Goal: Book appointment/travel/reservation

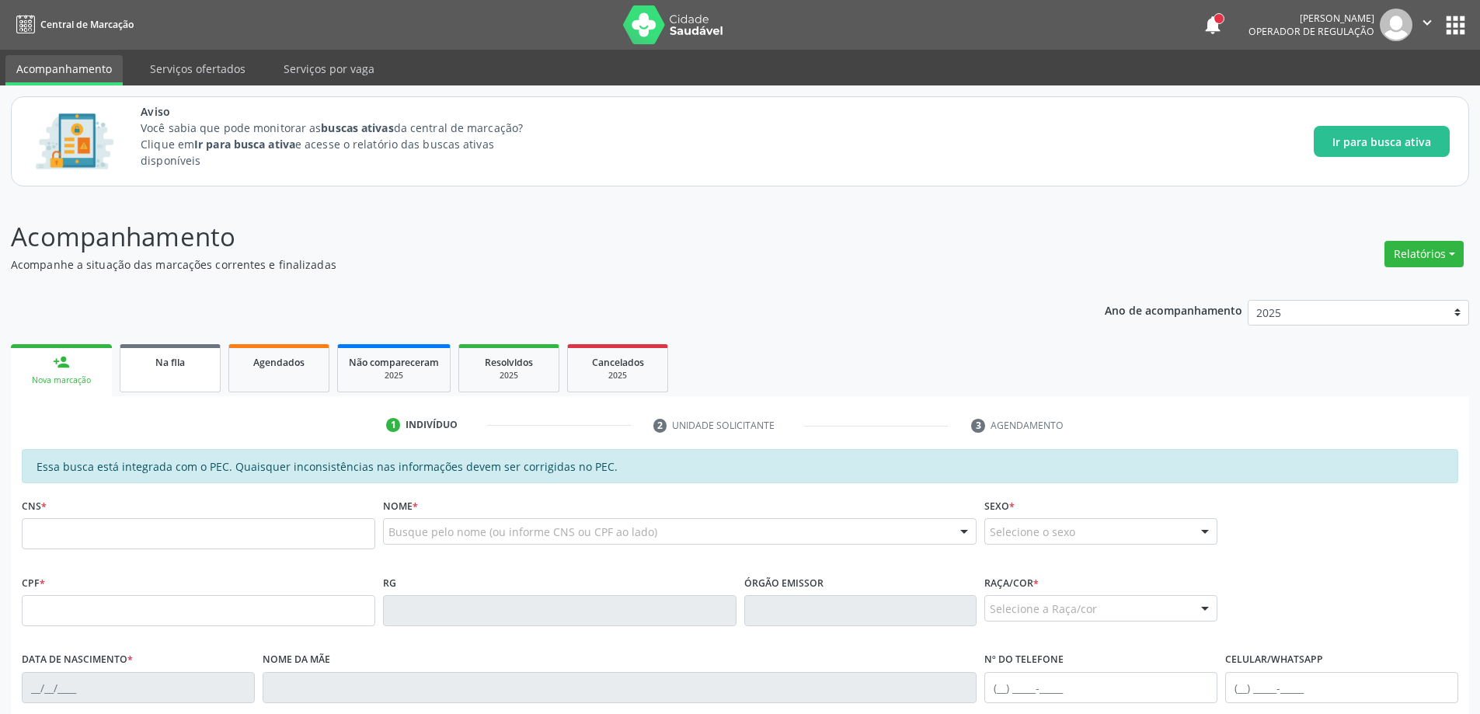
click at [152, 370] on link "Na fila" at bounding box center [170, 368] width 101 height 48
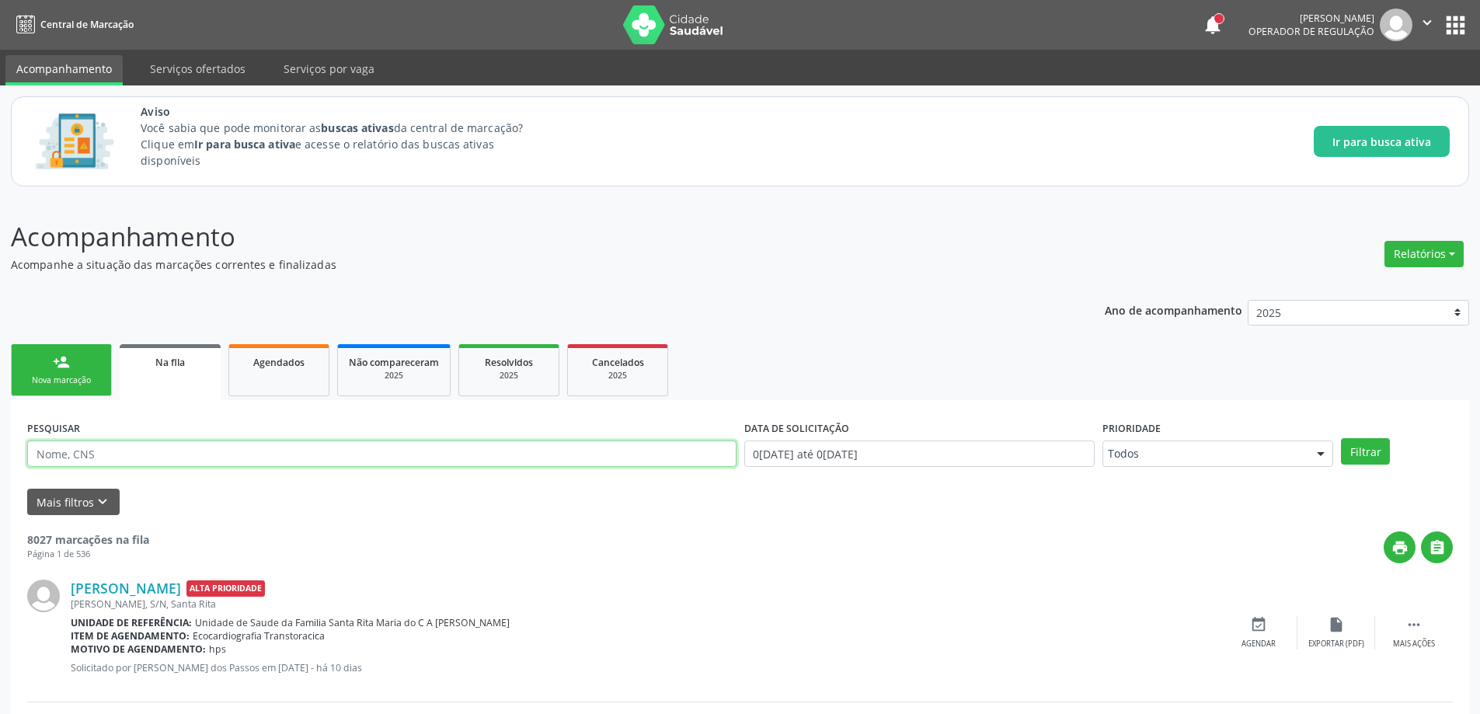
paste input "704608616052528"
type input "704608616052528"
click at [1365, 450] on button "Filtrar" at bounding box center [1365, 451] width 49 height 26
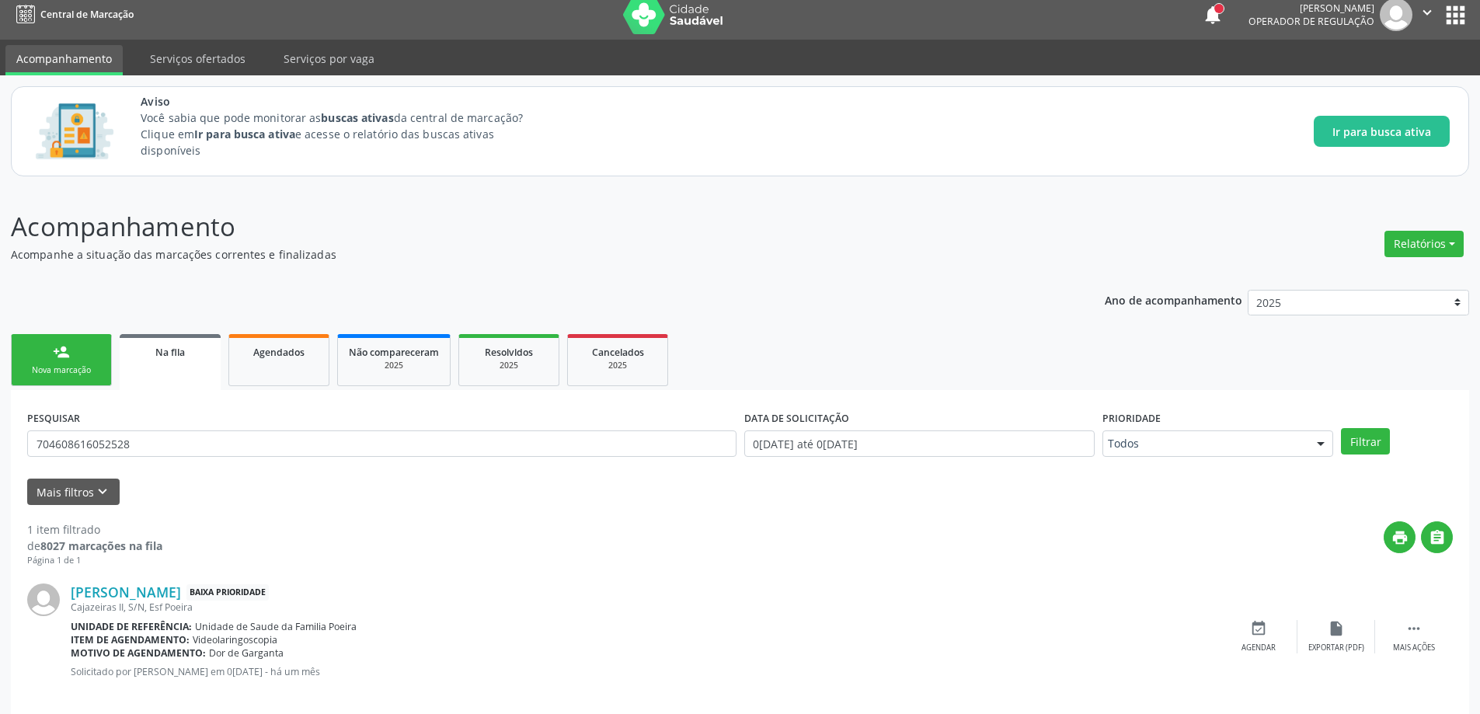
scroll to position [29, 0]
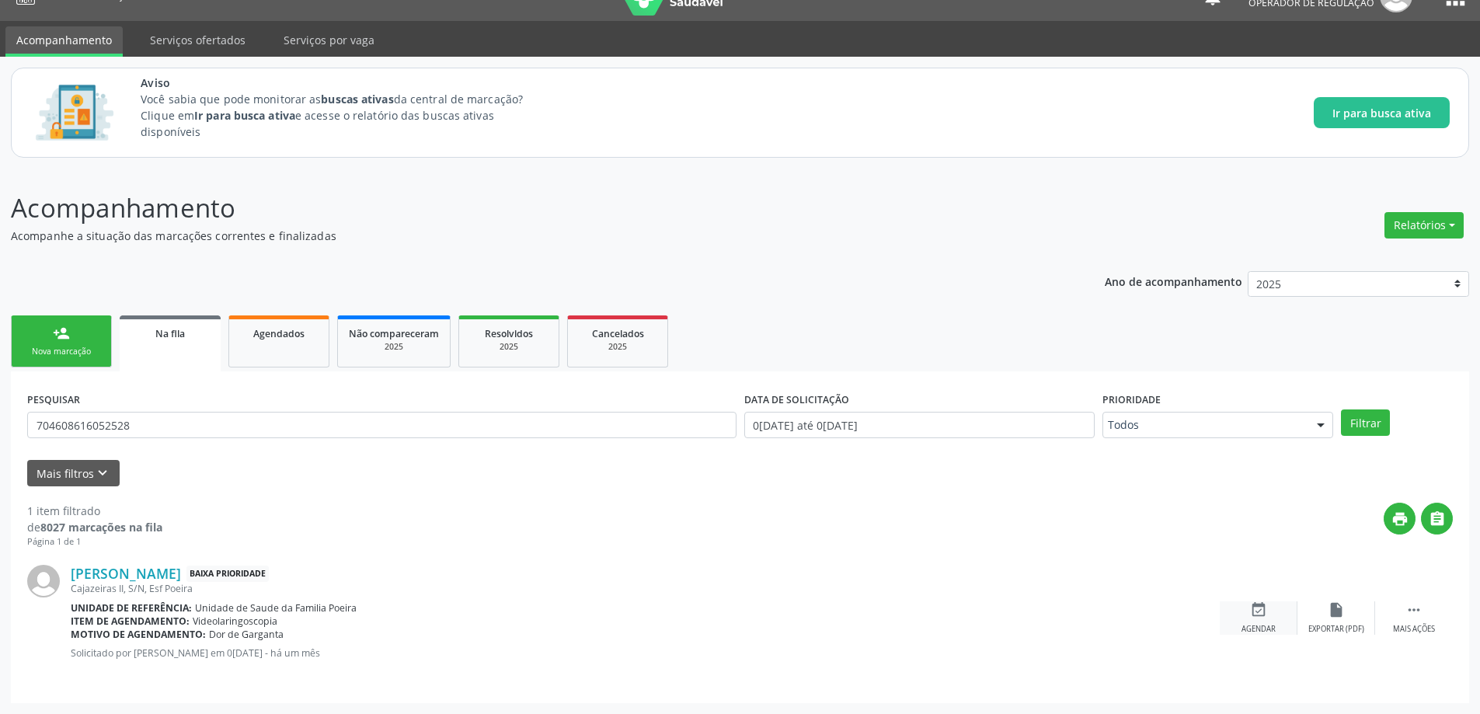
click at [1263, 607] on icon "event_available" at bounding box center [1258, 609] width 17 height 17
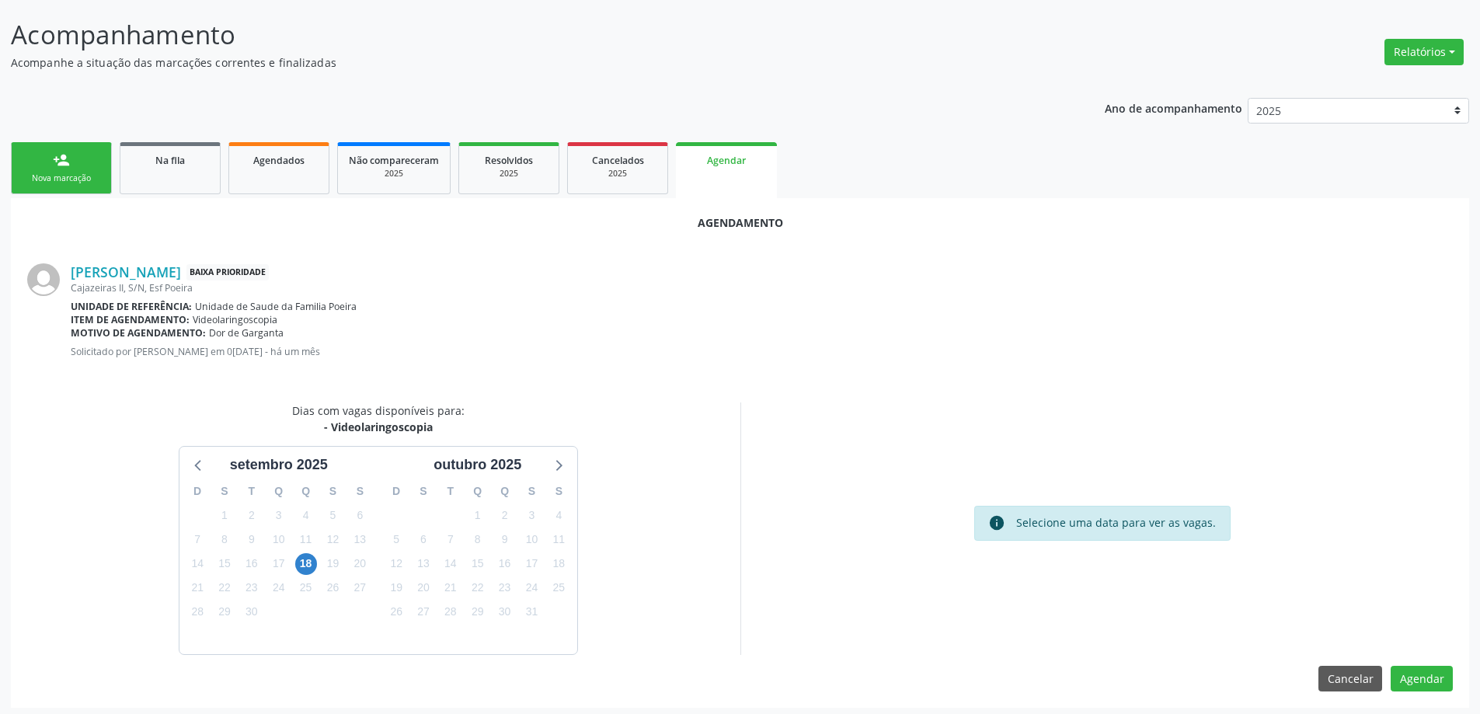
scroll to position [207, 0]
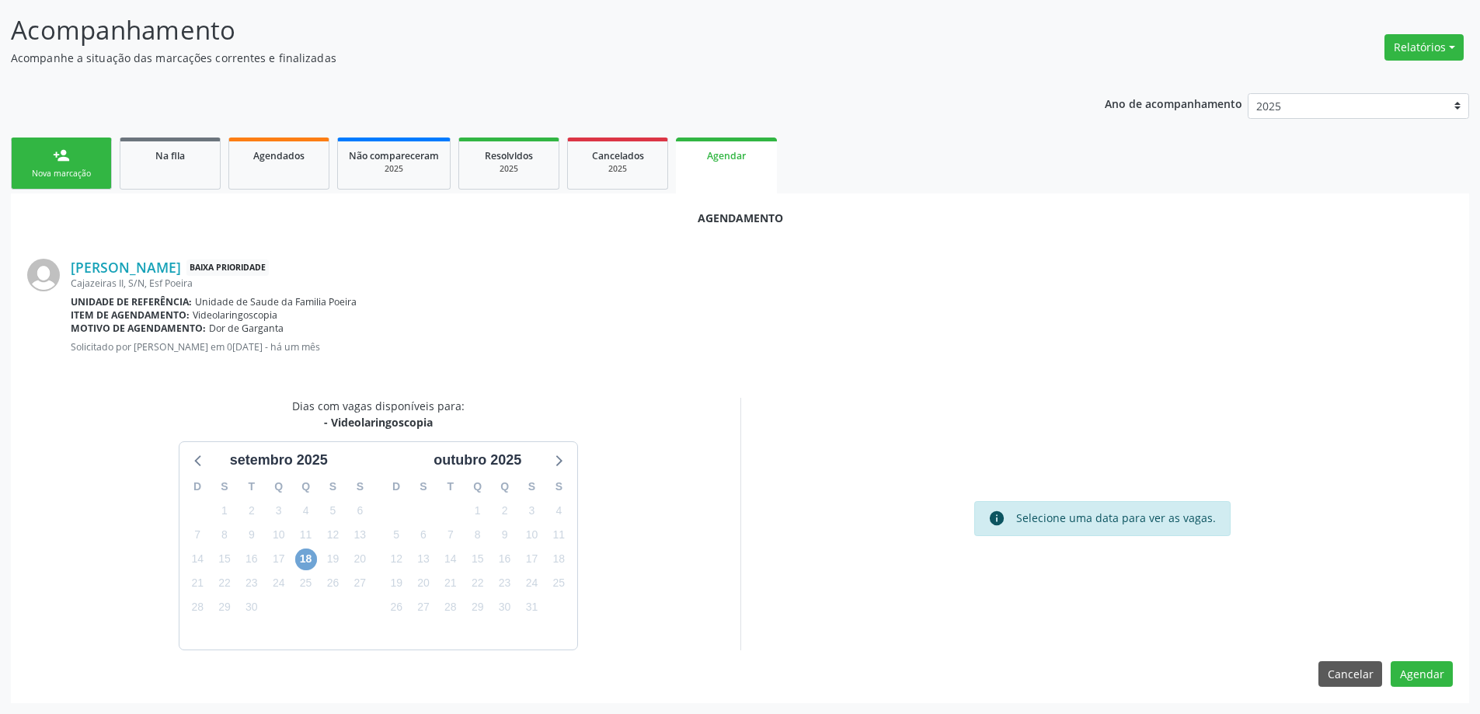
click at [304, 567] on span "18" at bounding box center [306, 560] width 22 height 22
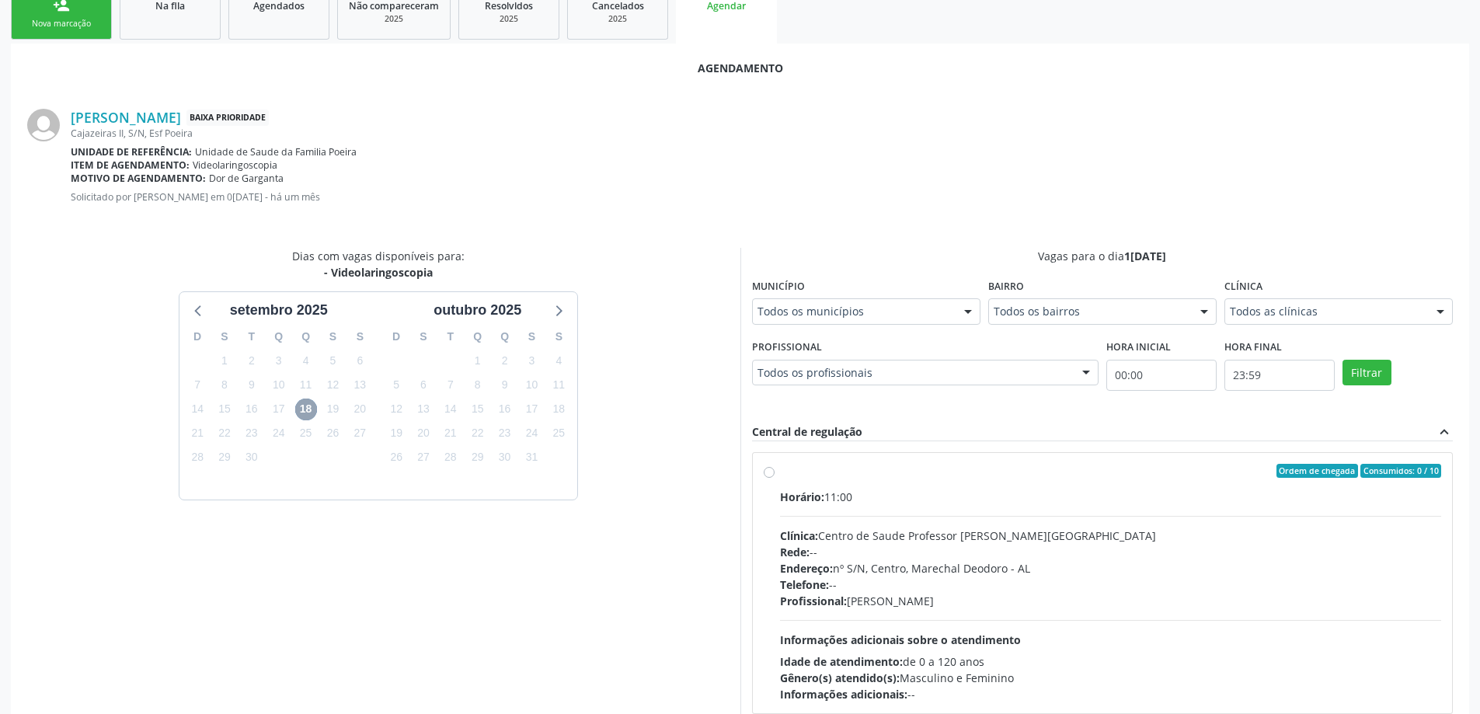
scroll to position [362, 0]
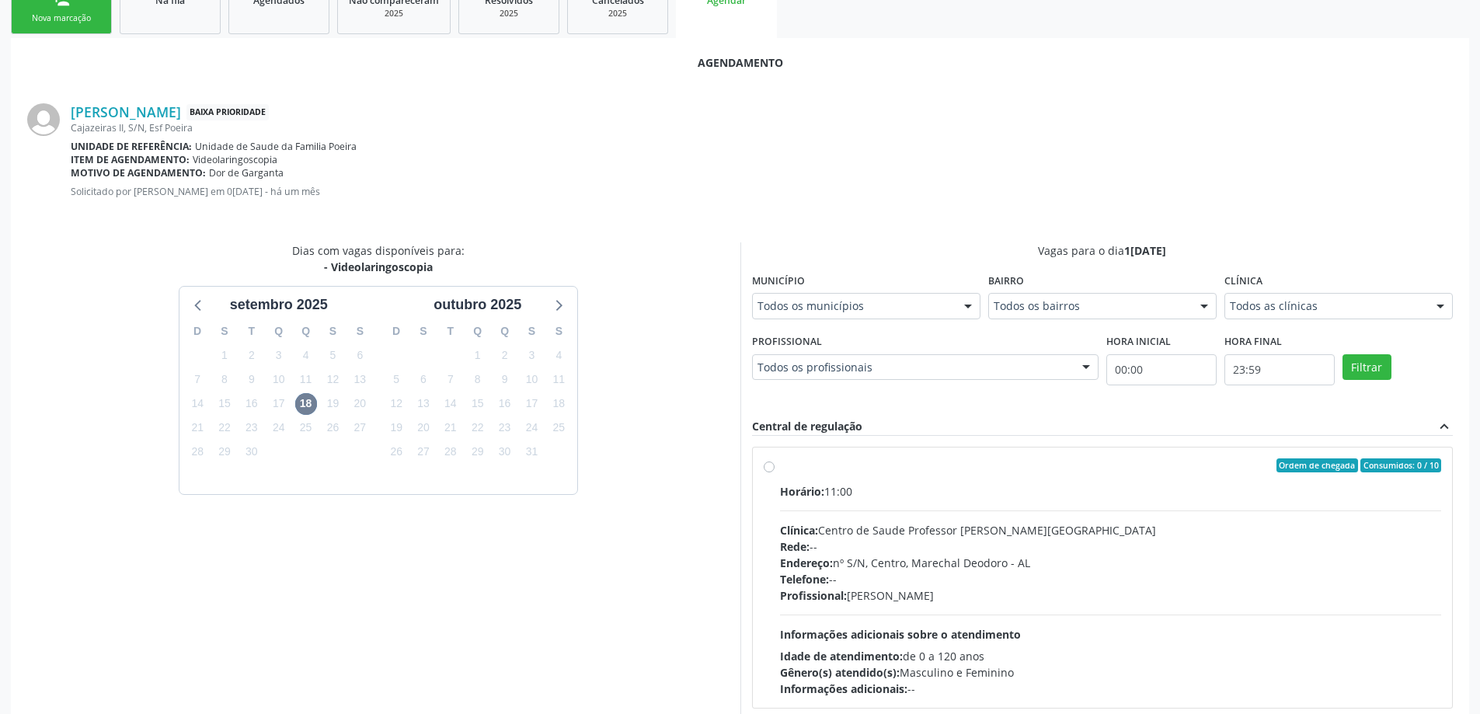
click at [780, 465] on label "Ordem de chegada Consumidos: 0 / 10 Horário: 11:00 Clínica: Centro de Saude Pro…" at bounding box center [1111, 577] width 662 height 239
click at [767, 465] on input "Ordem de chegada Consumidos: 0 / 10 Horário: 11:00 Clínica: Centro de Saude Pro…" at bounding box center [769, 465] width 11 height 14
radio input "true"
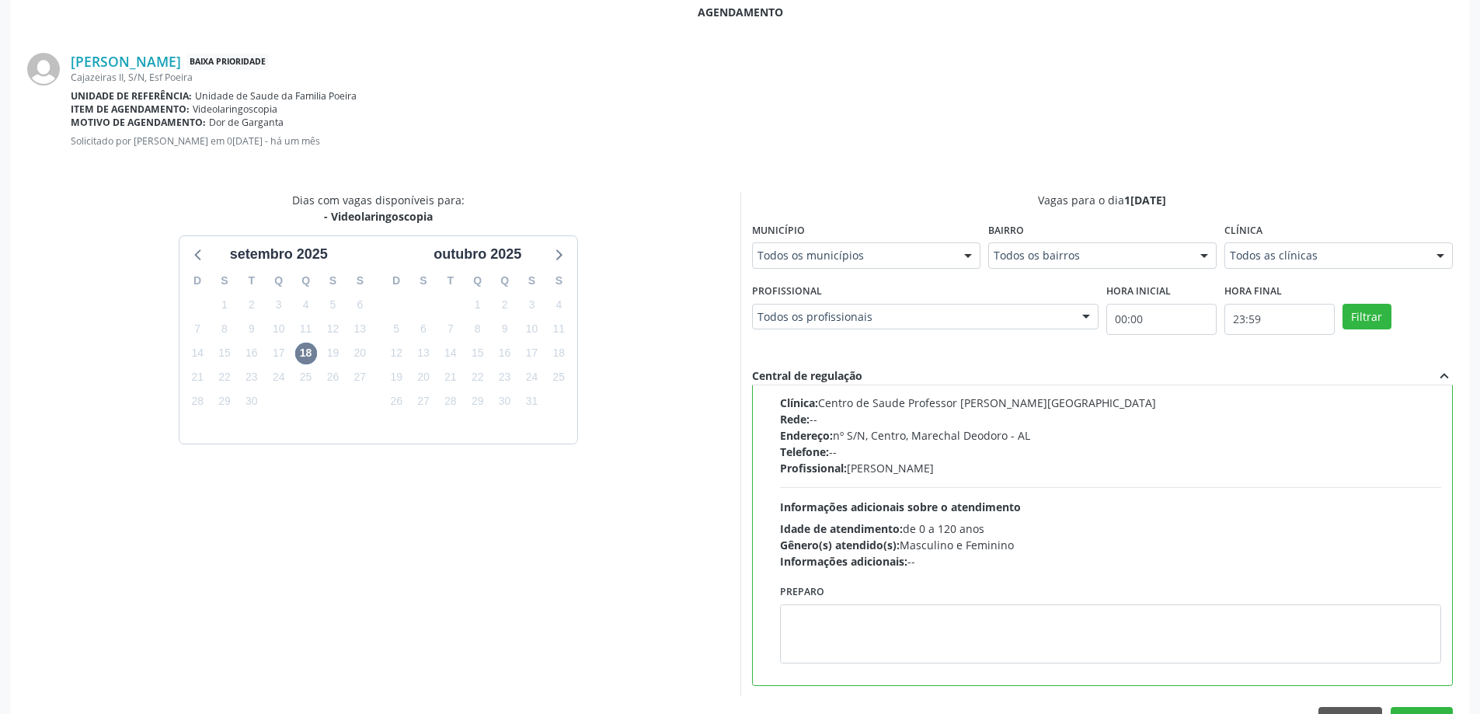
scroll to position [440, 0]
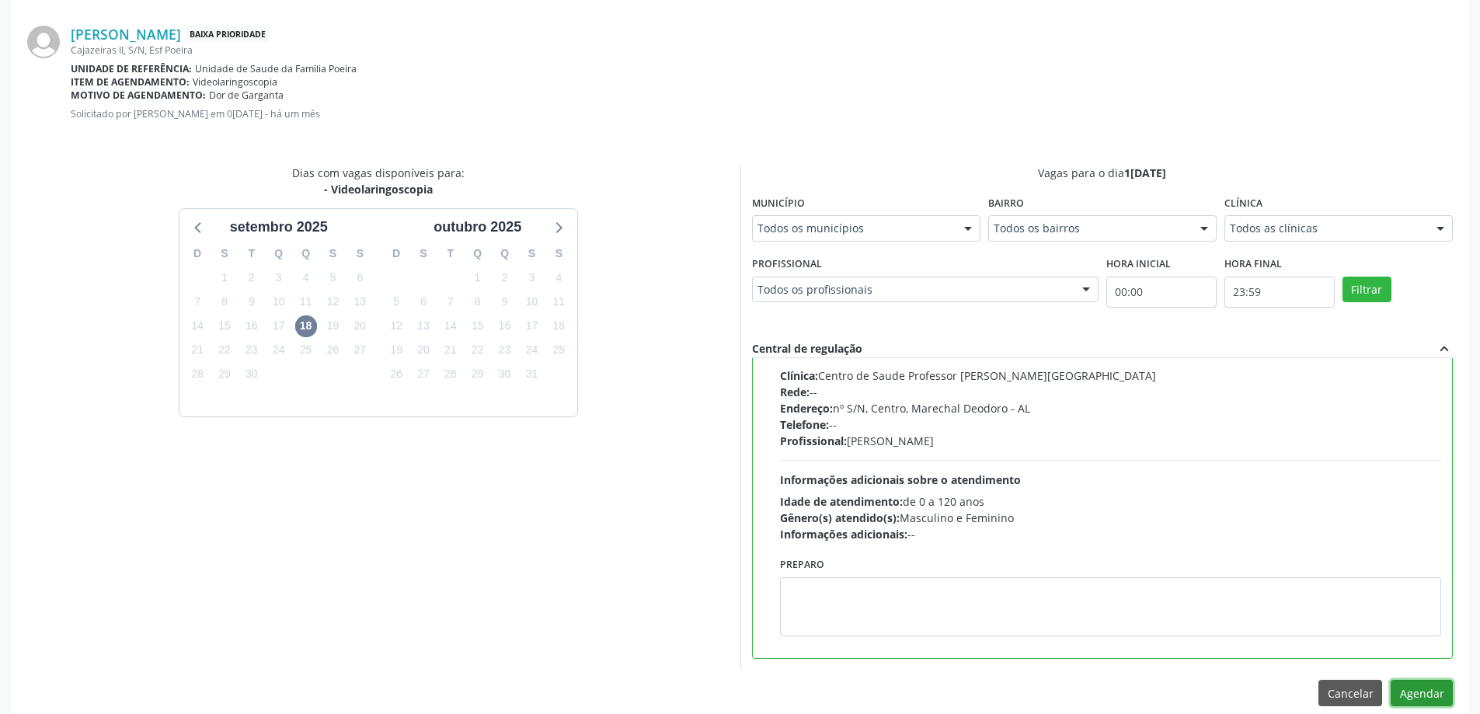
click at [1415, 688] on button "Agendar" at bounding box center [1422, 693] width 62 height 26
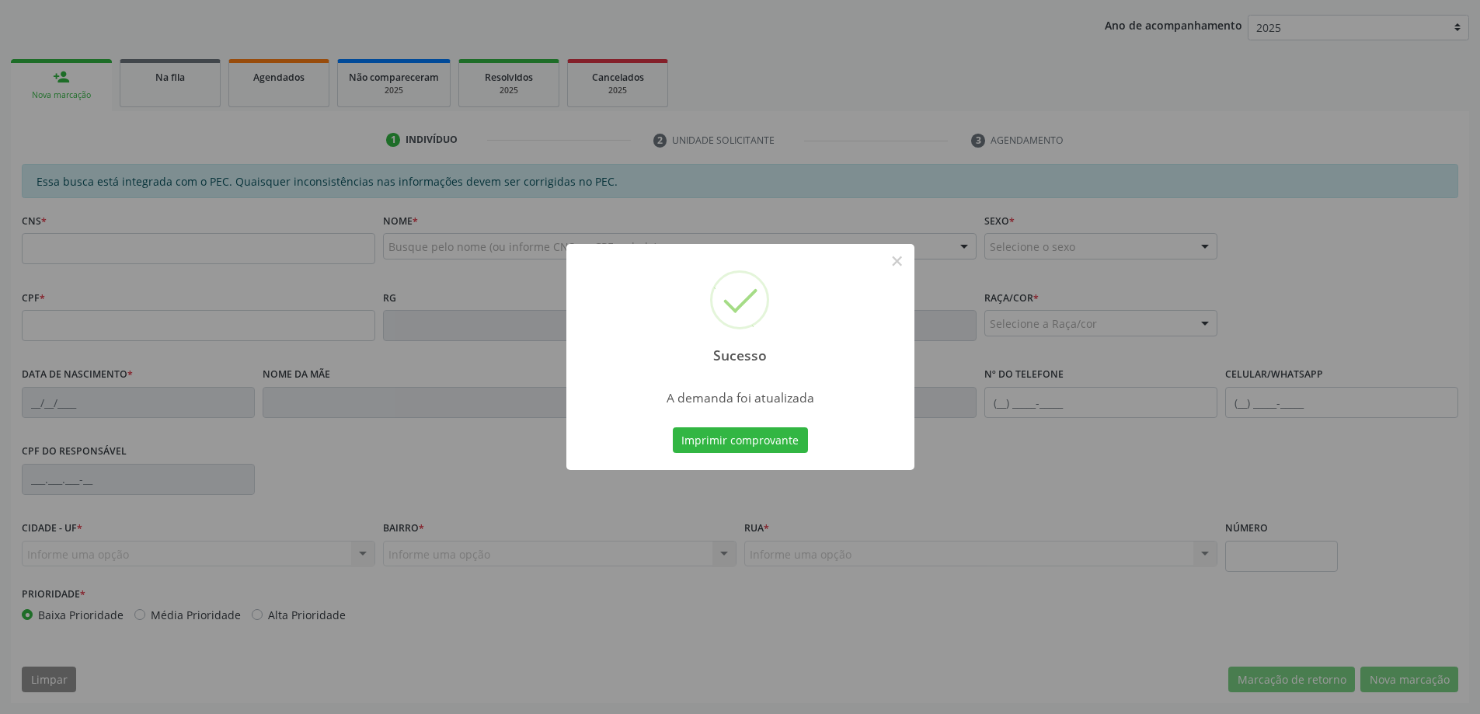
scroll to position [285, 0]
click at [897, 260] on button "×" at bounding box center [897, 261] width 26 height 26
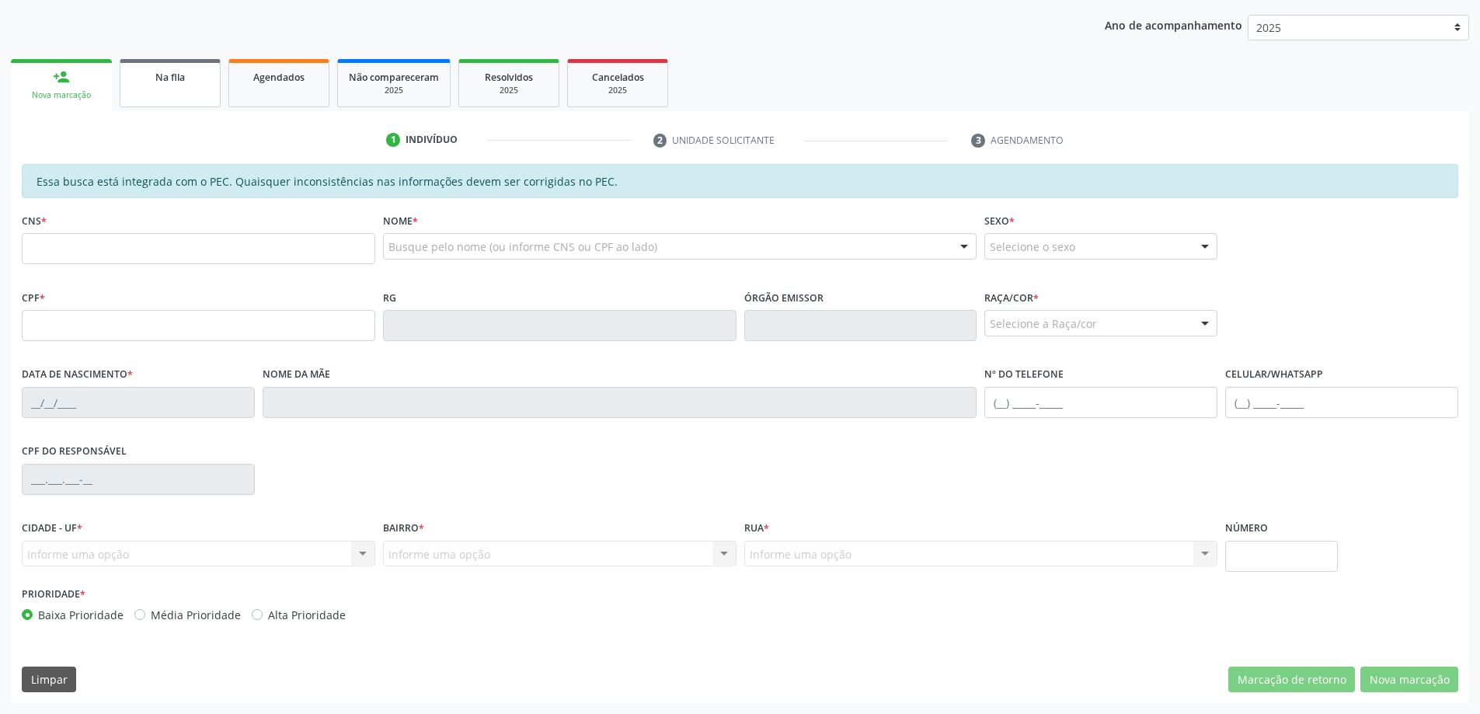
click at [178, 87] on link "Na fila" at bounding box center [170, 83] width 101 height 48
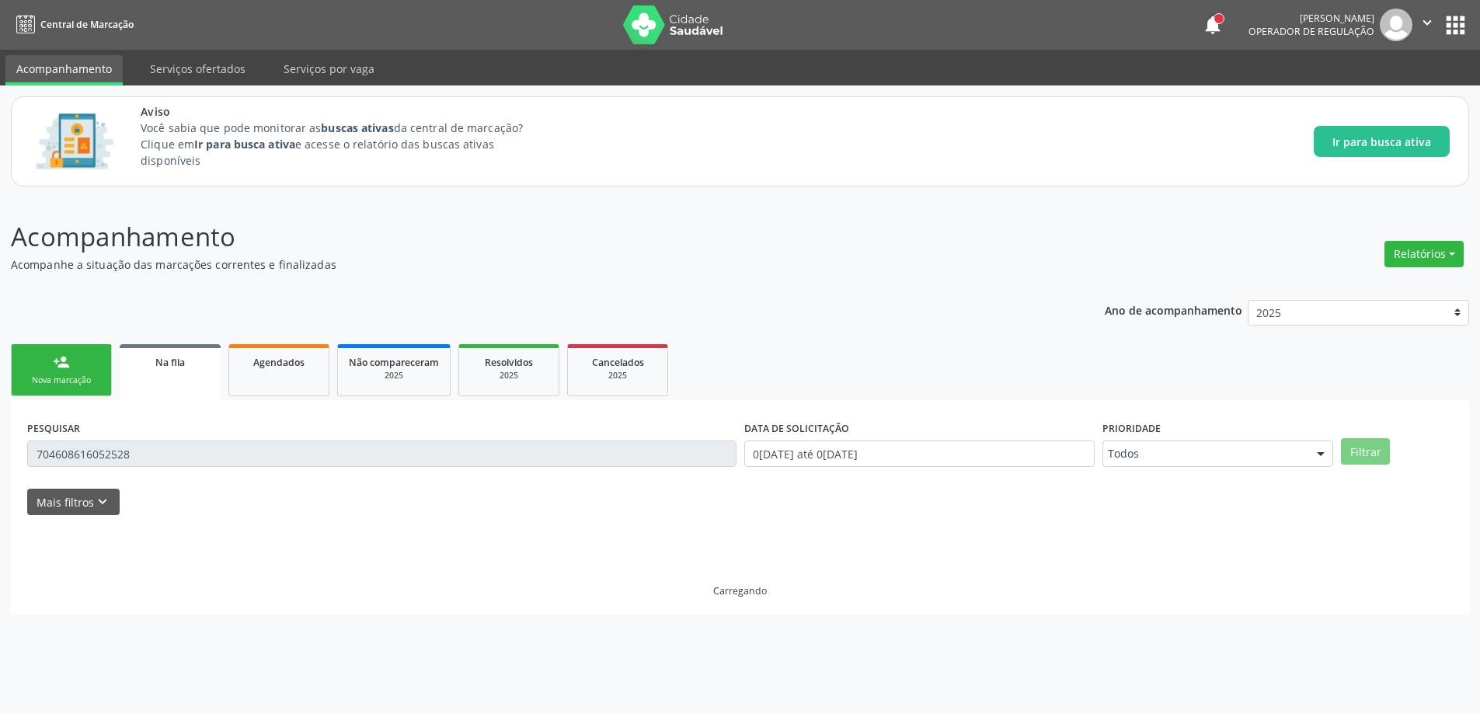
scroll to position [0, 0]
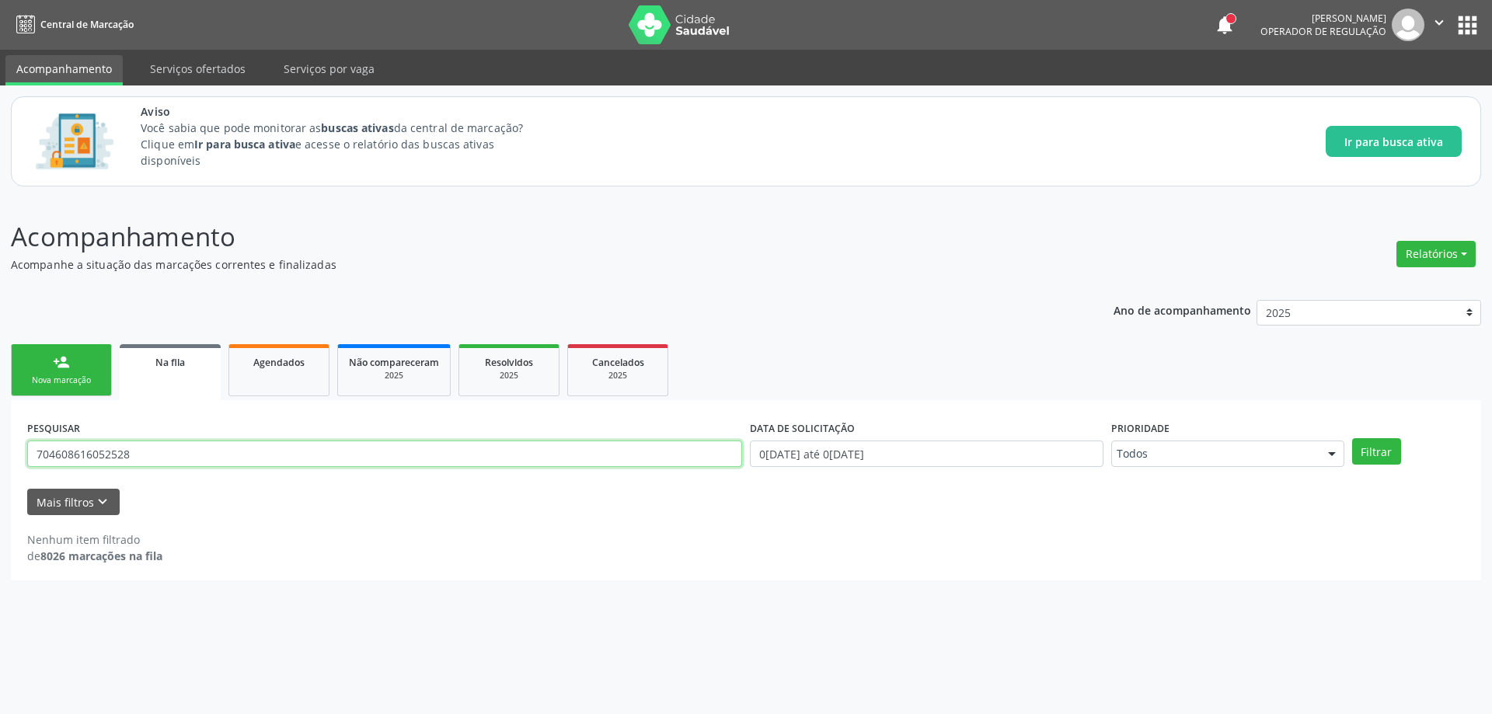
click at [188, 454] on input "704608616052528" at bounding box center [384, 454] width 715 height 26
type input "7"
paste input "701402642452734"
click at [1390, 455] on button "Filtrar" at bounding box center [1376, 451] width 49 height 26
click at [246, 455] on input "701402642452734" at bounding box center [384, 454] width 715 height 26
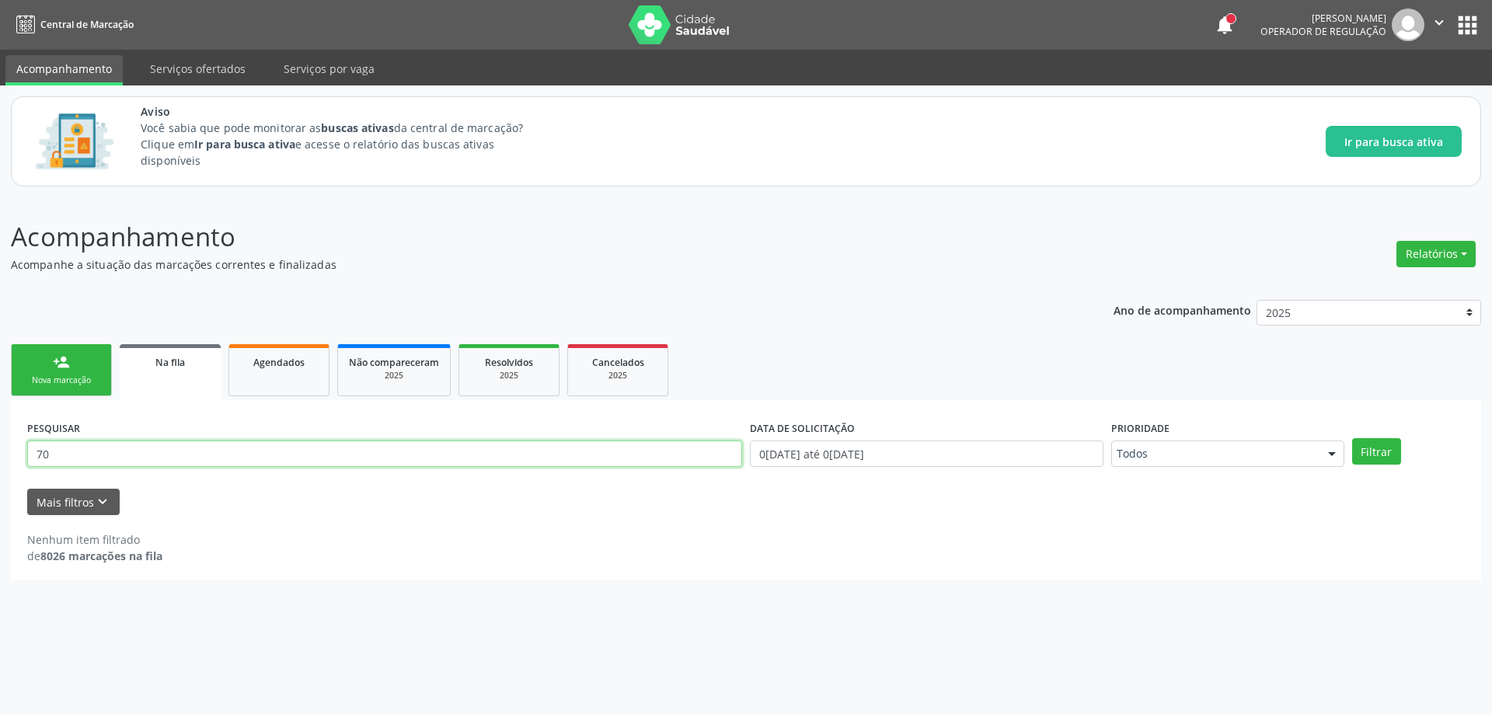
type input "7"
click at [261, 448] on input "text" at bounding box center [384, 454] width 715 height 26
paste input "700701479218780"
click at [1380, 455] on button "Filtrar" at bounding box center [1376, 451] width 49 height 26
click at [284, 441] on input "700701479218780" at bounding box center [384, 454] width 715 height 26
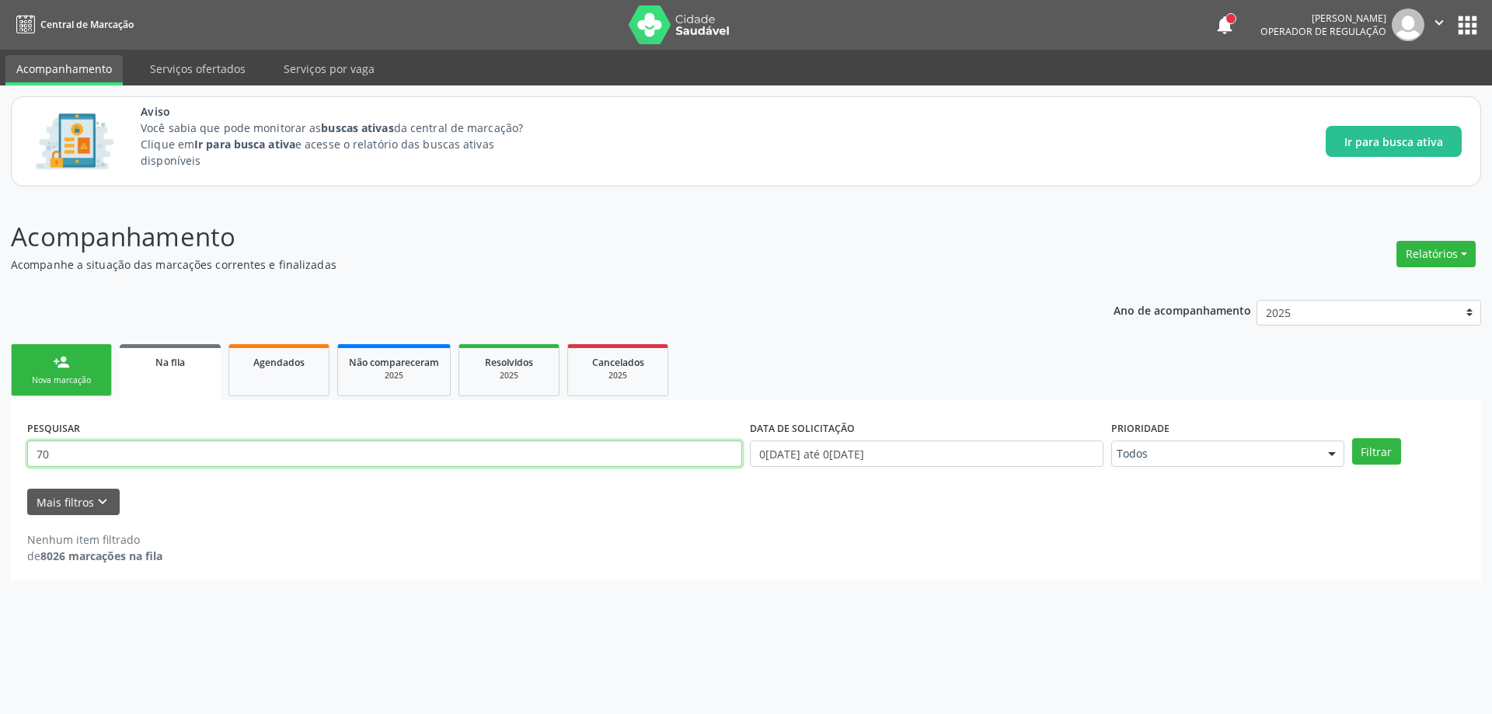
type input "7"
paste input "704609182861228"
type input "704609182861228"
click at [1371, 453] on button "Filtrar" at bounding box center [1376, 451] width 49 height 26
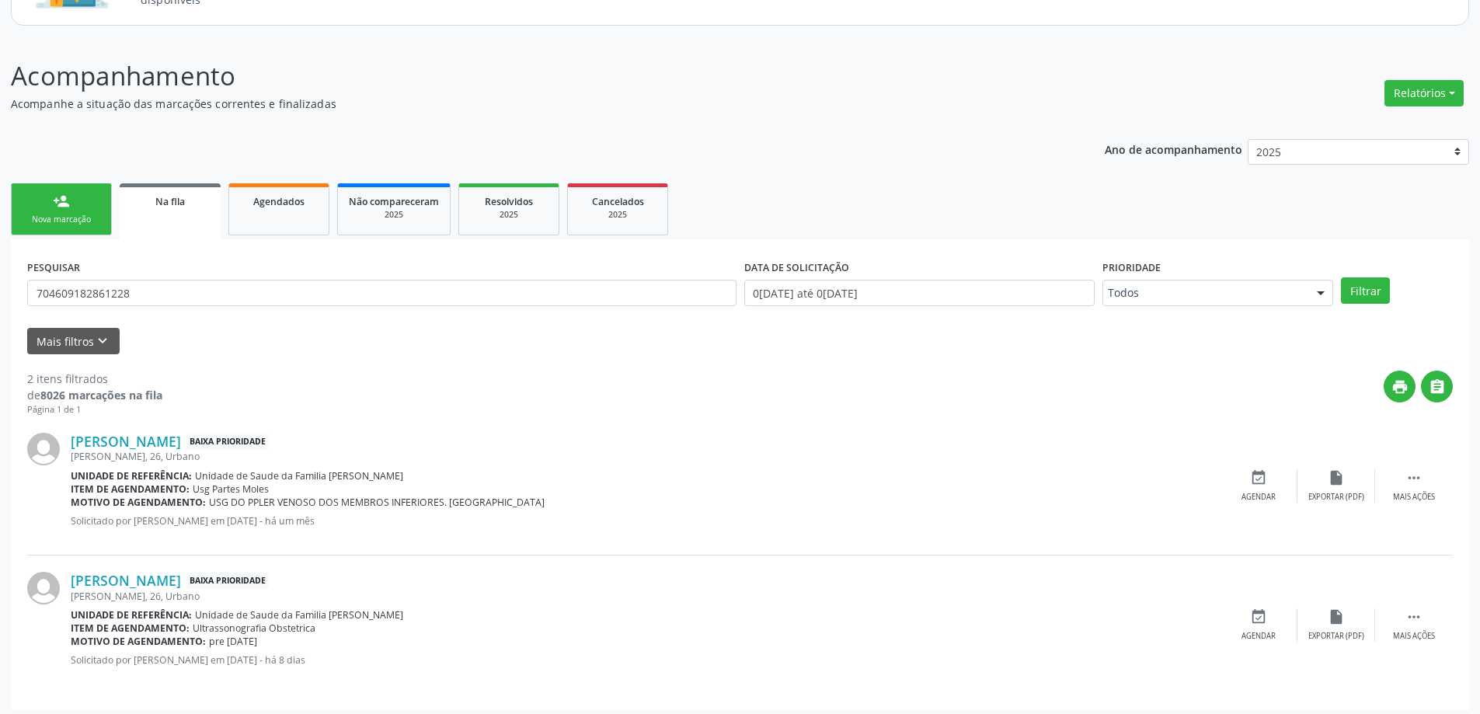
scroll to position [168, 0]
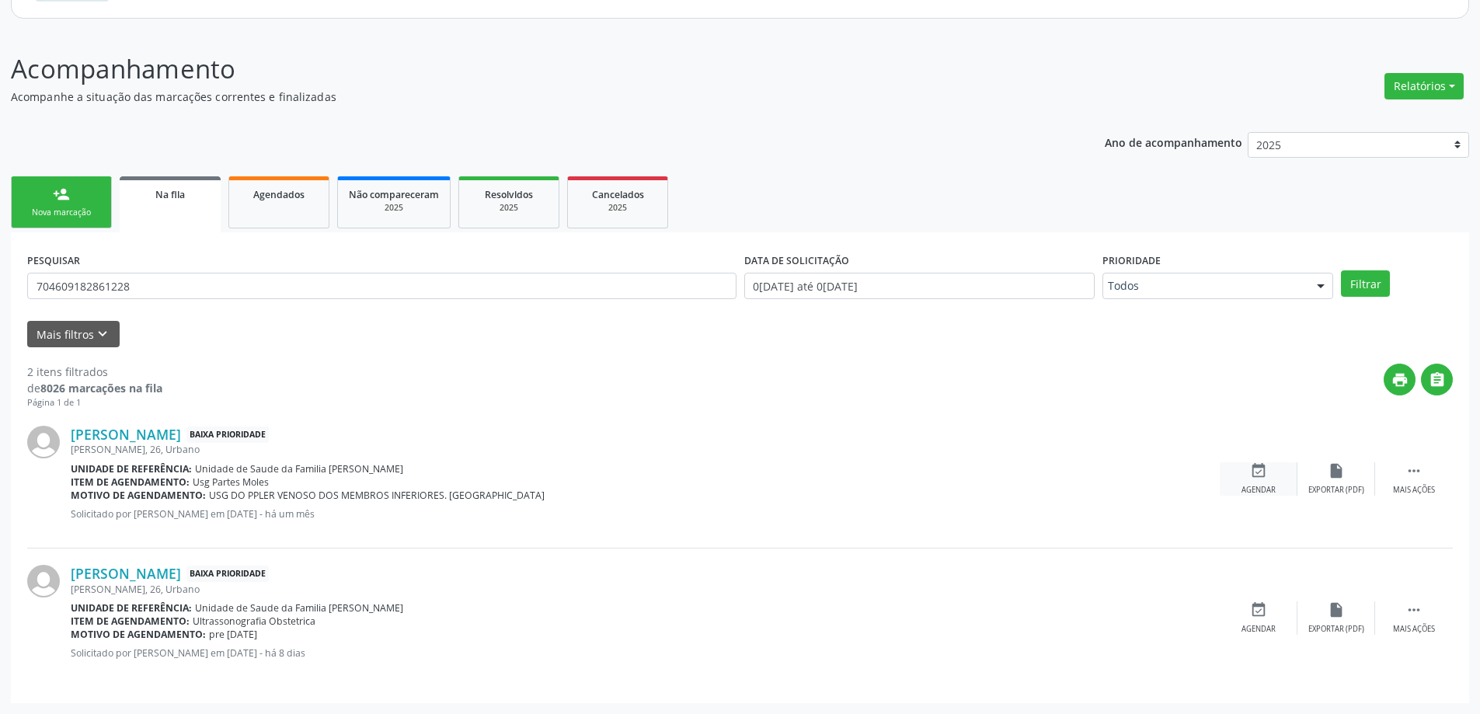
click at [1252, 471] on icon "event_available" at bounding box center [1258, 470] width 17 height 17
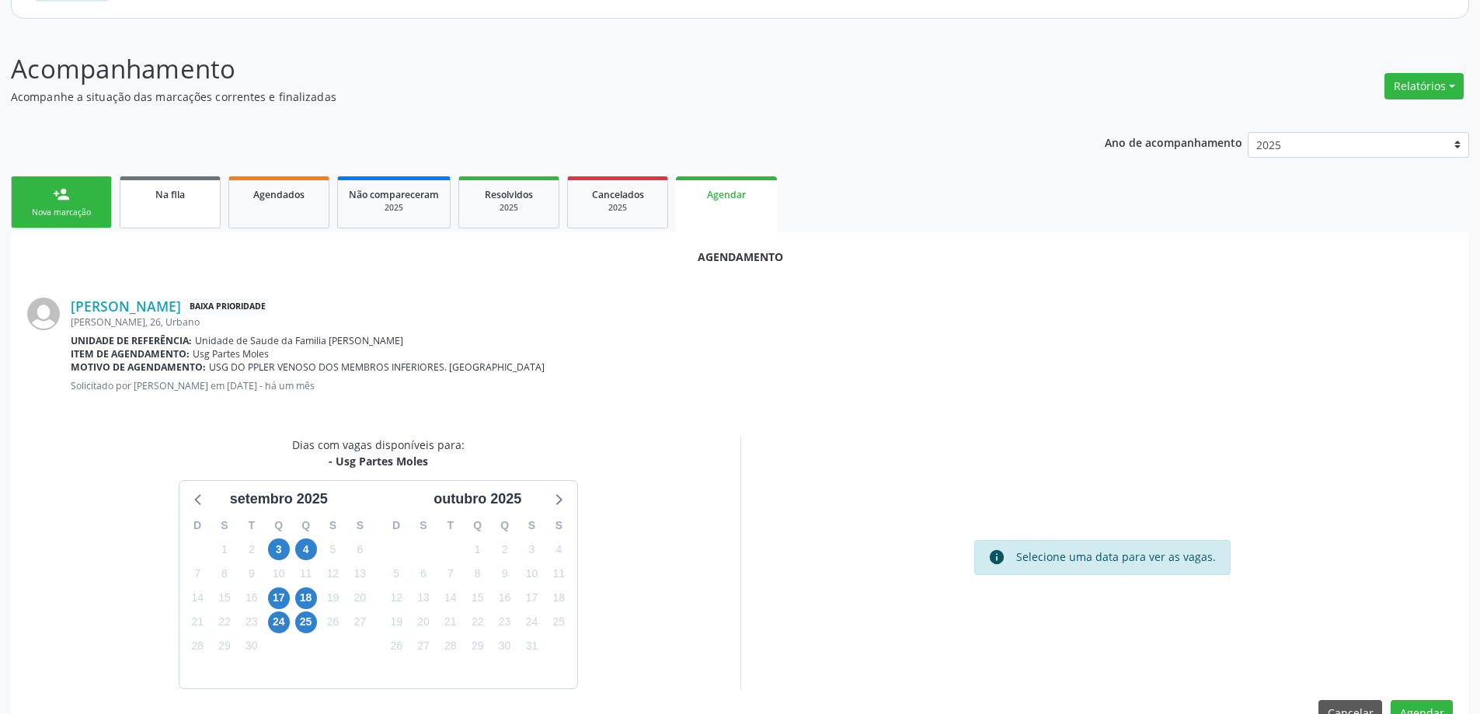
click at [149, 211] on link "Na fila" at bounding box center [170, 202] width 101 height 52
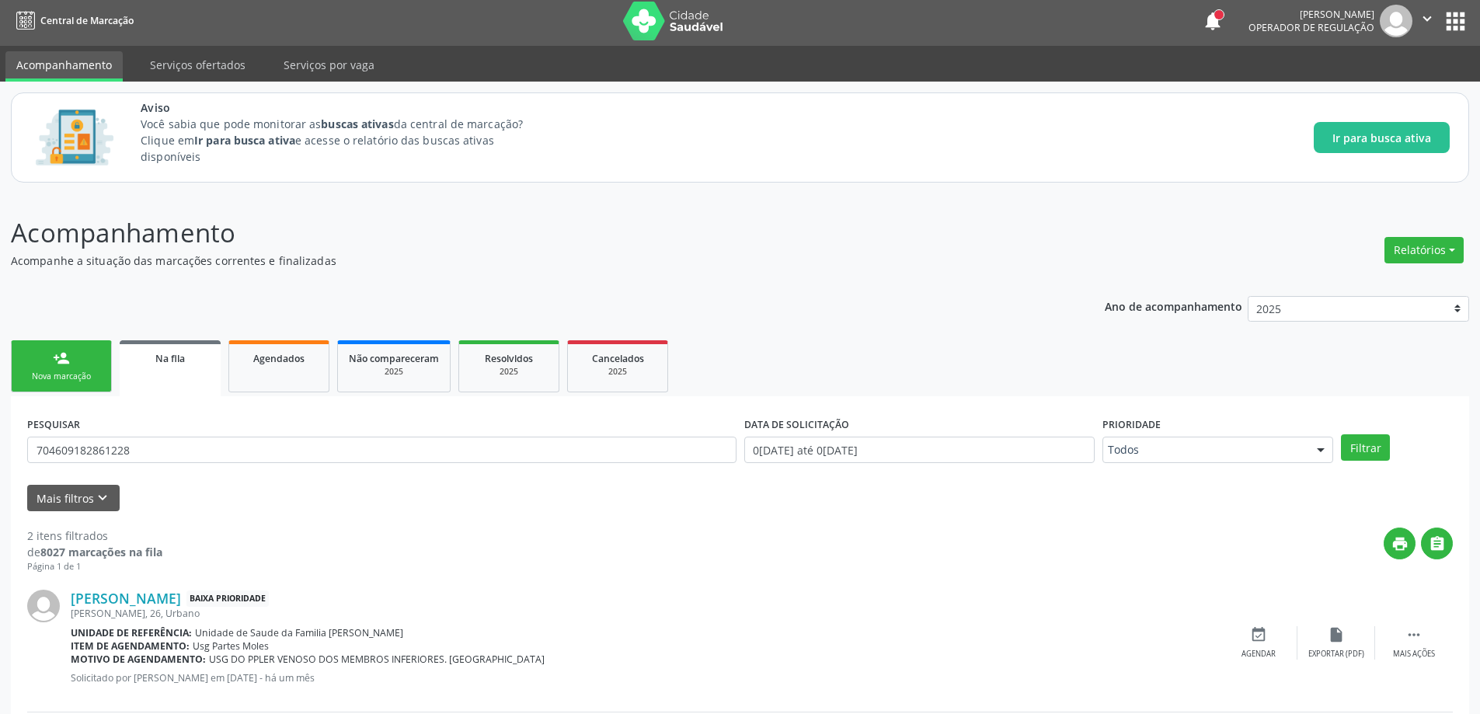
scroll to position [0, 0]
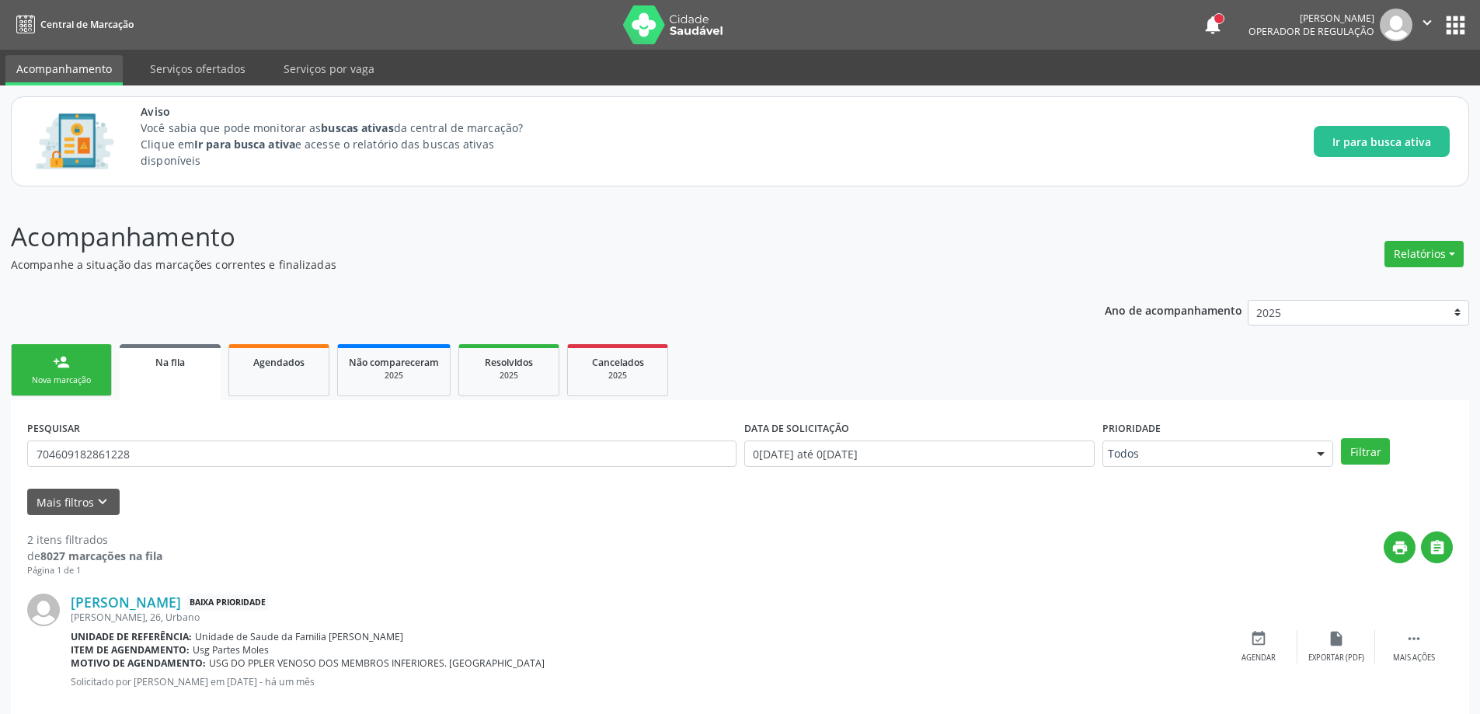
click at [162, 373] on link "Na fila" at bounding box center [170, 372] width 101 height 56
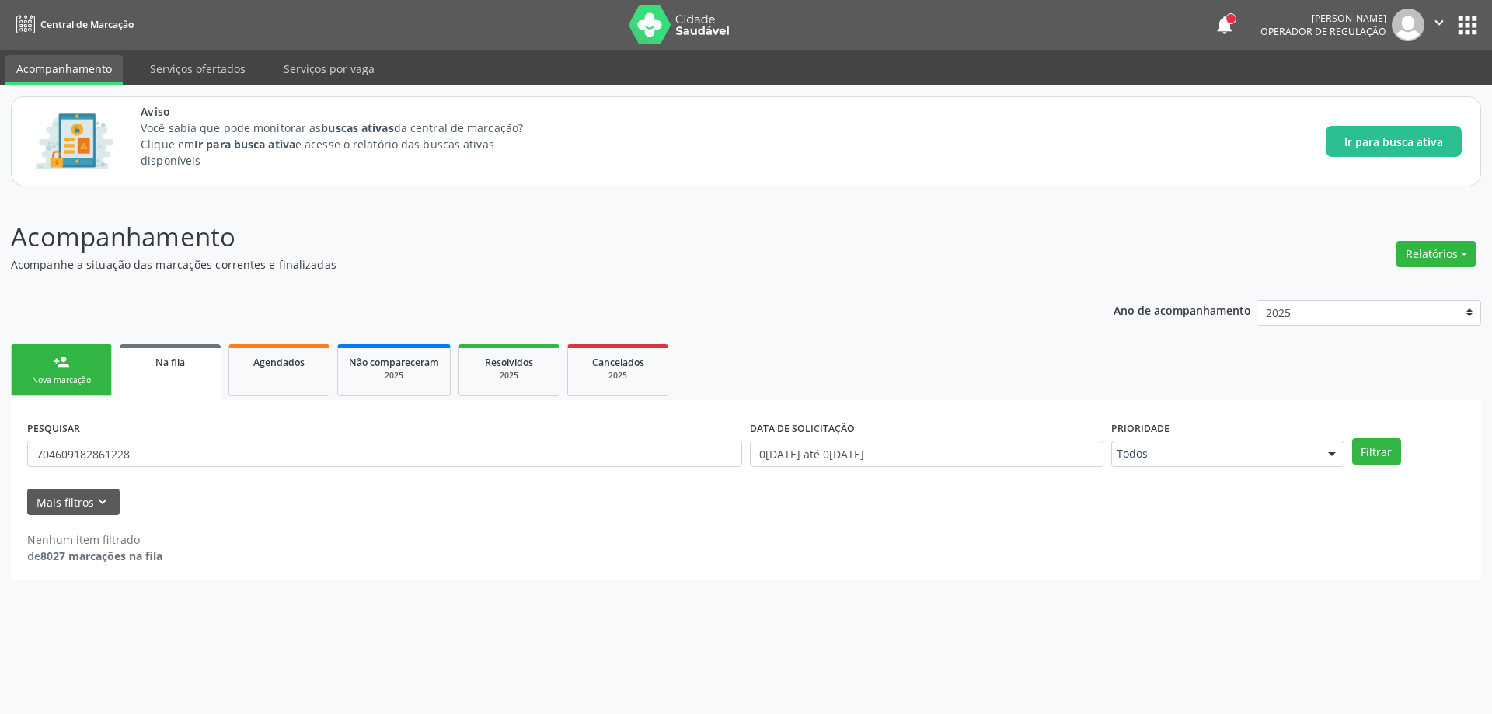
click at [186, 384] on link "Na fila" at bounding box center [170, 372] width 101 height 56
click at [176, 448] on input "704609182861228" at bounding box center [384, 454] width 715 height 26
type input "7"
click at [85, 499] on button "Mais filtros keyboard_arrow_down" at bounding box center [73, 502] width 92 height 27
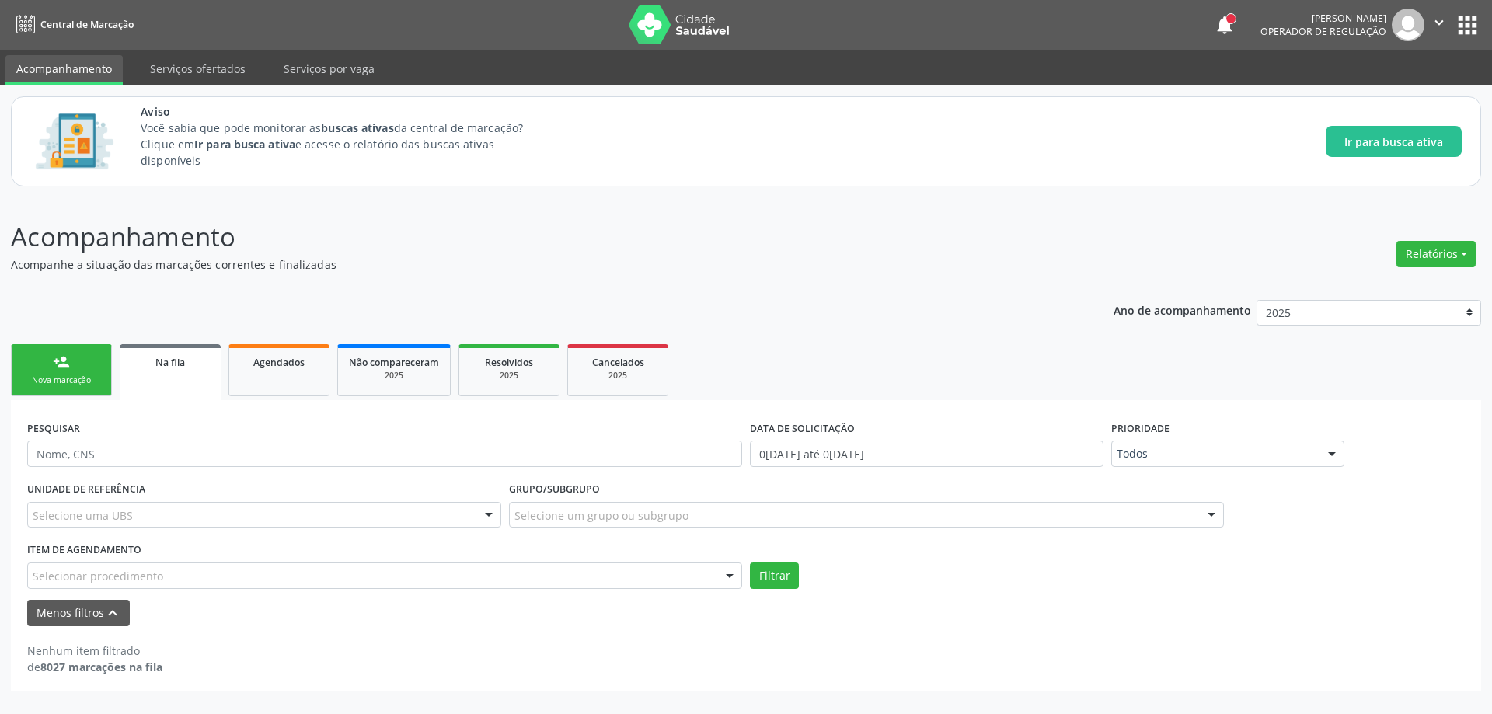
click at [175, 504] on div "Selecione uma UBS" at bounding box center [264, 515] width 474 height 26
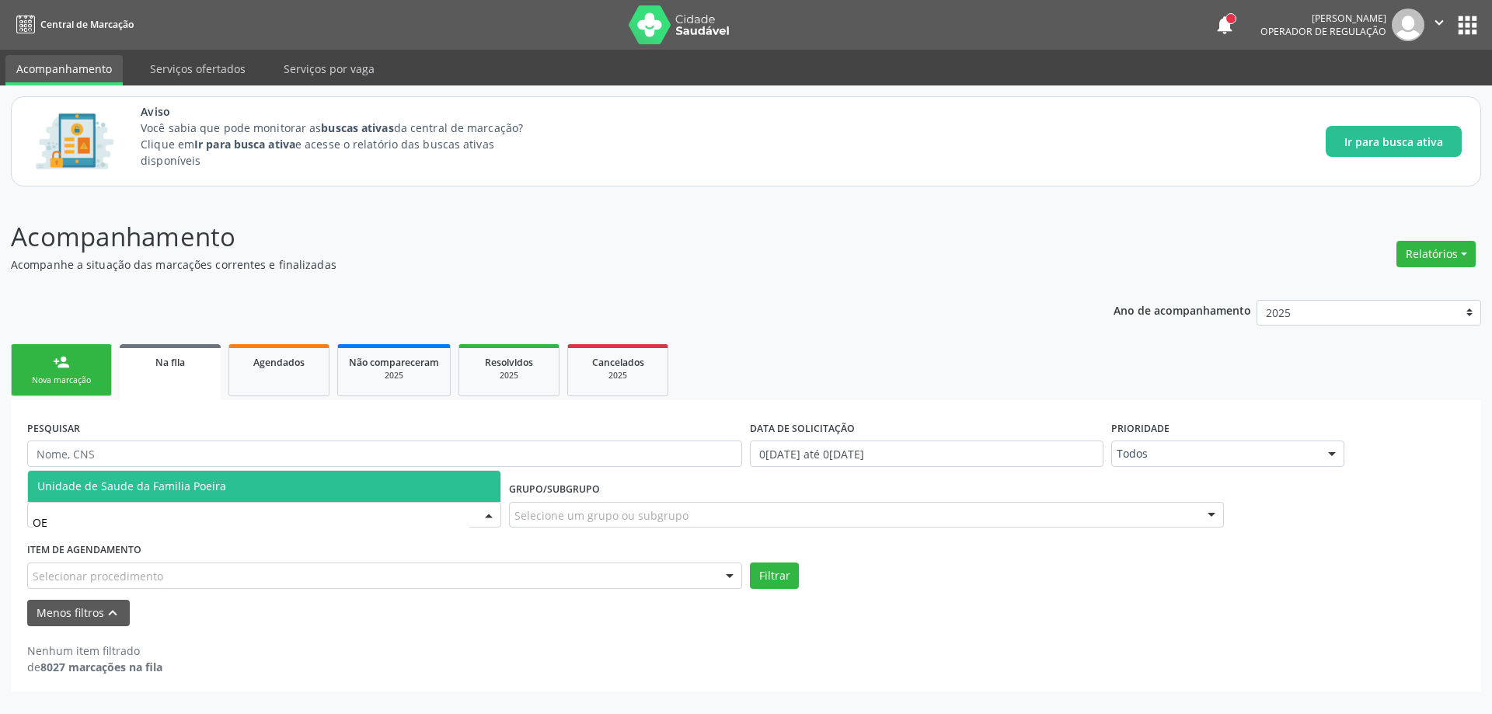
type input "O"
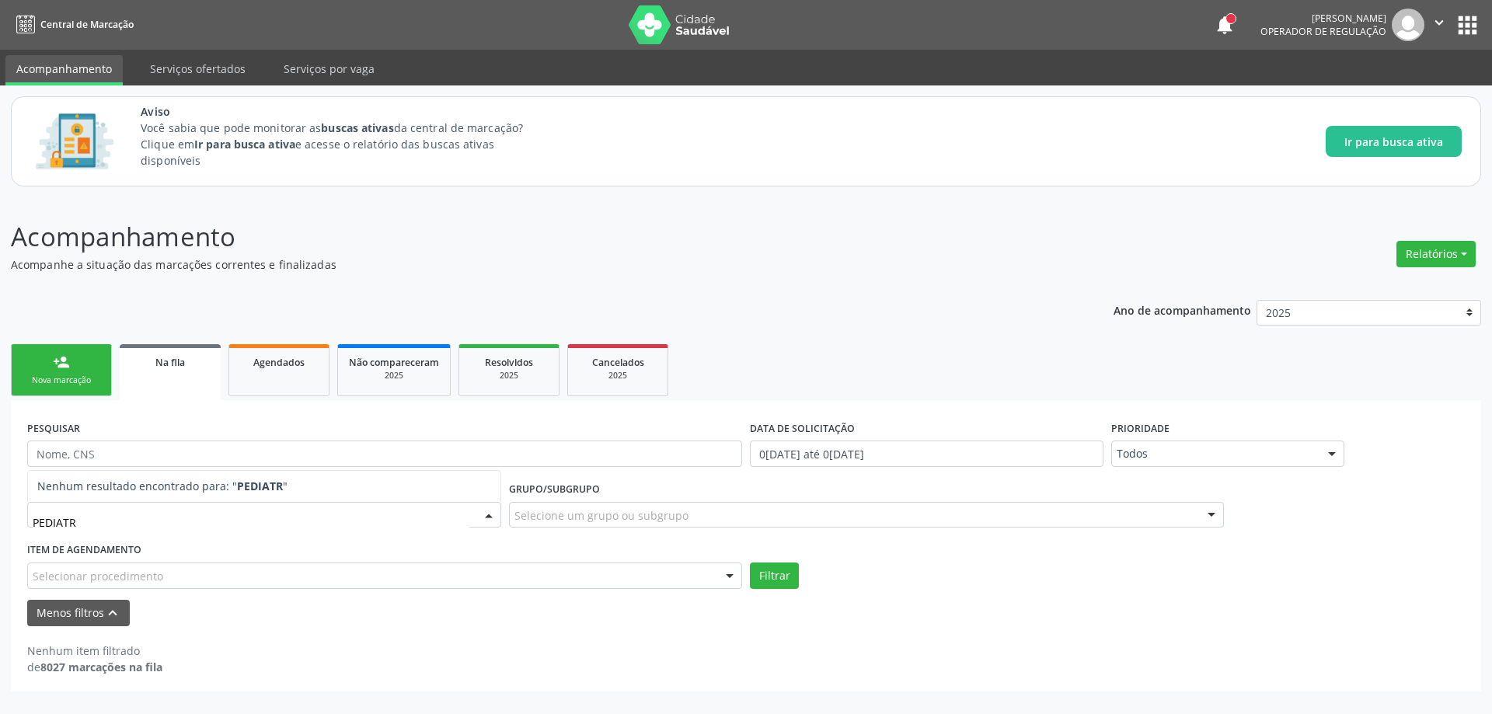
click at [184, 508] on input "PEDIATR" at bounding box center [251, 522] width 437 height 31
type input "PEDIATRIA"
click at [791, 585] on button "Filtrar" at bounding box center [774, 576] width 49 height 26
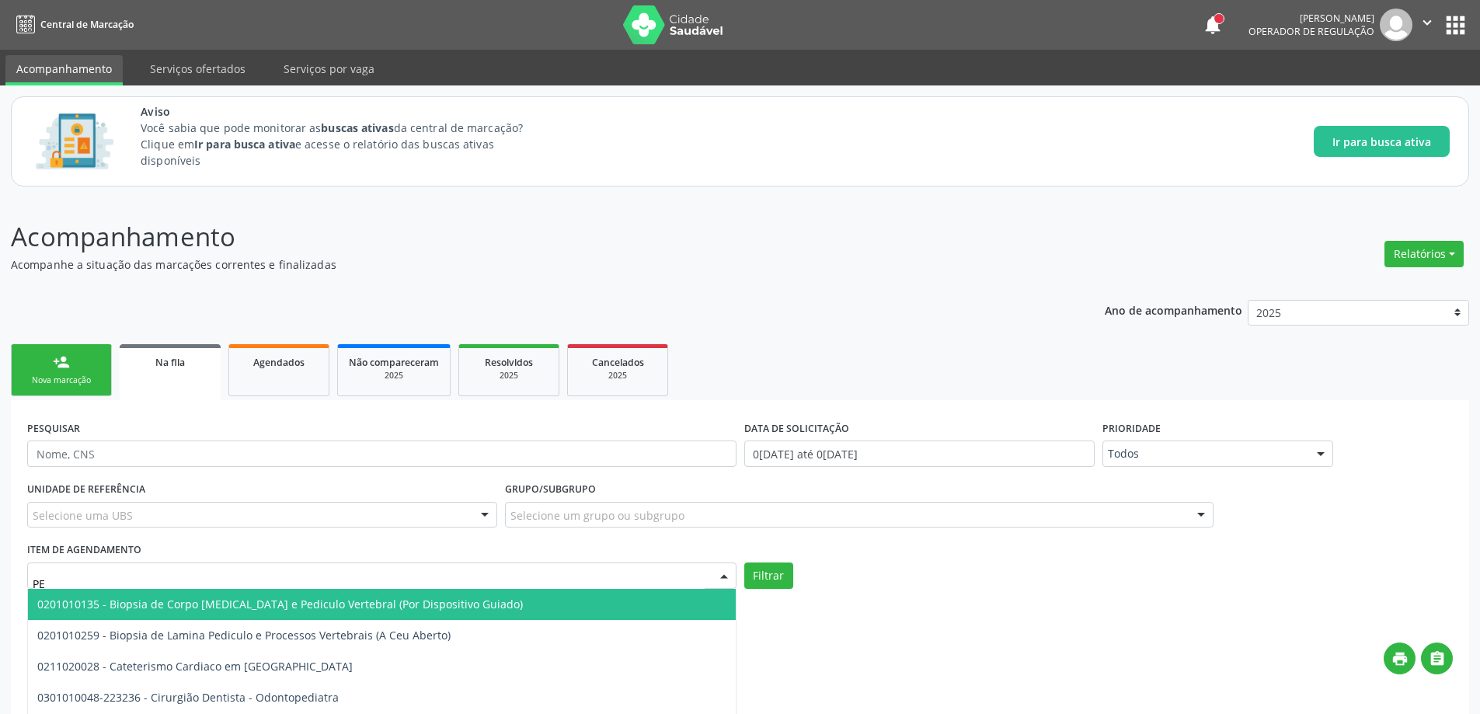
type input "P"
click at [152, 579] on input "text" at bounding box center [369, 583] width 672 height 31
type input "PEDIA"
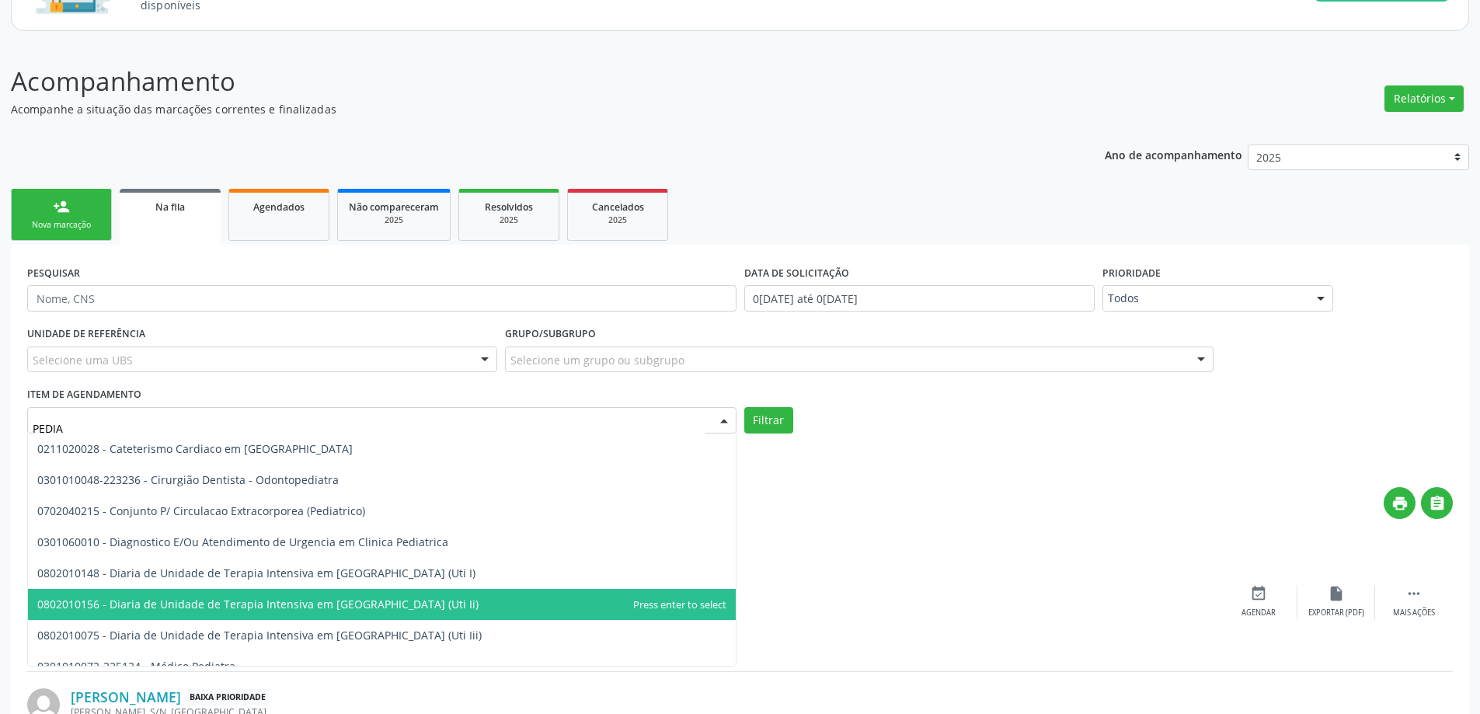
scroll to position [78, 0]
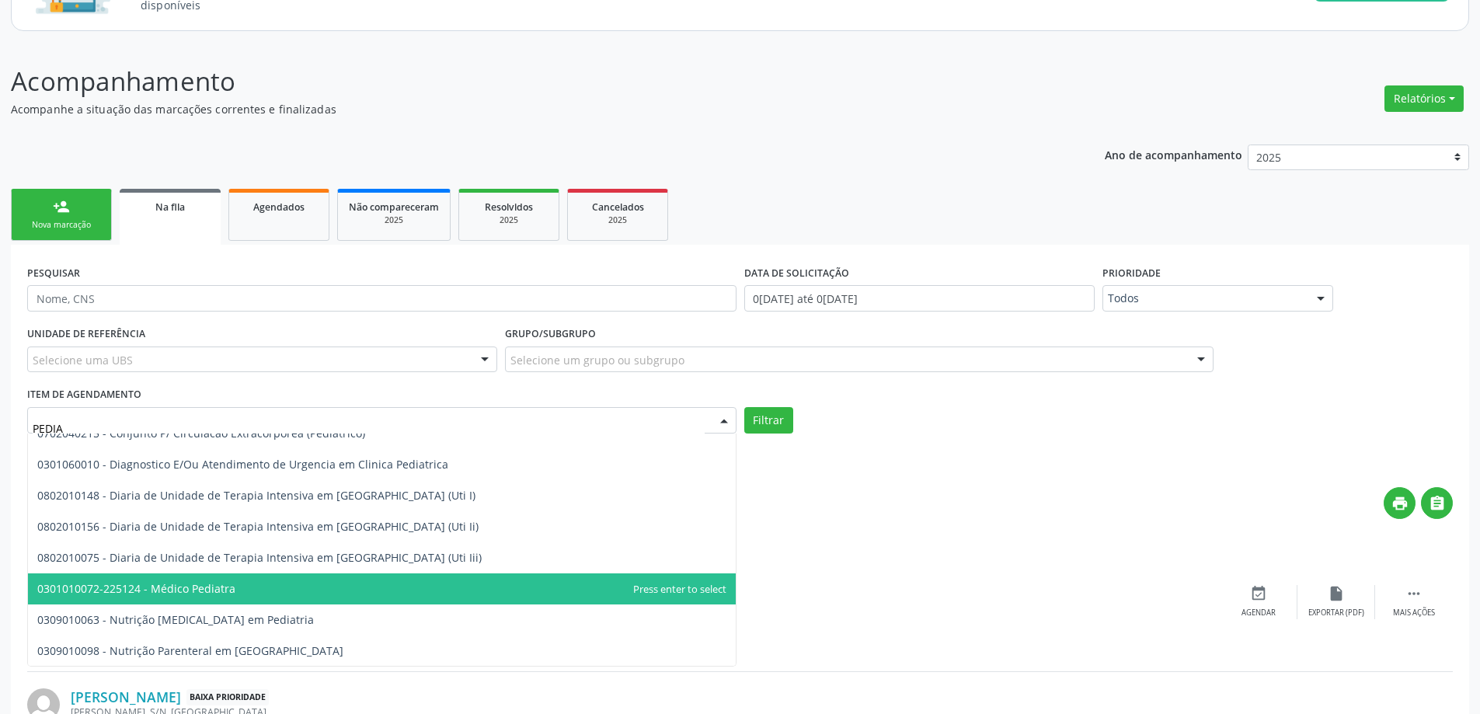
click at [205, 589] on span "0301010072-225124 - Médico Pediatra" at bounding box center [136, 588] width 198 height 15
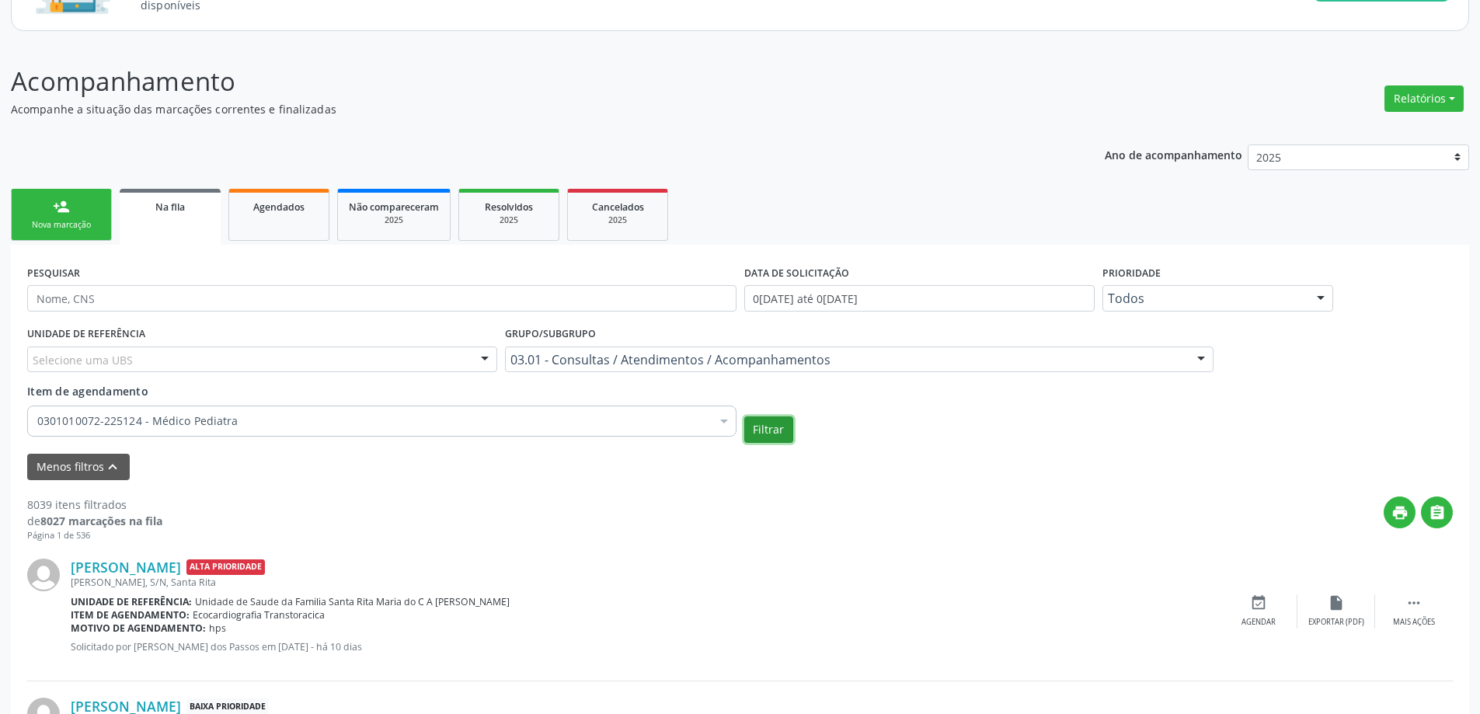
click at [779, 437] on button "Filtrar" at bounding box center [768, 430] width 49 height 26
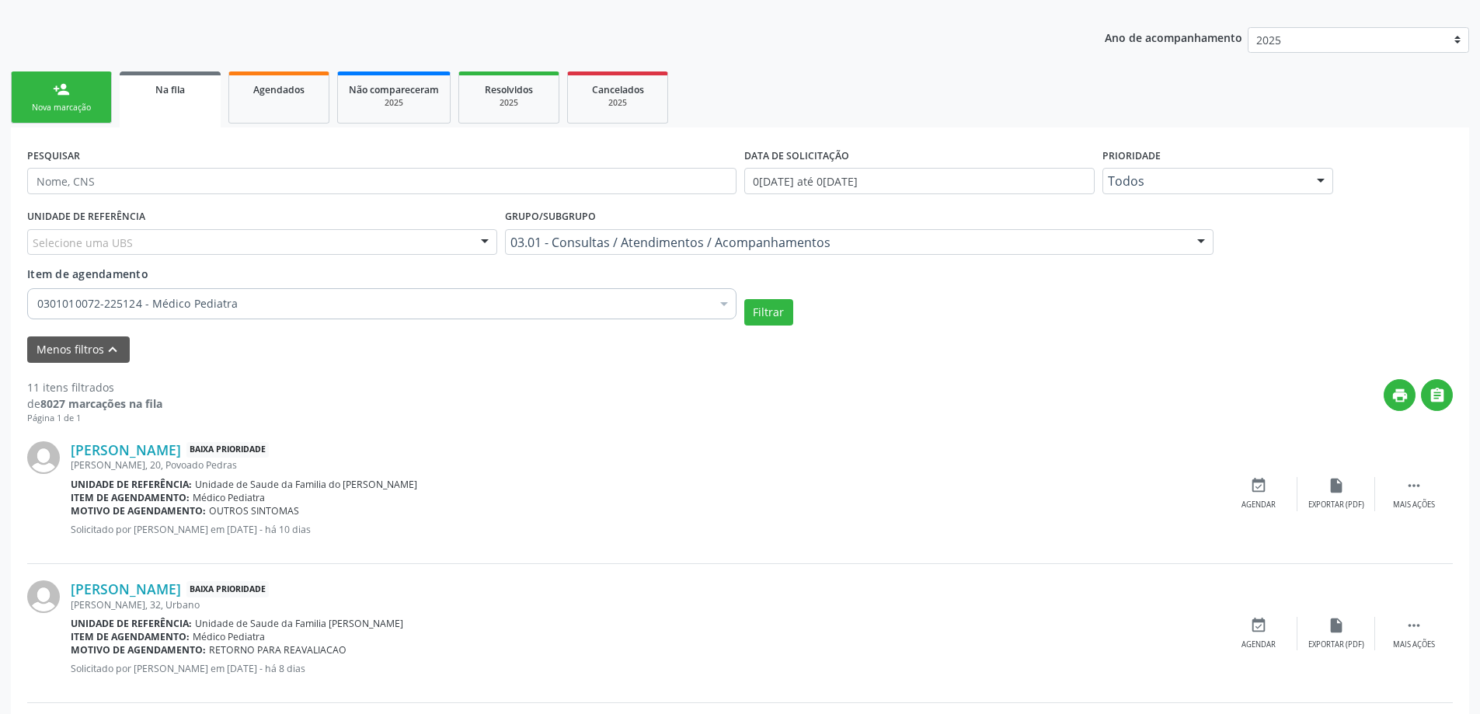
scroll to position [311, 0]
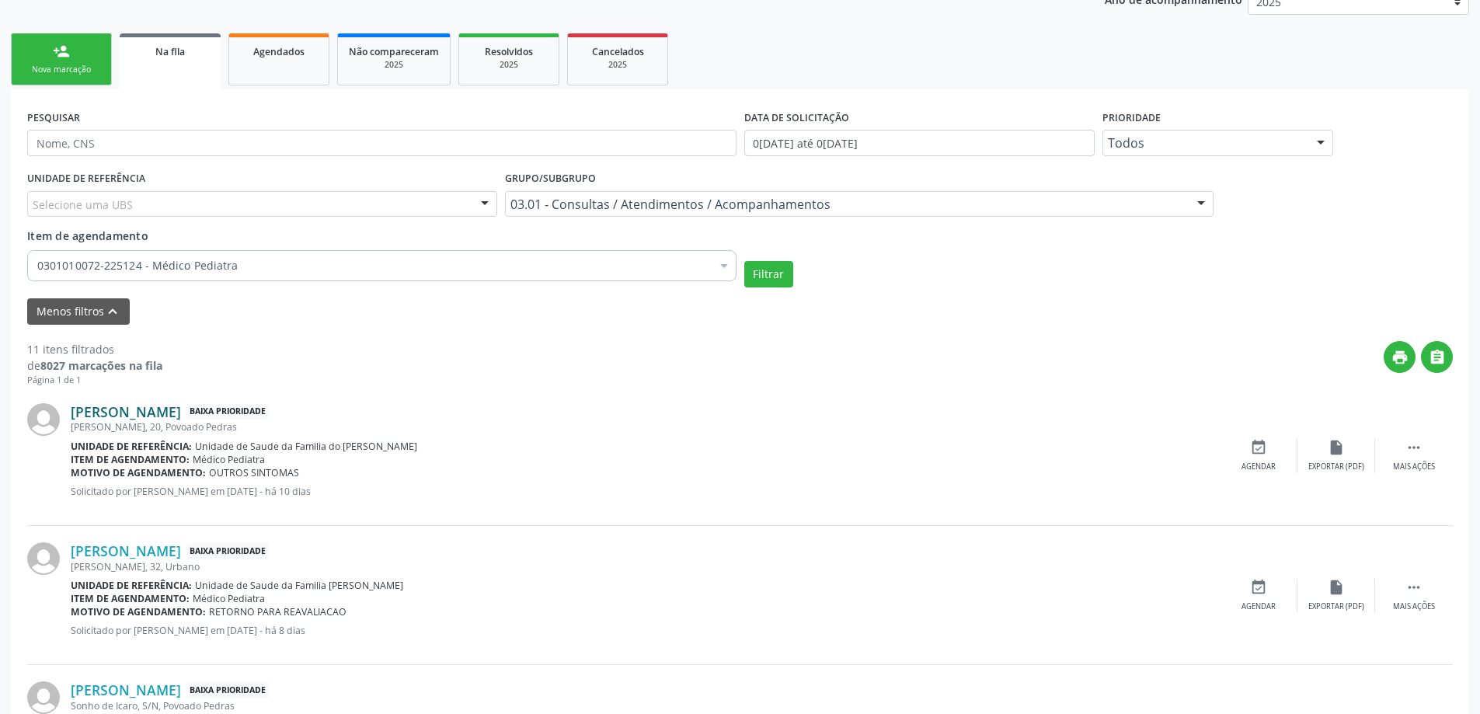
click at [181, 408] on link "[PERSON_NAME]" at bounding box center [126, 411] width 110 height 17
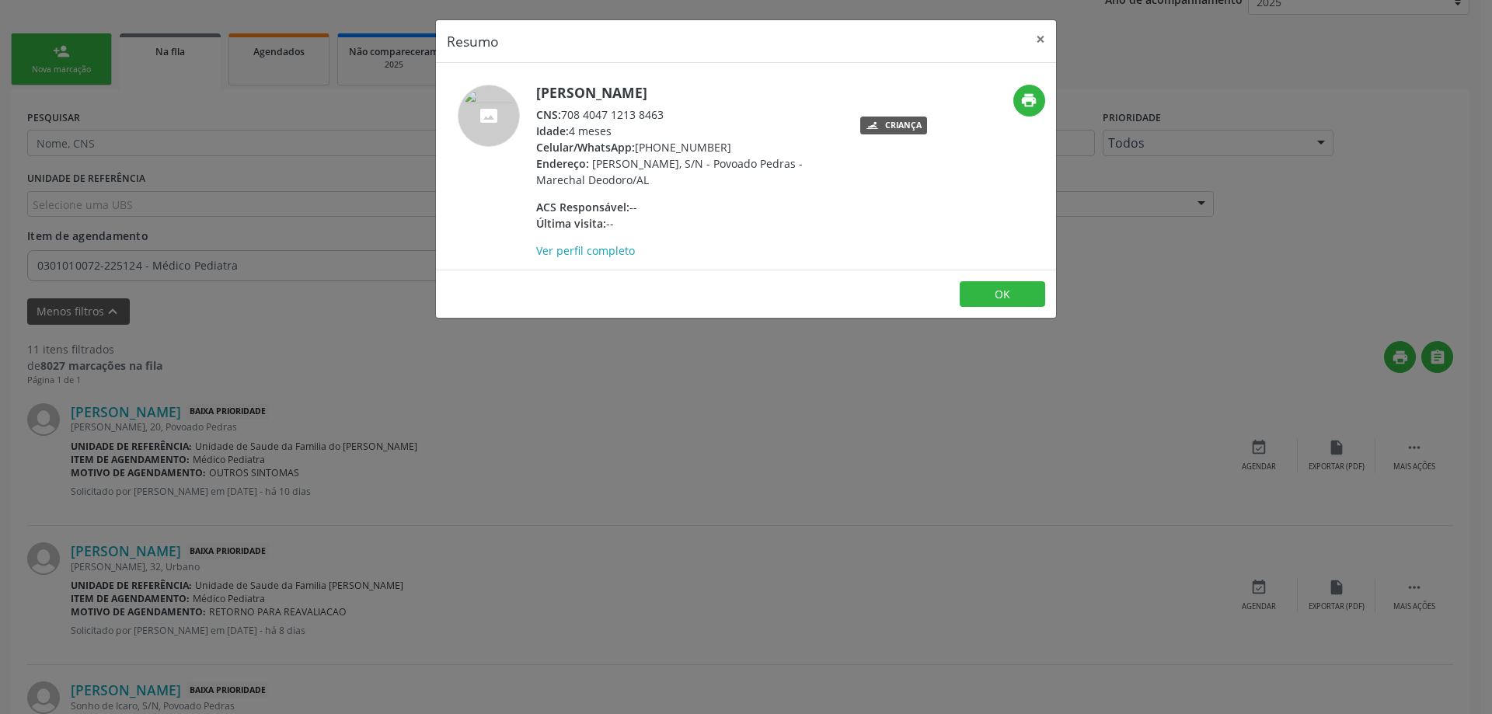
drag, startPoint x: 664, startPoint y: 115, endPoint x: 566, endPoint y: 120, distance: 98.0
click at [566, 120] on div "CNS: 708 4047 1213 8463" at bounding box center [687, 114] width 302 height 16
copy div "708 4047 1213 8463"
click at [1043, 44] on button "×" at bounding box center [1040, 39] width 31 height 38
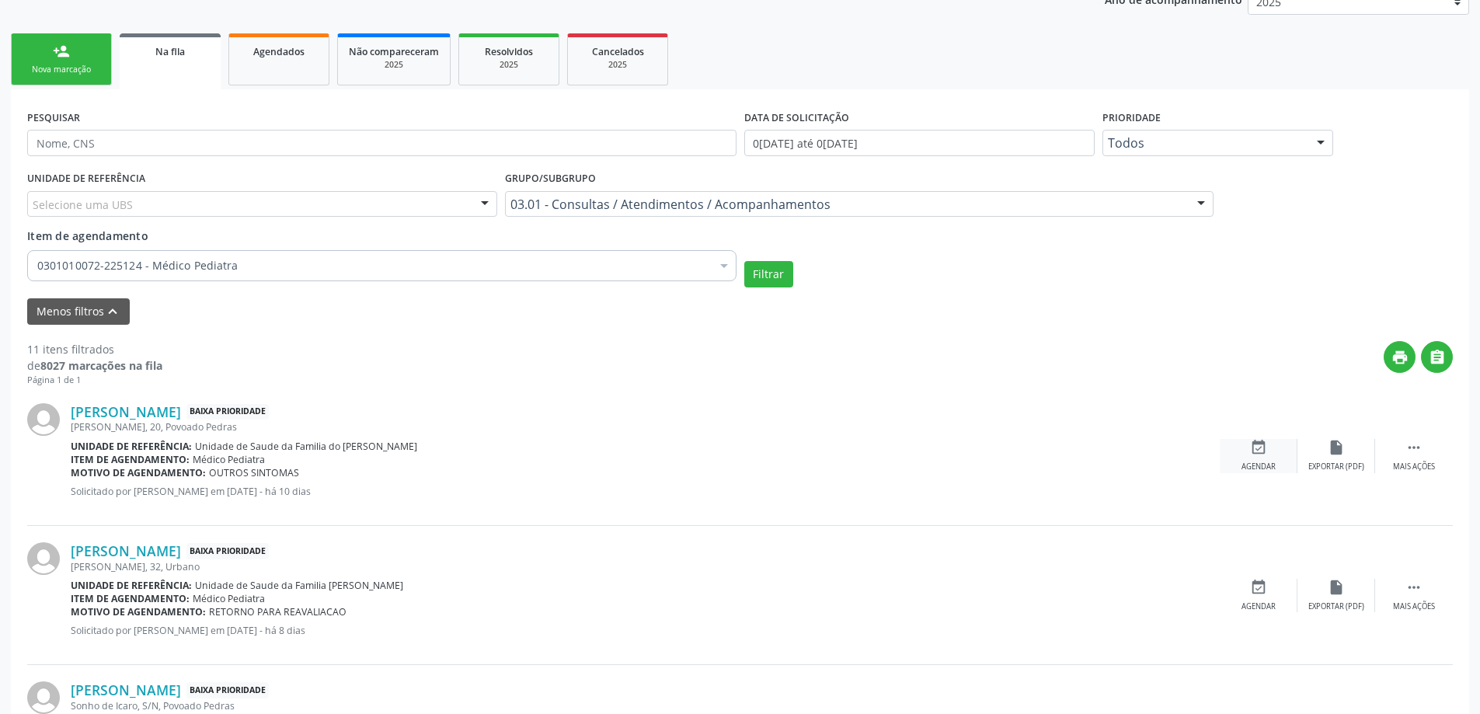
click at [1262, 448] on icon "event_available" at bounding box center [1258, 447] width 17 height 17
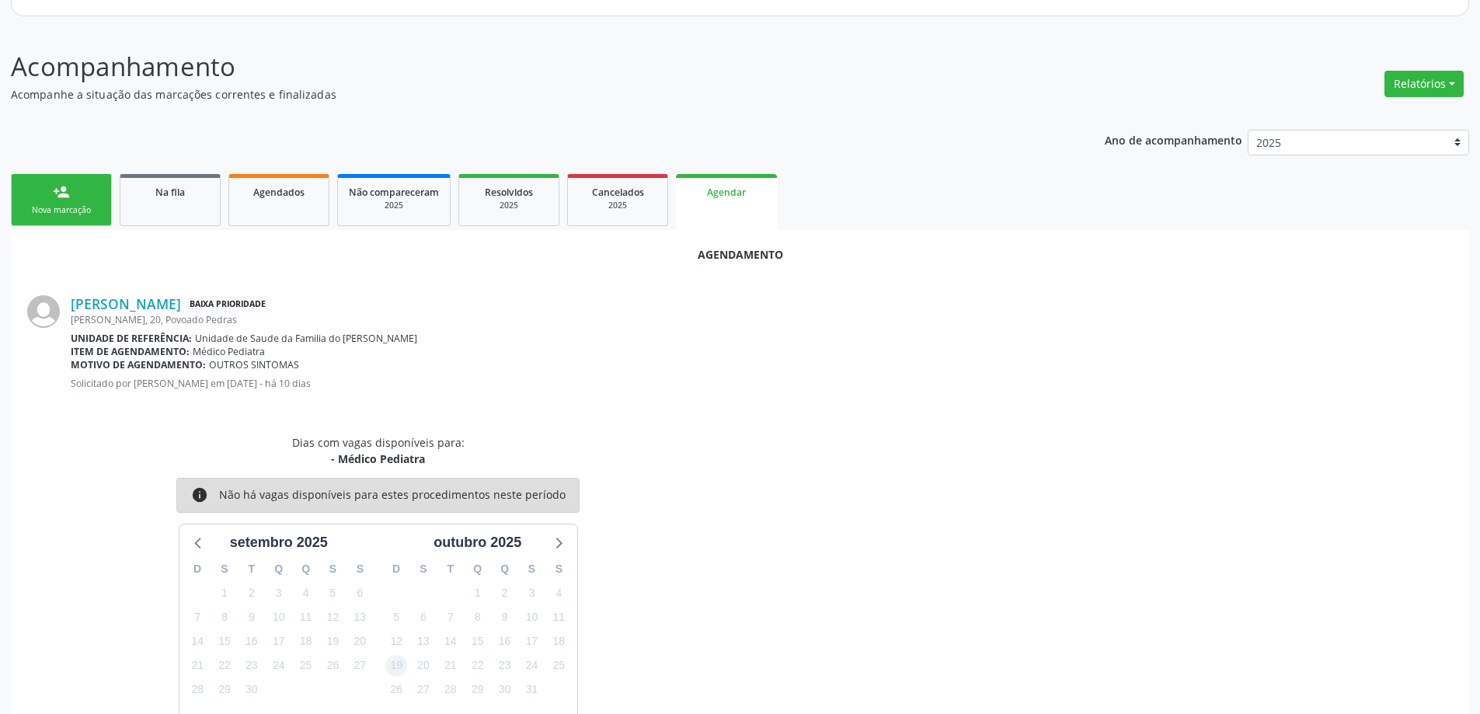
scroll to position [253, 0]
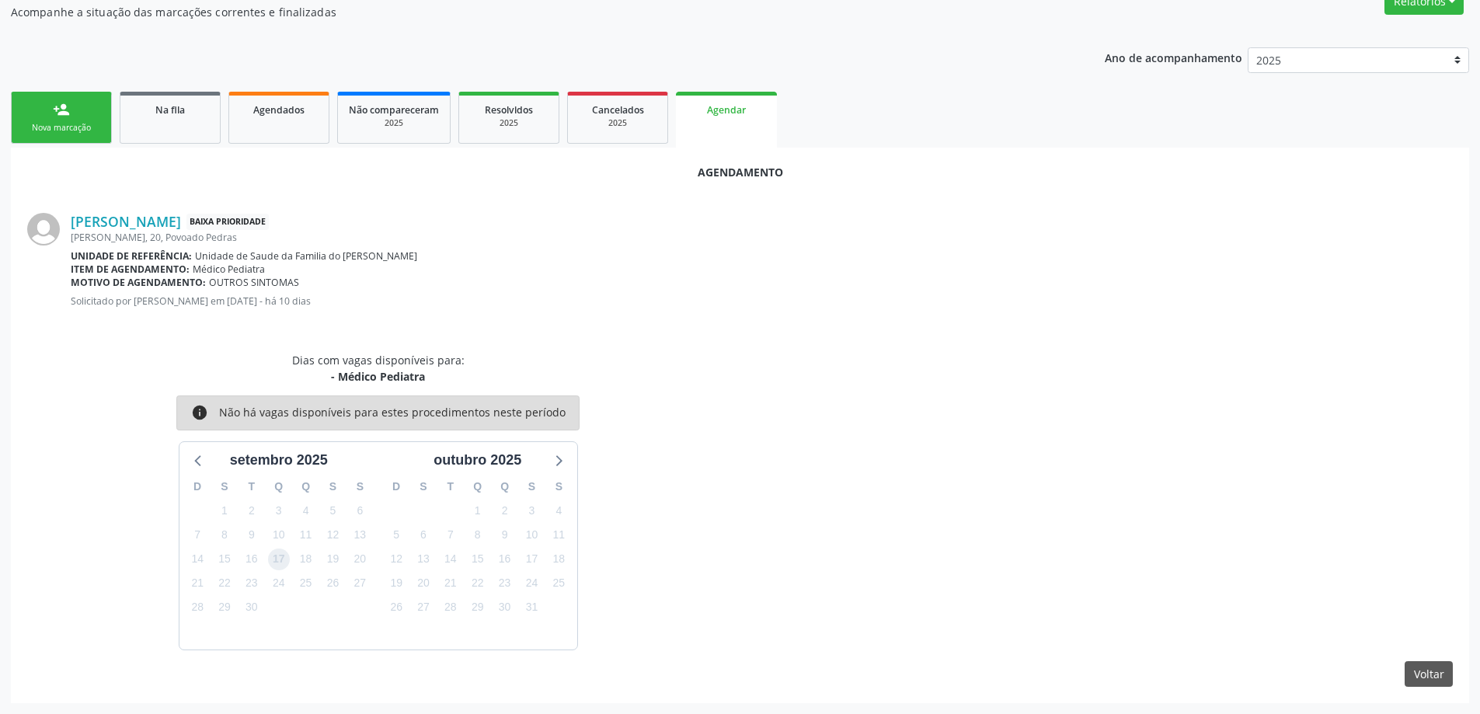
click at [272, 563] on span "17" at bounding box center [279, 560] width 22 height 22
click at [223, 528] on span "8" at bounding box center [225, 535] width 22 height 22
click at [223, 566] on span "15" at bounding box center [225, 560] width 22 height 22
click at [674, 297] on p "Solicitado por [PERSON_NAME] em [DATE] - há 10 dias" at bounding box center [762, 301] width 1382 height 13
click at [89, 326] on div "[PERSON_NAME] Baixa Prioridade [PERSON_NAME], 20, Povoado Pedras Unidade de ref…" at bounding box center [740, 266] width 1426 height 138
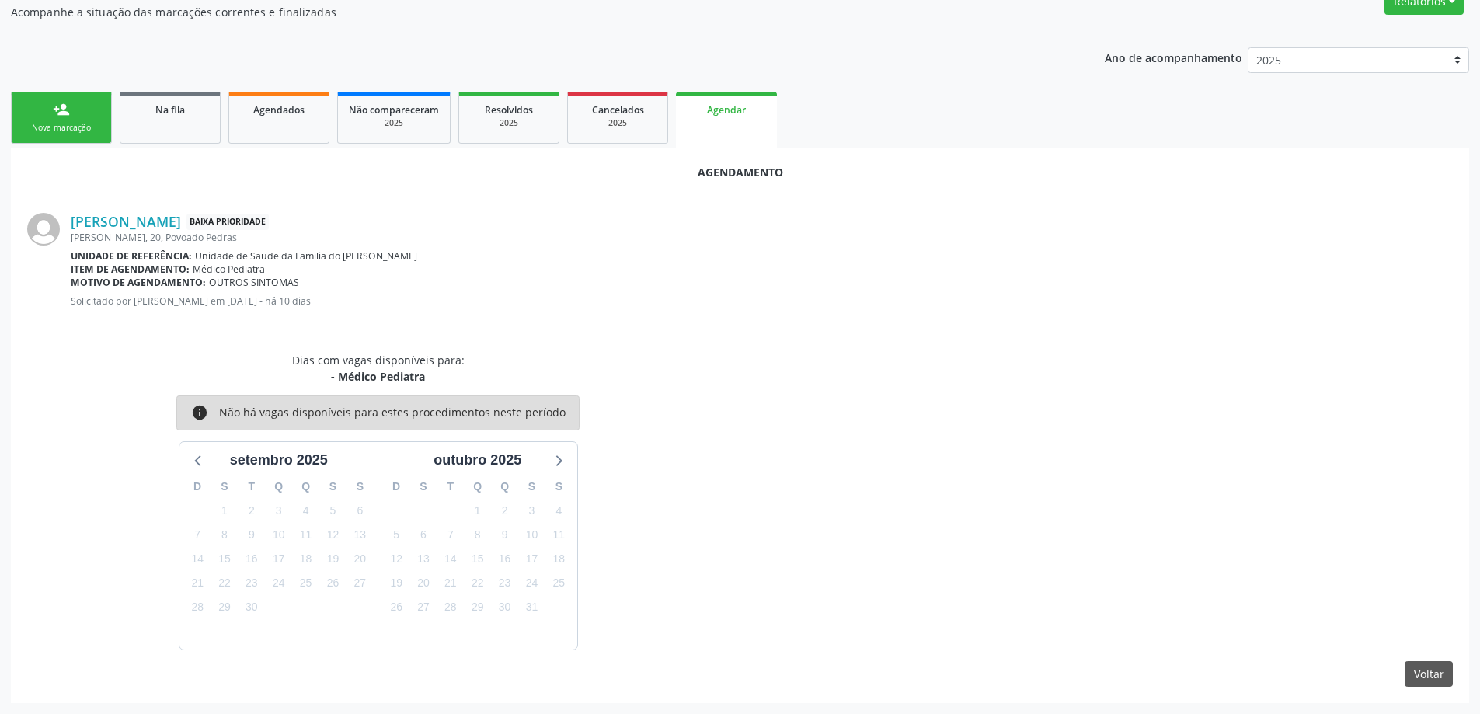
click at [156, 395] on div "Dias com vagas disponíveis para: - Médico Pediatra info Não há vagas disponívei…" at bounding box center [378, 501] width 724 height 298
click at [692, 434] on div "Dias com vagas disponíveis para: - Médico Pediatra info Não há vagas disponívei…" at bounding box center [378, 501] width 724 height 298
click at [558, 339] on div "Agendamento [PERSON_NAME] Baixa Prioridade [PERSON_NAME], 20, Povoado Pedras Un…" at bounding box center [740, 426] width 1459 height 556
click at [1006, 399] on div "Dias com vagas disponíveis para: - Médico Pediatra info Não há vagas disponívei…" at bounding box center [740, 501] width 1448 height 298
click at [1424, 665] on button "Voltar" at bounding box center [1429, 674] width 48 height 26
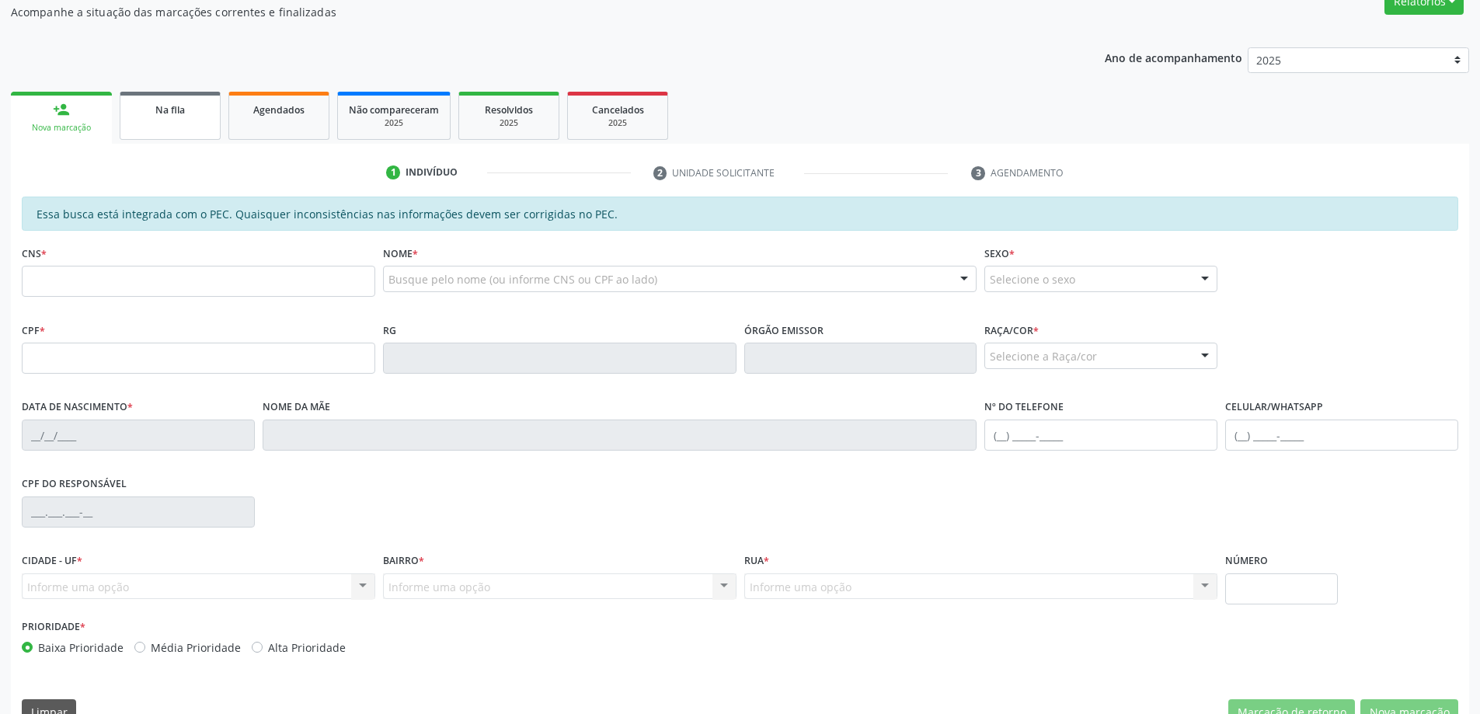
click at [188, 127] on link "Na fila" at bounding box center [170, 116] width 101 height 48
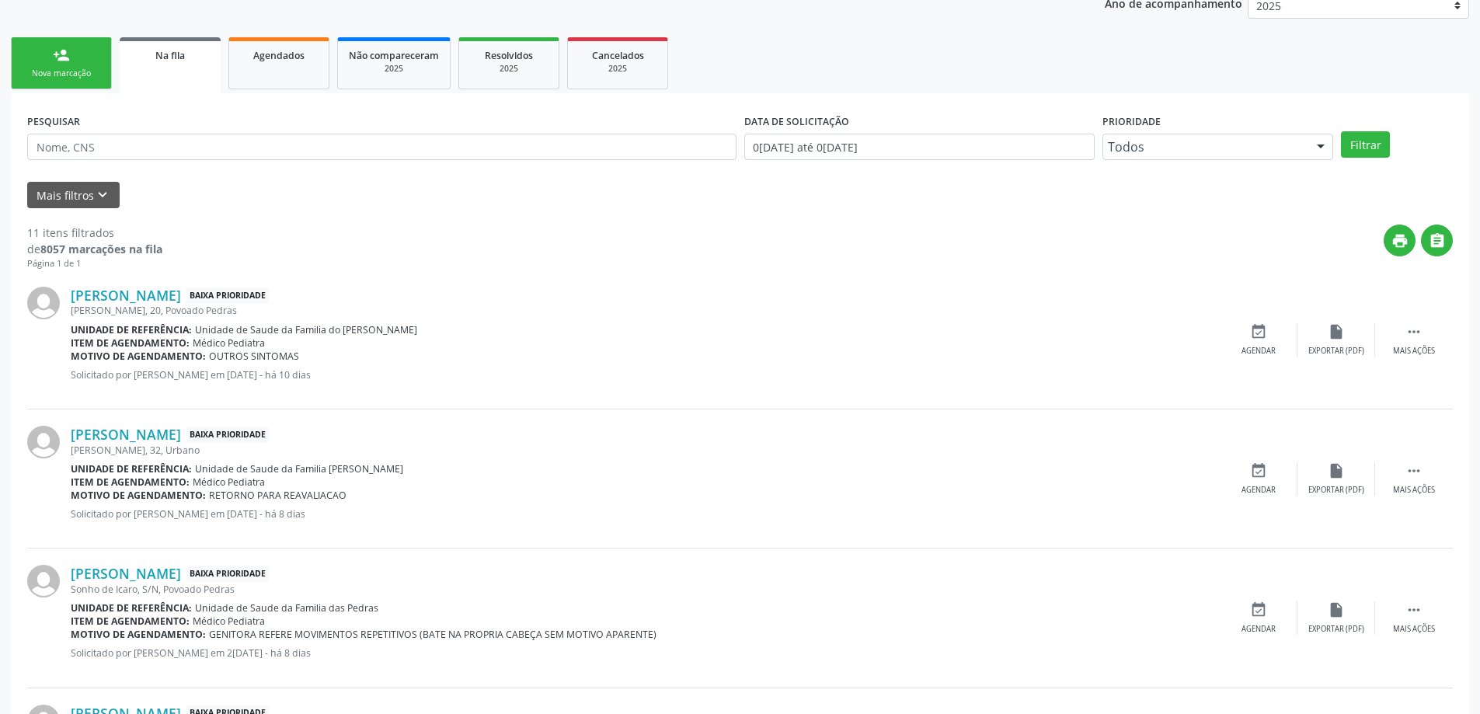
scroll to position [311, 0]
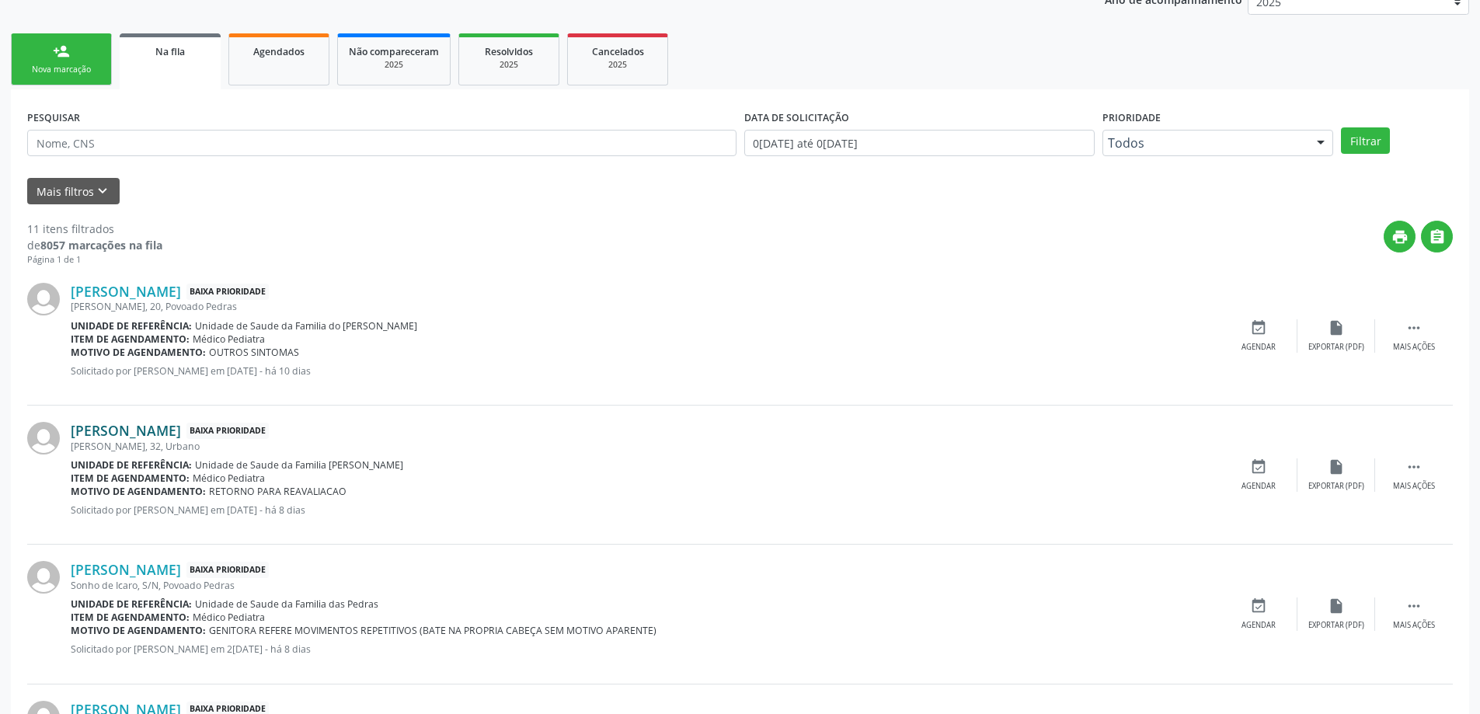
click at [164, 433] on link "[PERSON_NAME]" at bounding box center [126, 430] width 110 height 17
click at [181, 429] on link "[PERSON_NAME]" at bounding box center [126, 430] width 110 height 17
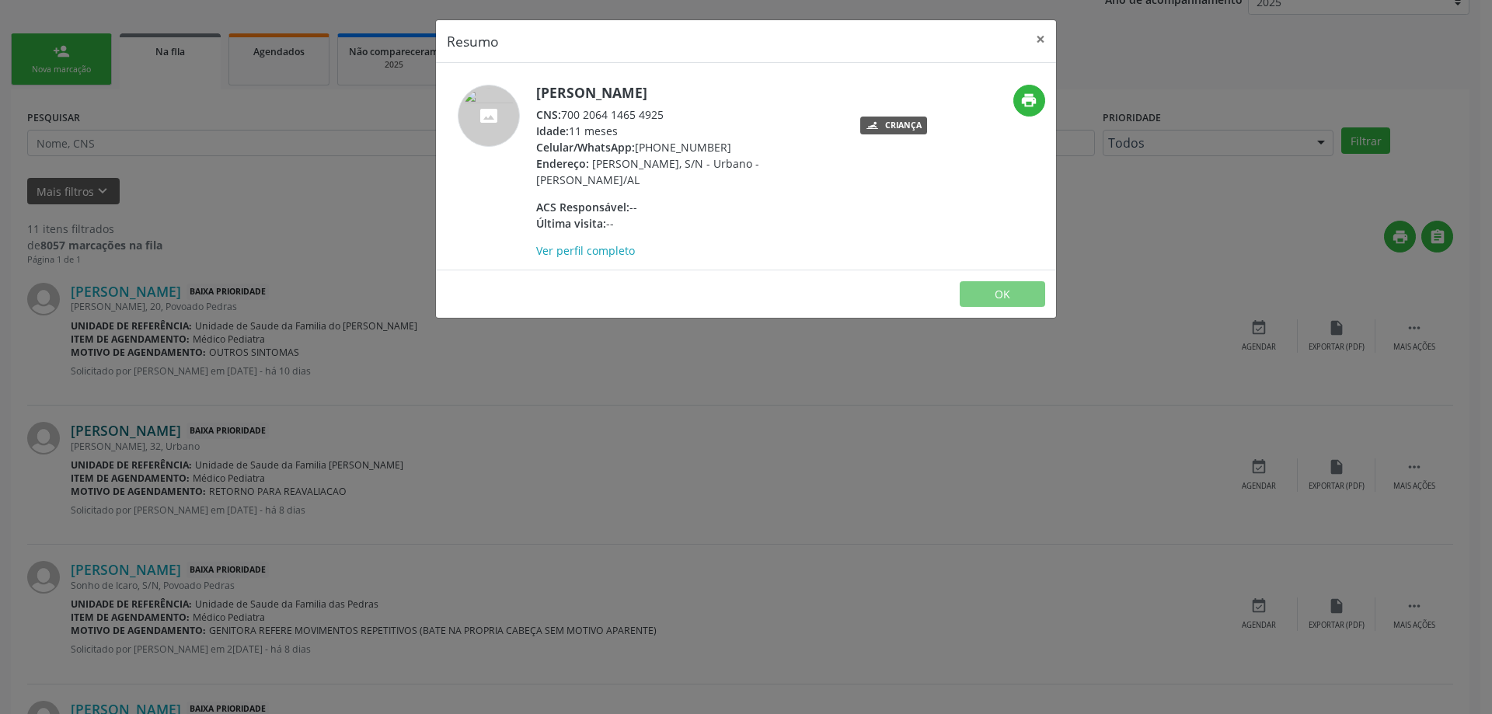
click at [212, 429] on div "Resumo × [PERSON_NAME] dos Santos CNS: 700 2064 1465 4925 Idade: 11 meses Celul…" at bounding box center [746, 357] width 1492 height 714
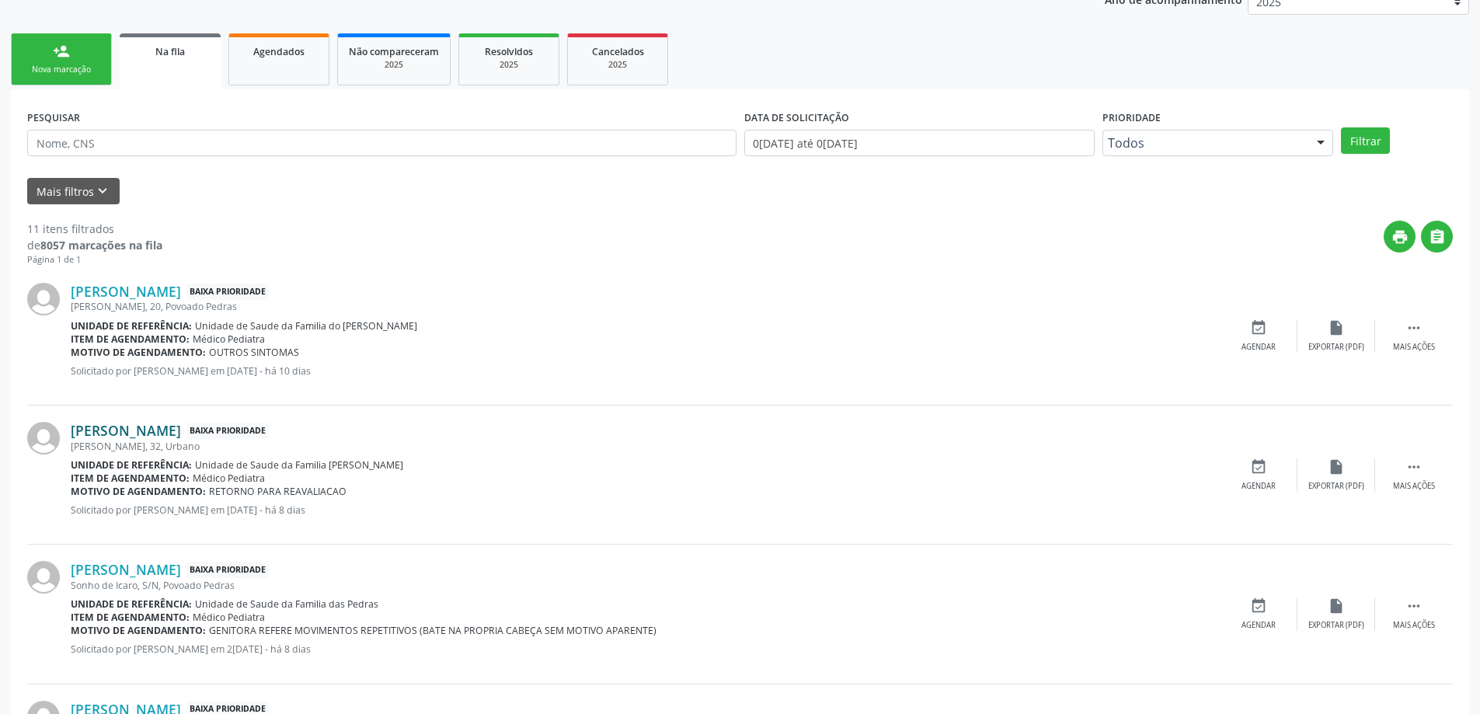
click at [181, 430] on link "[PERSON_NAME]" at bounding box center [126, 430] width 110 height 17
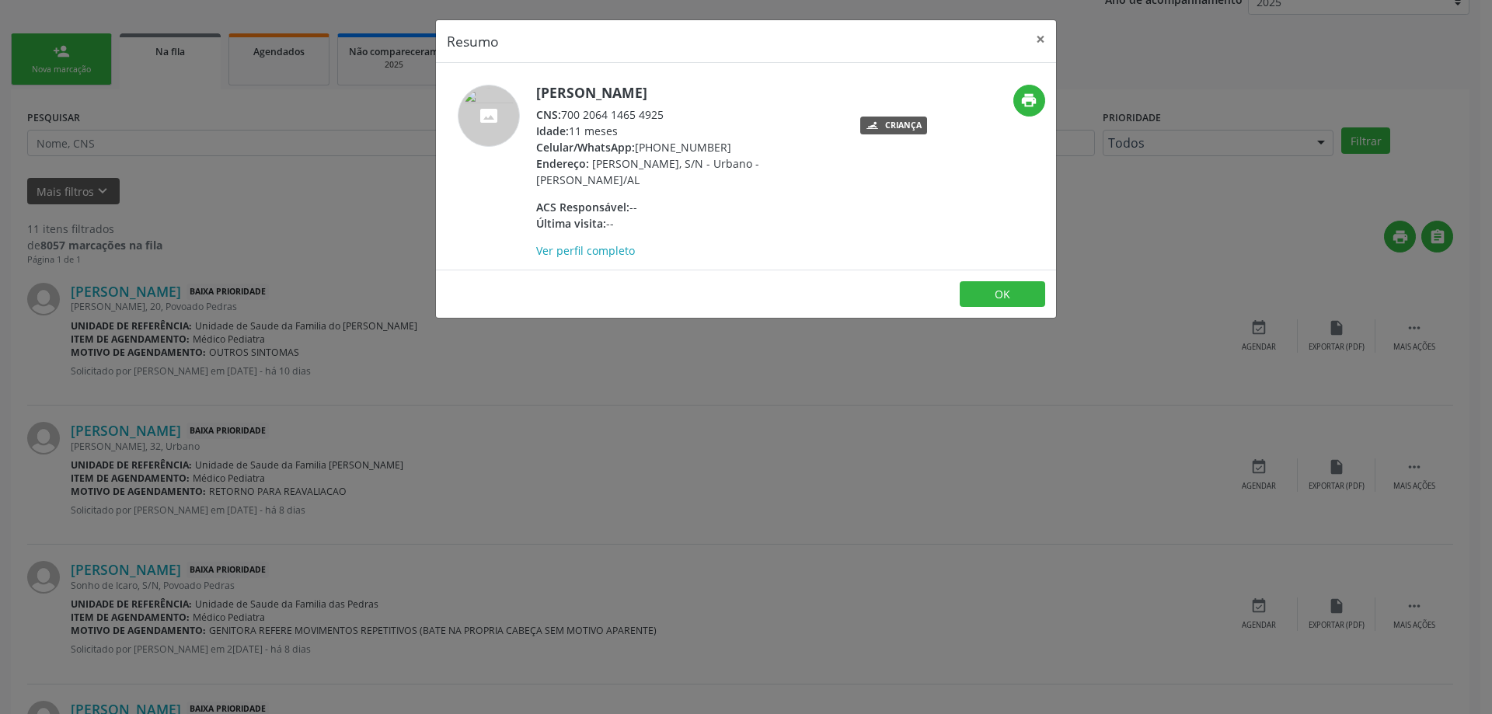
drag, startPoint x: 670, startPoint y: 115, endPoint x: 564, endPoint y: 117, distance: 105.7
click at [564, 117] on div "CNS: 700 2064 1465 4925" at bounding box center [687, 114] width 302 height 16
click at [1046, 37] on button "×" at bounding box center [1040, 39] width 31 height 38
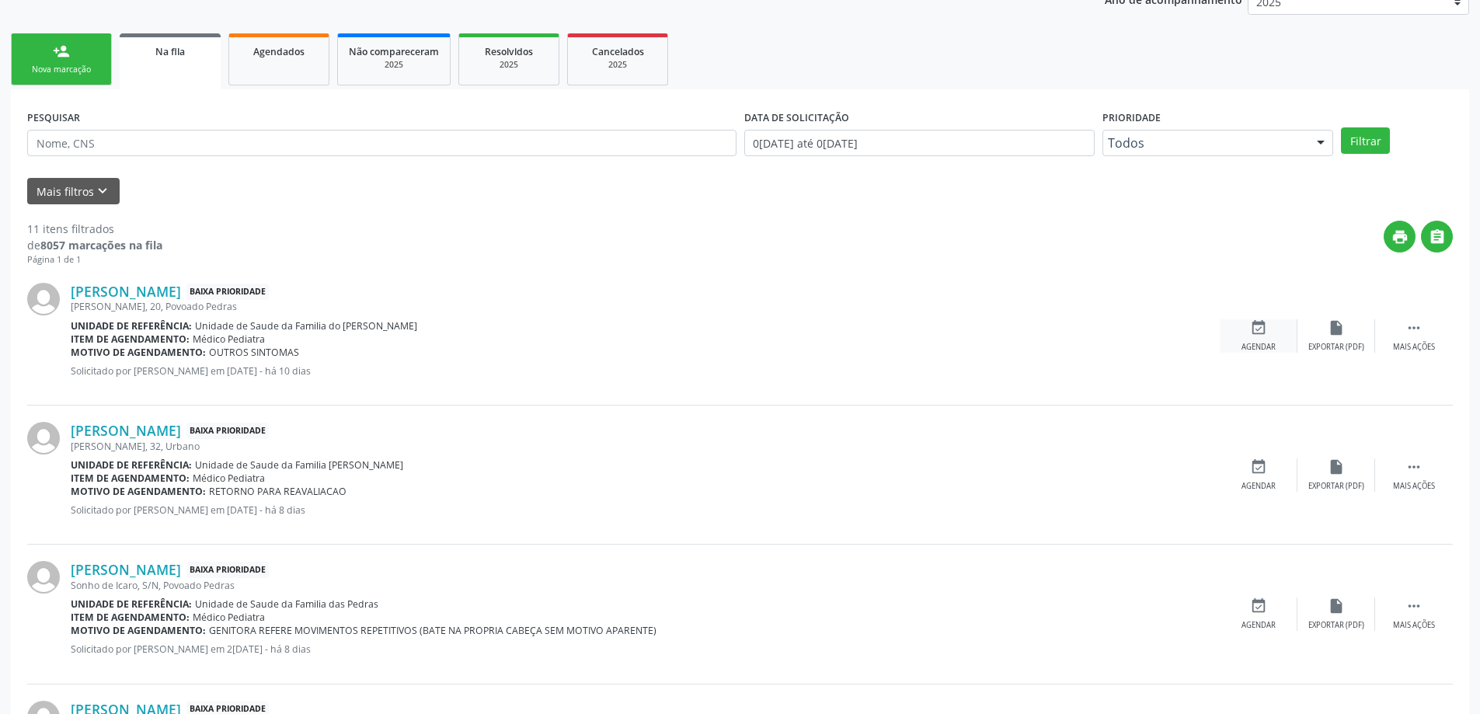
click at [1268, 336] on div "event_available Agendar" at bounding box center [1259, 335] width 78 height 33
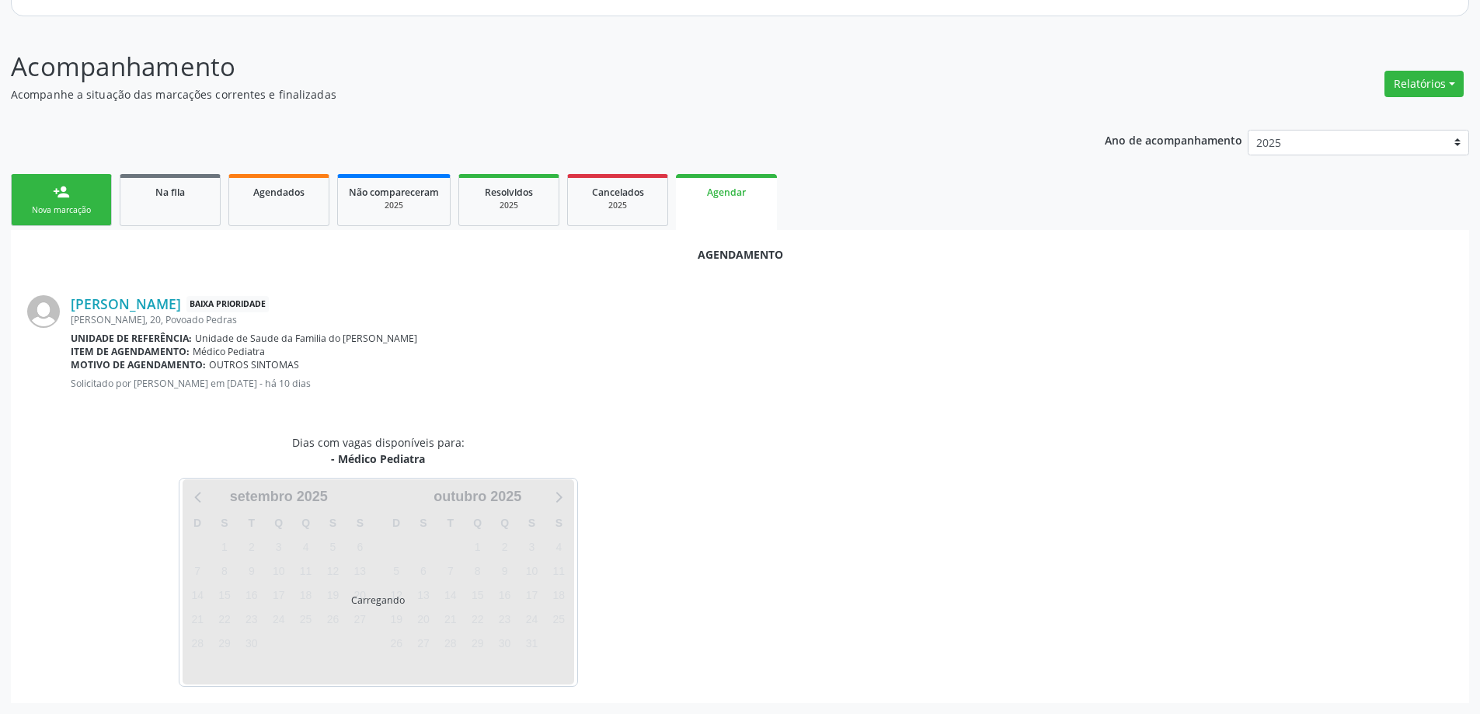
scroll to position [253, 0]
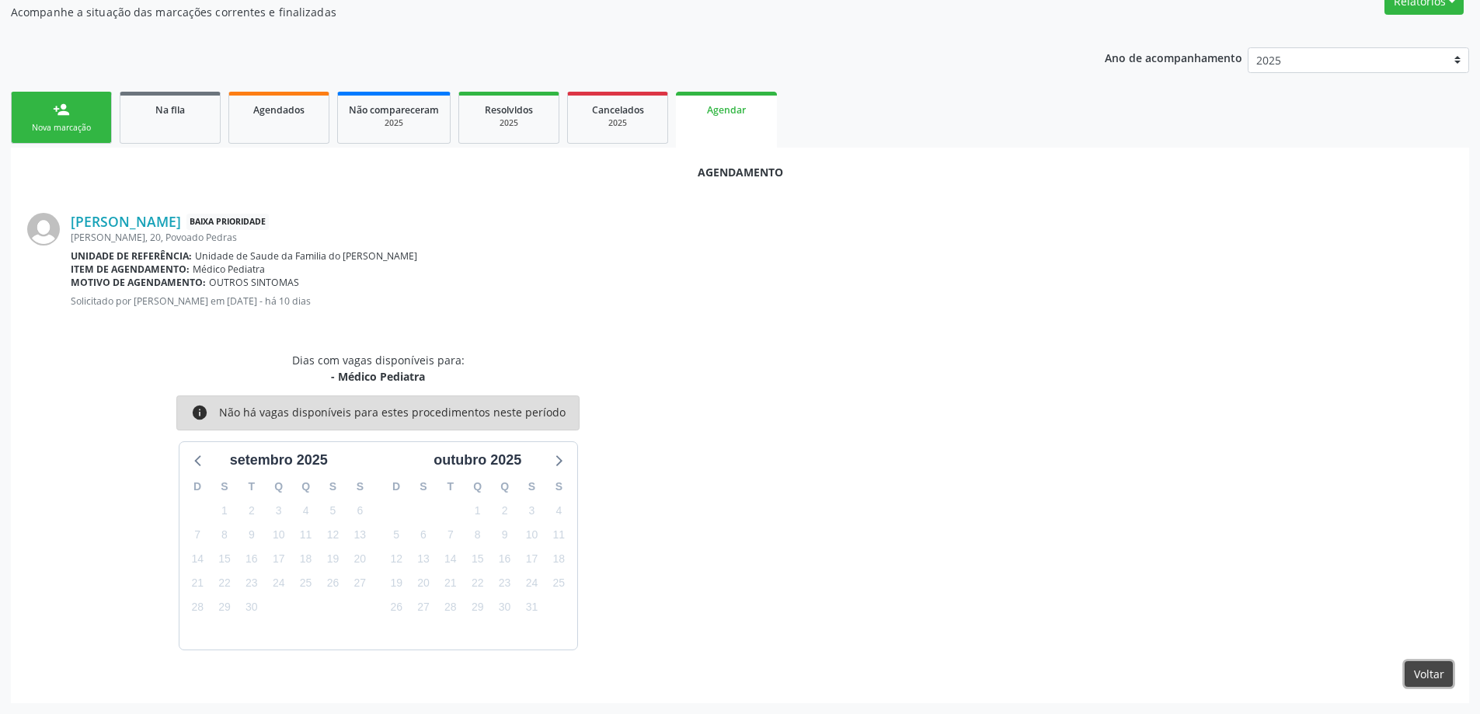
click at [1431, 674] on button "Voltar" at bounding box center [1429, 674] width 48 height 26
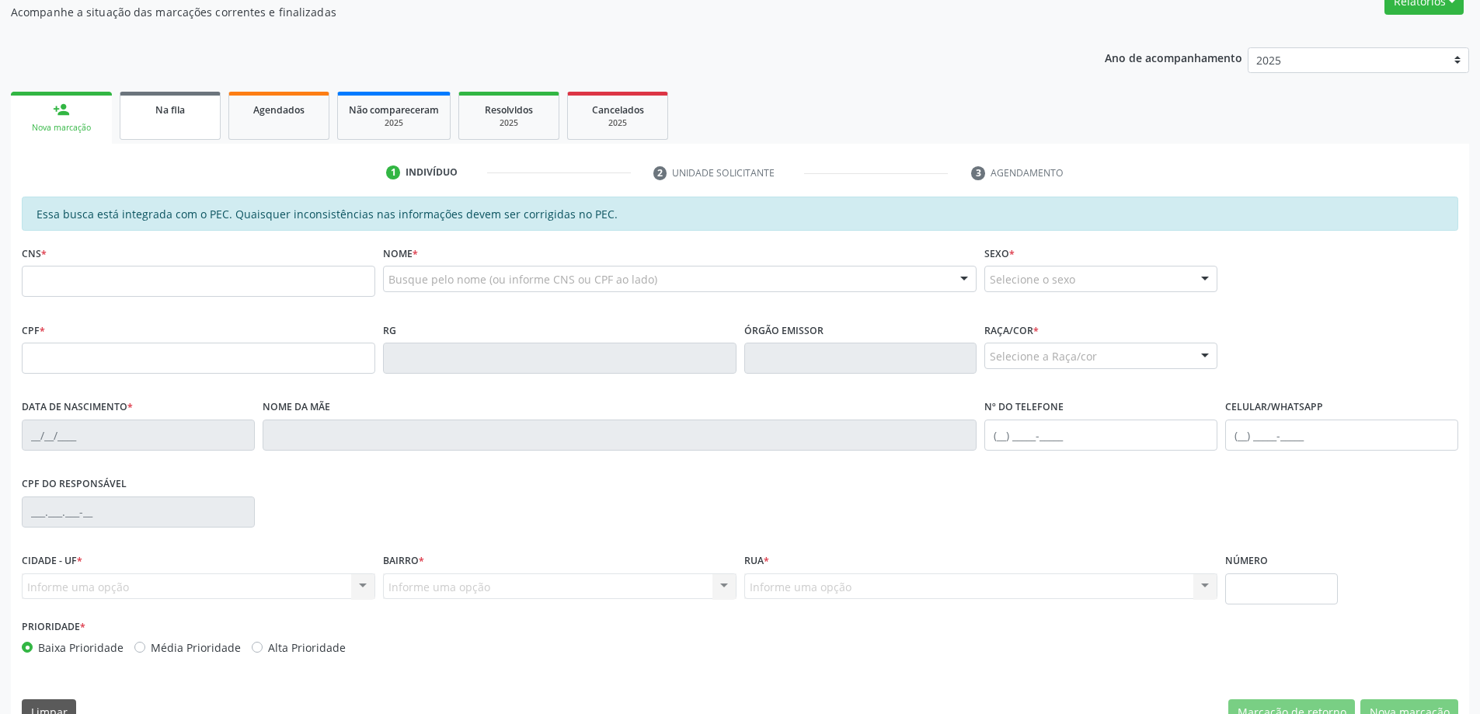
click at [195, 115] on div "Na fila" at bounding box center [170, 109] width 78 height 16
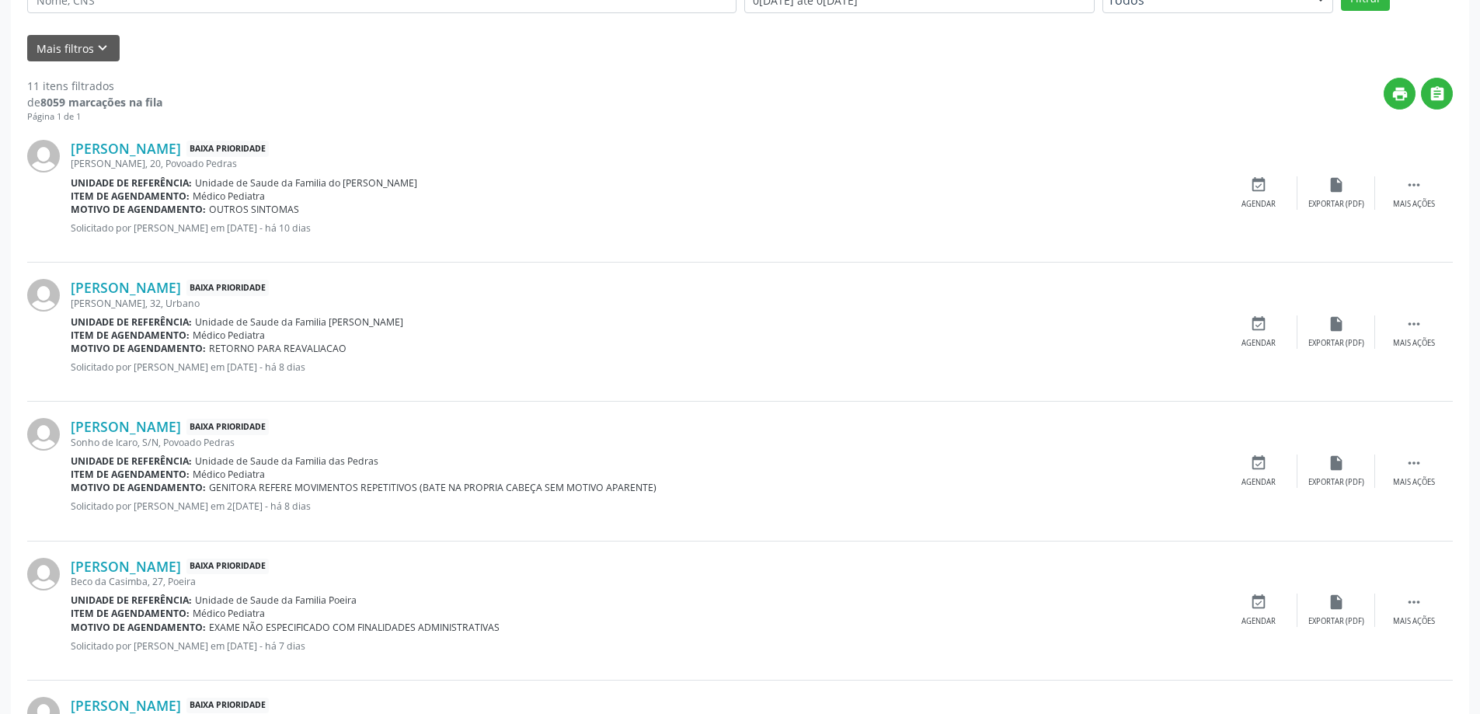
scroll to position [466, 0]
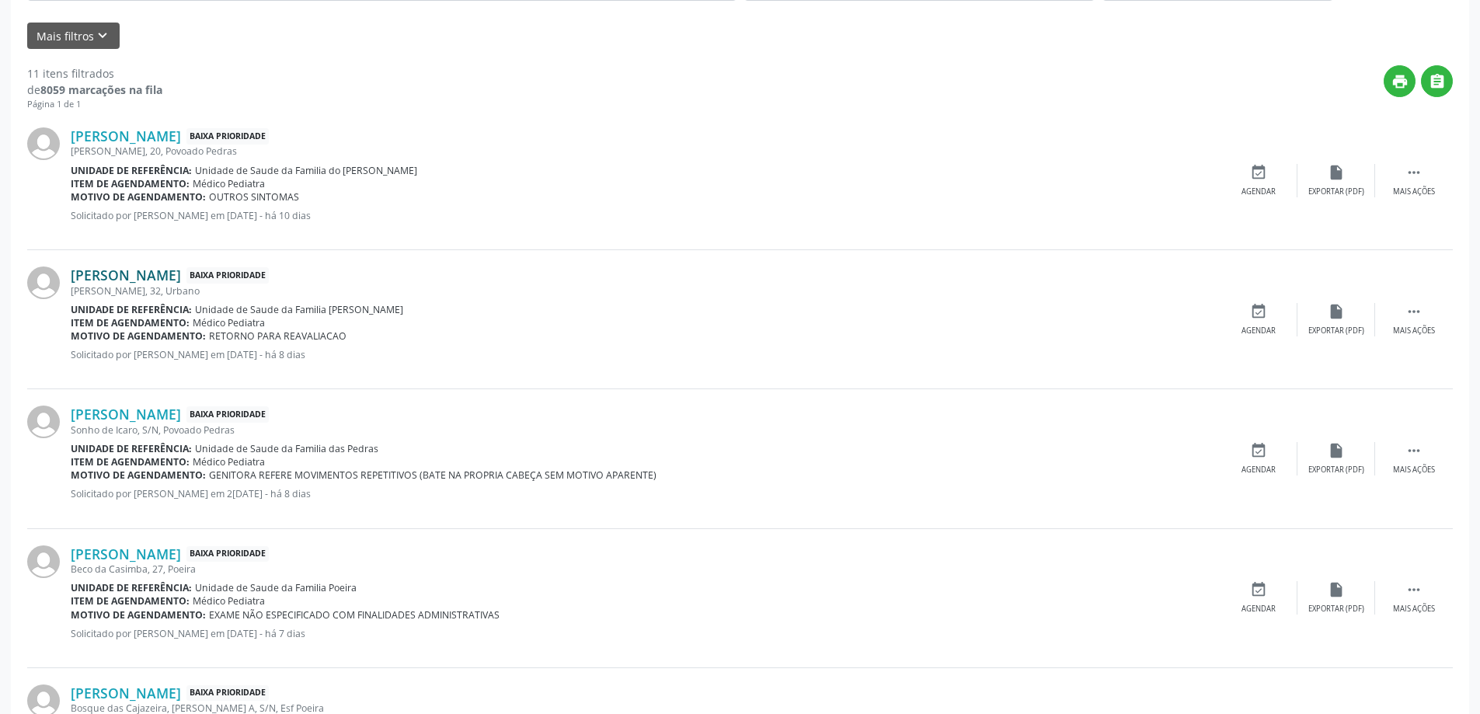
click at [113, 279] on link "[PERSON_NAME]" at bounding box center [126, 275] width 110 height 17
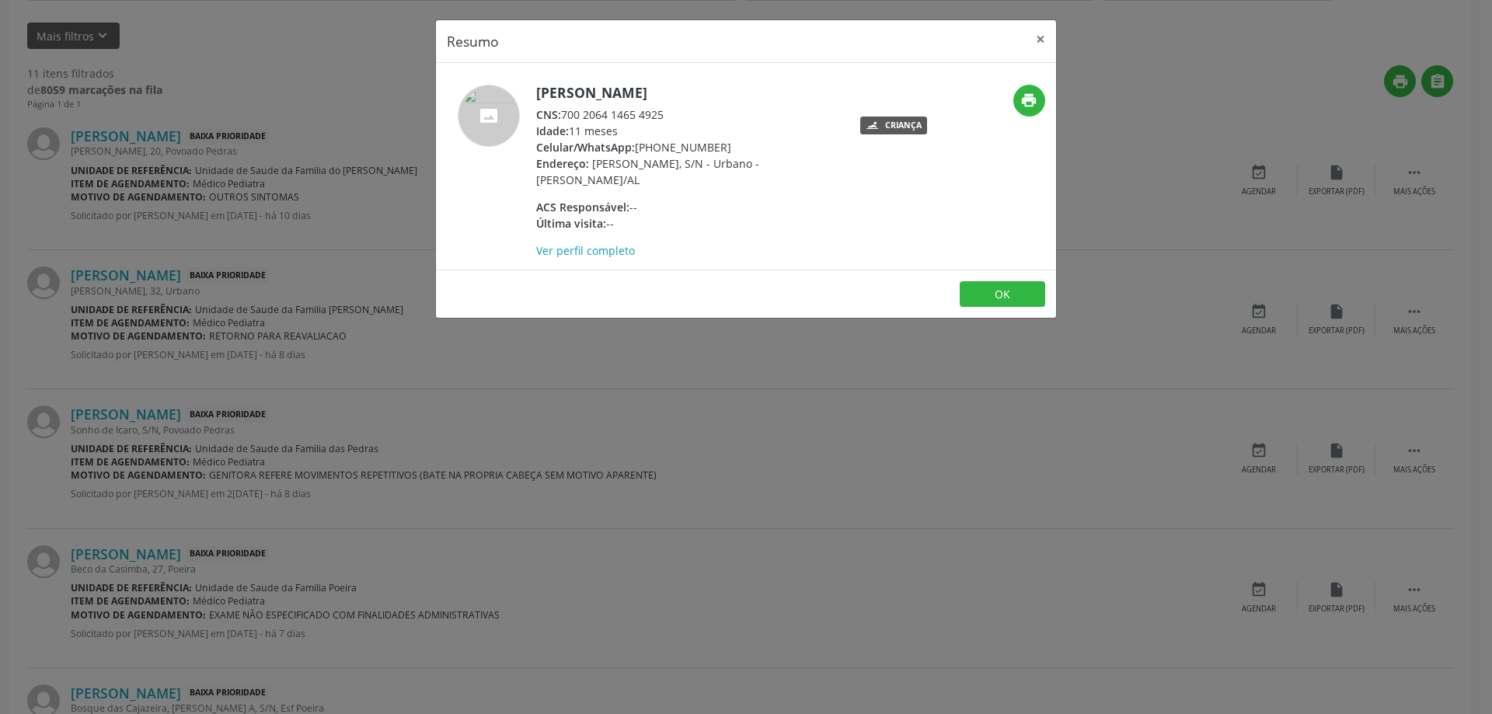
drag, startPoint x: 667, startPoint y: 111, endPoint x: 564, endPoint y: 116, distance: 102.7
click at [564, 116] on div "CNS: 700 2064 1465 4925" at bounding box center [687, 114] width 302 height 16
copy div "700 2064 1465 4925"
click at [1036, 39] on button "×" at bounding box center [1040, 39] width 31 height 38
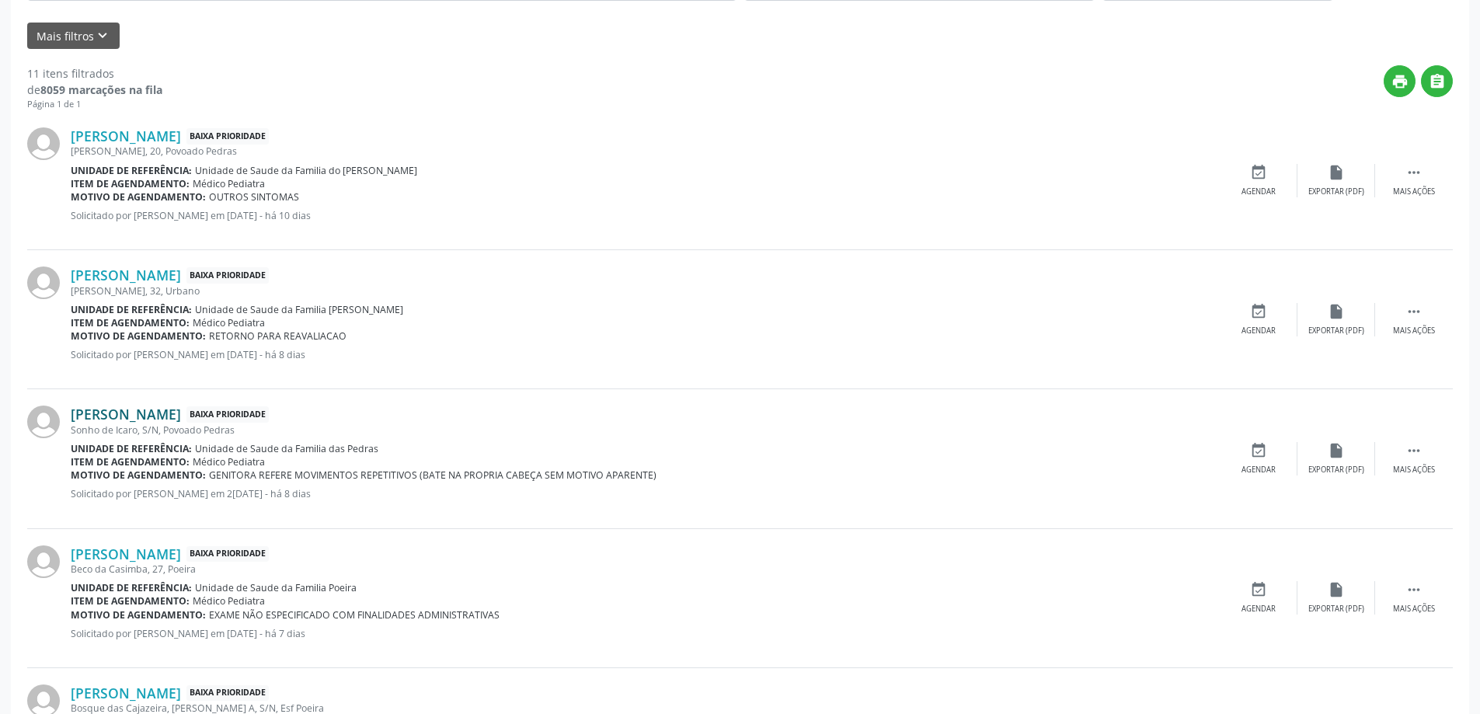
click at [181, 414] on link "[PERSON_NAME]" at bounding box center [126, 414] width 110 height 17
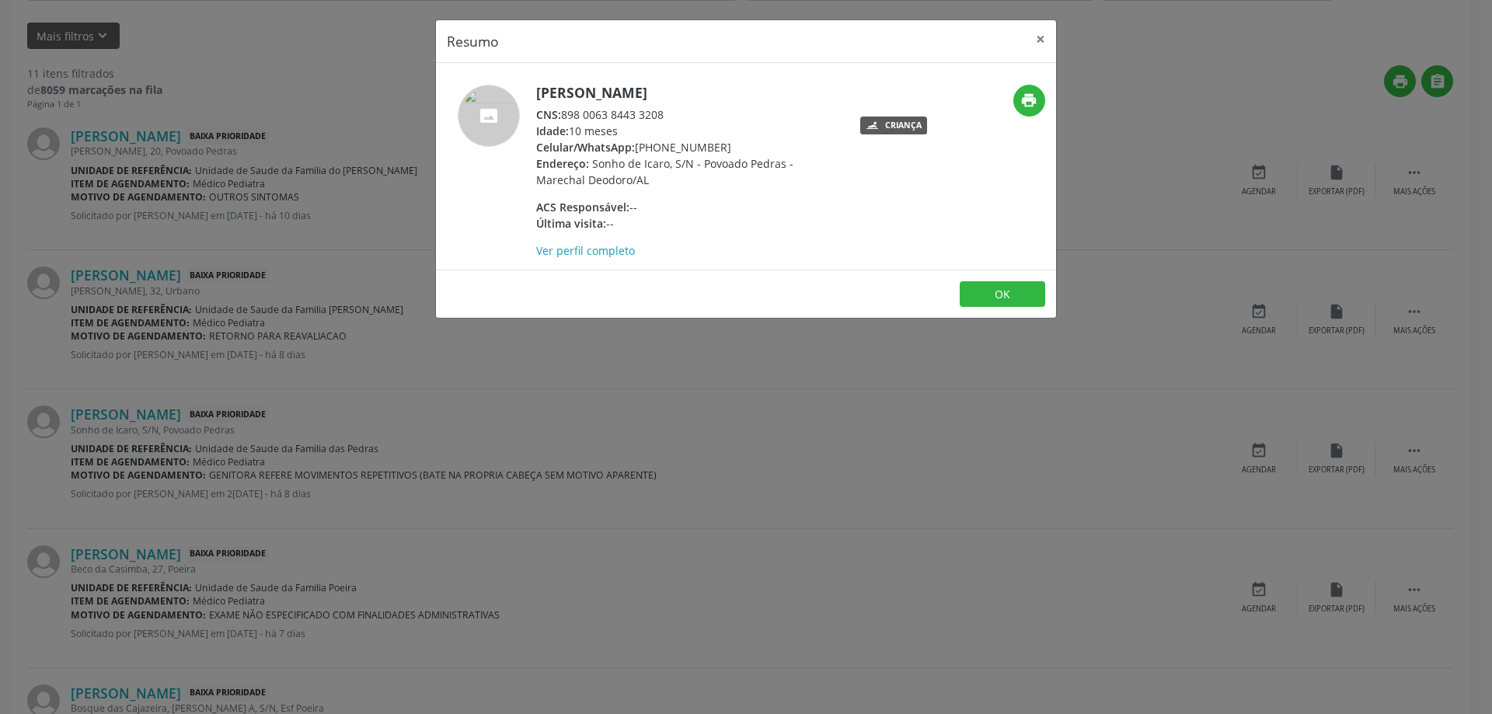
drag, startPoint x: 673, startPoint y: 113, endPoint x: 566, endPoint y: 116, distance: 107.3
click at [566, 116] on div "CNS: 898 0063 8443 3208" at bounding box center [687, 114] width 302 height 16
copy div "898 0063 8443 3208"
click at [1041, 43] on button "×" at bounding box center [1040, 39] width 31 height 38
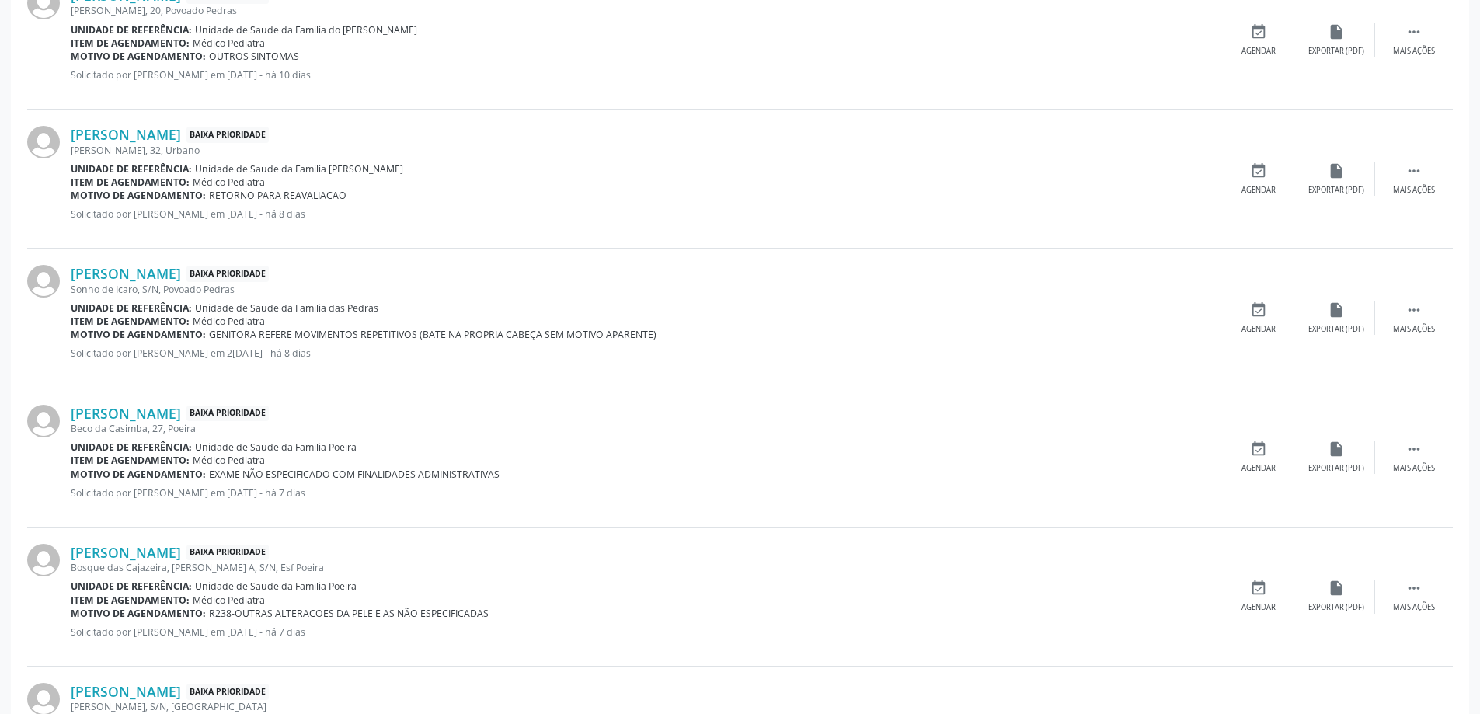
scroll to position [622, 0]
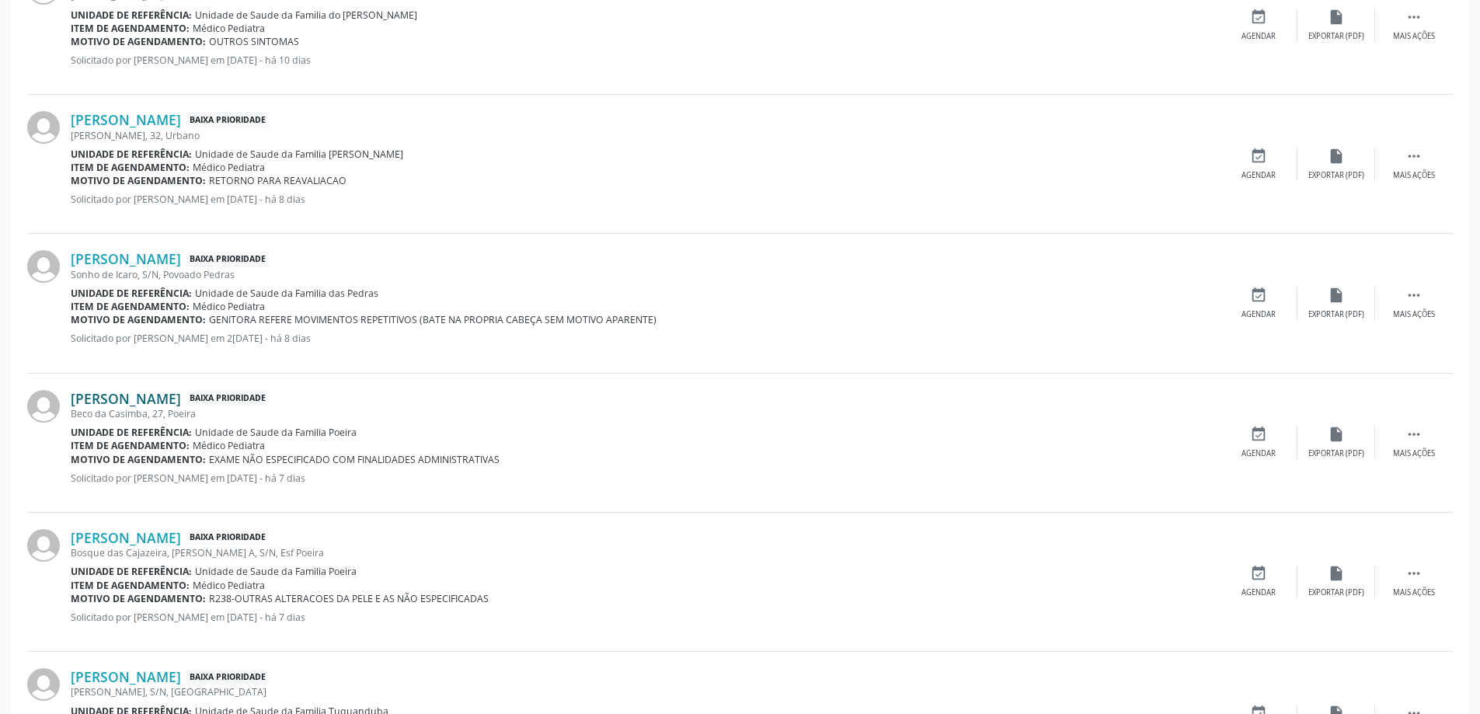
click at [159, 402] on link "[PERSON_NAME]" at bounding box center [126, 398] width 110 height 17
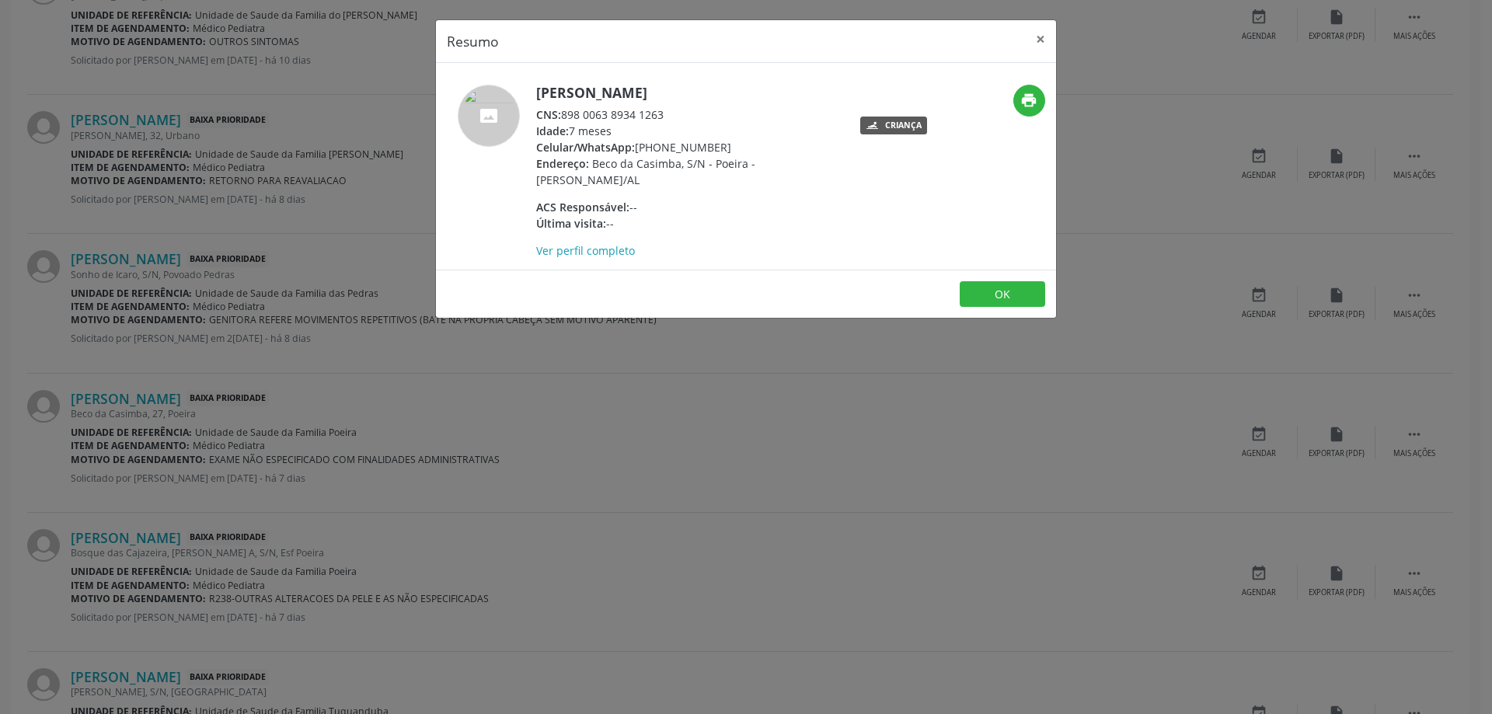
drag, startPoint x: 671, startPoint y: 112, endPoint x: 564, endPoint y: 118, distance: 107.4
click at [564, 118] on div "CNS: 898 0063 8934 1263" at bounding box center [687, 114] width 302 height 16
copy div "898 0063 8934 1263"
click at [1047, 44] on button "×" at bounding box center [1040, 39] width 31 height 38
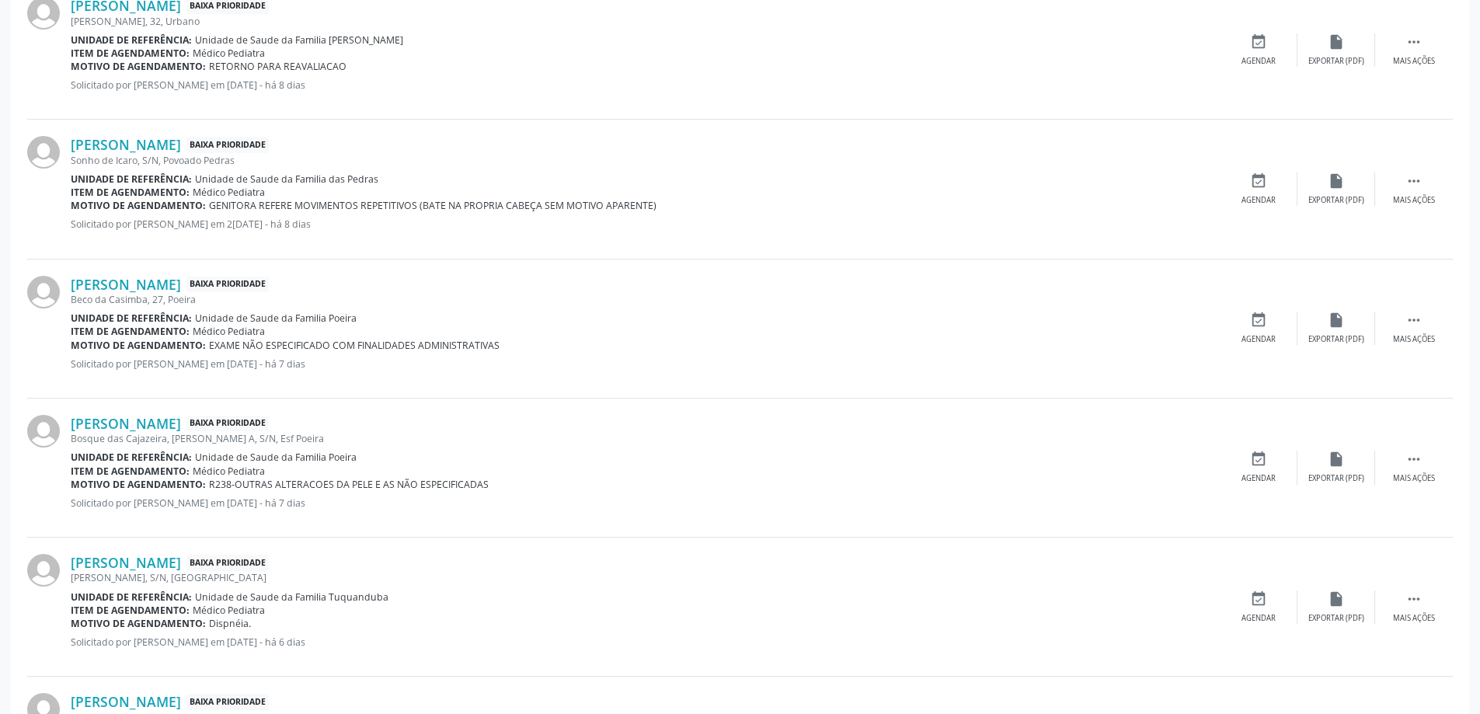
scroll to position [777, 0]
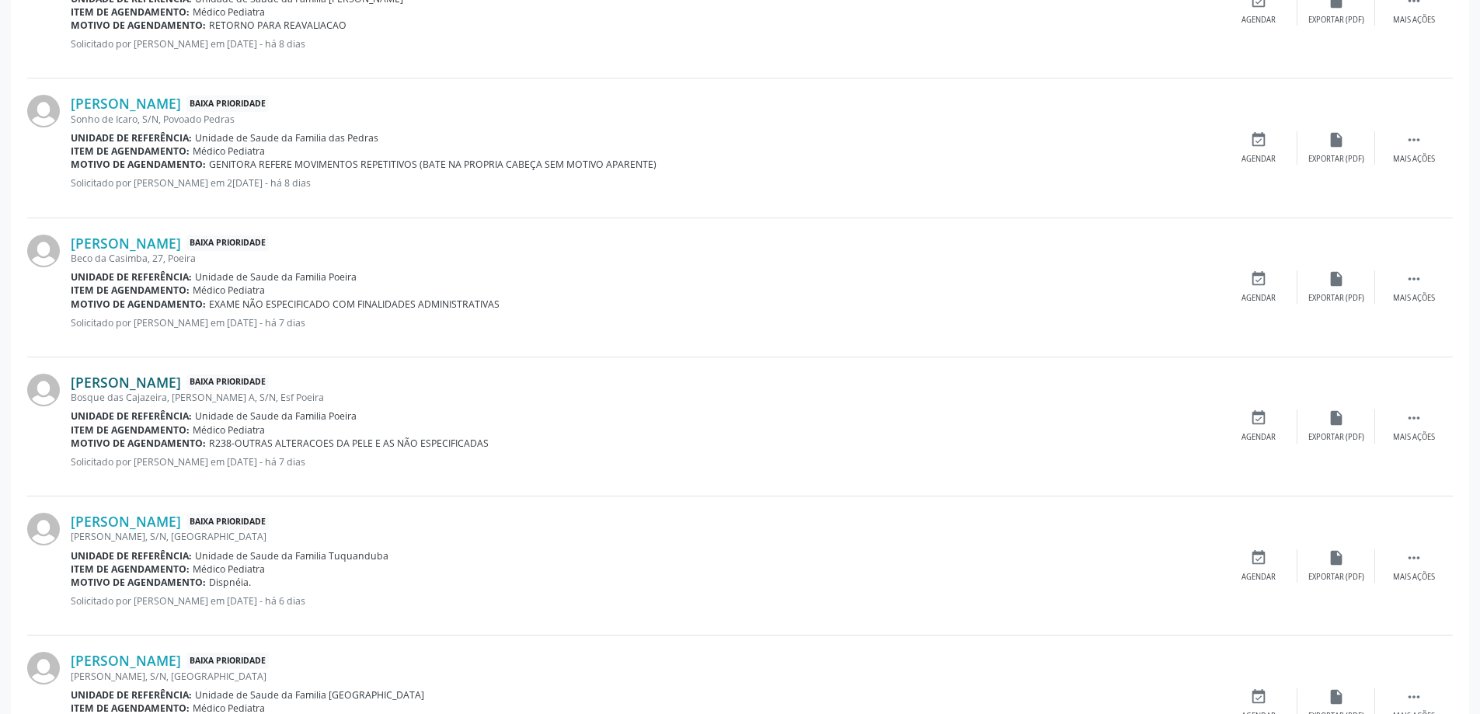
click at [179, 382] on link "[PERSON_NAME]" at bounding box center [126, 382] width 110 height 17
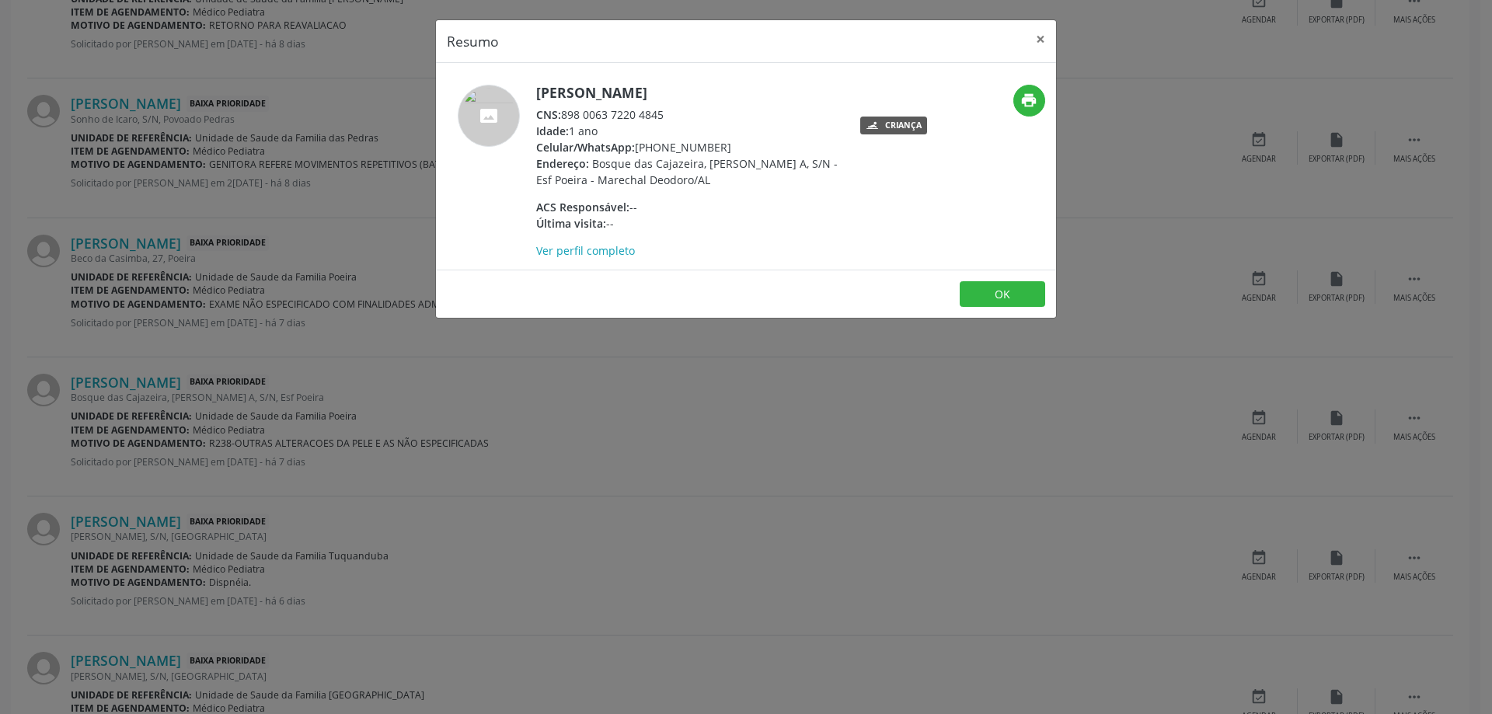
drag, startPoint x: 672, startPoint y: 115, endPoint x: 625, endPoint y: 120, distance: 47.7
click at [579, 120] on div "CNS: 898 0063 7220 4845" at bounding box center [687, 114] width 302 height 16
click at [745, 113] on div "CNS: 898 0063 7220 4845" at bounding box center [687, 114] width 302 height 16
drag, startPoint x: 667, startPoint y: 114, endPoint x: 566, endPoint y: 120, distance: 101.2
click at [566, 120] on div "CNS: 898 0063 7220 4845" at bounding box center [687, 114] width 302 height 16
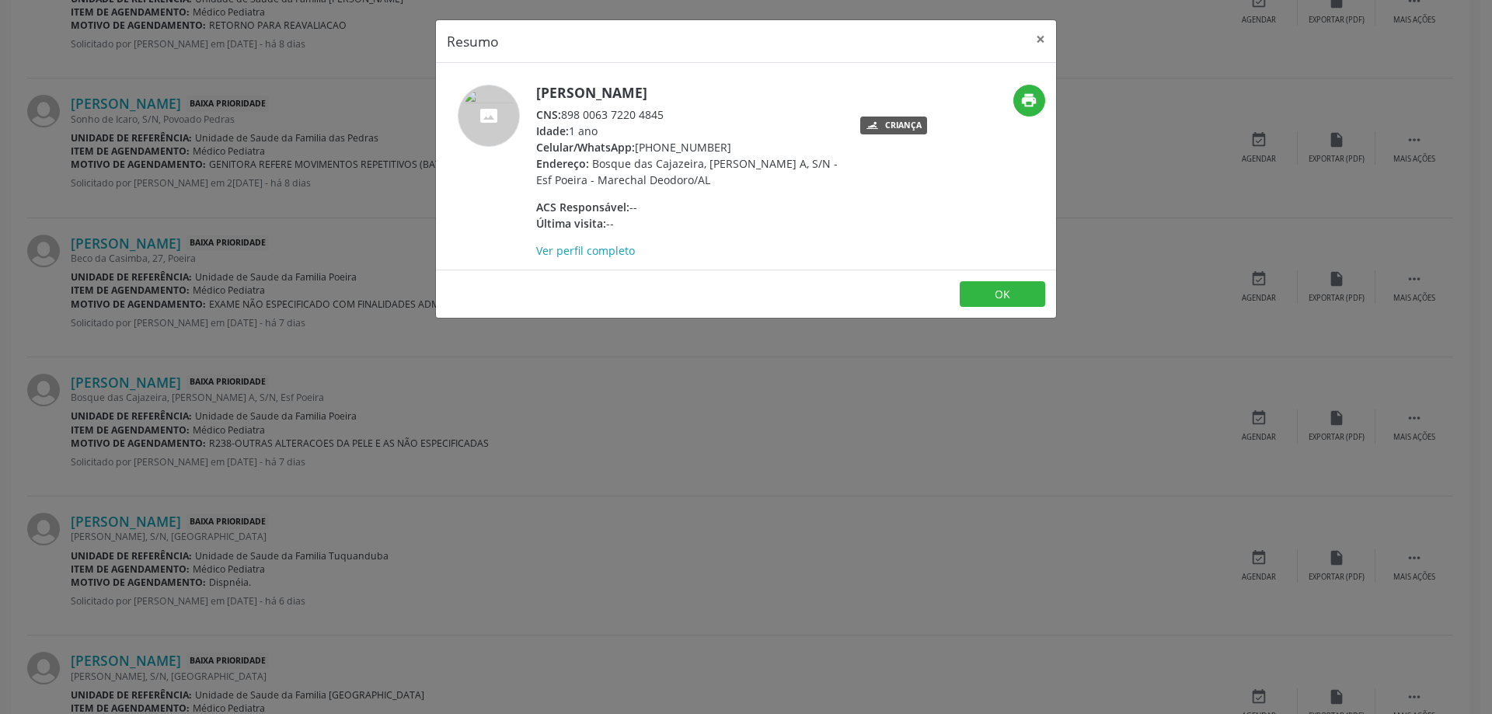
copy div "898 0063 7220 4845"
click at [1040, 45] on button "×" at bounding box center [1040, 39] width 31 height 38
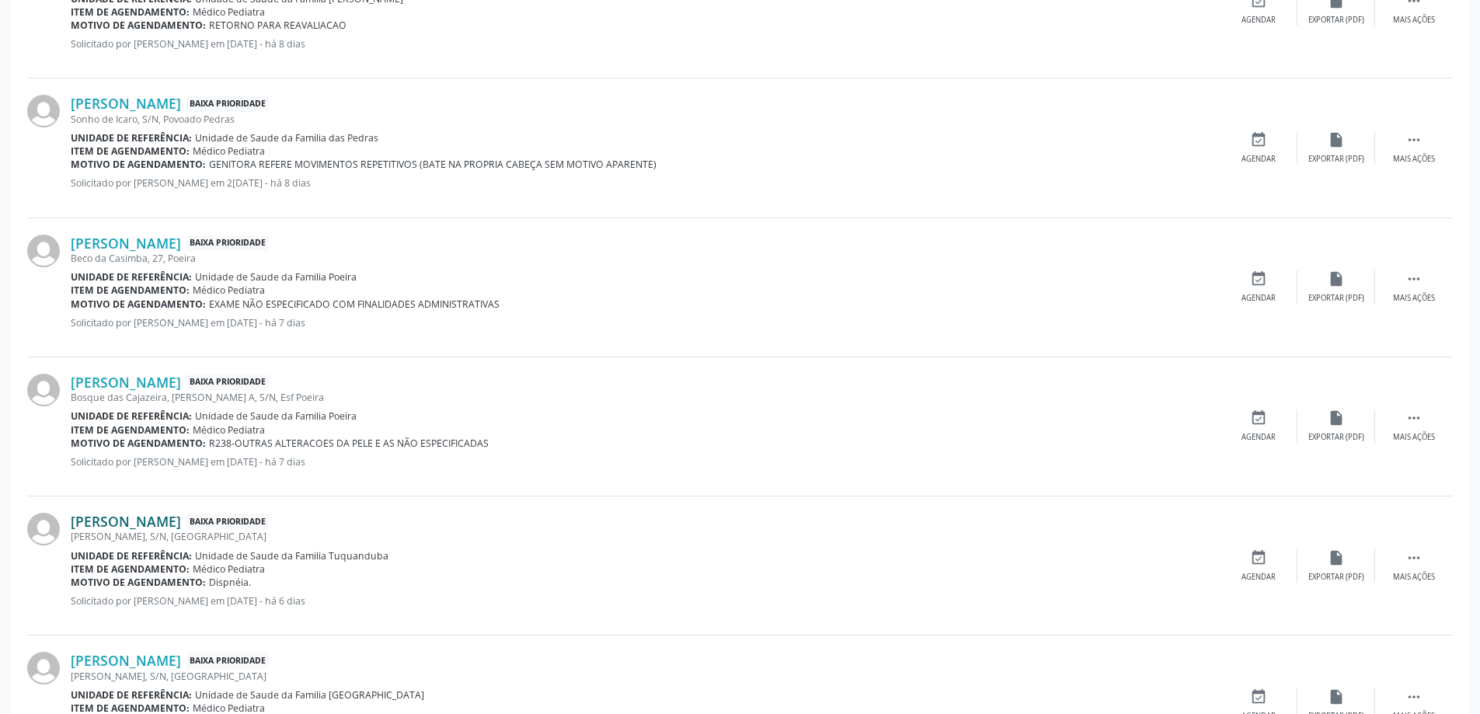
click at [99, 519] on link "[PERSON_NAME]" at bounding box center [126, 521] width 110 height 17
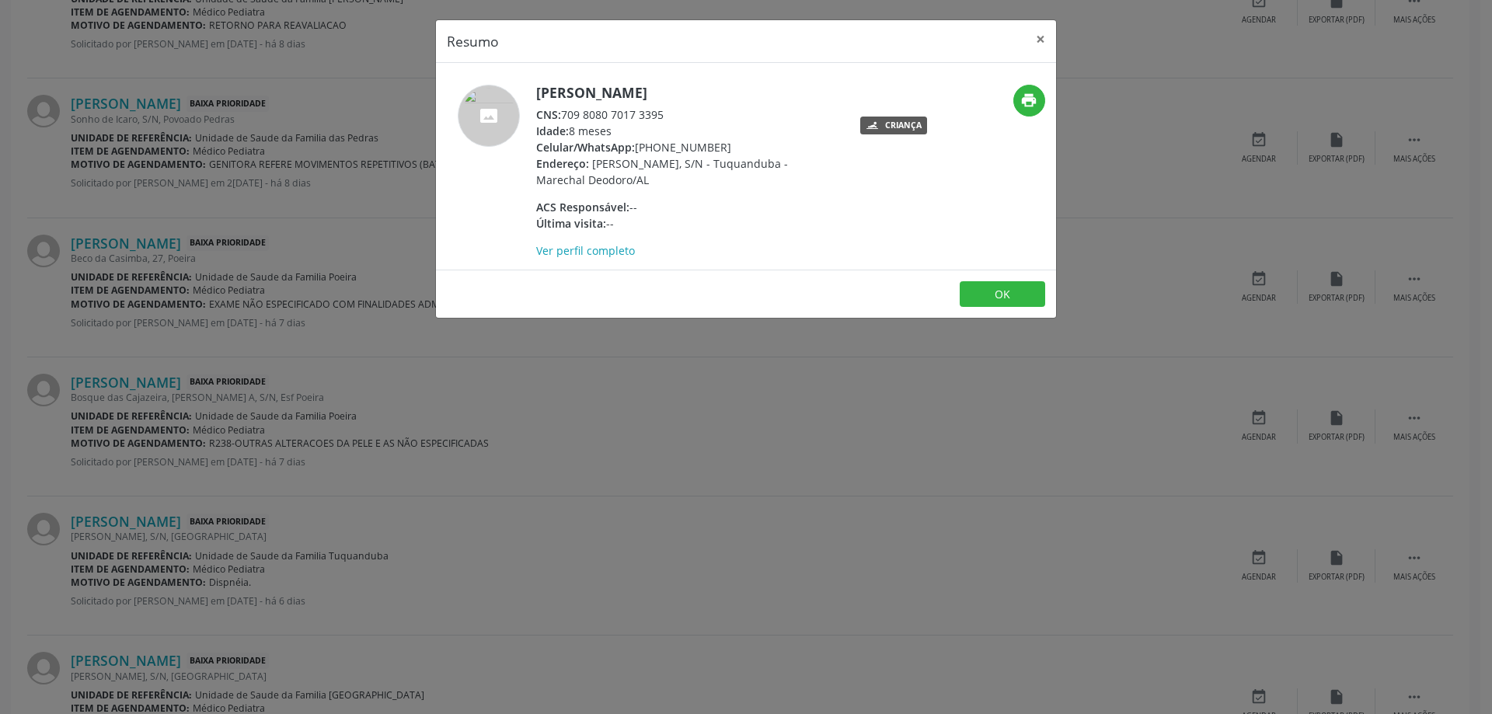
drag, startPoint x: 670, startPoint y: 115, endPoint x: 566, endPoint y: 118, distance: 104.2
click at [566, 118] on div "CNS: 709 8080 7017 3395" at bounding box center [687, 114] width 302 height 16
copy div "709 8080 7017 3395"
click at [1035, 41] on button "×" at bounding box center [1040, 39] width 31 height 38
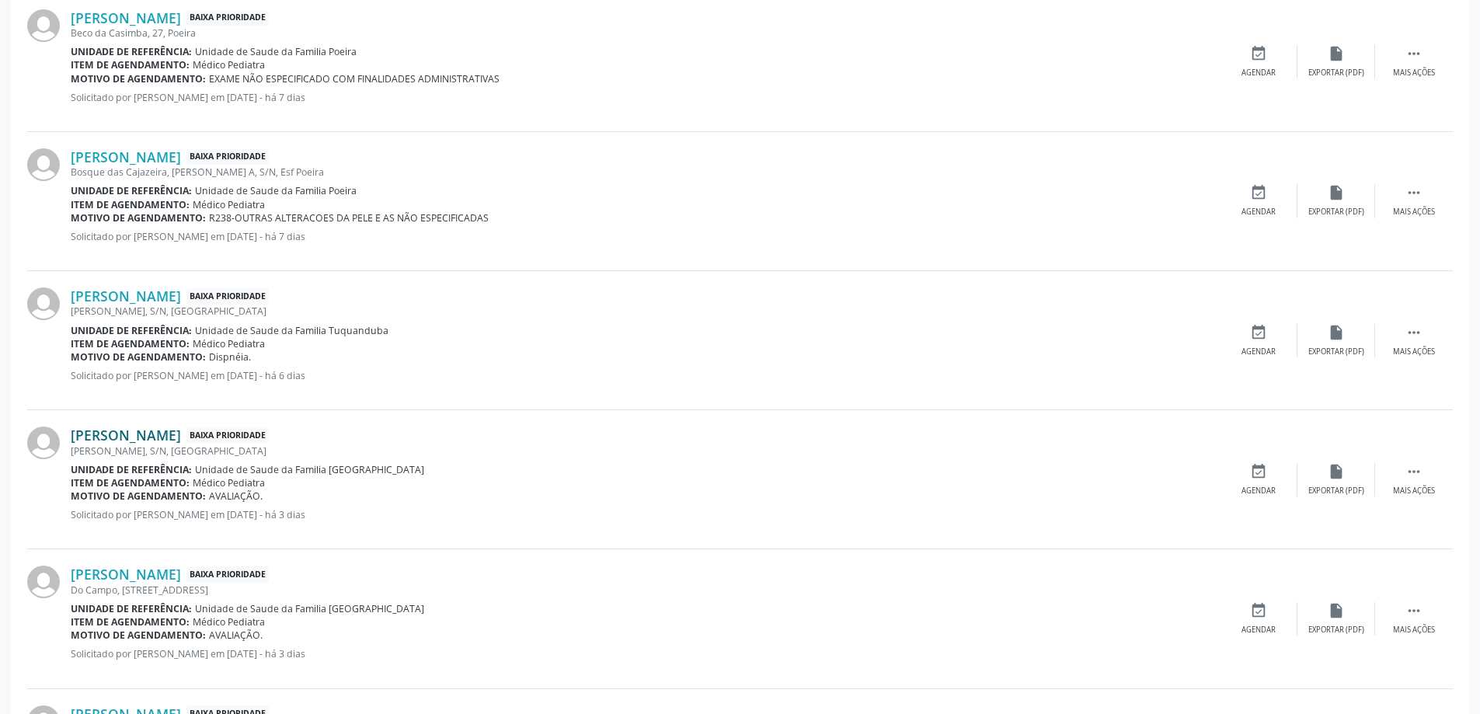
scroll to position [1010, 0]
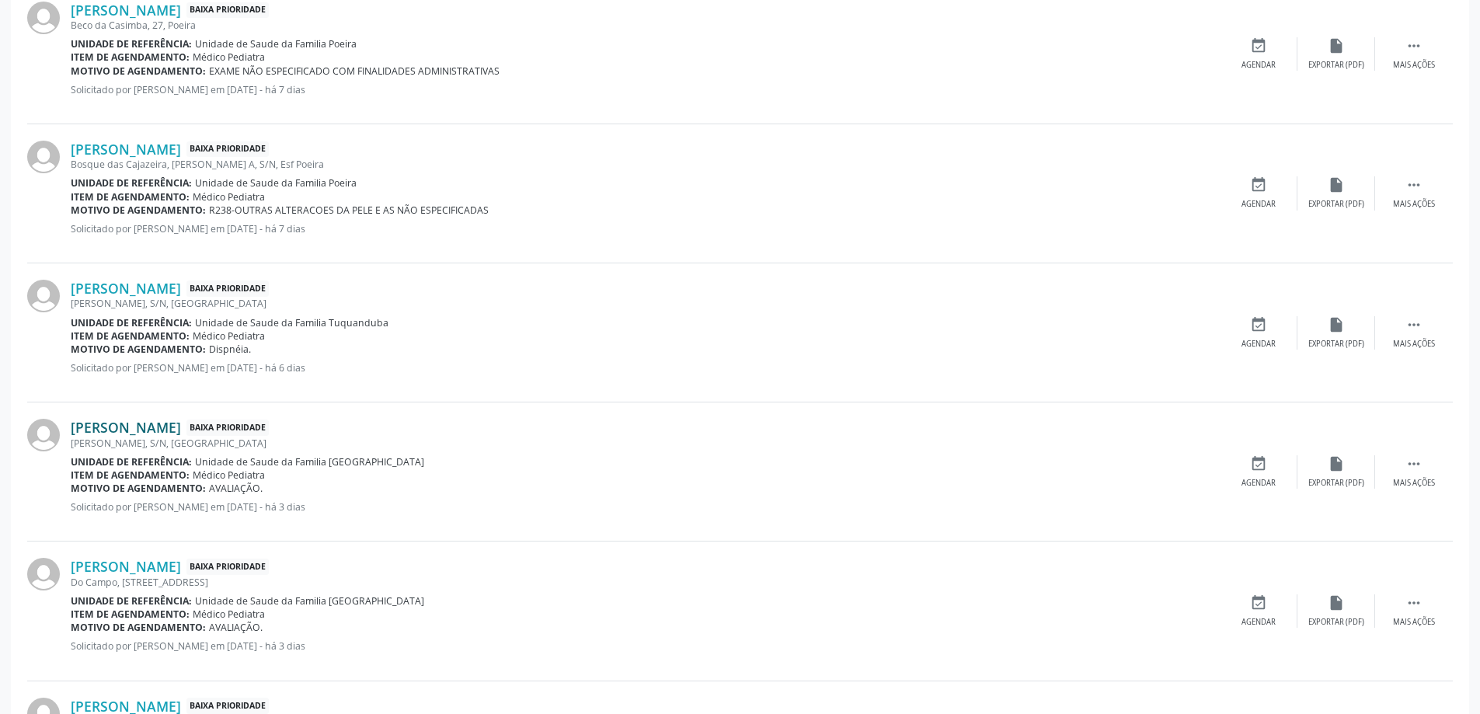
click at [178, 427] on link "[PERSON_NAME]" at bounding box center [126, 427] width 110 height 17
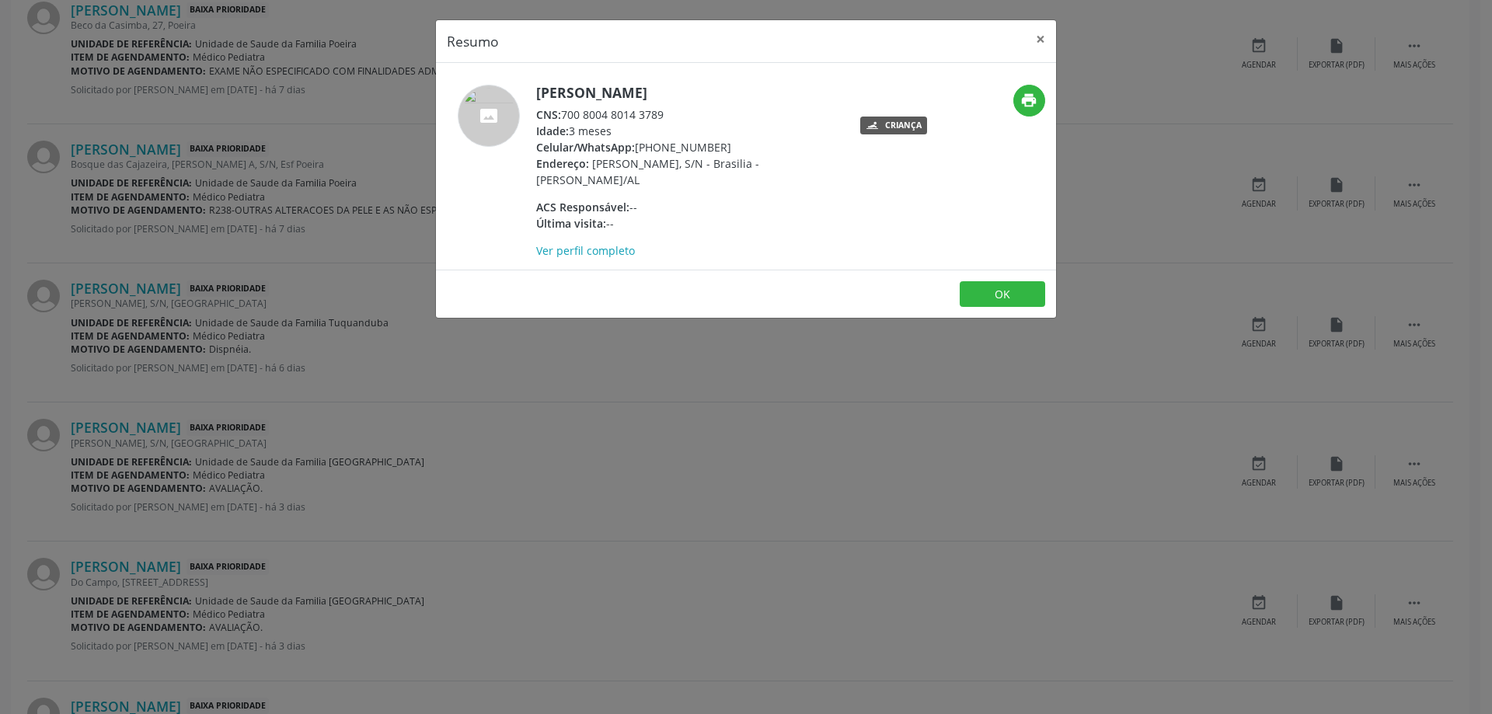
drag, startPoint x: 670, startPoint y: 111, endPoint x: 566, endPoint y: 113, distance: 103.4
click at [566, 113] on div "CNS: 700 8004 8014 3789" at bounding box center [687, 114] width 302 height 16
copy div "700 8004 8014 3789"
click at [1031, 43] on button "×" at bounding box center [1040, 39] width 31 height 38
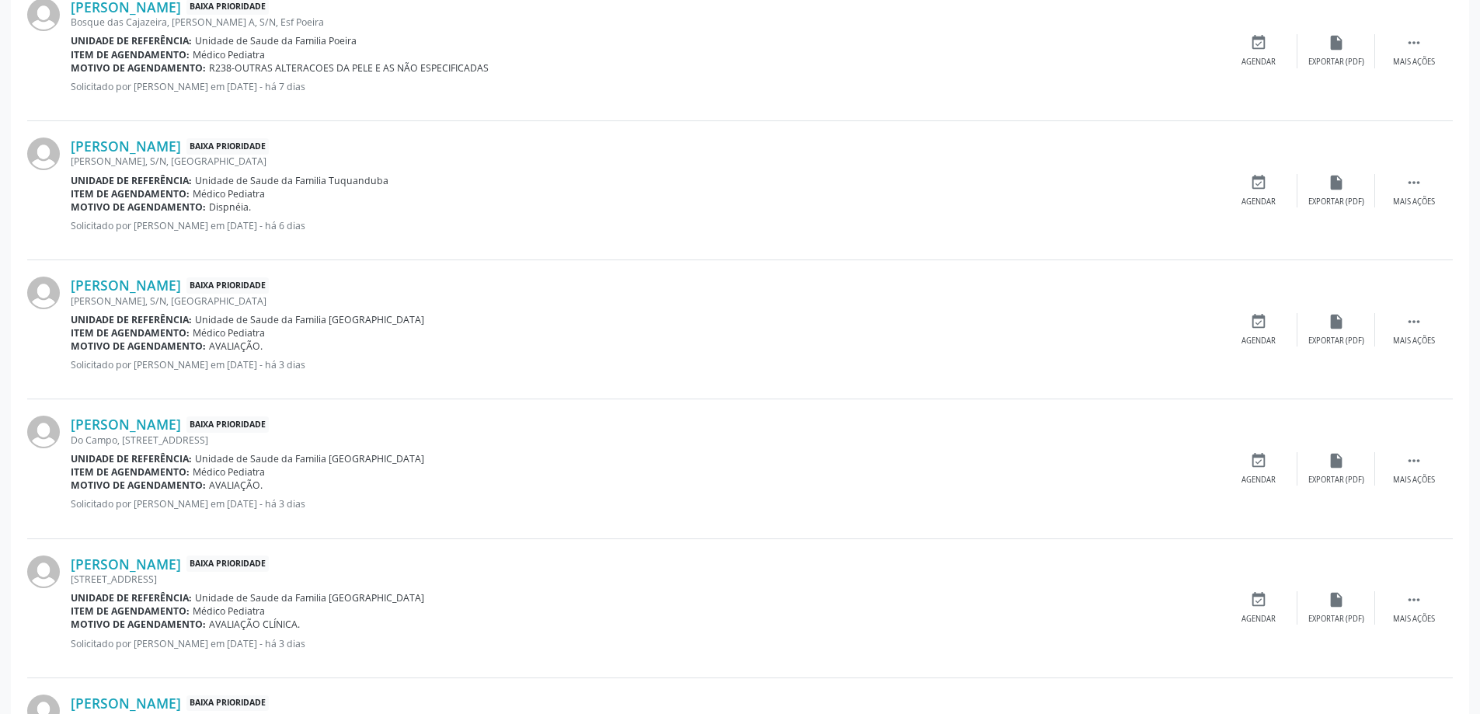
scroll to position [1166, 0]
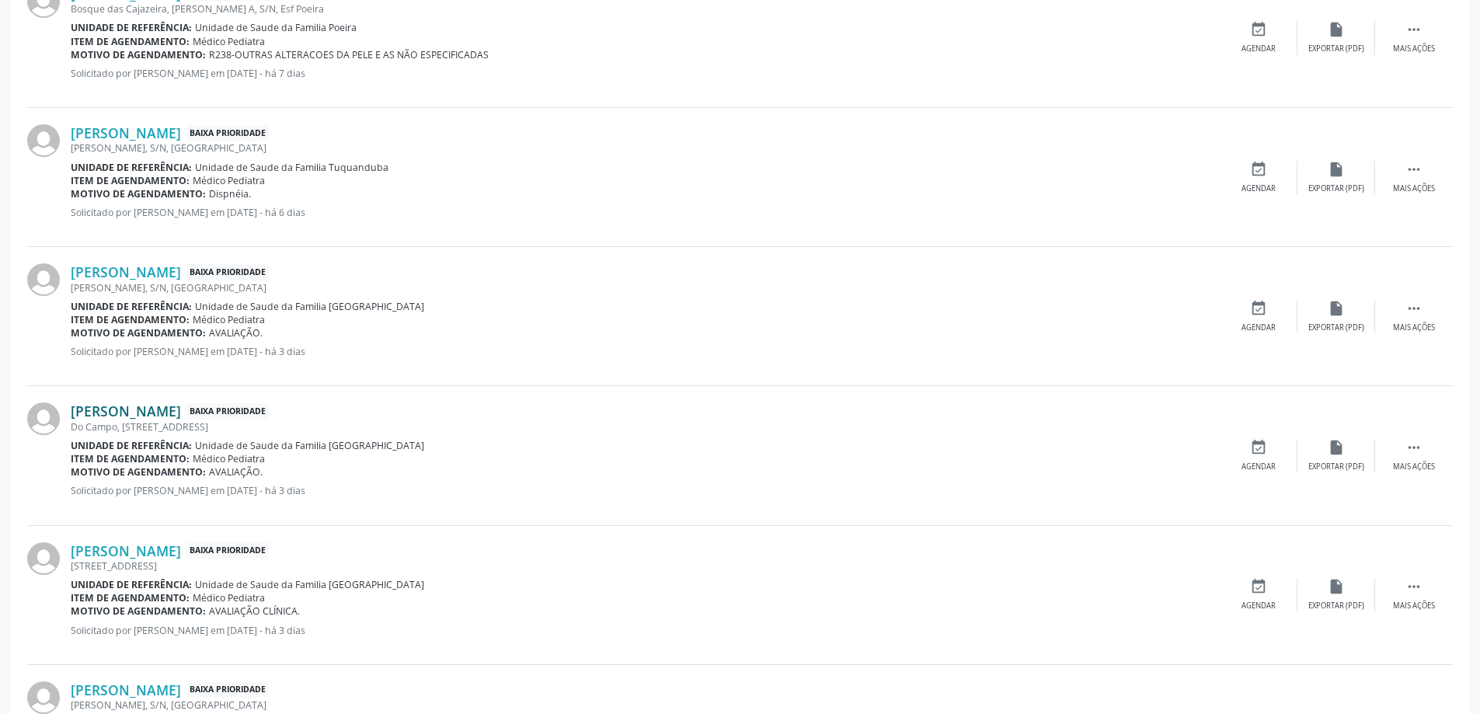
click at [176, 410] on link "[PERSON_NAME]" at bounding box center [126, 411] width 110 height 17
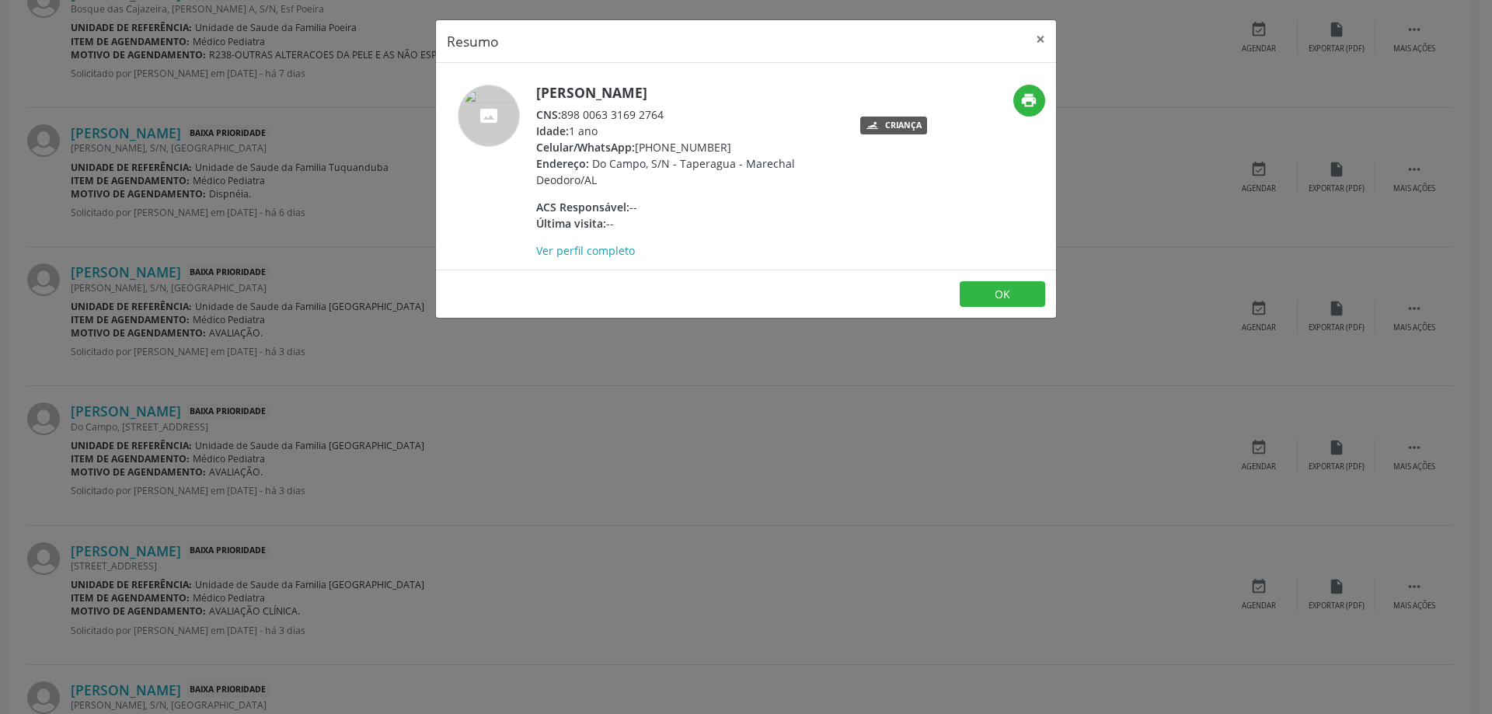
drag, startPoint x: 668, startPoint y: 112, endPoint x: 566, endPoint y: 115, distance: 101.8
click at [566, 115] on div "CNS: 898 0063 3169 2764" at bounding box center [687, 114] width 302 height 16
copy div "898 0063 3169 2764"
click at [1047, 55] on button "×" at bounding box center [1040, 39] width 31 height 38
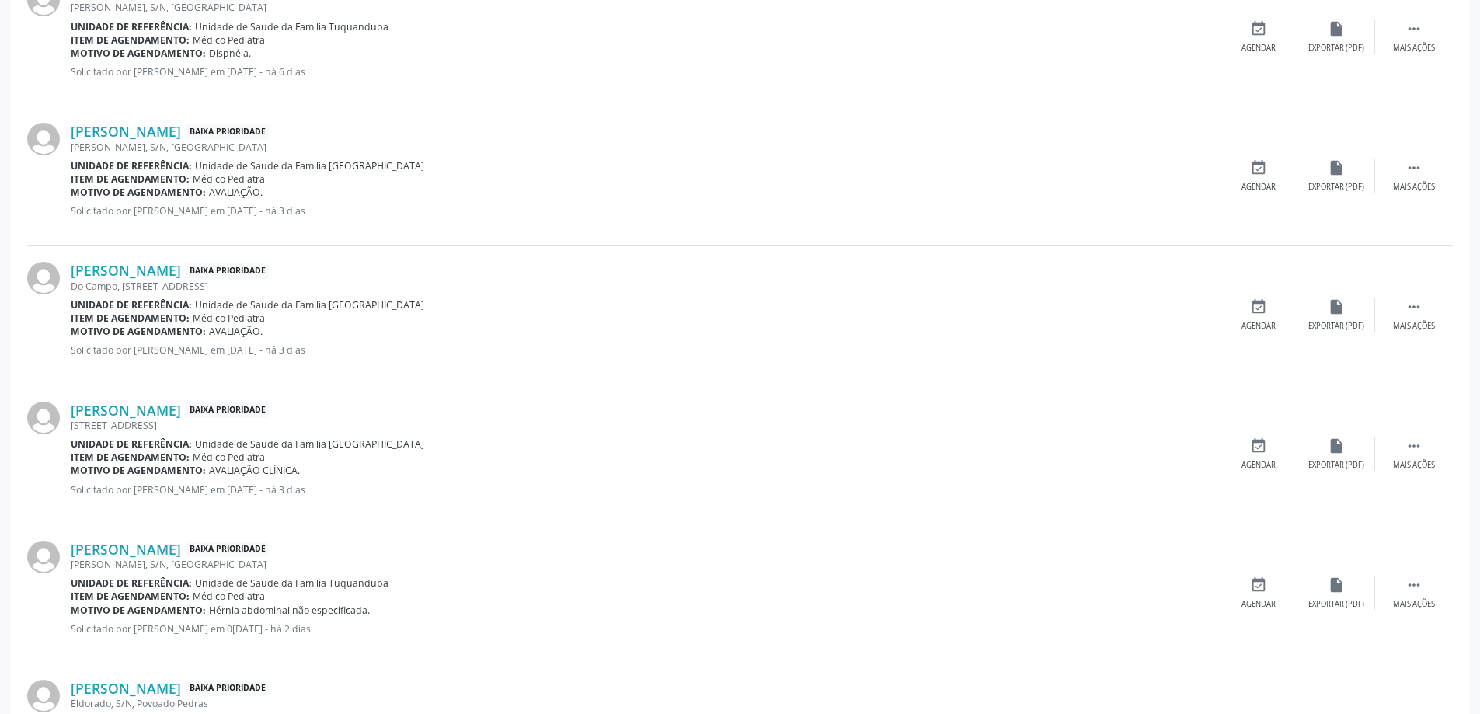
scroll to position [1321, 0]
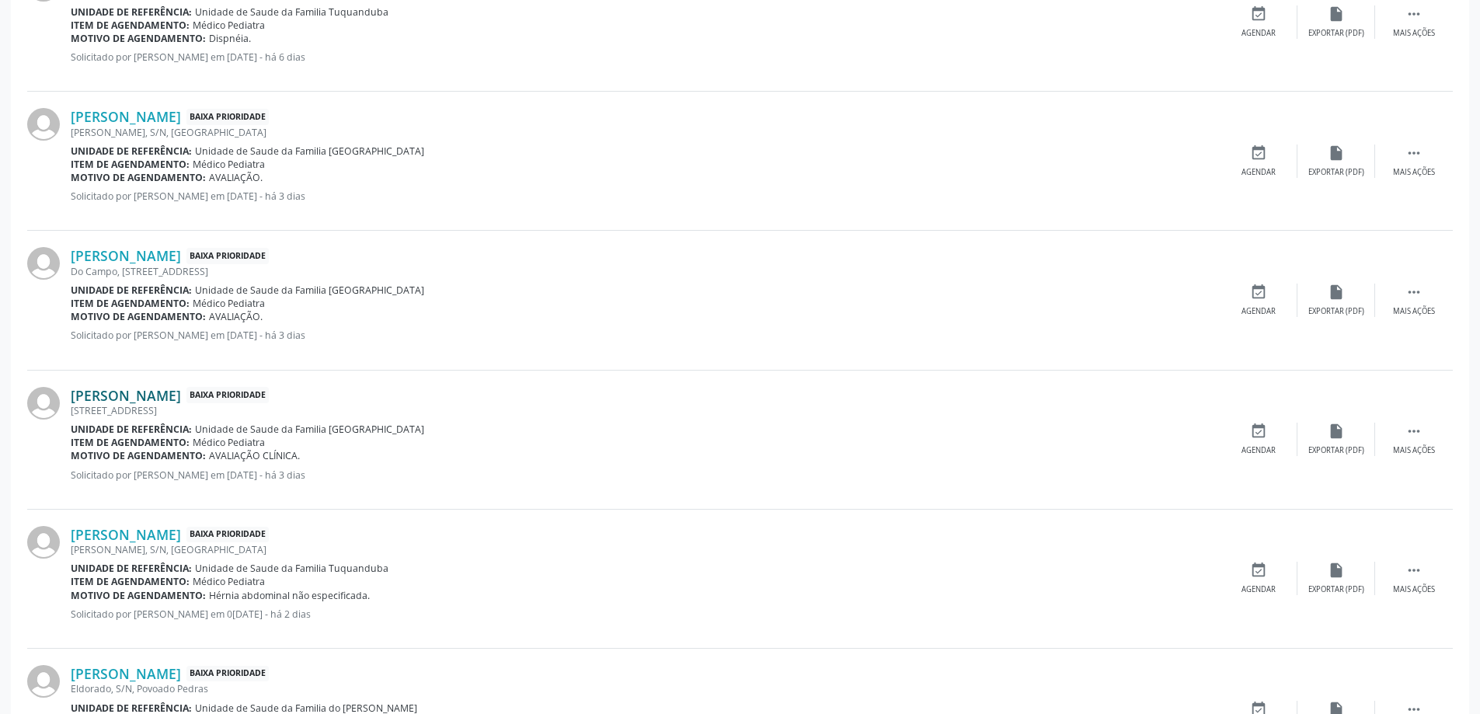
click at [181, 403] on link "[PERSON_NAME]" at bounding box center [126, 395] width 110 height 17
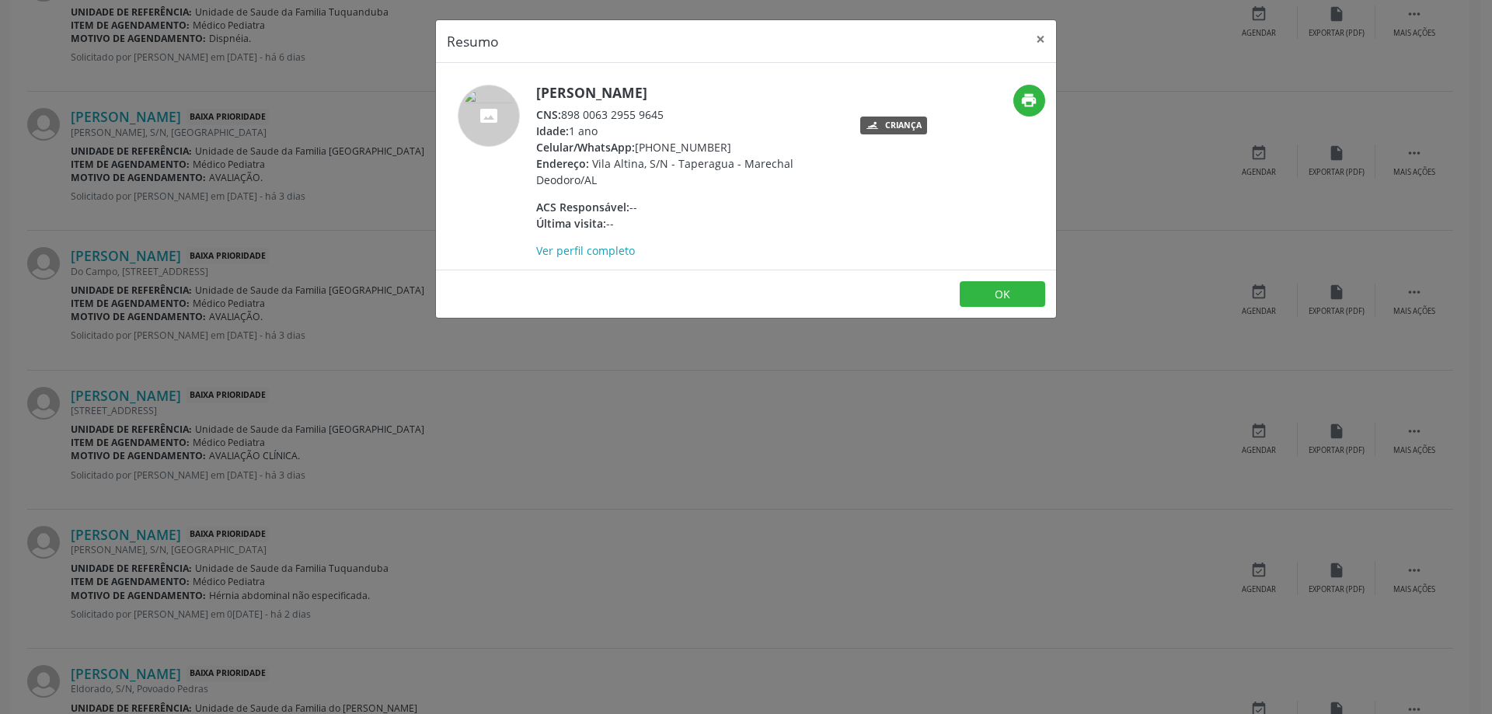
drag, startPoint x: 668, startPoint y: 110, endPoint x: 570, endPoint y: 117, distance: 99.0
click at [570, 117] on div "CNS: 898 0063 2955 9645" at bounding box center [687, 114] width 302 height 16
click at [719, 115] on div "CNS: 898 0063 2955 9645" at bounding box center [687, 114] width 302 height 16
drag, startPoint x: 664, startPoint y: 113, endPoint x: 563, endPoint y: 117, distance: 101.1
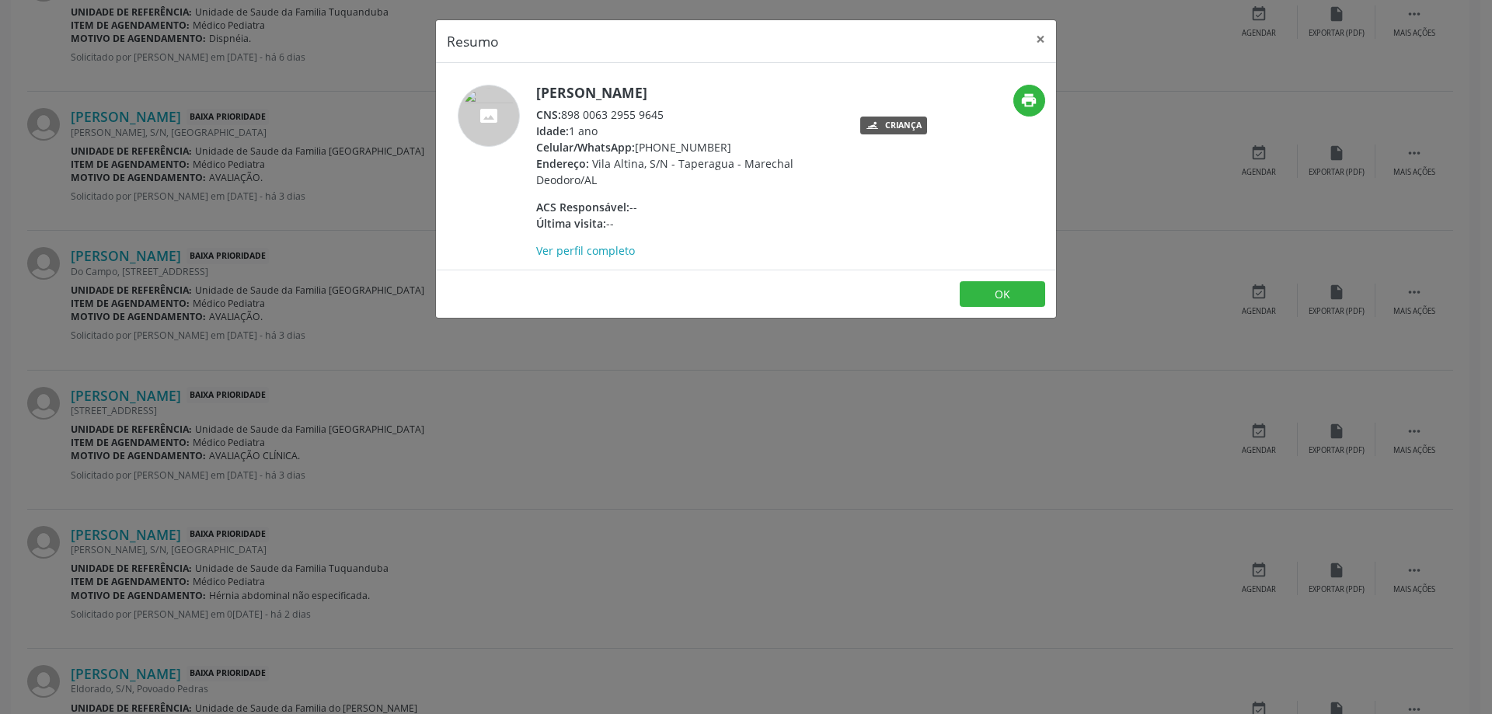
click at [563, 117] on div "CNS: 898 0063 2955 9645" at bounding box center [687, 114] width 302 height 16
copy div "898 0063 2955 9645"
click at [1044, 47] on button "×" at bounding box center [1040, 39] width 31 height 38
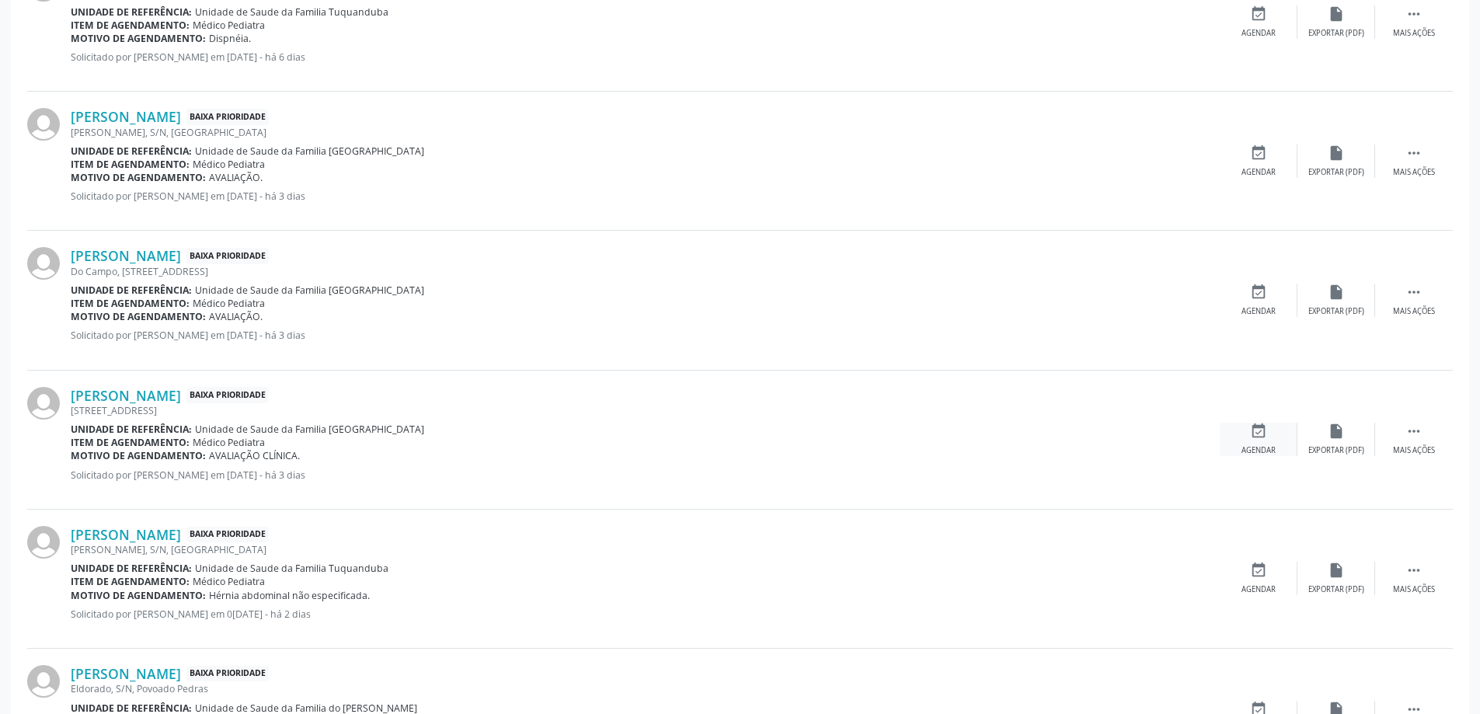
click at [1246, 437] on div "event_available Agendar" at bounding box center [1259, 439] width 78 height 33
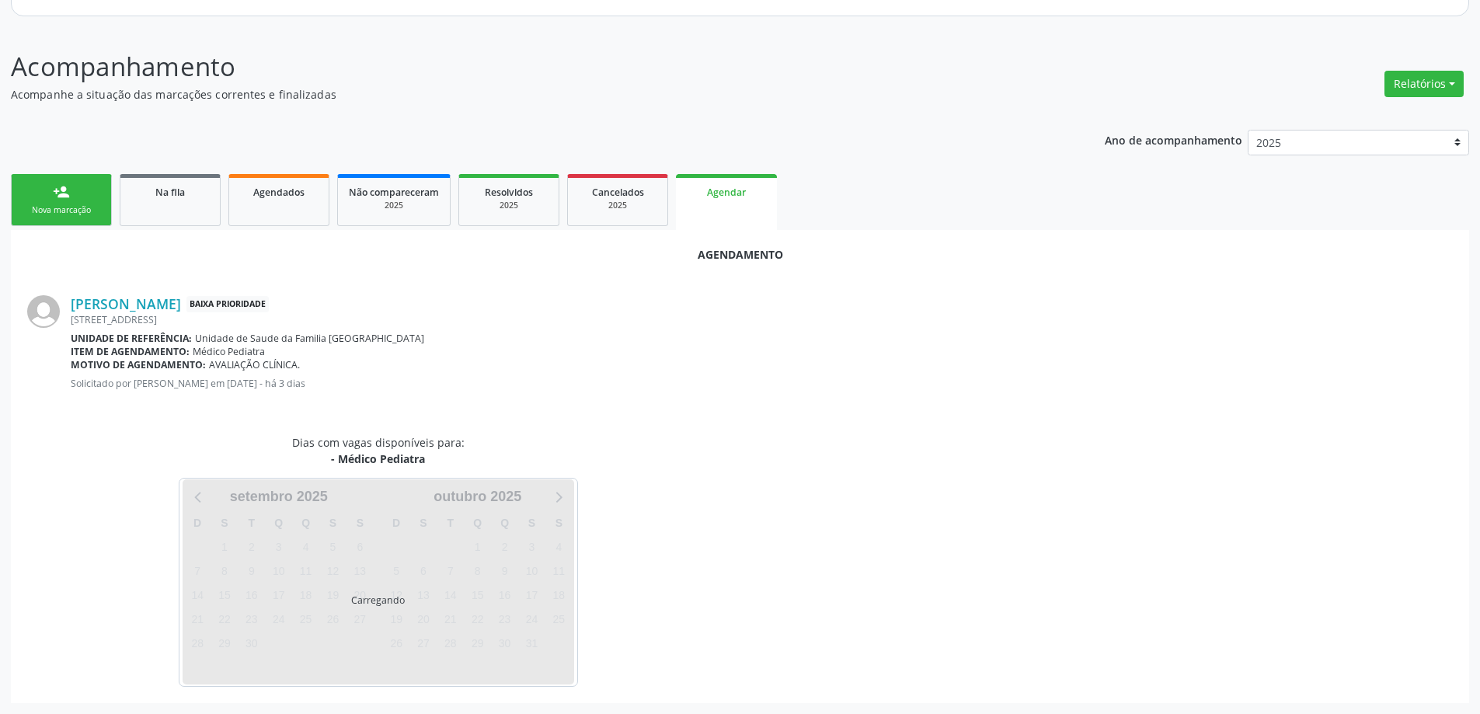
scroll to position [207, 0]
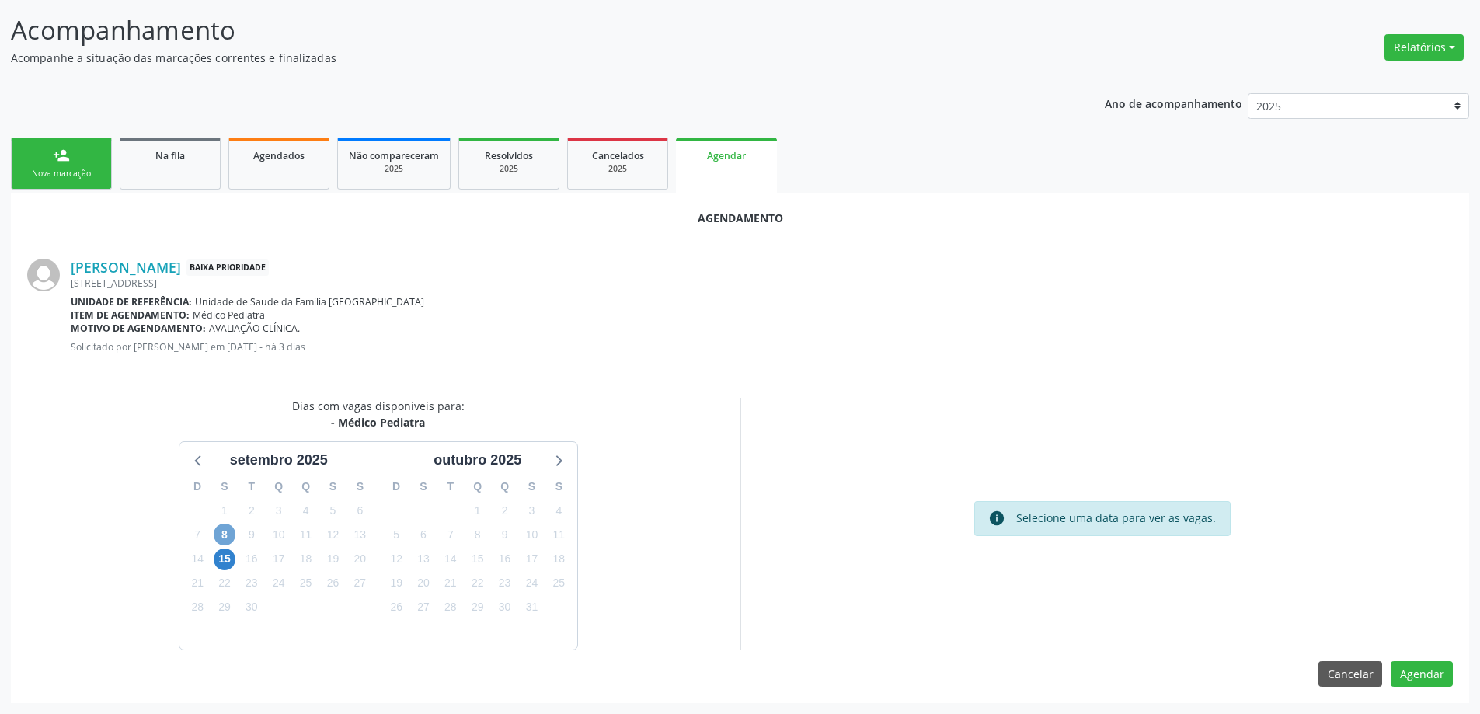
click at [218, 531] on span "8" at bounding box center [225, 535] width 22 height 22
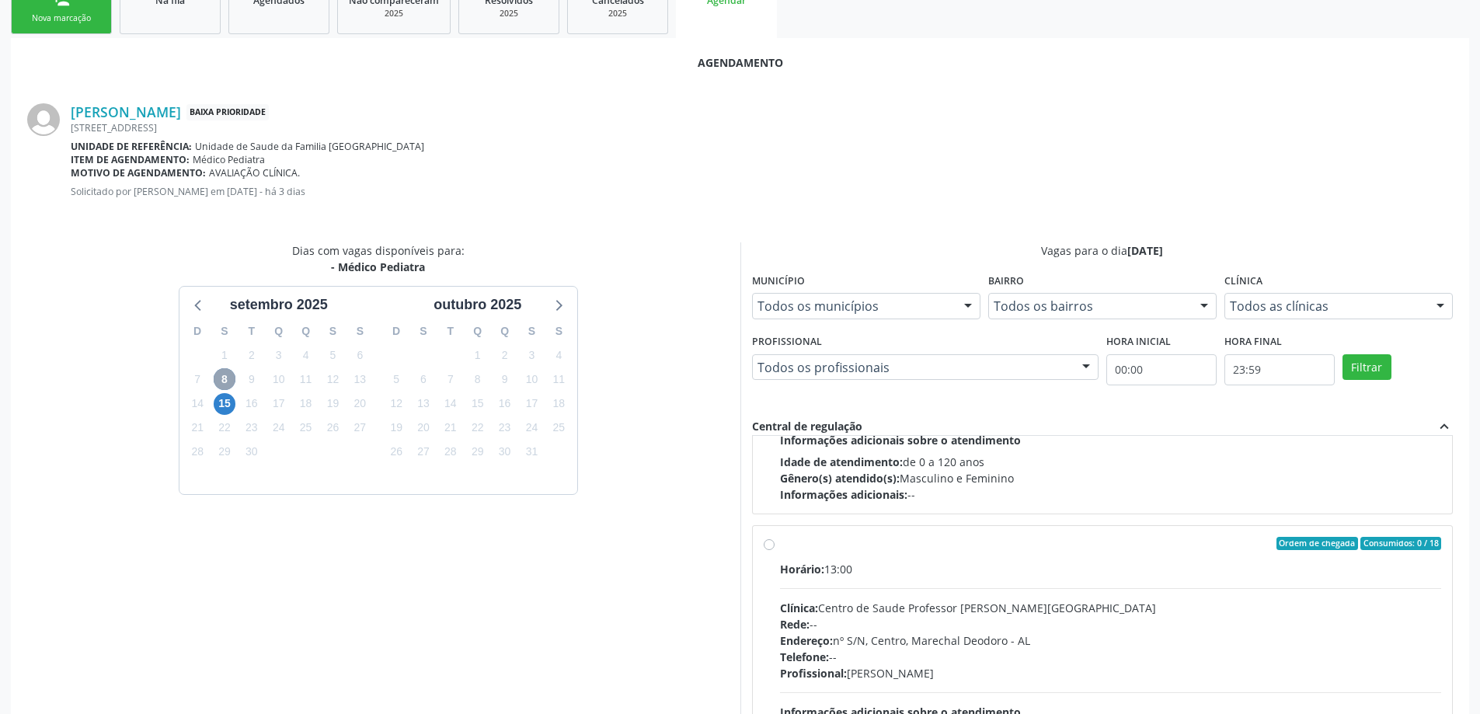
scroll to position [233, 0]
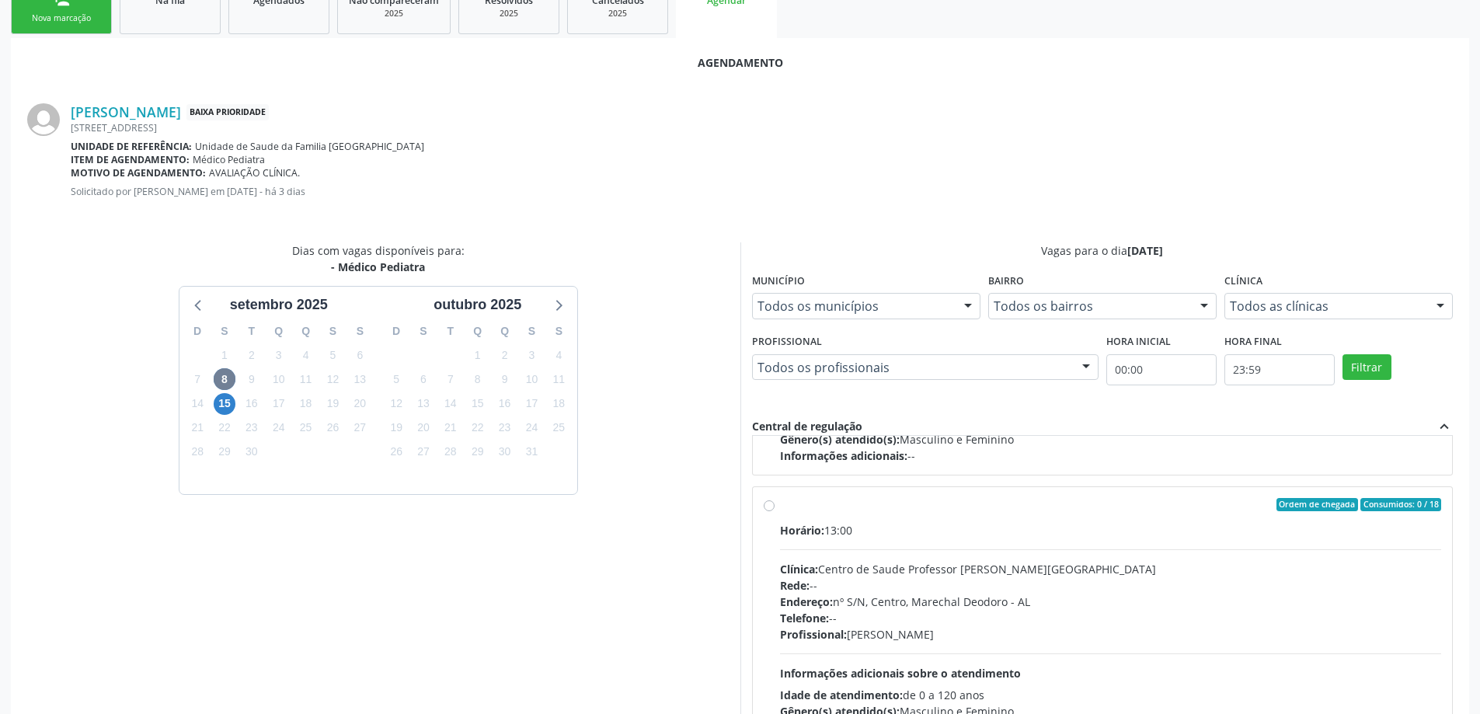
click at [780, 508] on label "Ordem de chegada Consumidos: 0 / 18 Horário: 13:00 Clínica: Centro de Saude Pro…" at bounding box center [1111, 617] width 662 height 239
click at [765, 508] on input "Ordem de chegada Consumidos: 0 / 18 Horário: 13:00 Clínica: Centro de Saude Pro…" at bounding box center [769, 505] width 11 height 14
radio input "true"
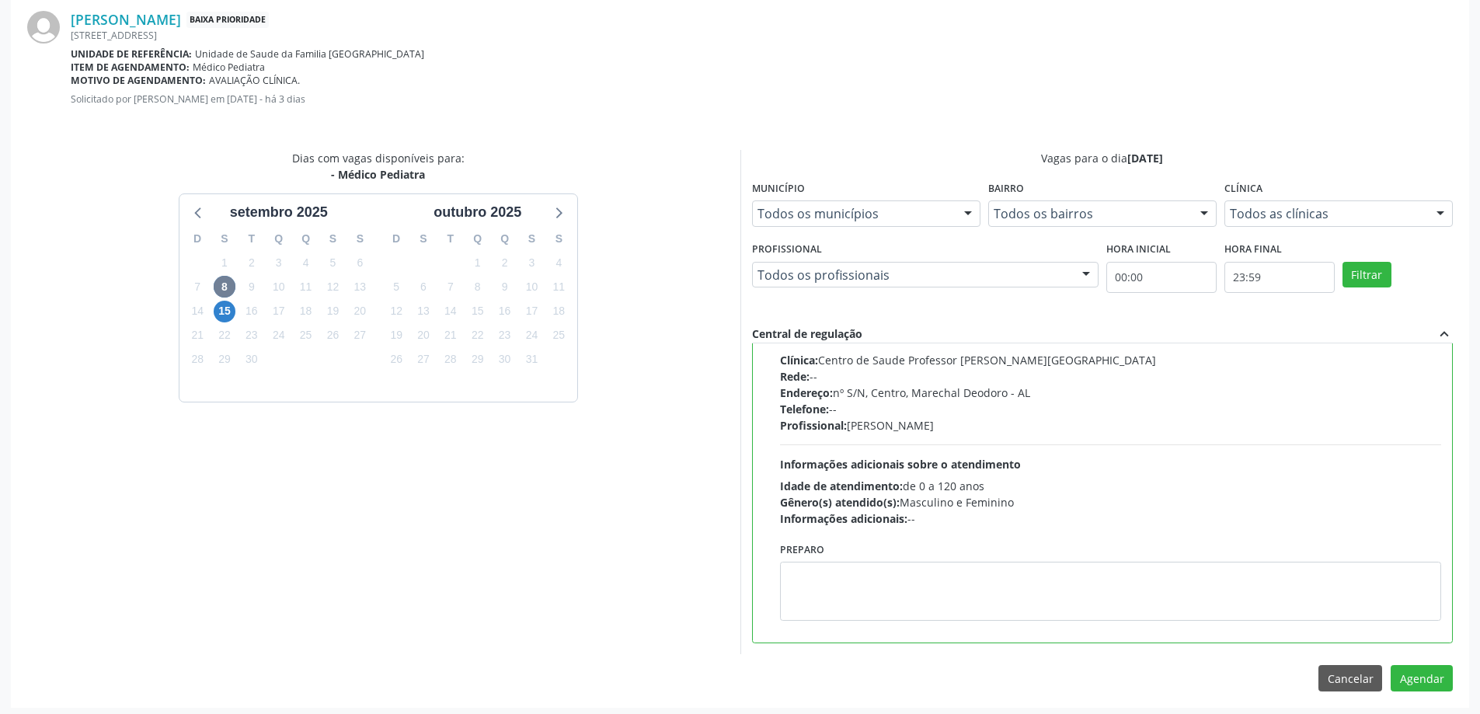
scroll to position [459, 0]
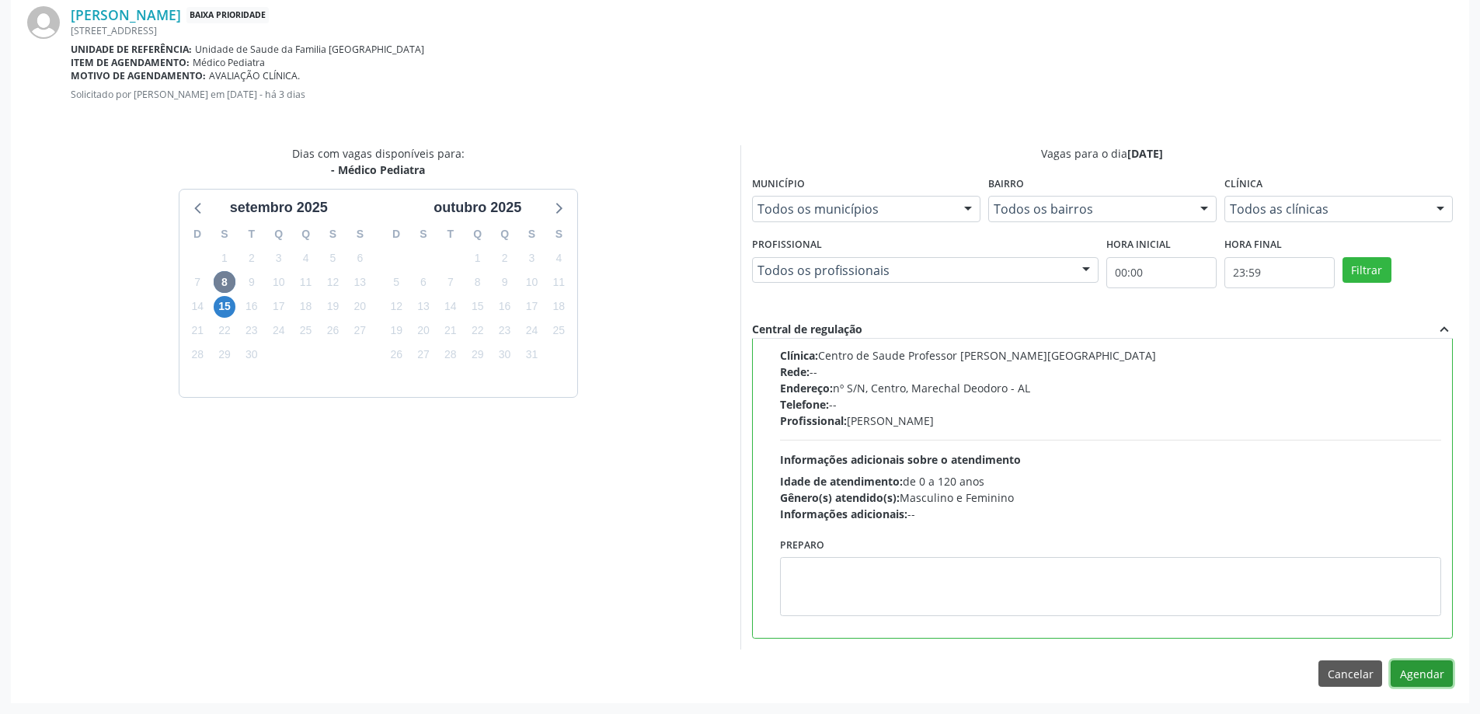
click at [1425, 668] on button "Agendar" at bounding box center [1422, 674] width 62 height 26
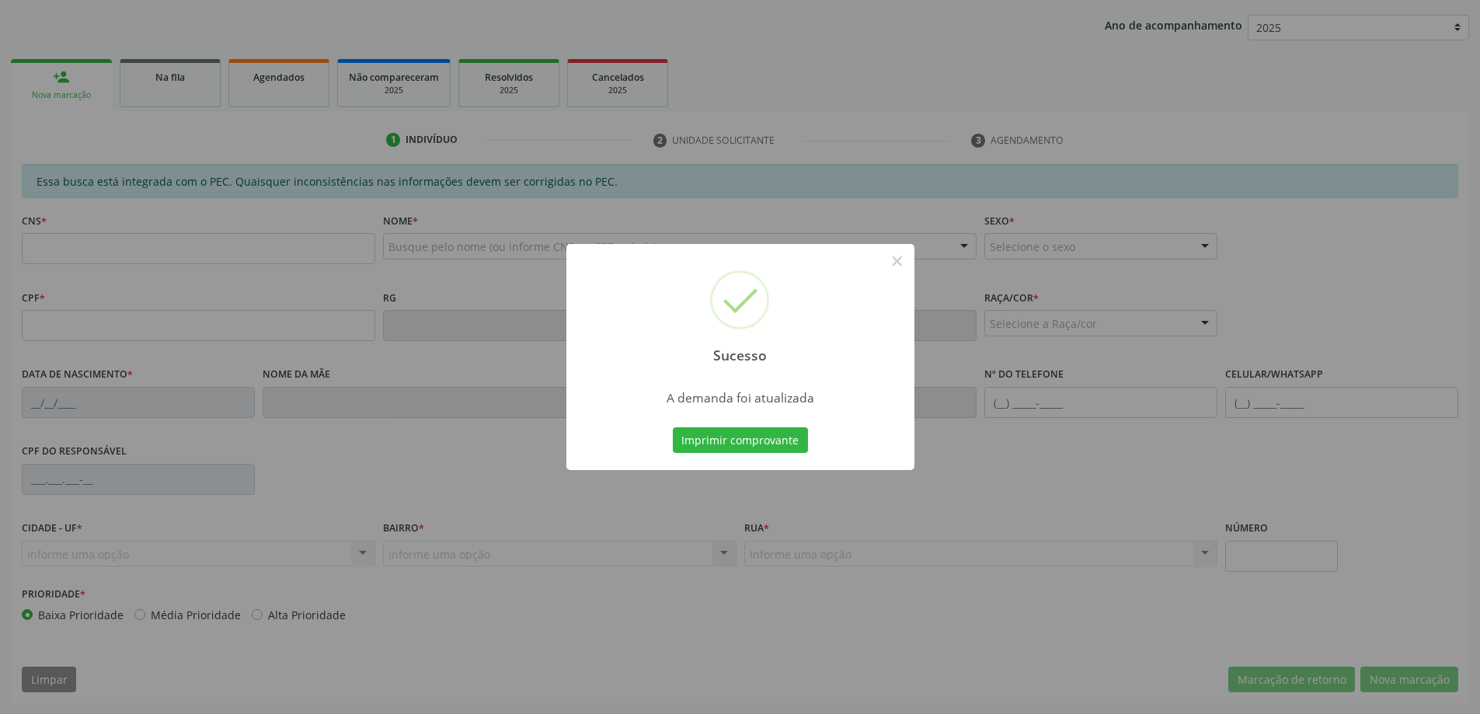
scroll to position [285, 0]
click at [897, 263] on button "×" at bounding box center [897, 261] width 26 height 26
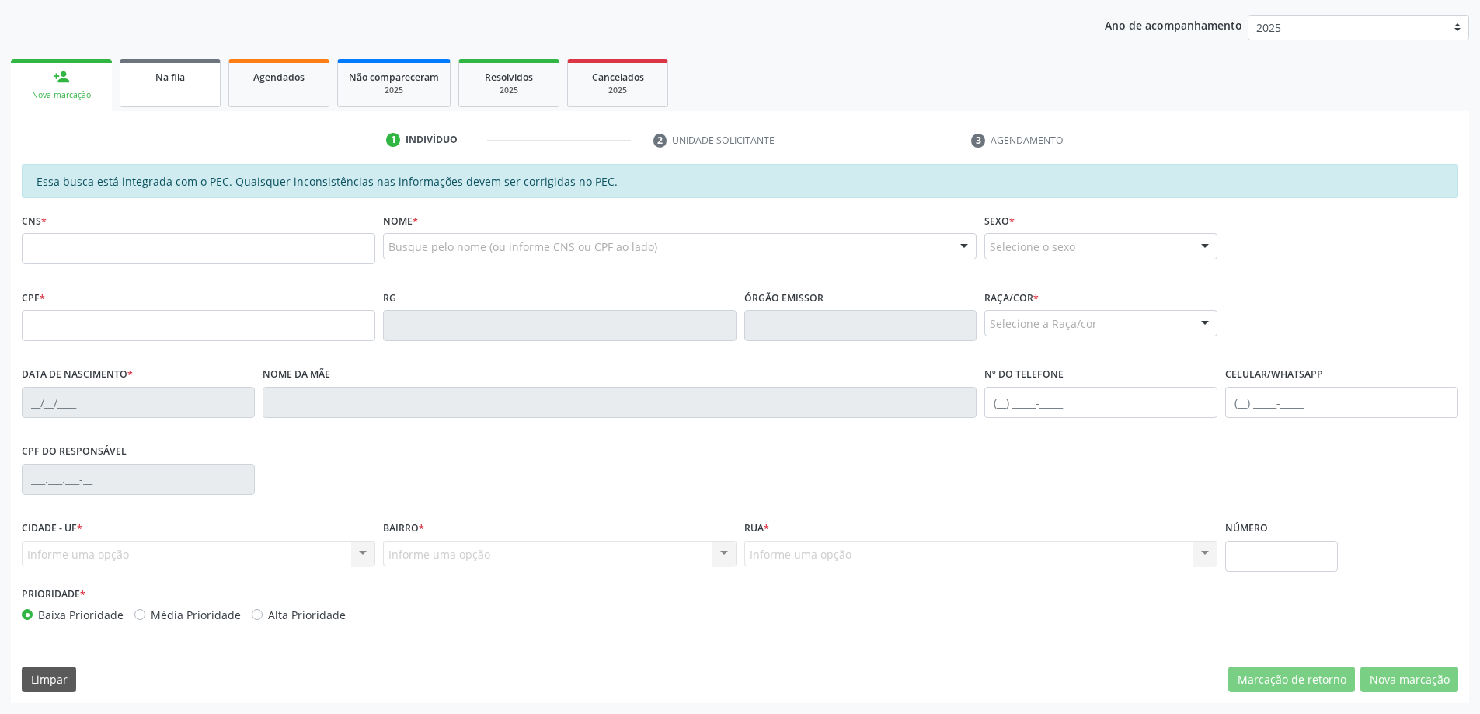
click at [170, 91] on link "Na fila" at bounding box center [170, 83] width 101 height 48
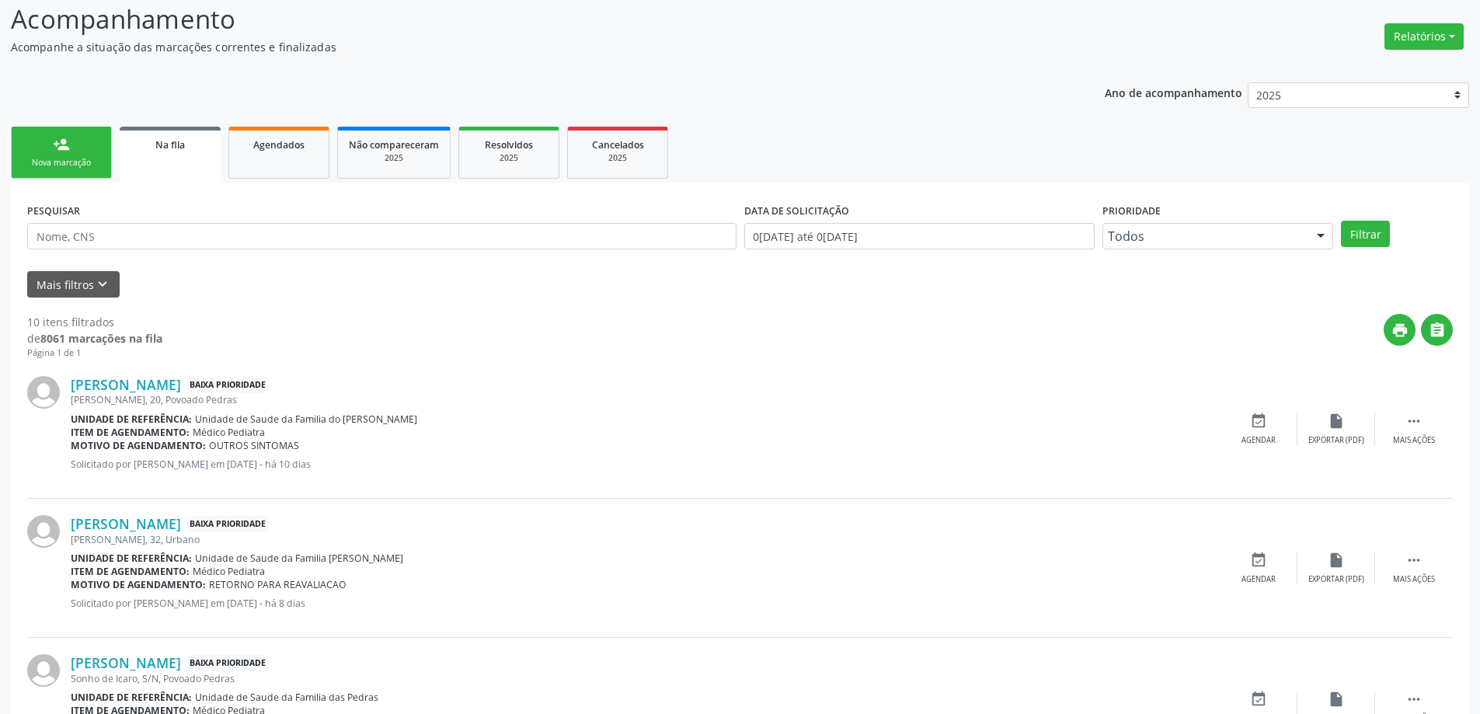
scroll to position [233, 0]
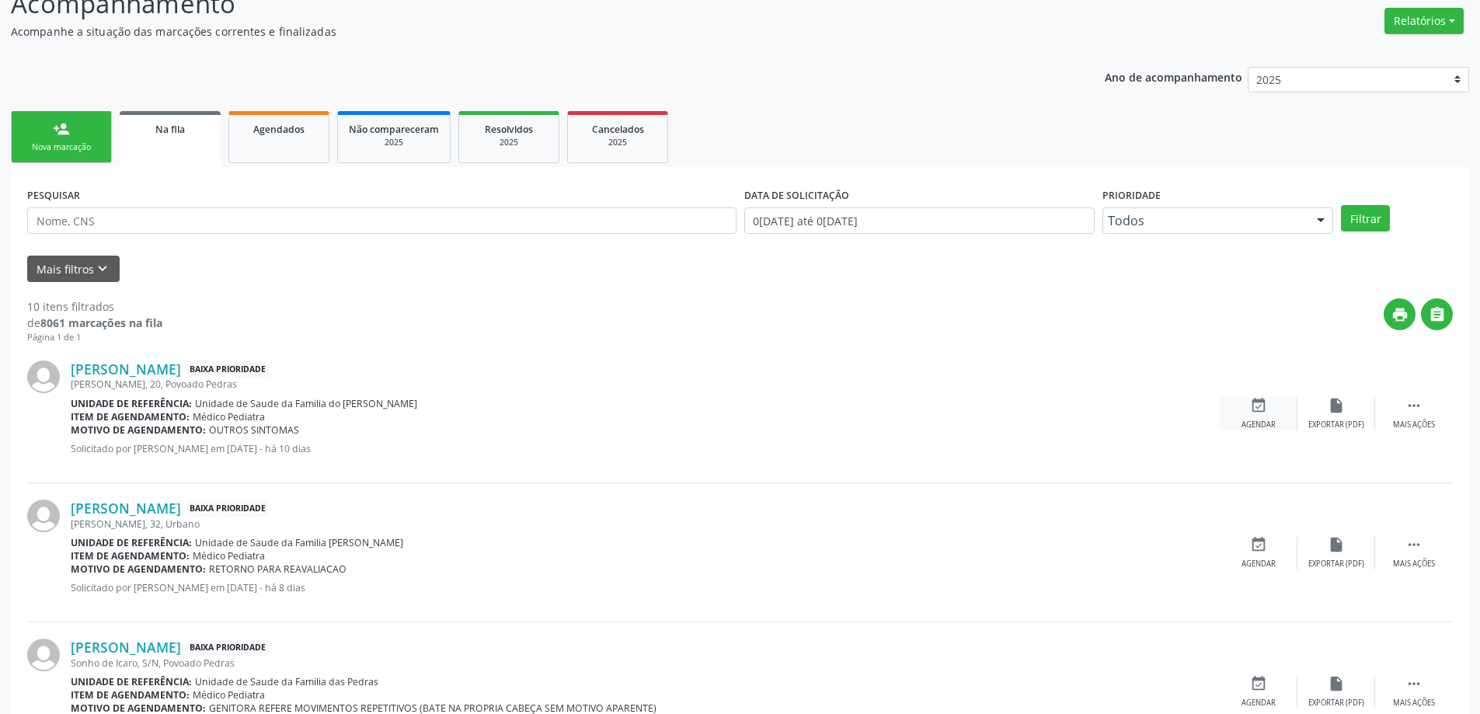
click at [1259, 412] on icon "event_available" at bounding box center [1258, 405] width 17 height 17
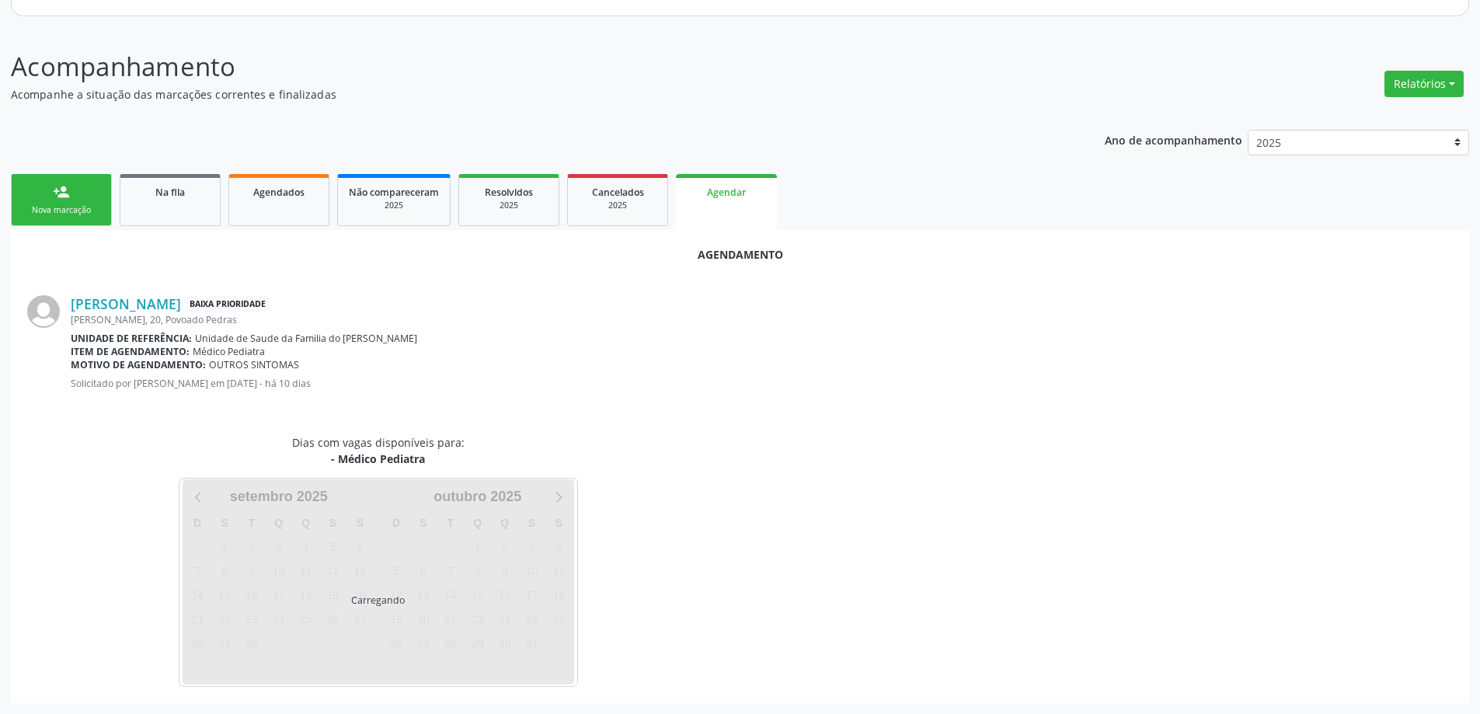
scroll to position [207, 0]
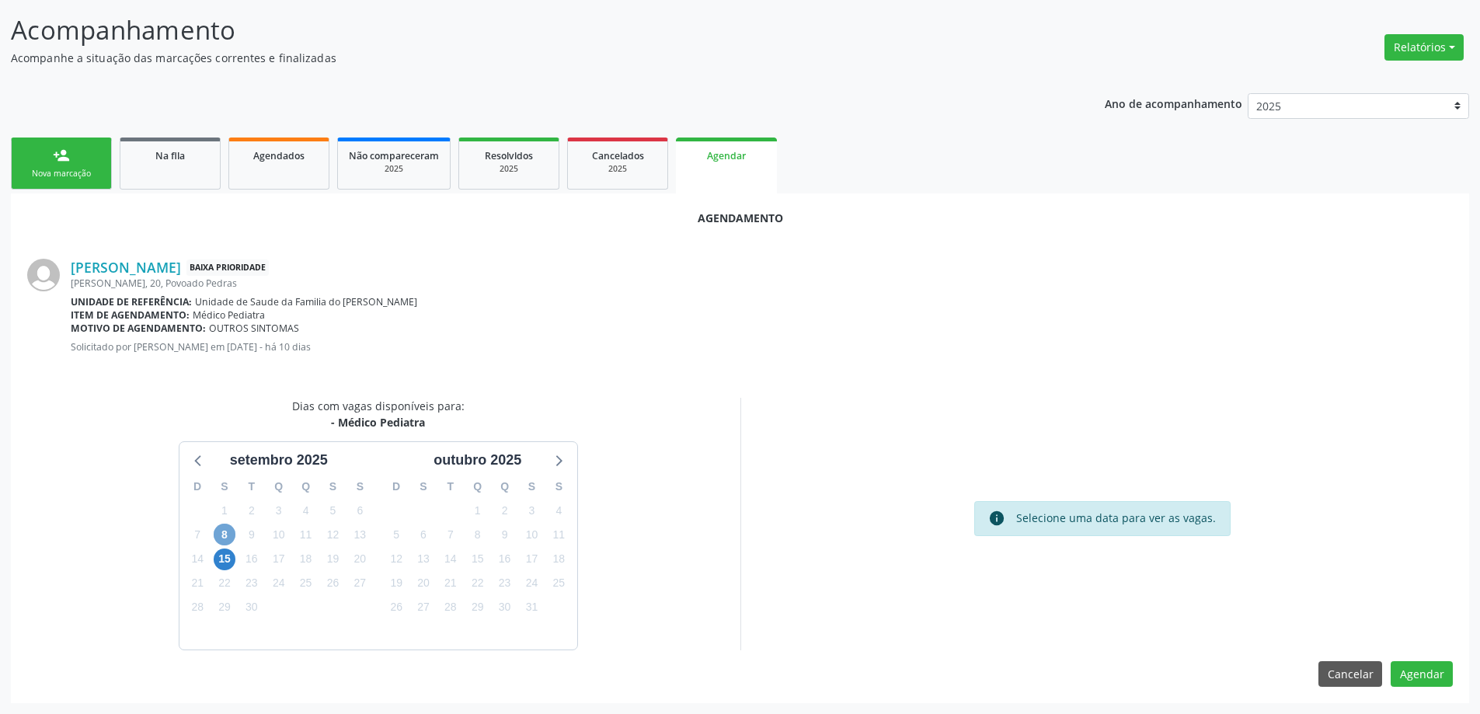
click at [226, 535] on span "8" at bounding box center [225, 535] width 22 height 22
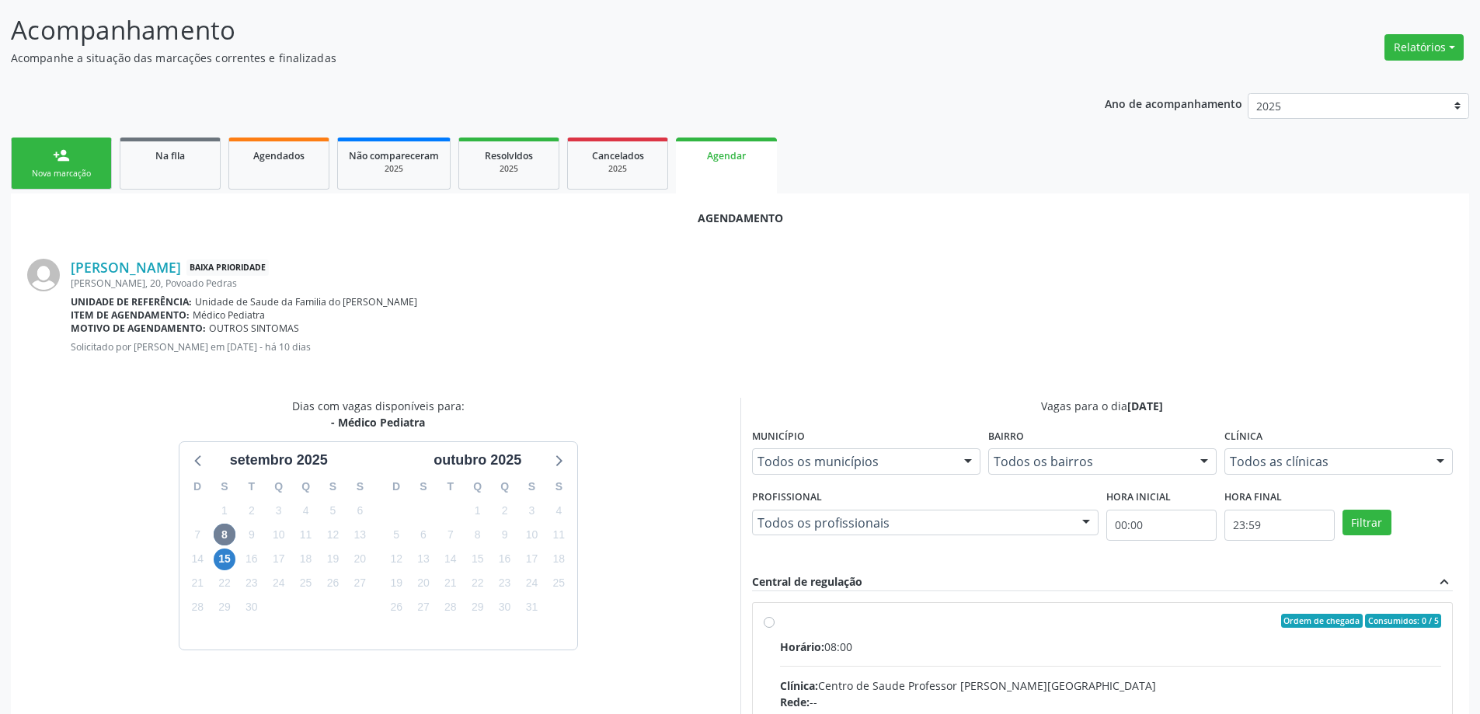
click at [772, 619] on input "Ordem de chegada Consumidos: 0 / 5 Horário: 08:00 Clínica: Centro de Saude Prof…" at bounding box center [769, 621] width 11 height 14
radio input "true"
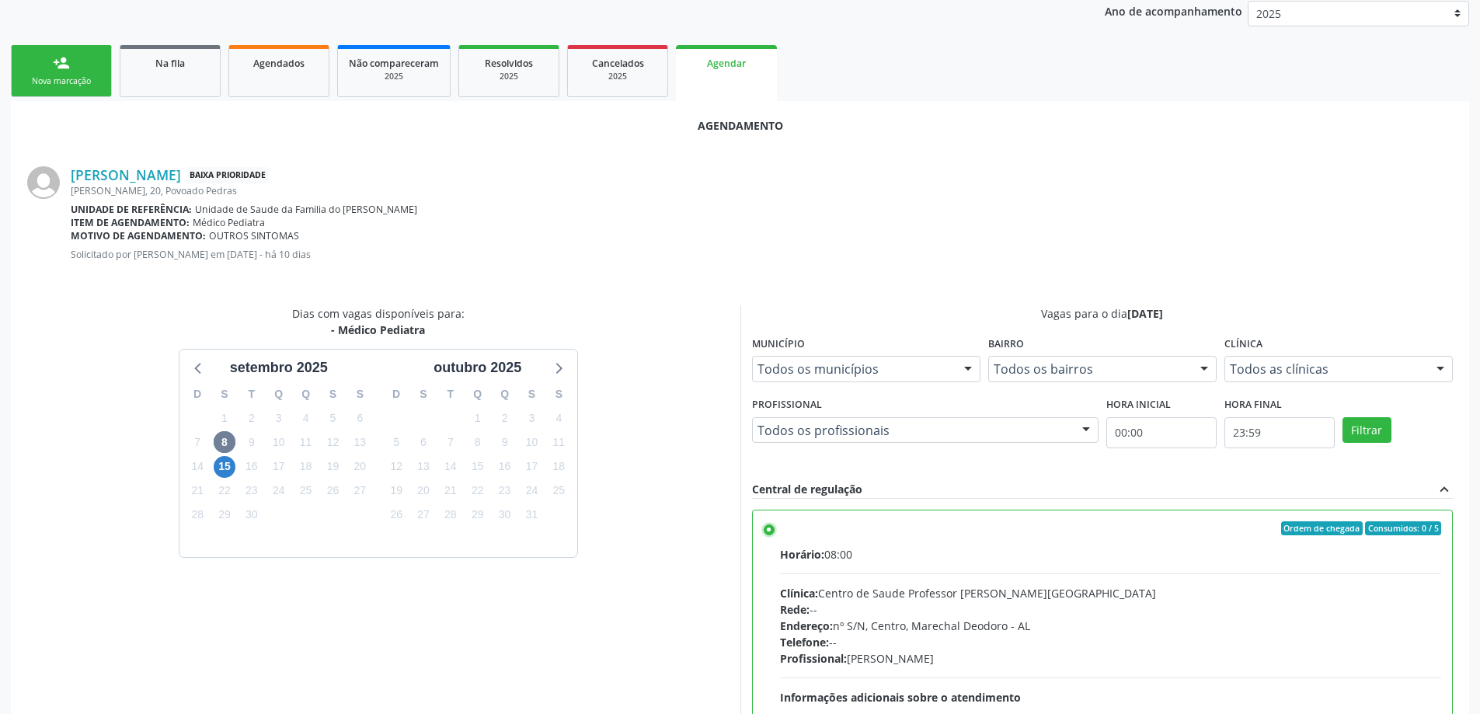
scroll to position [459, 0]
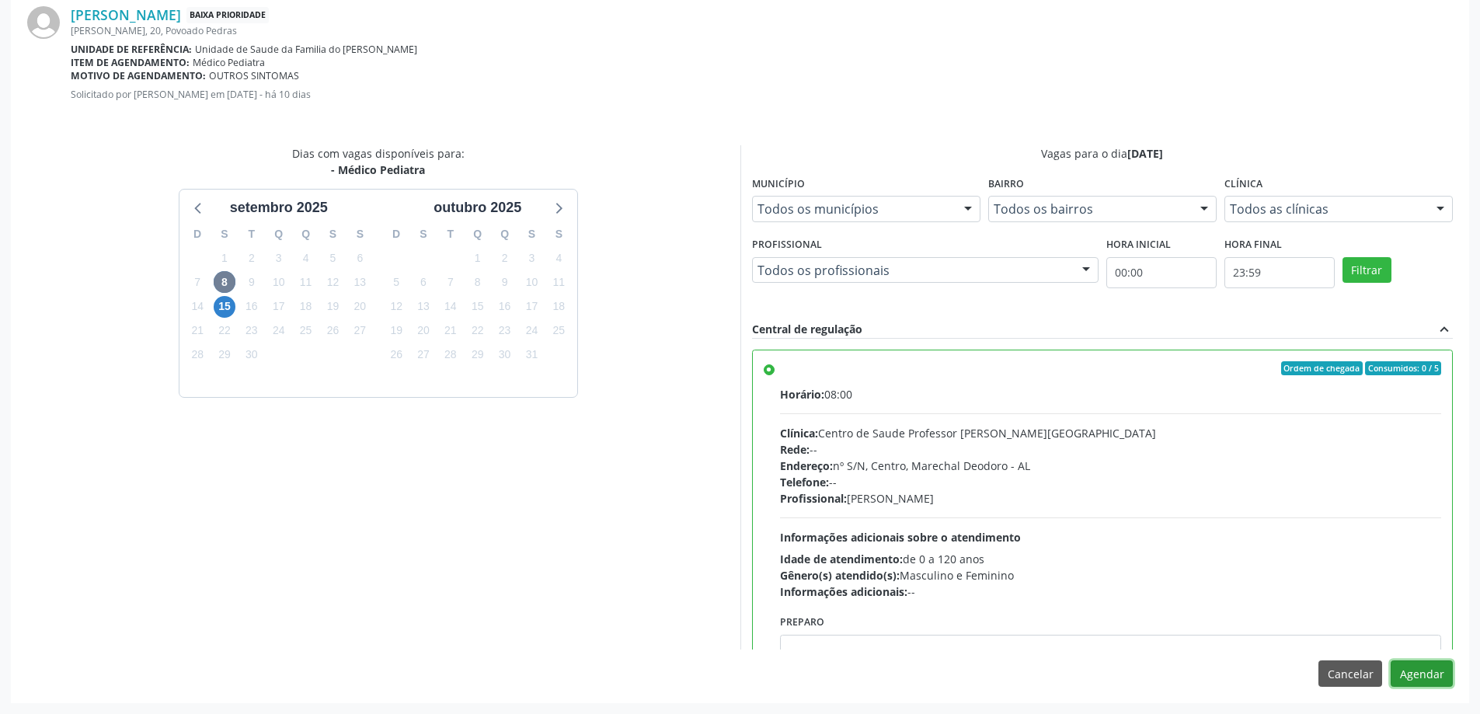
click at [1424, 681] on button "Agendar" at bounding box center [1422, 674] width 62 height 26
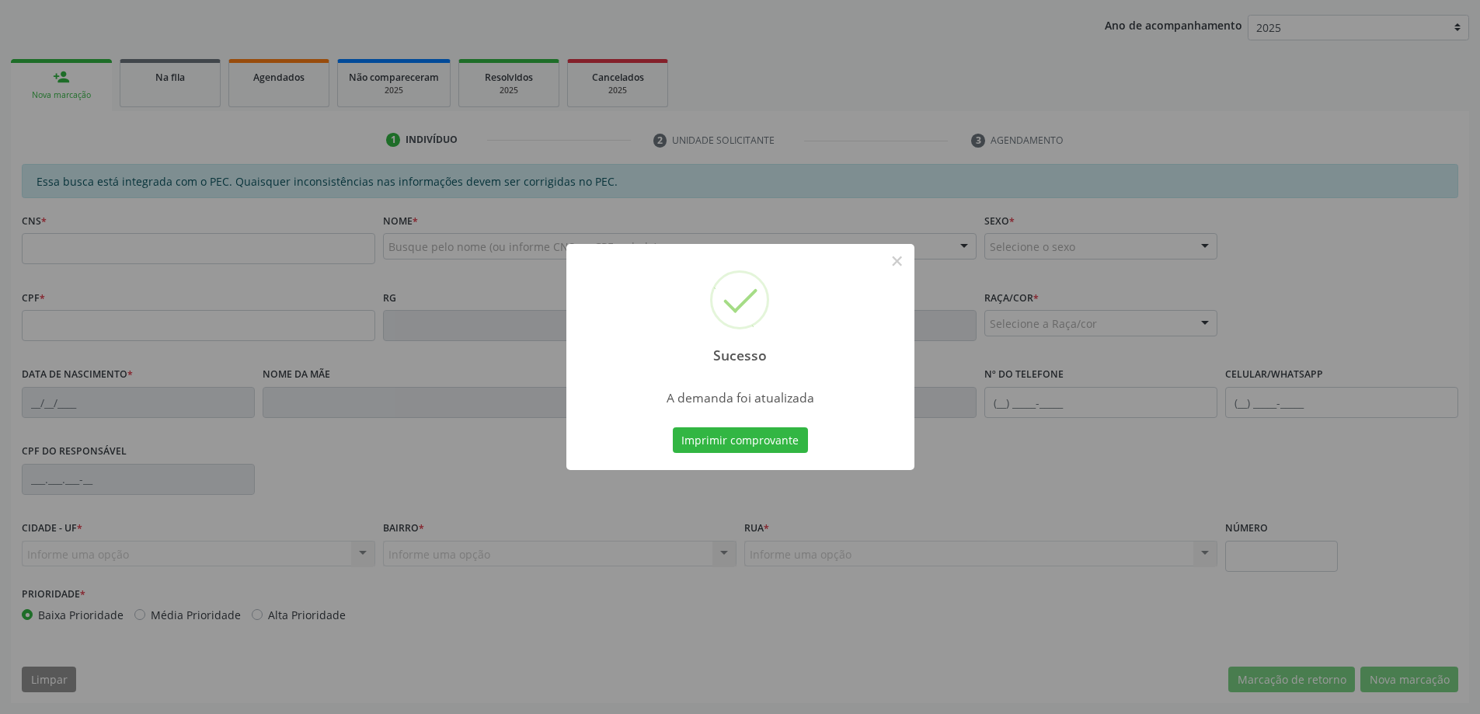
scroll to position [285, 0]
click at [901, 260] on button "×" at bounding box center [897, 261] width 26 height 26
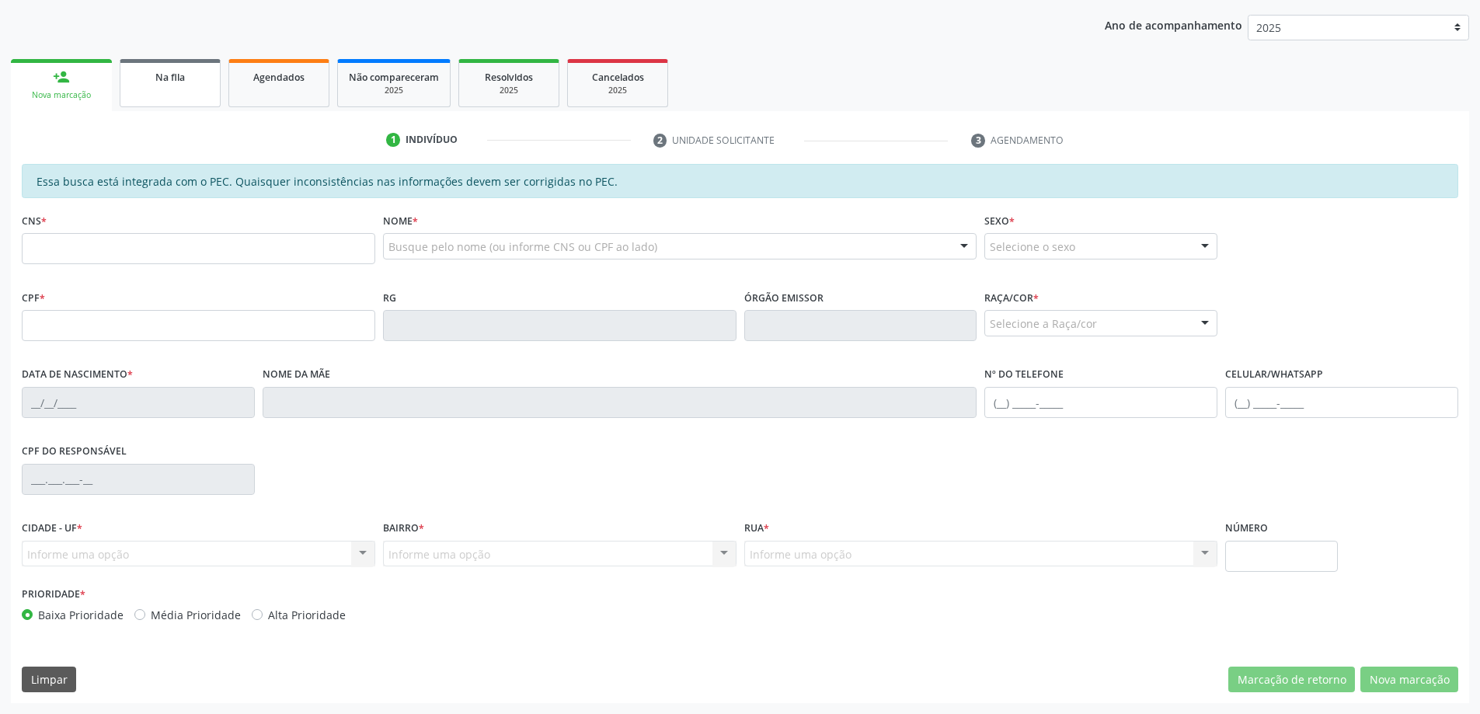
click at [138, 96] on link "Na fila" at bounding box center [170, 83] width 101 height 48
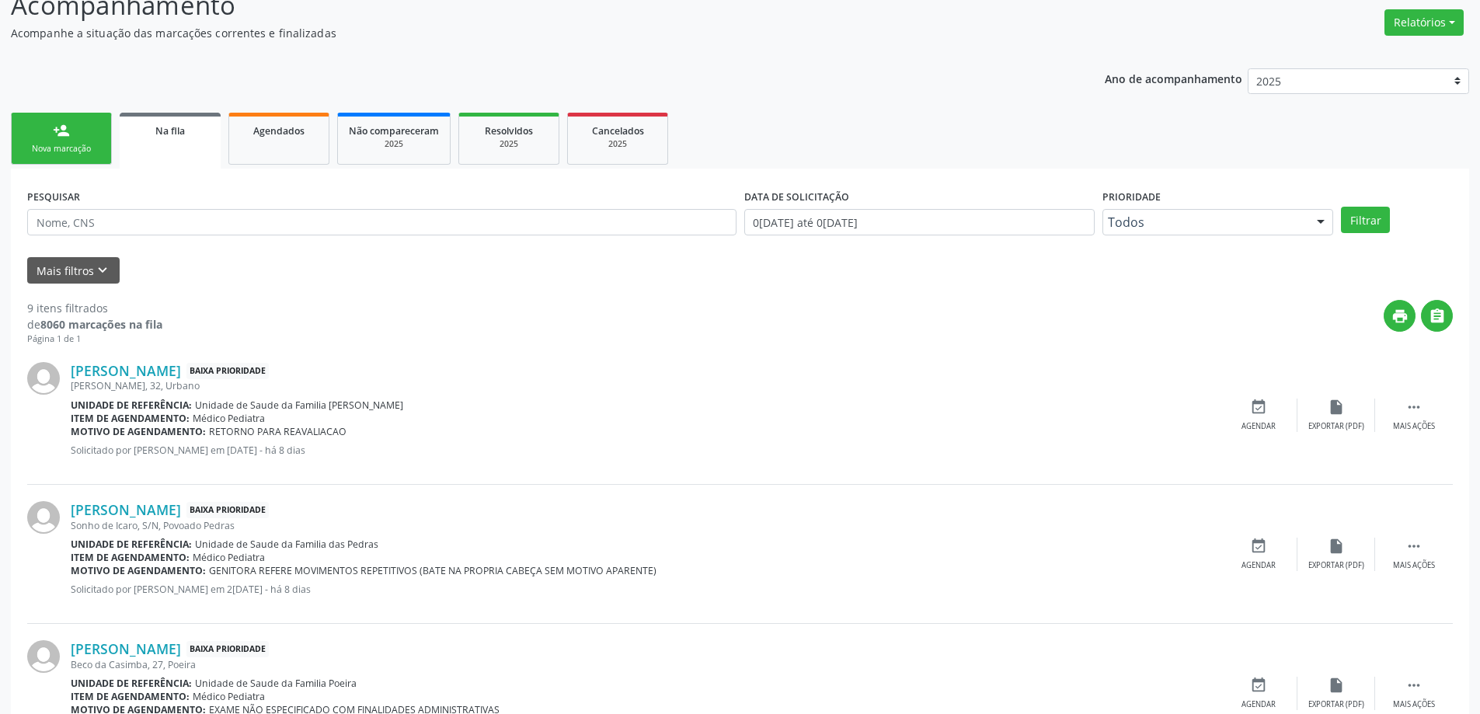
scroll to position [233, 0]
click at [1259, 408] on icon "event_available" at bounding box center [1258, 405] width 17 height 17
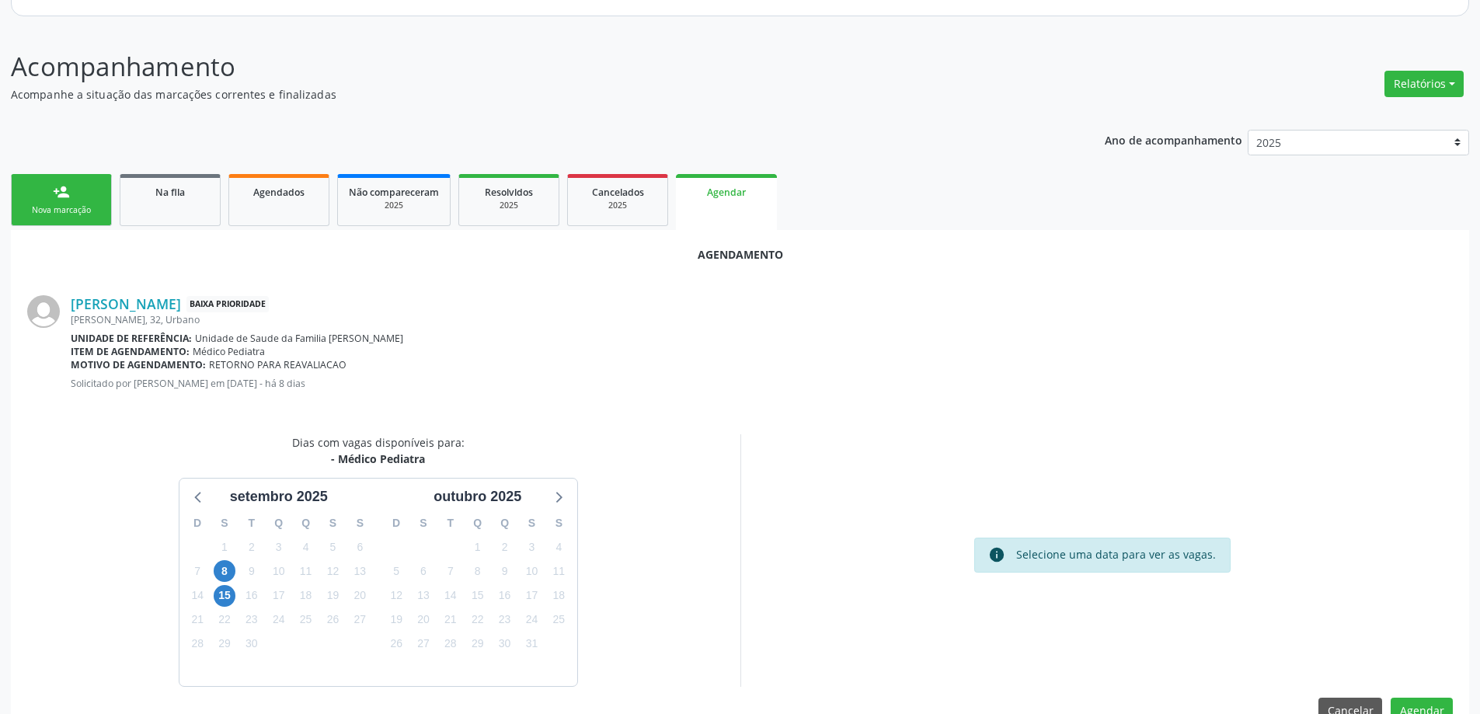
scroll to position [207, 0]
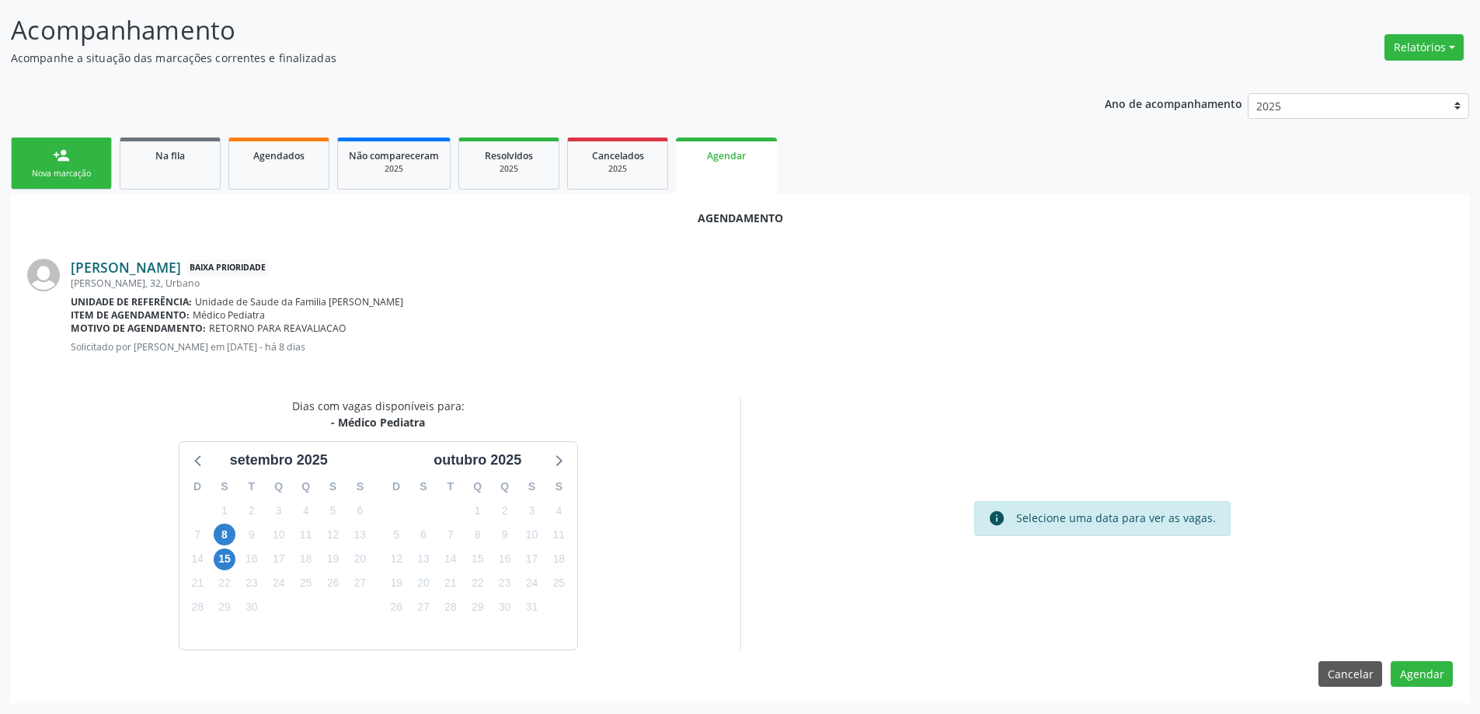
click at [181, 263] on link "[PERSON_NAME]" at bounding box center [126, 267] width 110 height 17
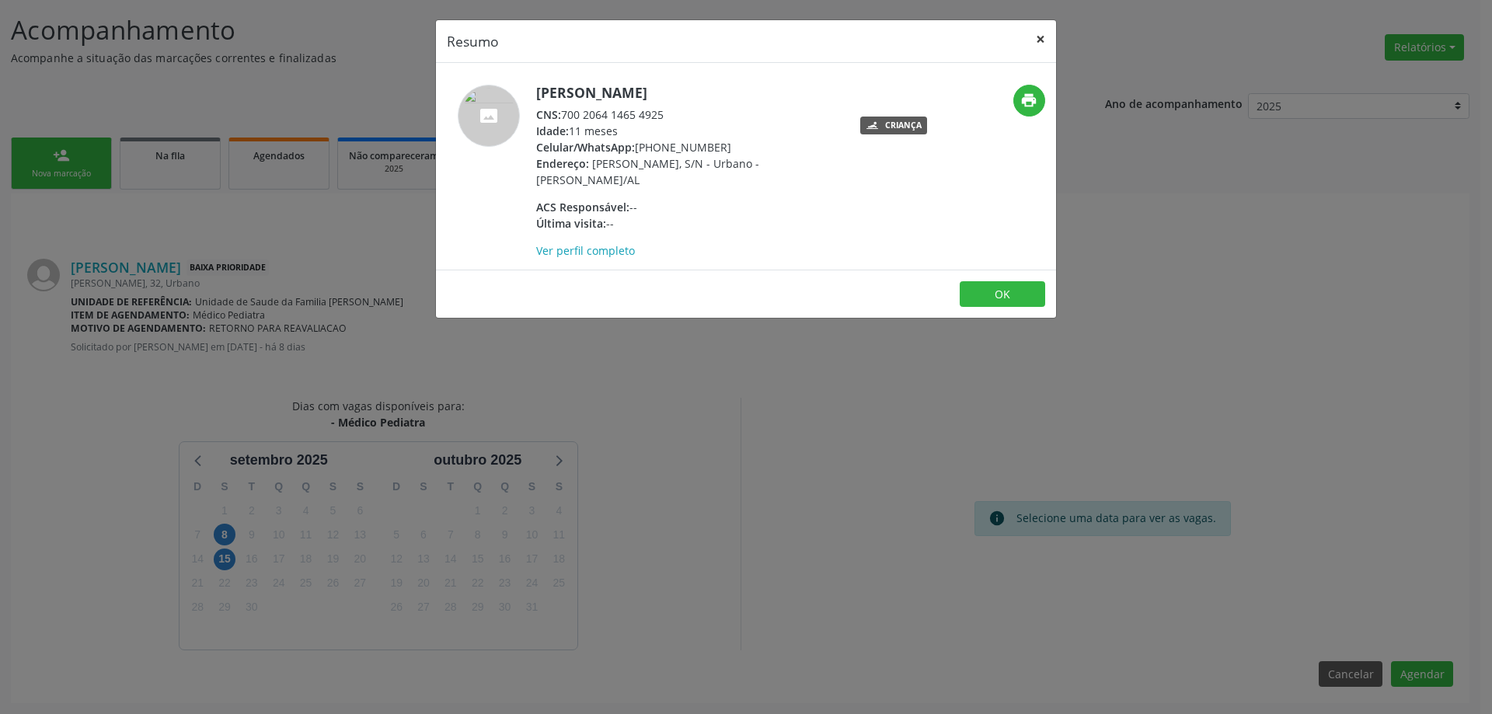
click at [1037, 37] on button "×" at bounding box center [1040, 39] width 31 height 38
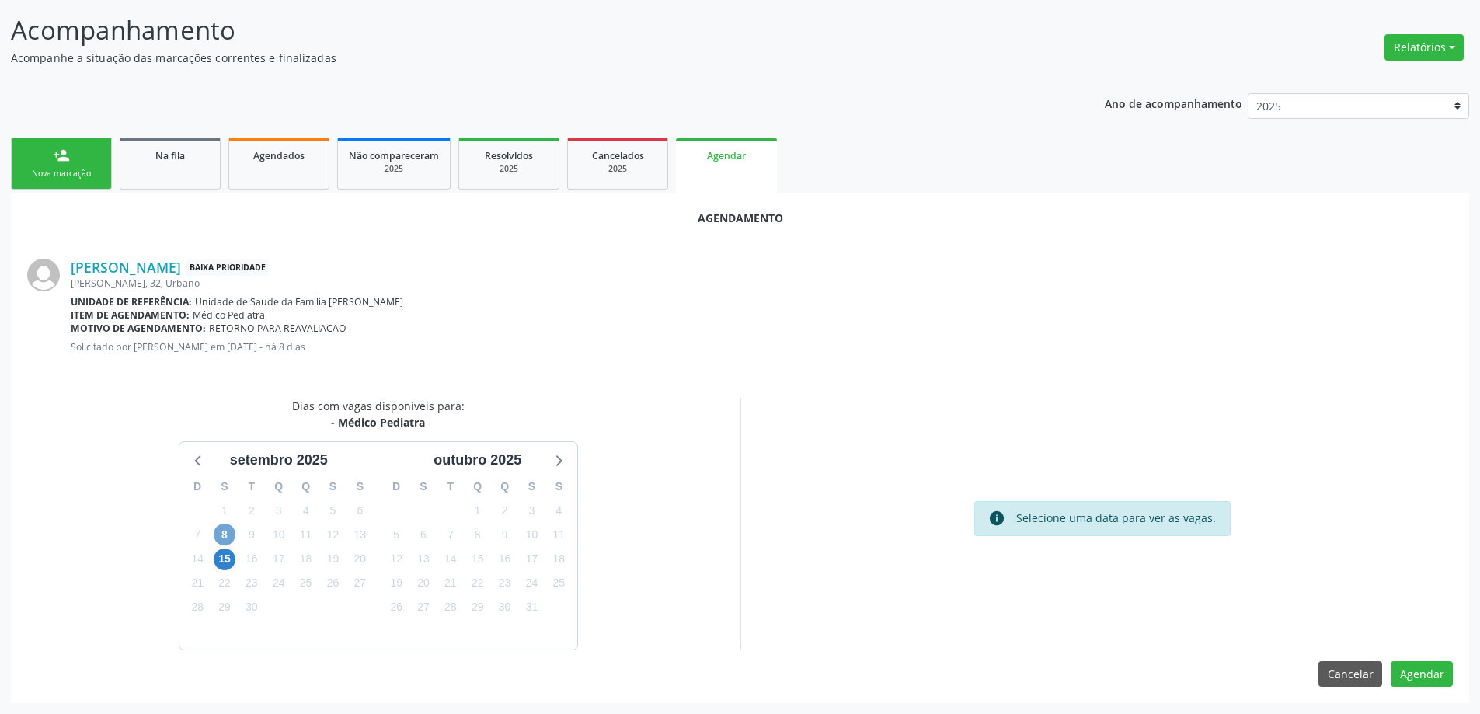
click at [220, 536] on span "8" at bounding box center [225, 535] width 22 height 22
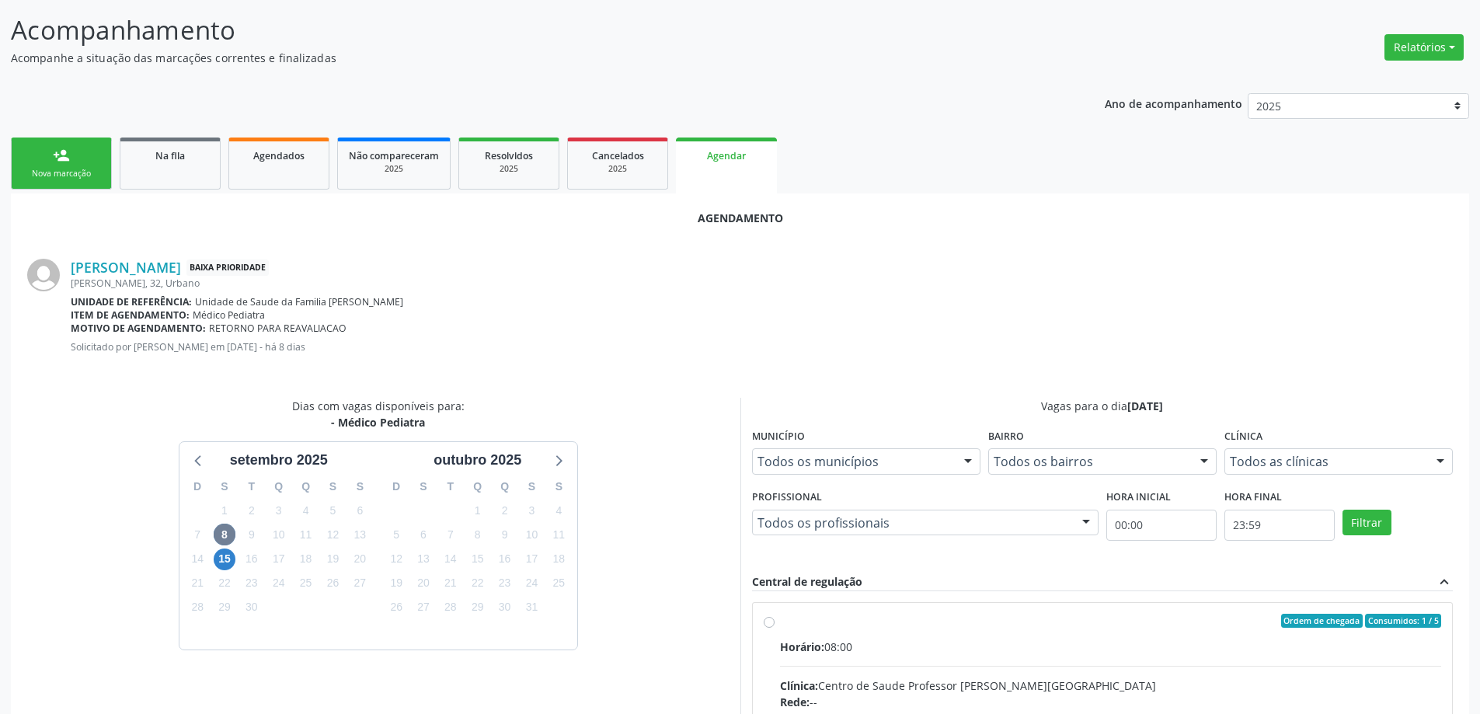
radio input "true"
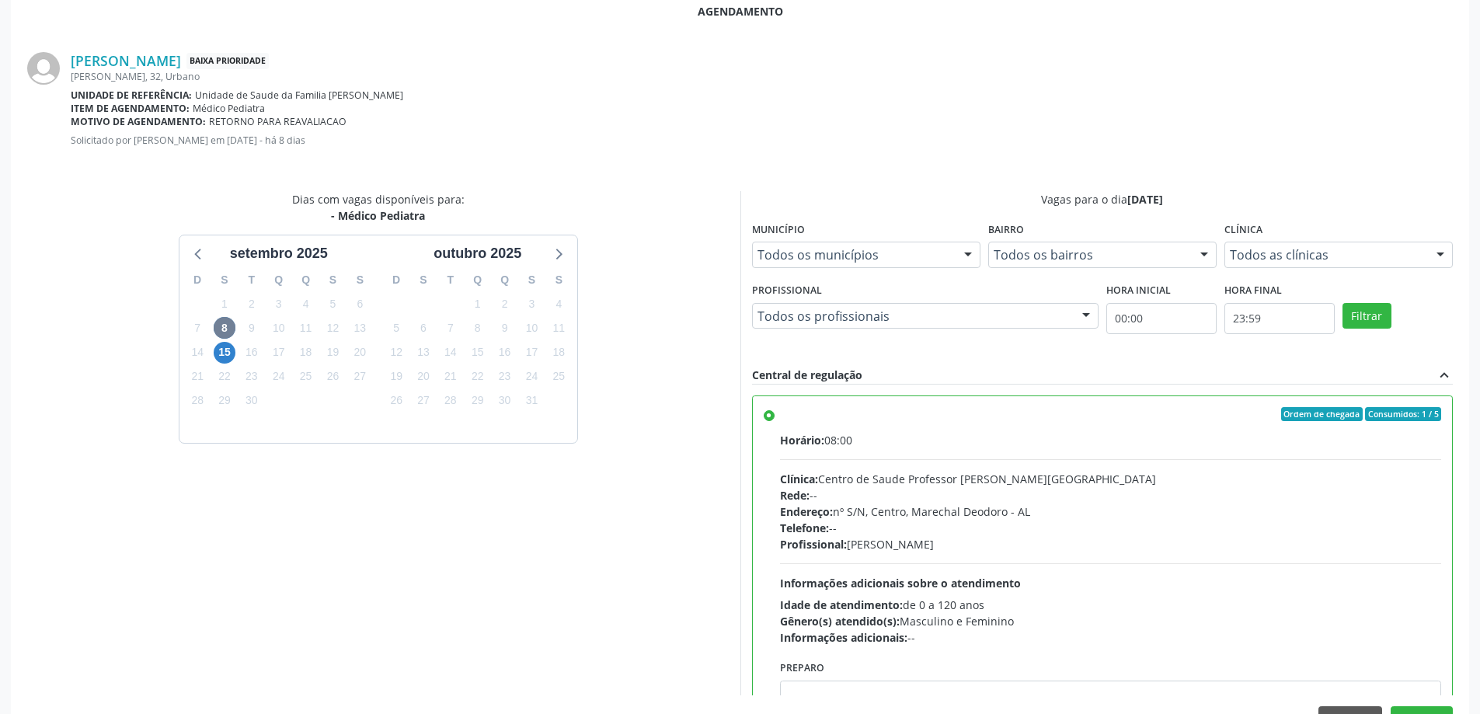
scroll to position [459, 0]
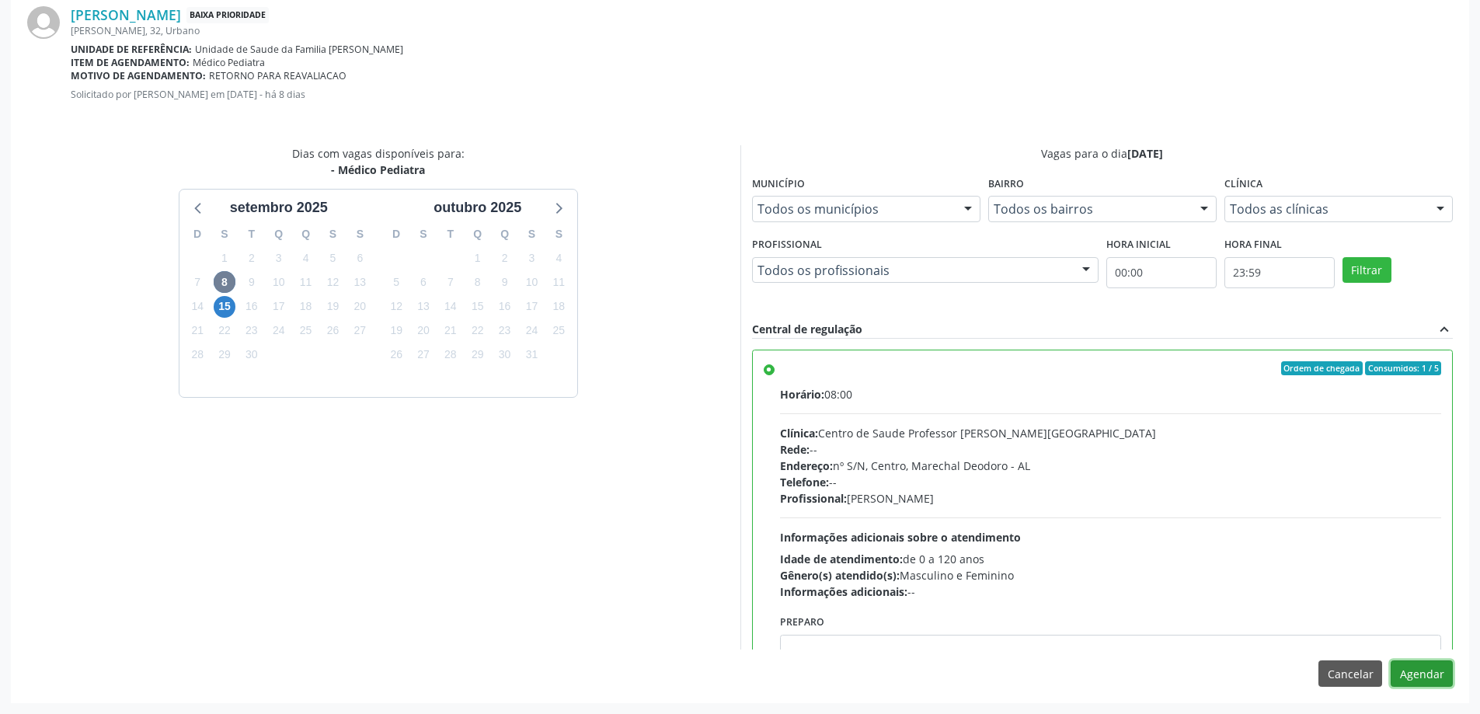
click at [1436, 673] on button "Agendar" at bounding box center [1422, 674] width 62 height 26
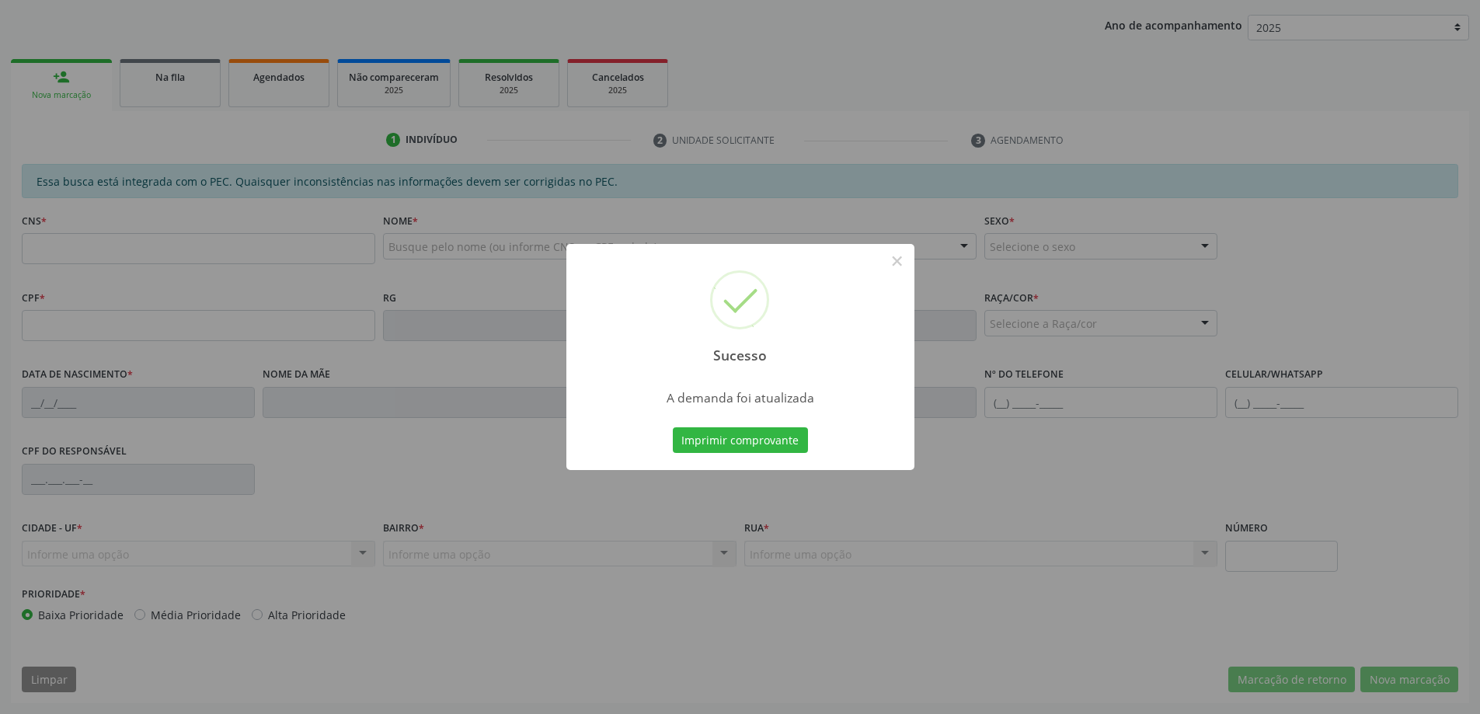
scroll to position [285, 0]
click at [888, 265] on button "×" at bounding box center [897, 261] width 26 height 26
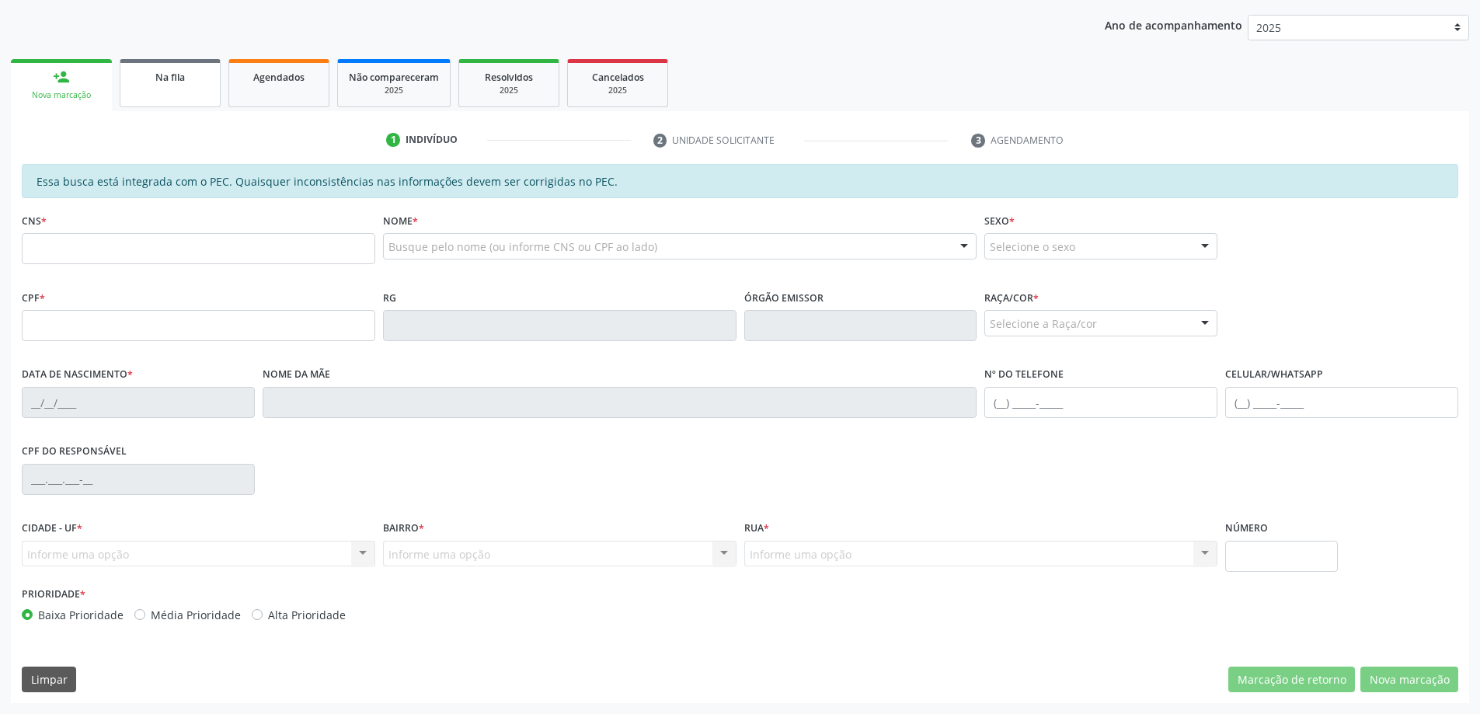
click at [169, 87] on link "Na fila" at bounding box center [170, 83] width 101 height 48
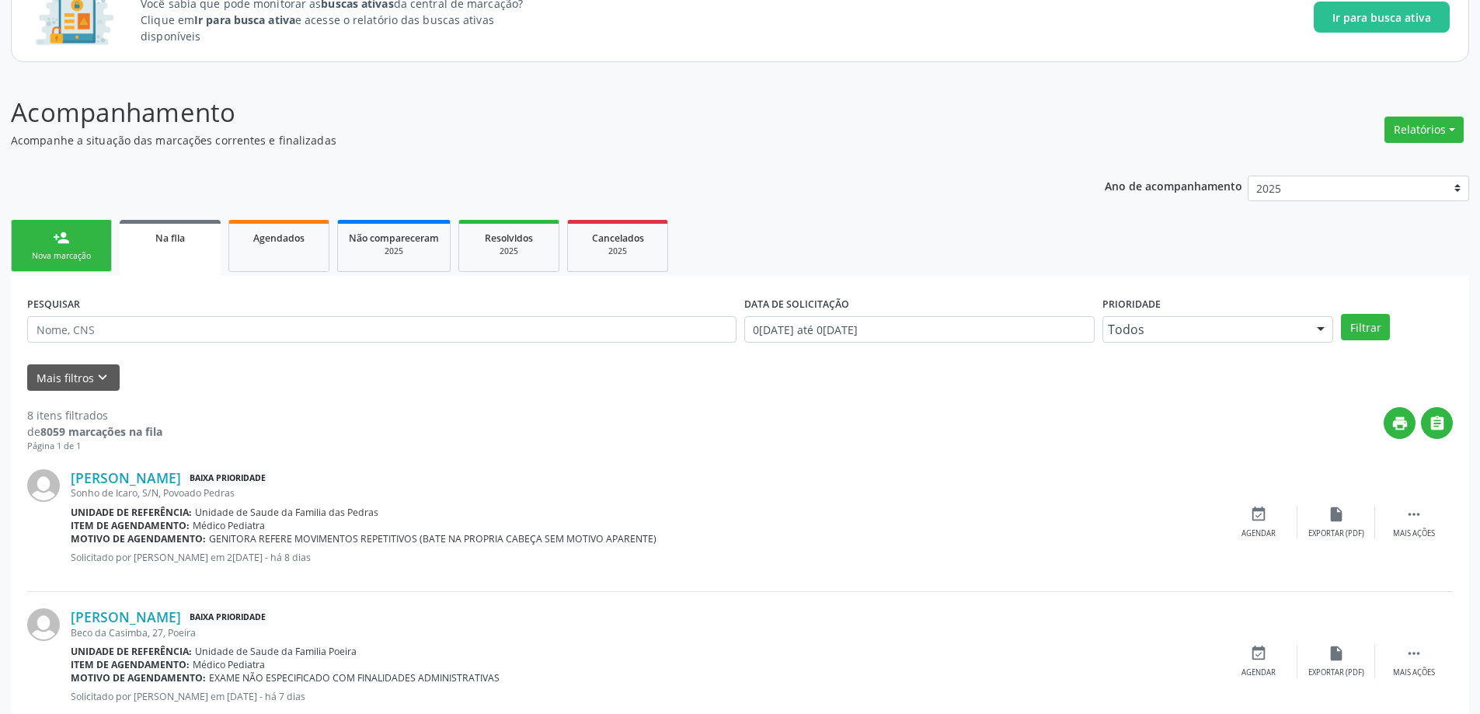
scroll to position [155, 0]
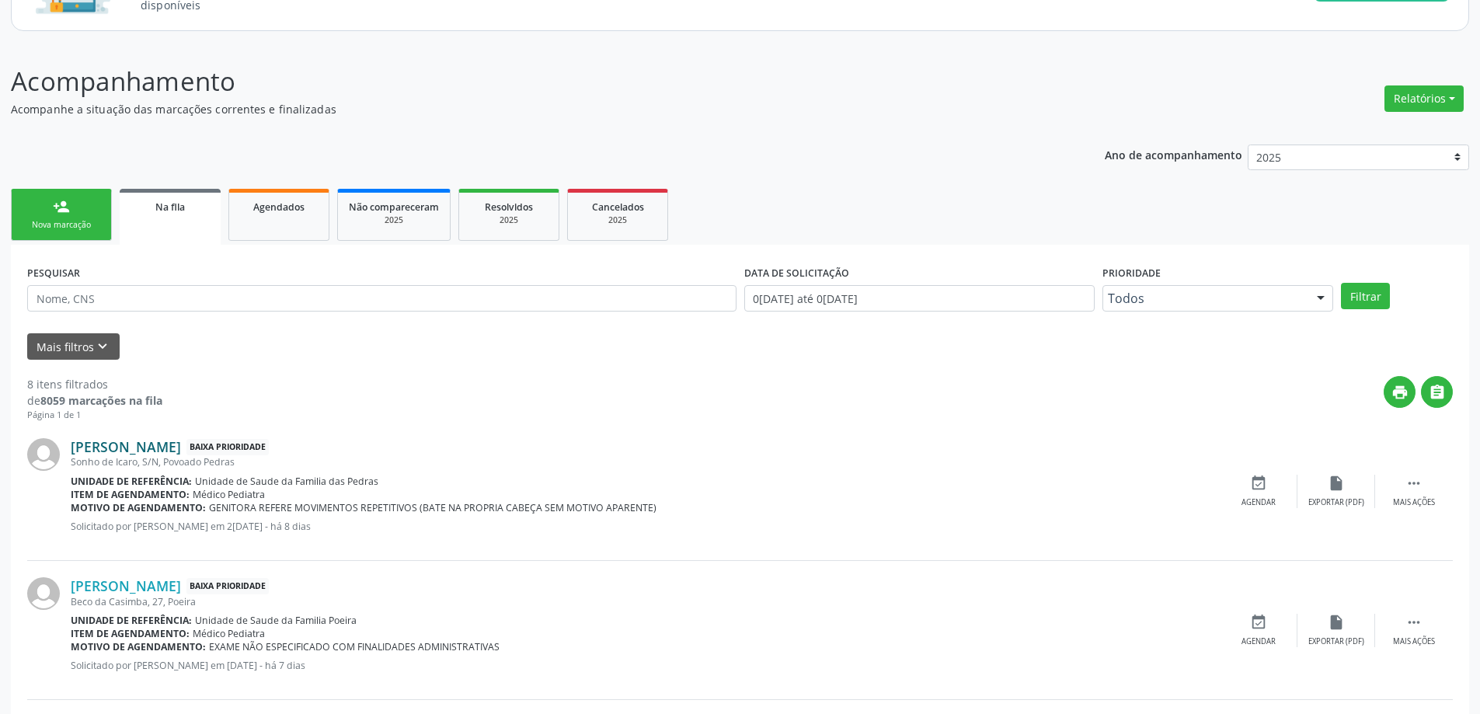
click at [159, 442] on link "[PERSON_NAME]" at bounding box center [126, 446] width 110 height 17
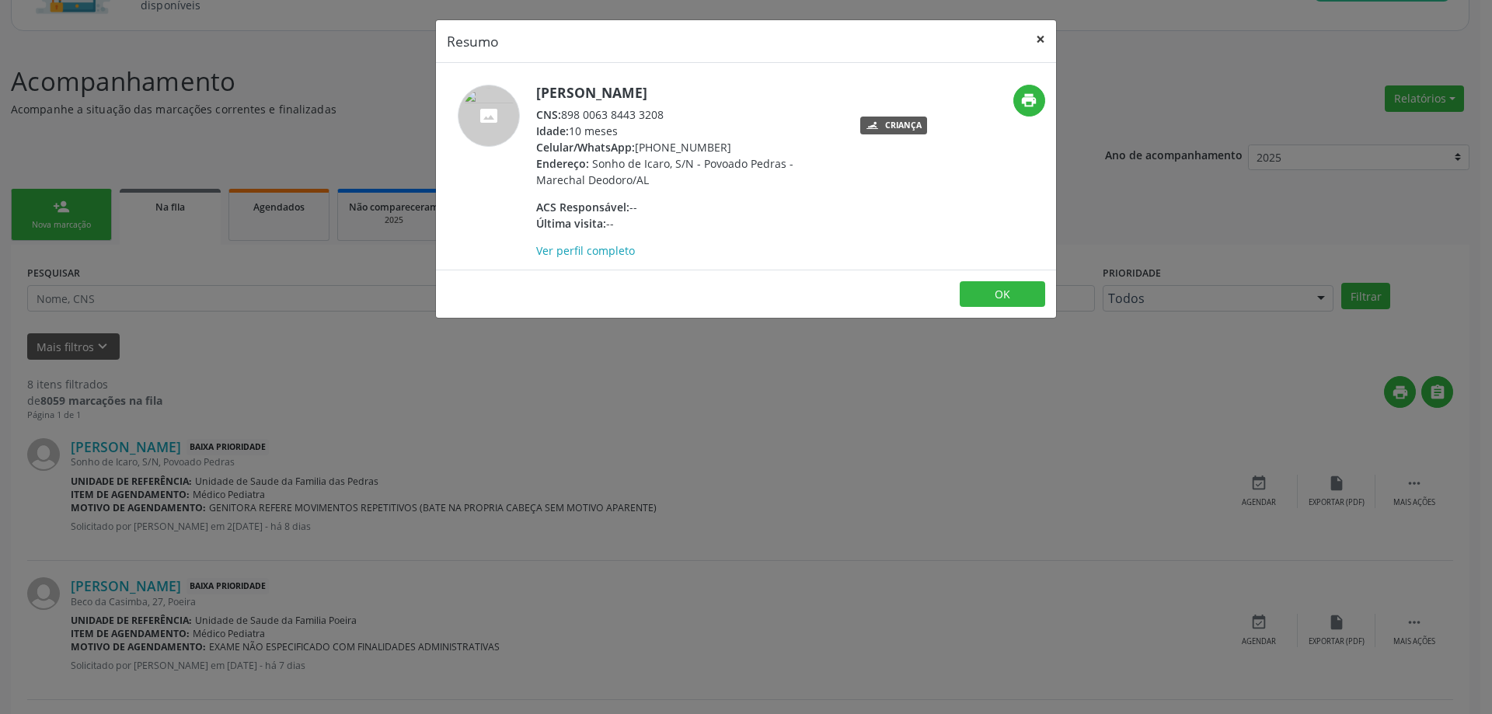
click at [1036, 38] on button "×" at bounding box center [1040, 39] width 31 height 38
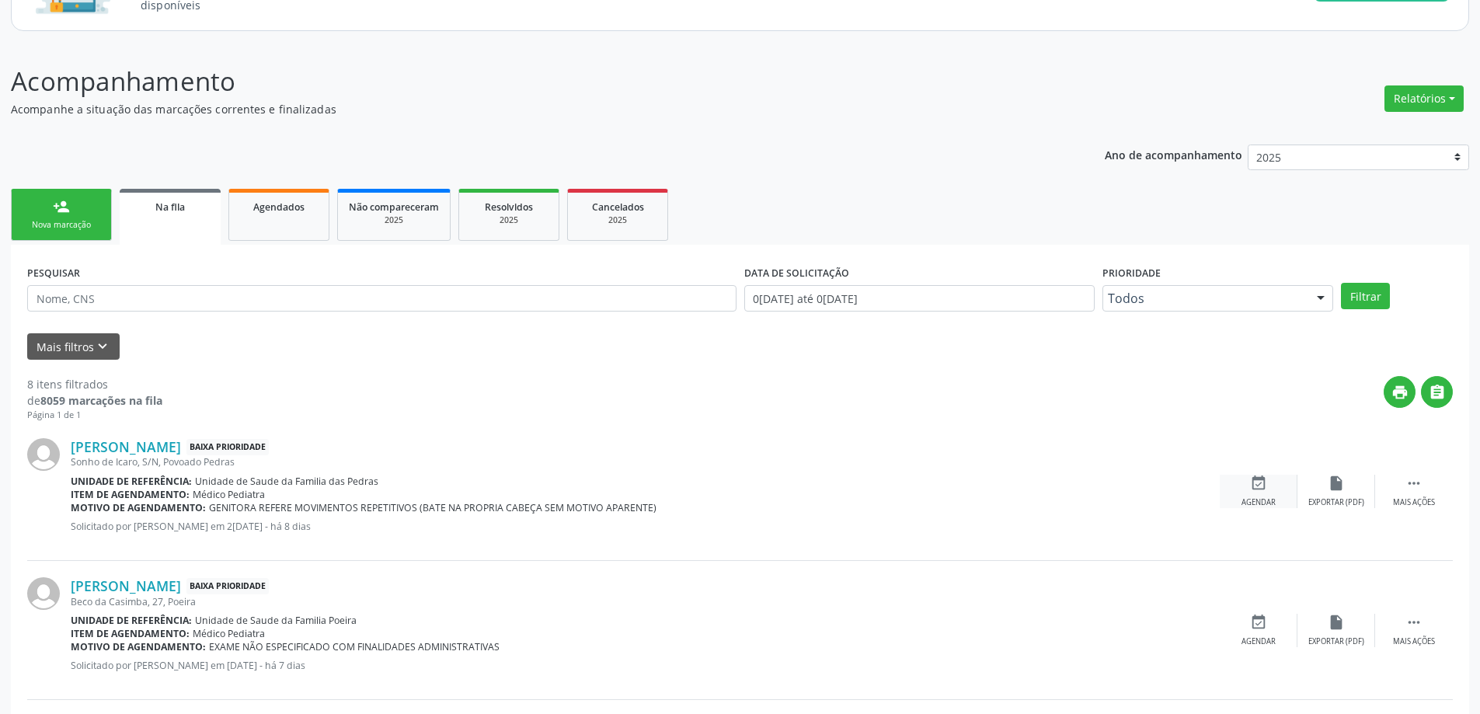
click at [1266, 489] on icon "event_available" at bounding box center [1258, 483] width 17 height 17
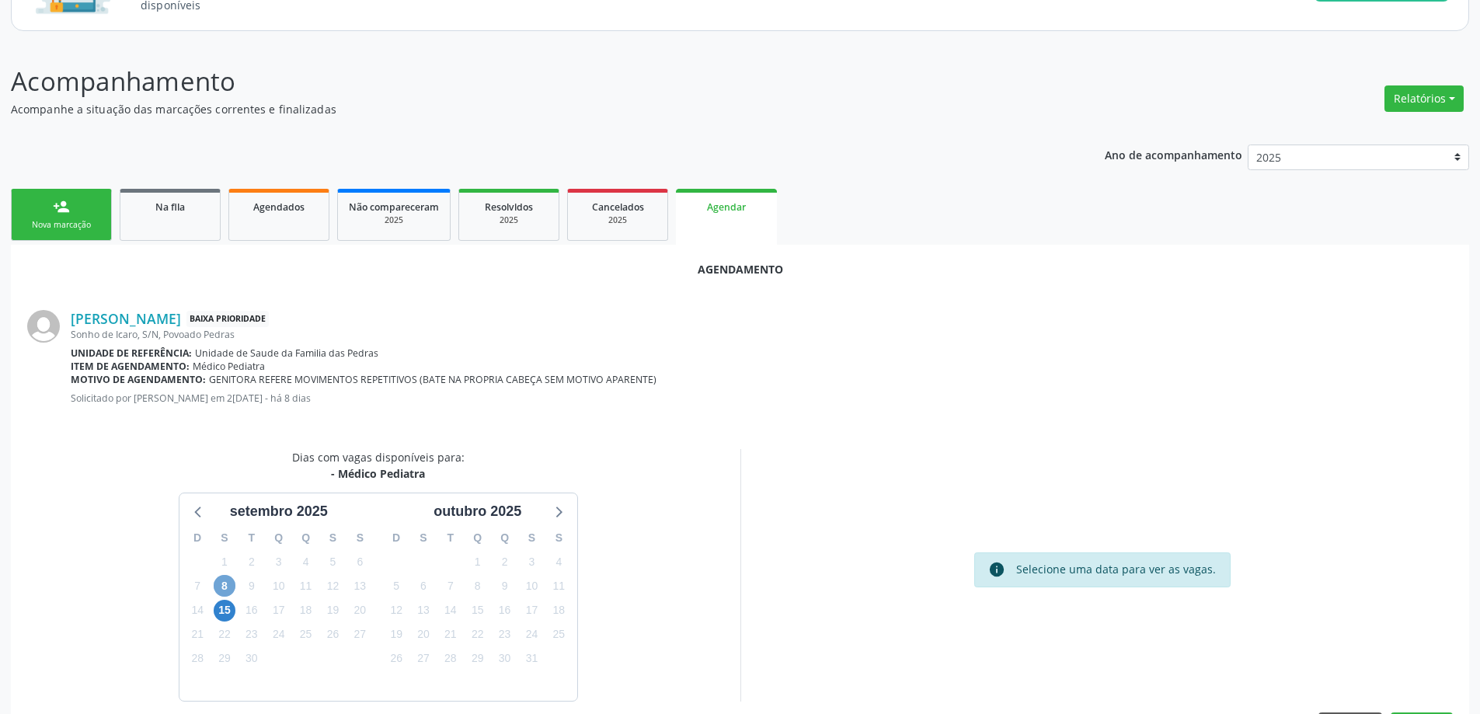
click at [230, 588] on span "8" at bounding box center [225, 586] width 22 height 22
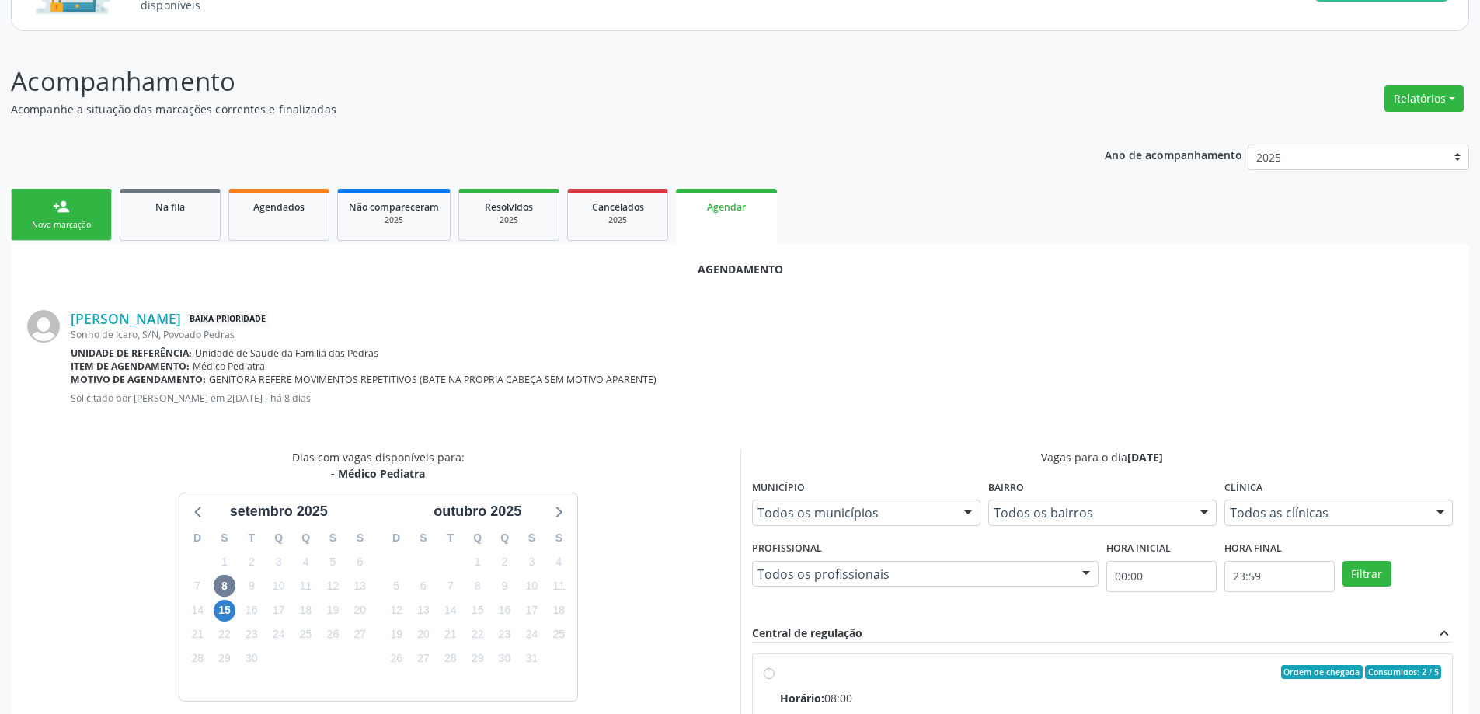
radio input "true"
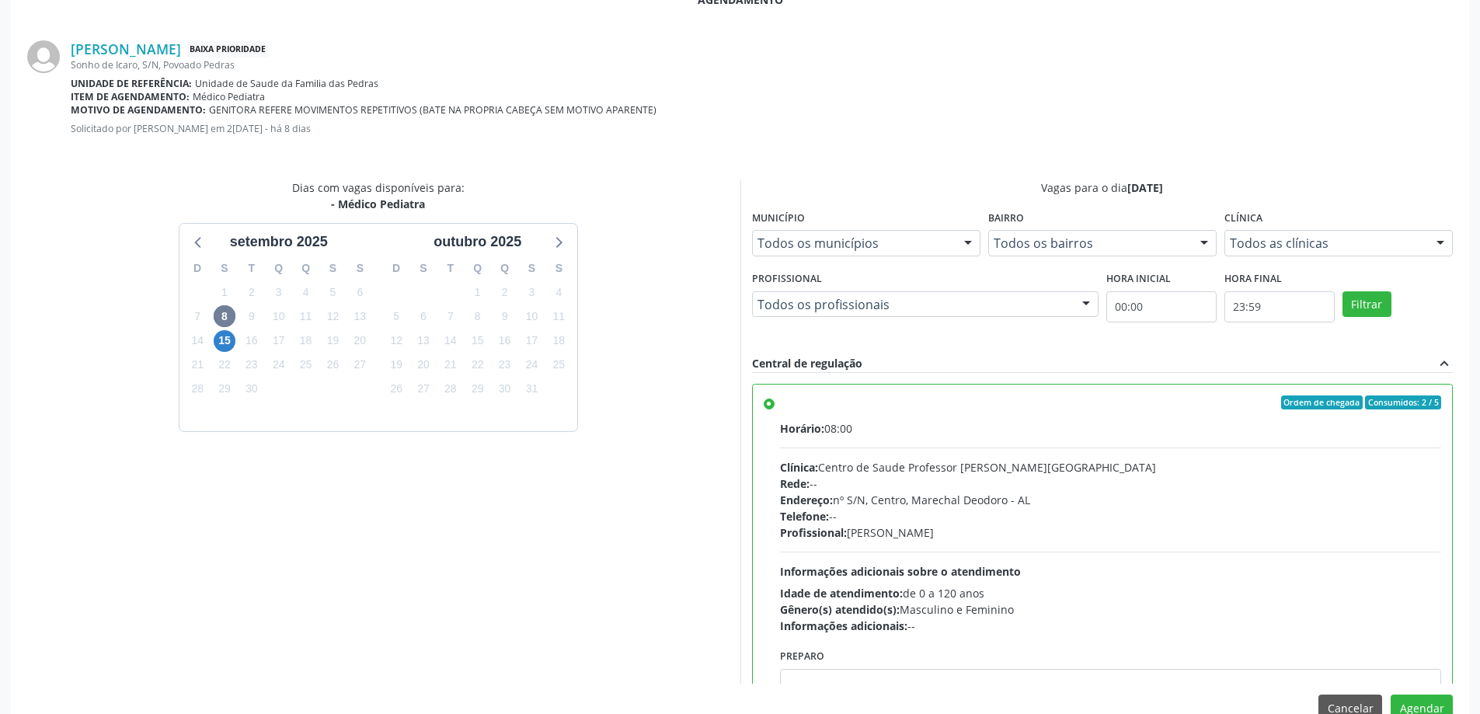
scroll to position [459, 0]
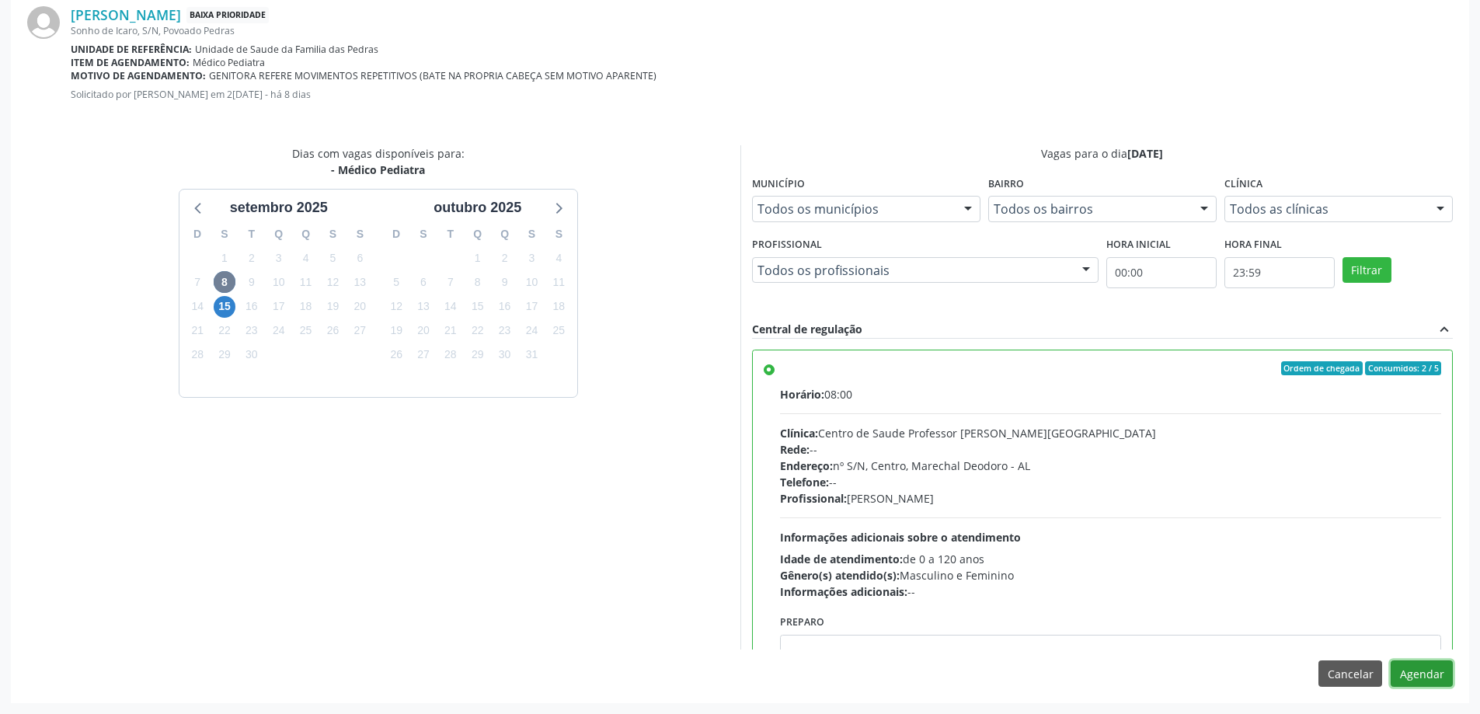
click at [1413, 675] on button "Agendar" at bounding box center [1422, 674] width 62 height 26
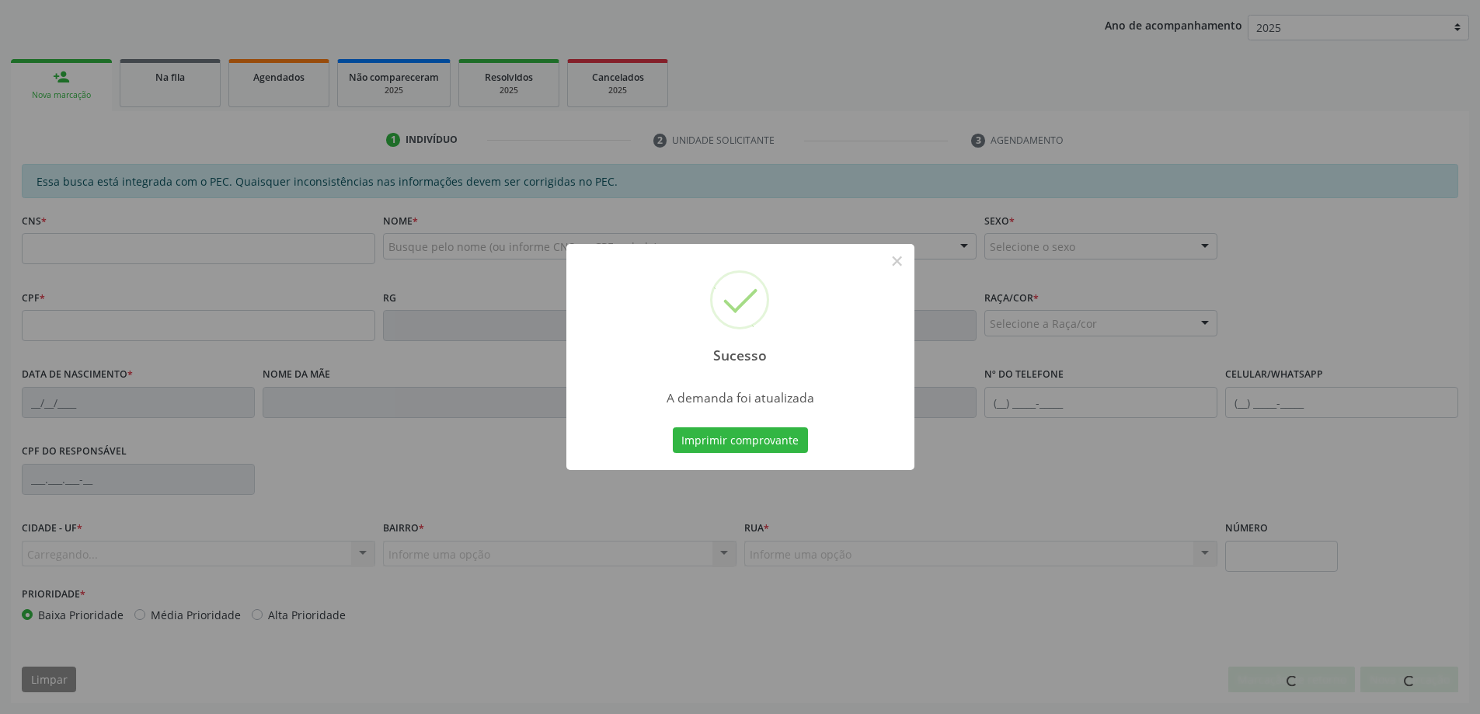
scroll to position [285, 0]
click at [900, 257] on button "×" at bounding box center [897, 261] width 26 height 26
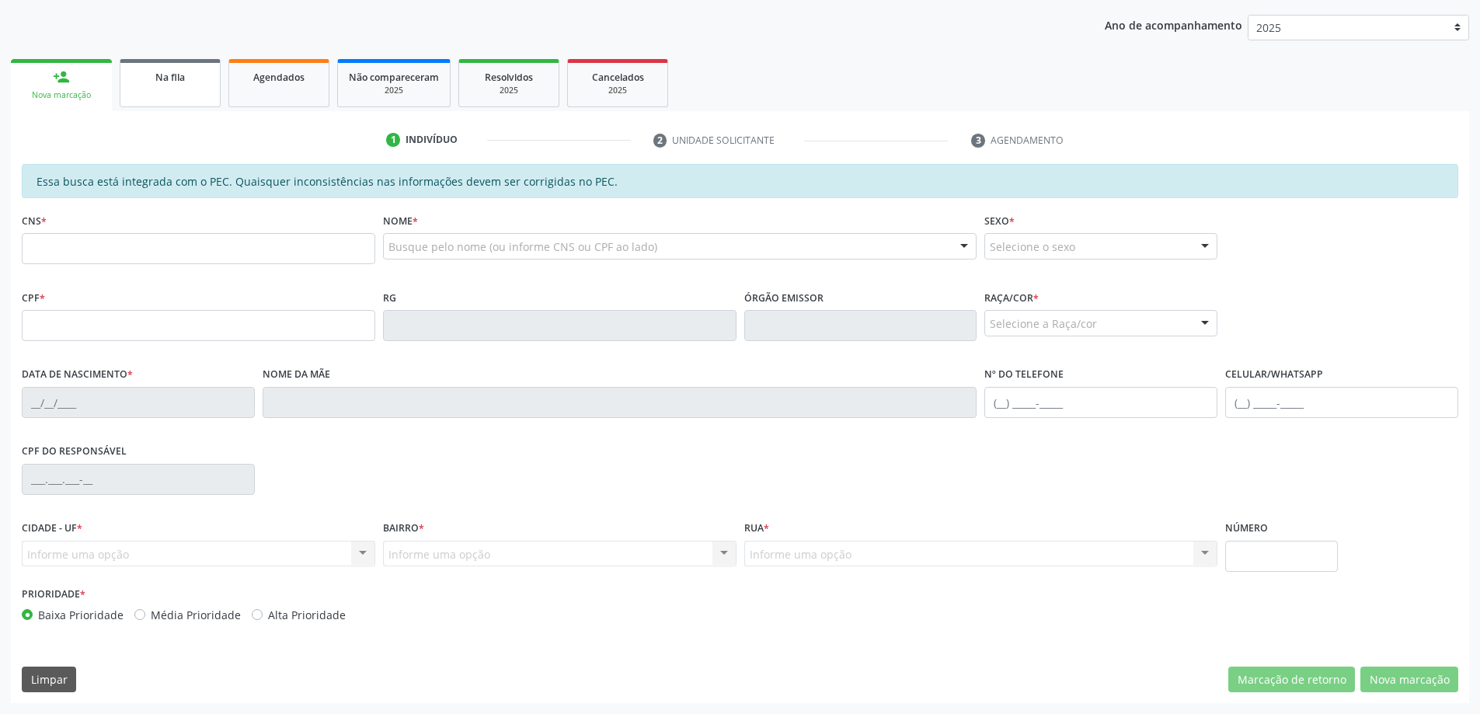
click at [162, 81] on span "Na fila" at bounding box center [170, 77] width 30 height 13
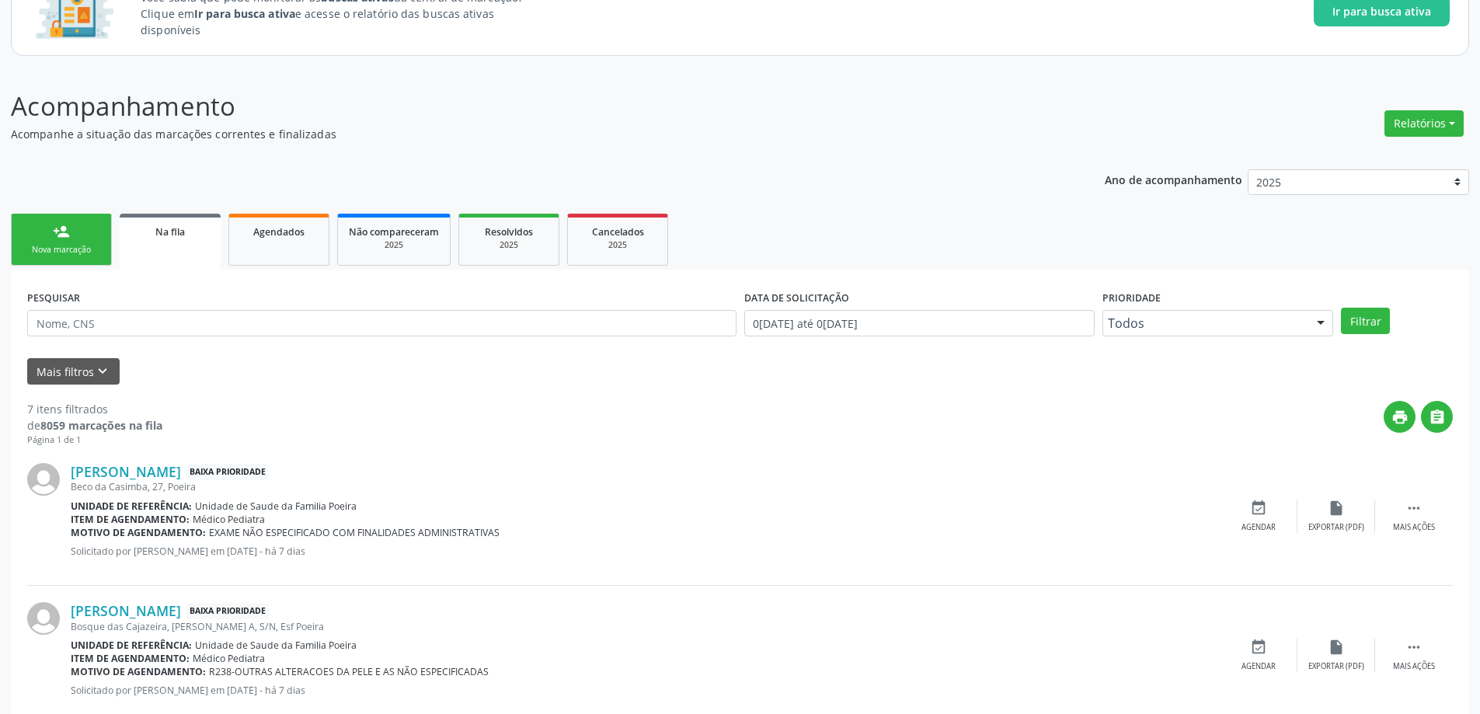
scroll to position [155, 0]
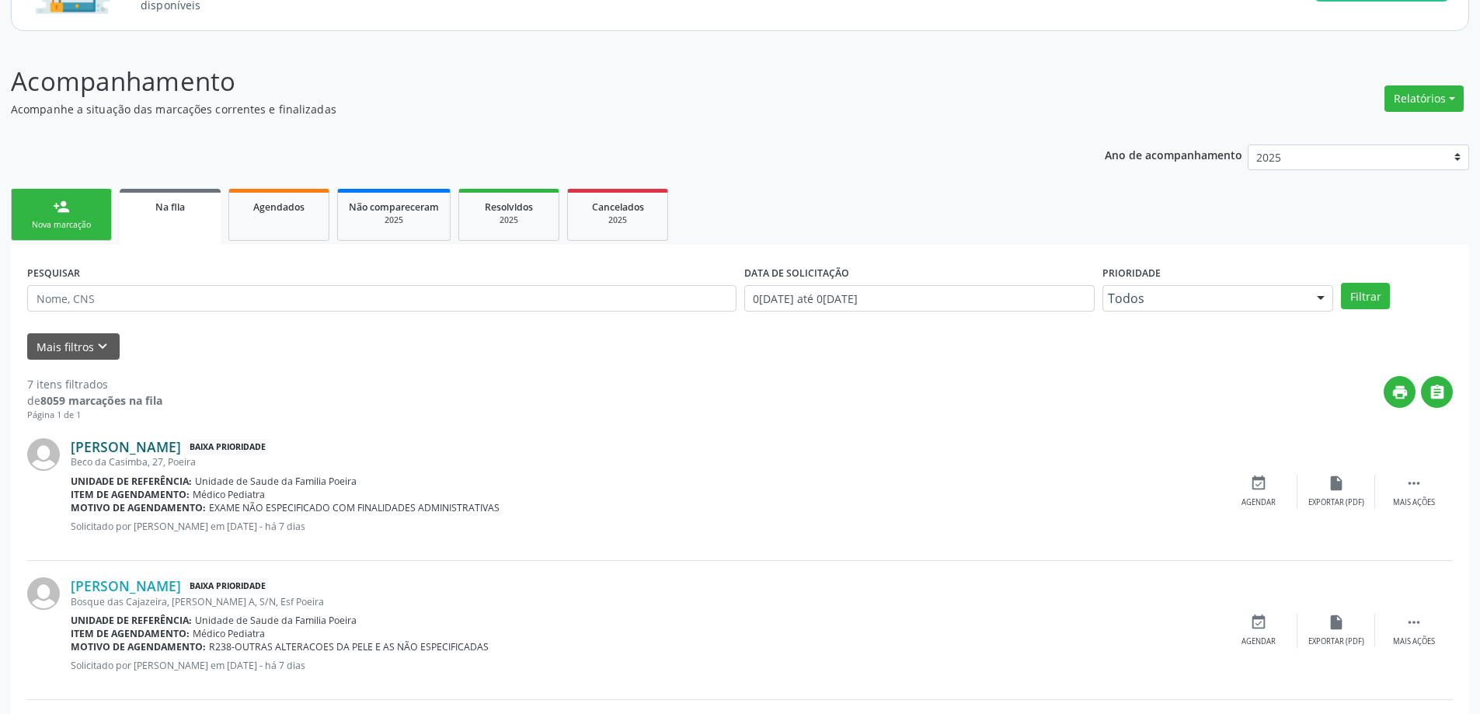
click at [181, 443] on link "[PERSON_NAME]" at bounding box center [126, 446] width 110 height 17
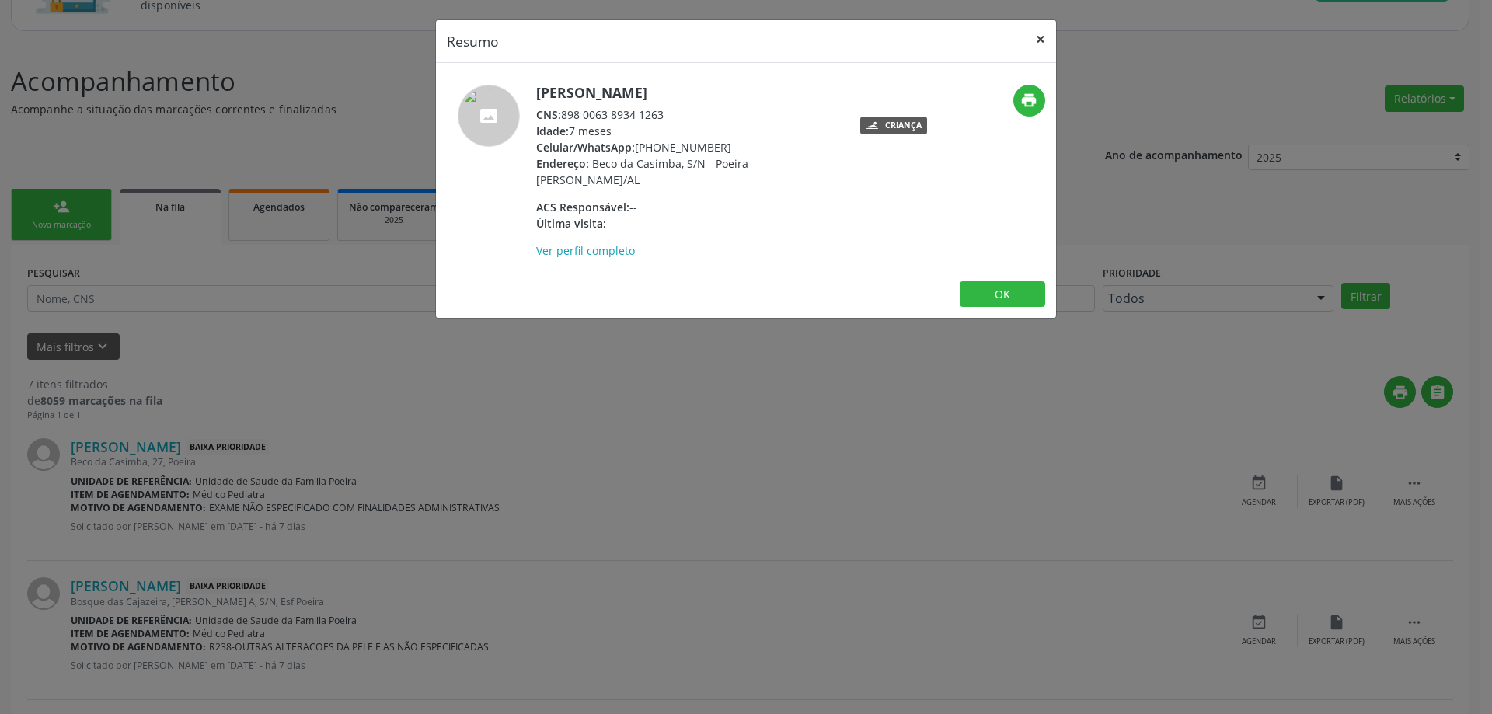
click at [1033, 39] on button "×" at bounding box center [1040, 39] width 31 height 38
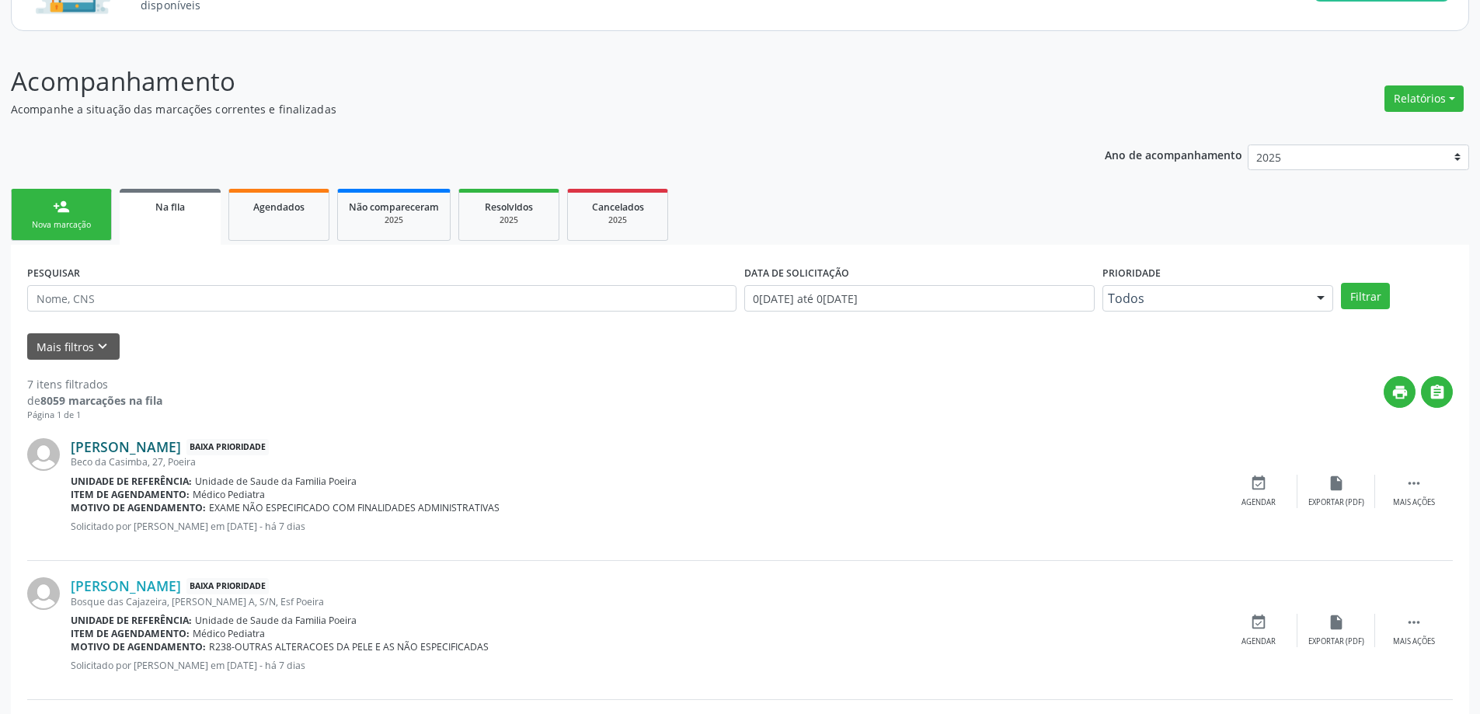
click at [120, 455] on link "[PERSON_NAME]" at bounding box center [126, 446] width 110 height 17
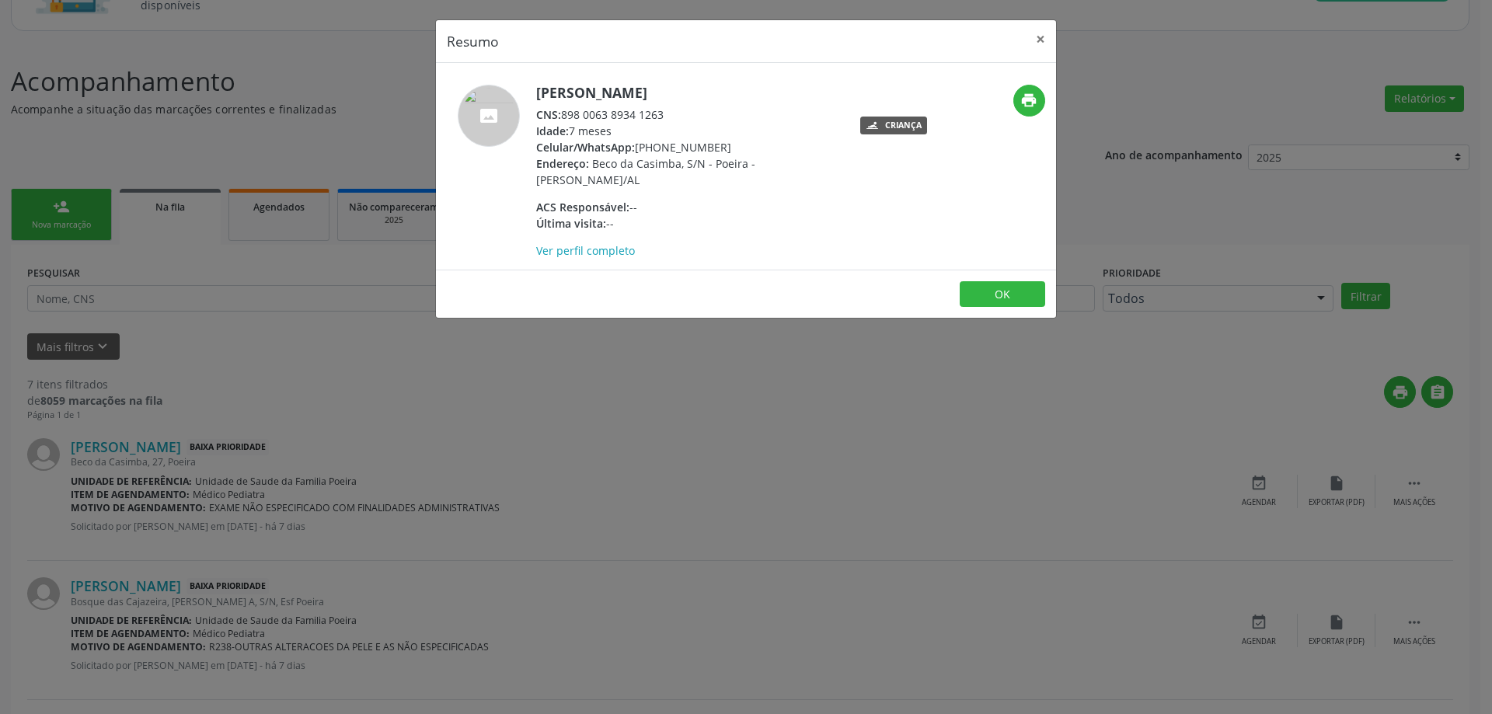
drag, startPoint x: 674, startPoint y: 107, endPoint x: 565, endPoint y: 117, distance: 109.3
click at [565, 117] on div "CNS: 898 0063 8934 1263" at bounding box center [687, 114] width 302 height 16
copy div "898 0063 8934 1263"
click at [1038, 40] on button "×" at bounding box center [1040, 39] width 31 height 38
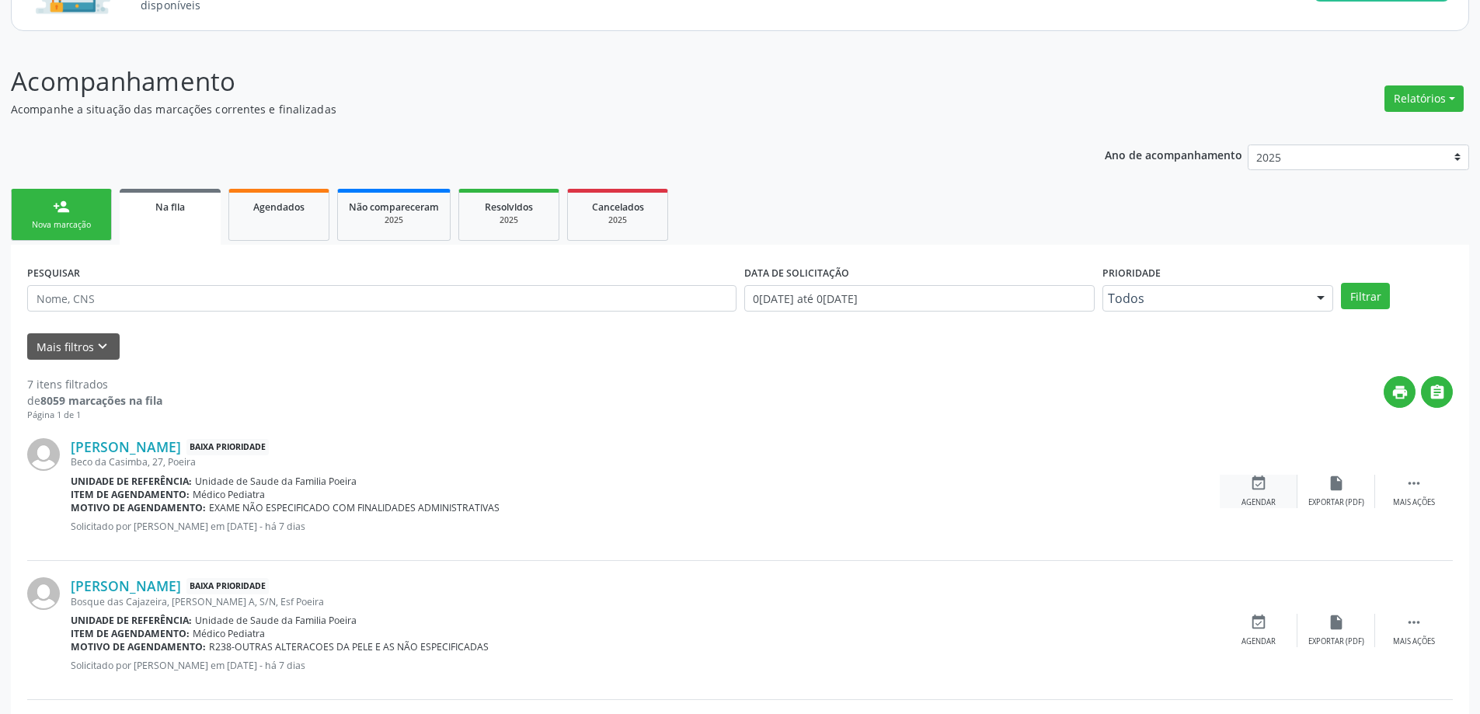
click at [1264, 479] on icon "event_available" at bounding box center [1258, 483] width 17 height 17
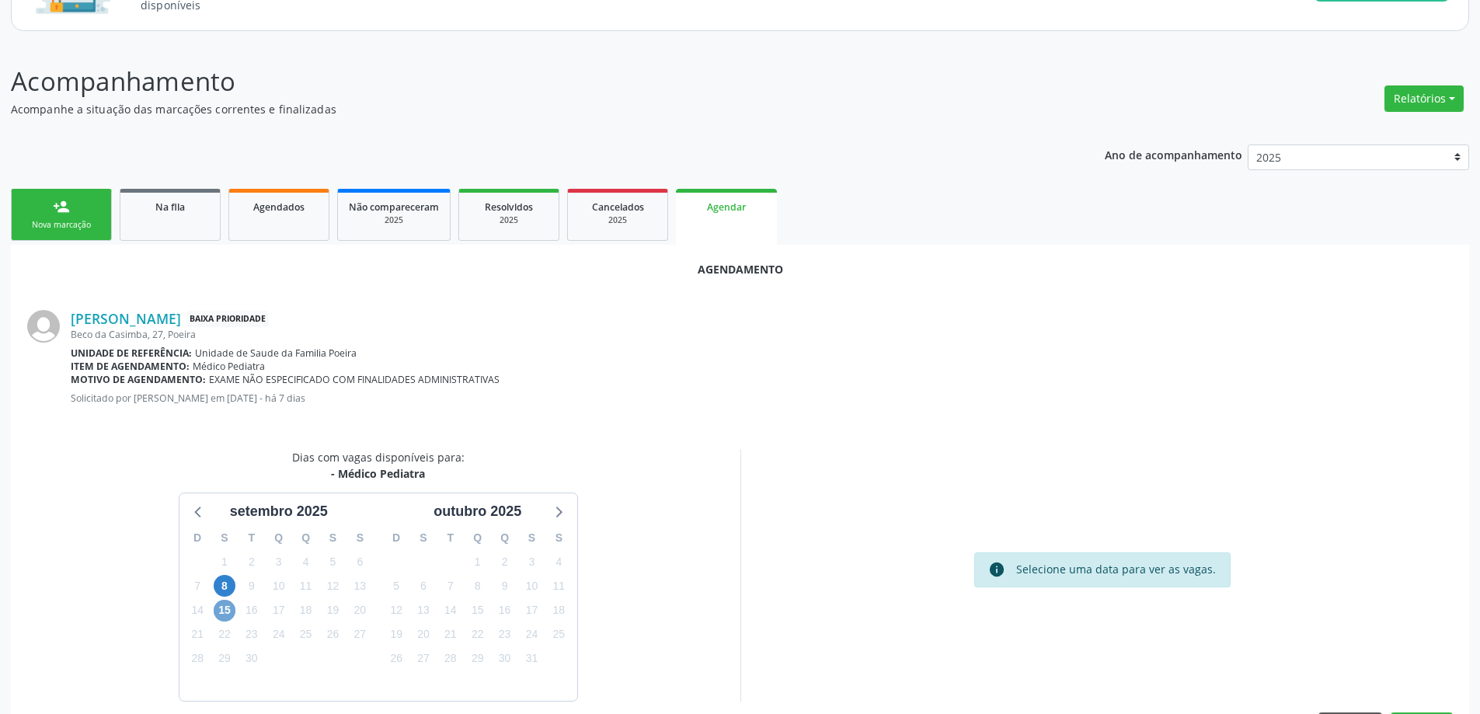
click at [232, 612] on span "15" at bounding box center [225, 611] width 22 height 22
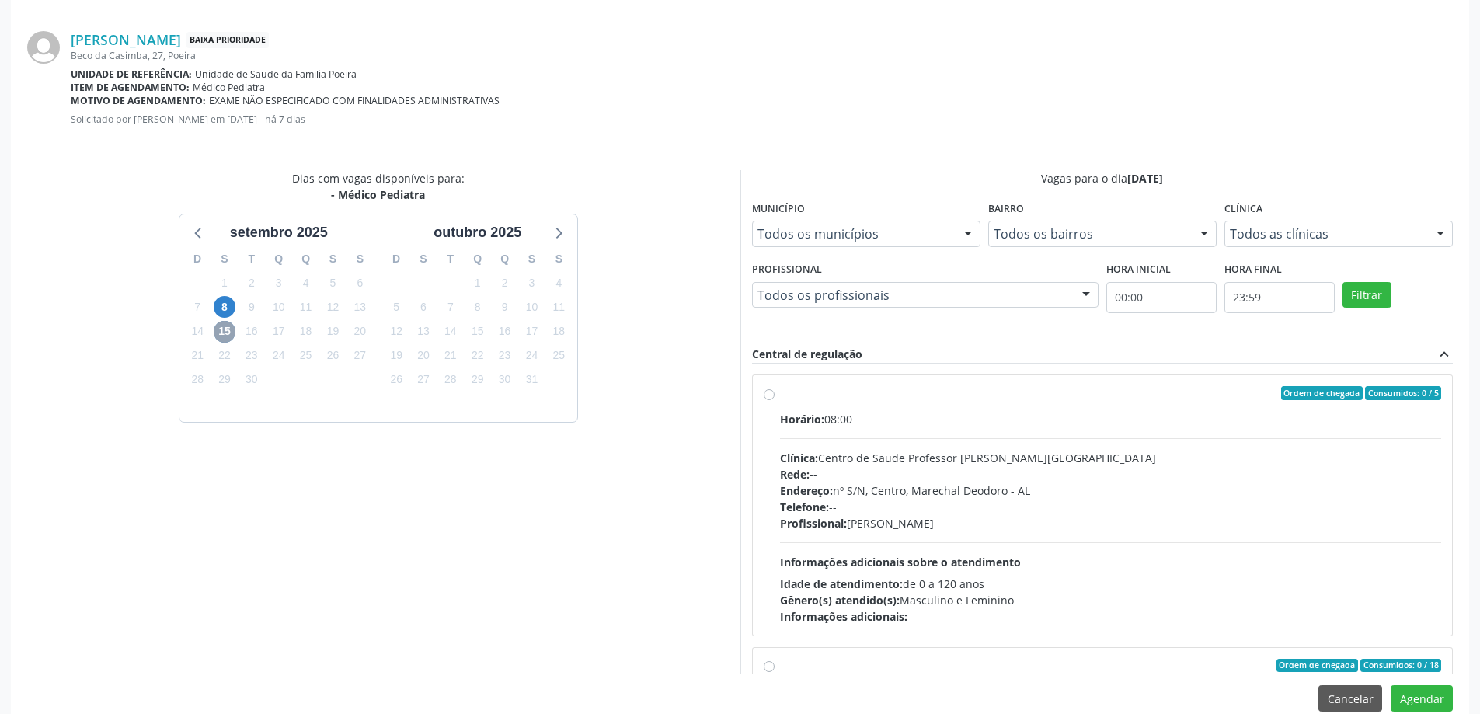
scroll to position [459, 0]
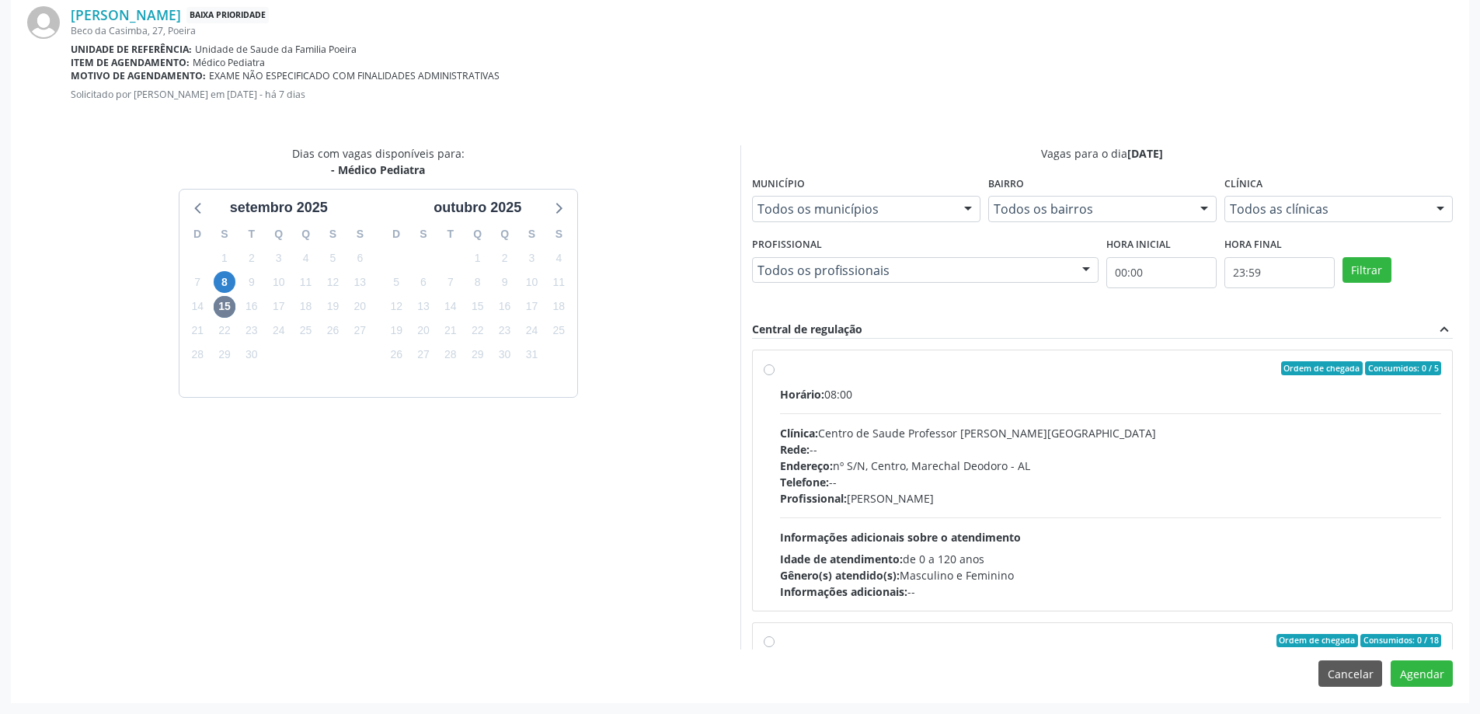
click at [767, 375] on div "Ordem de chegada Consumidos: 0 / 5 Horário: 08:00 Clínica: Centro de Saude Prof…" at bounding box center [1103, 480] width 678 height 239
radio input "true"
click at [767, 375] on div "Ordem de chegada Consumidos: 0 / 5 Horário: 08:00 Clínica: Centro de Saude Prof…" at bounding box center [1103, 480] width 678 height 239
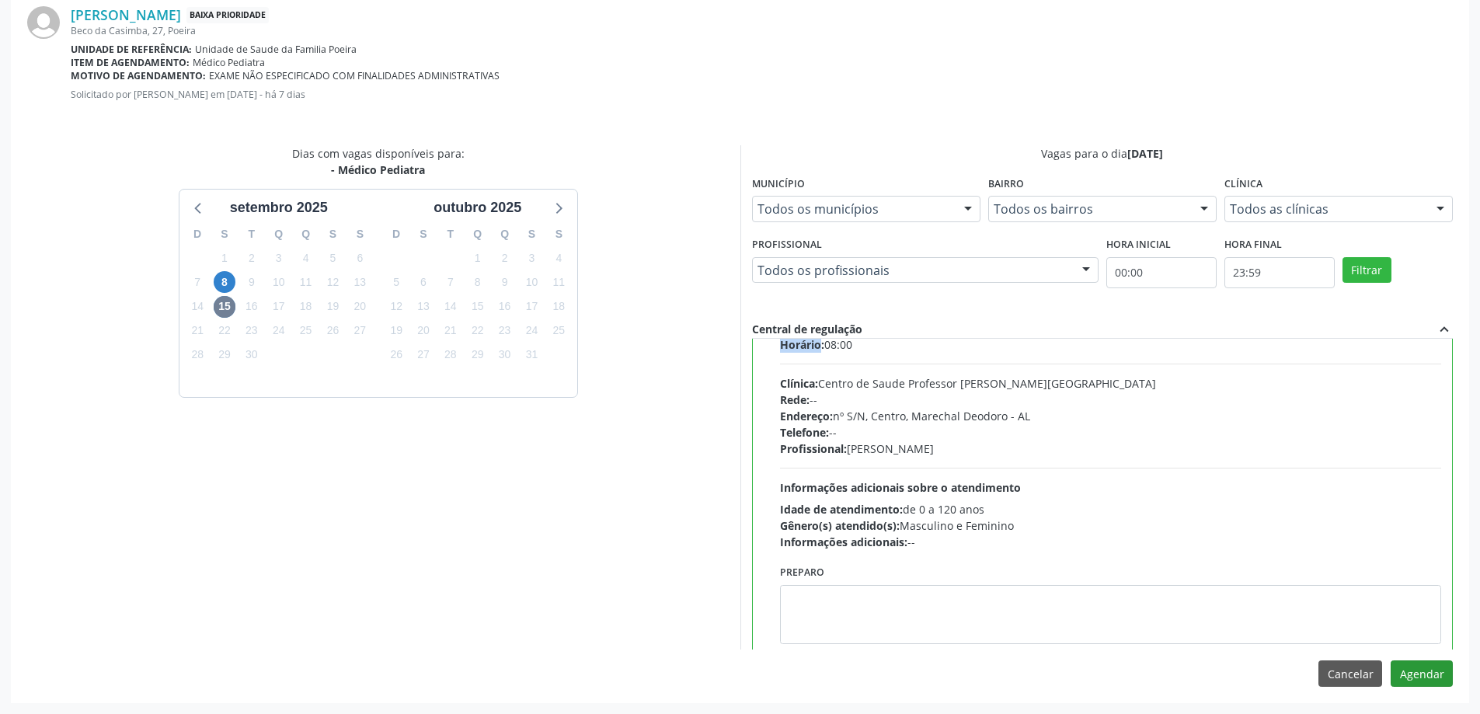
scroll to position [155, 0]
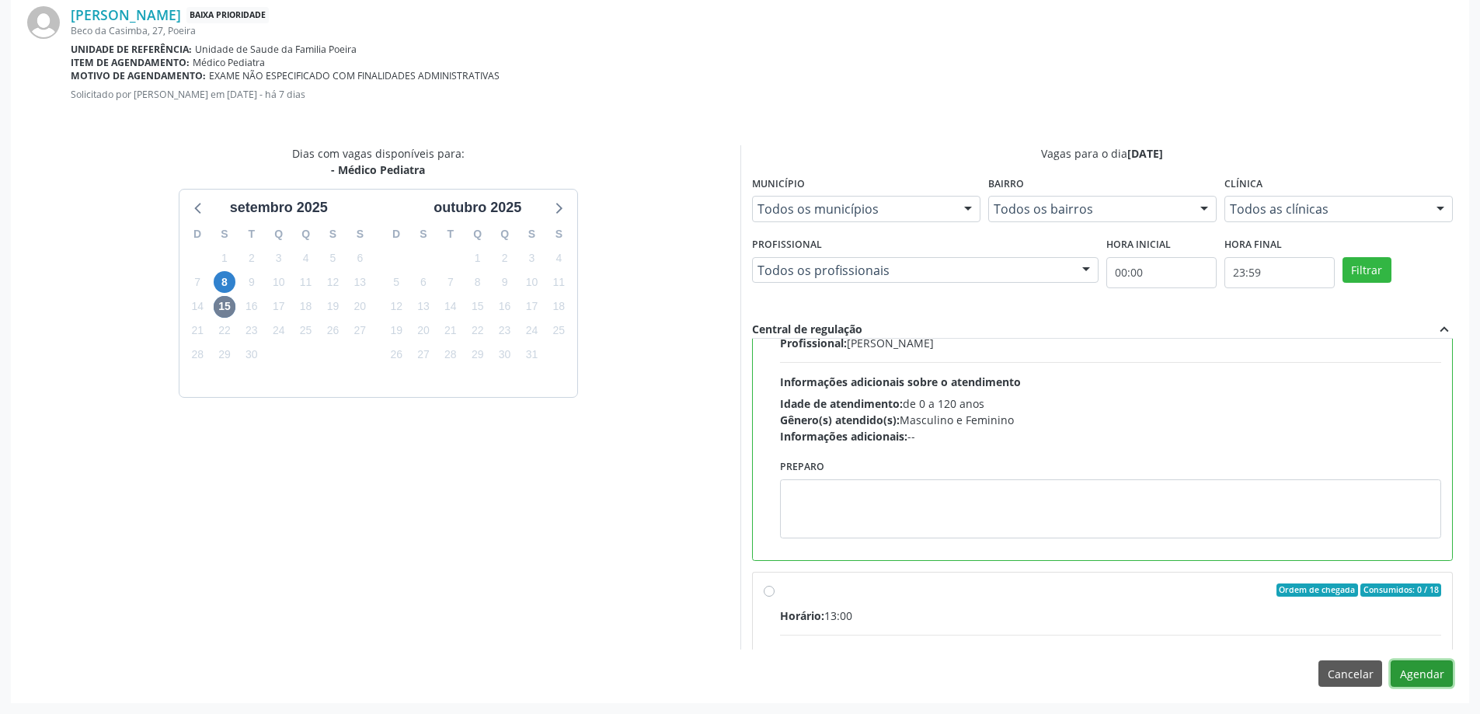
click at [1443, 676] on button "Agendar" at bounding box center [1422, 674] width 62 height 26
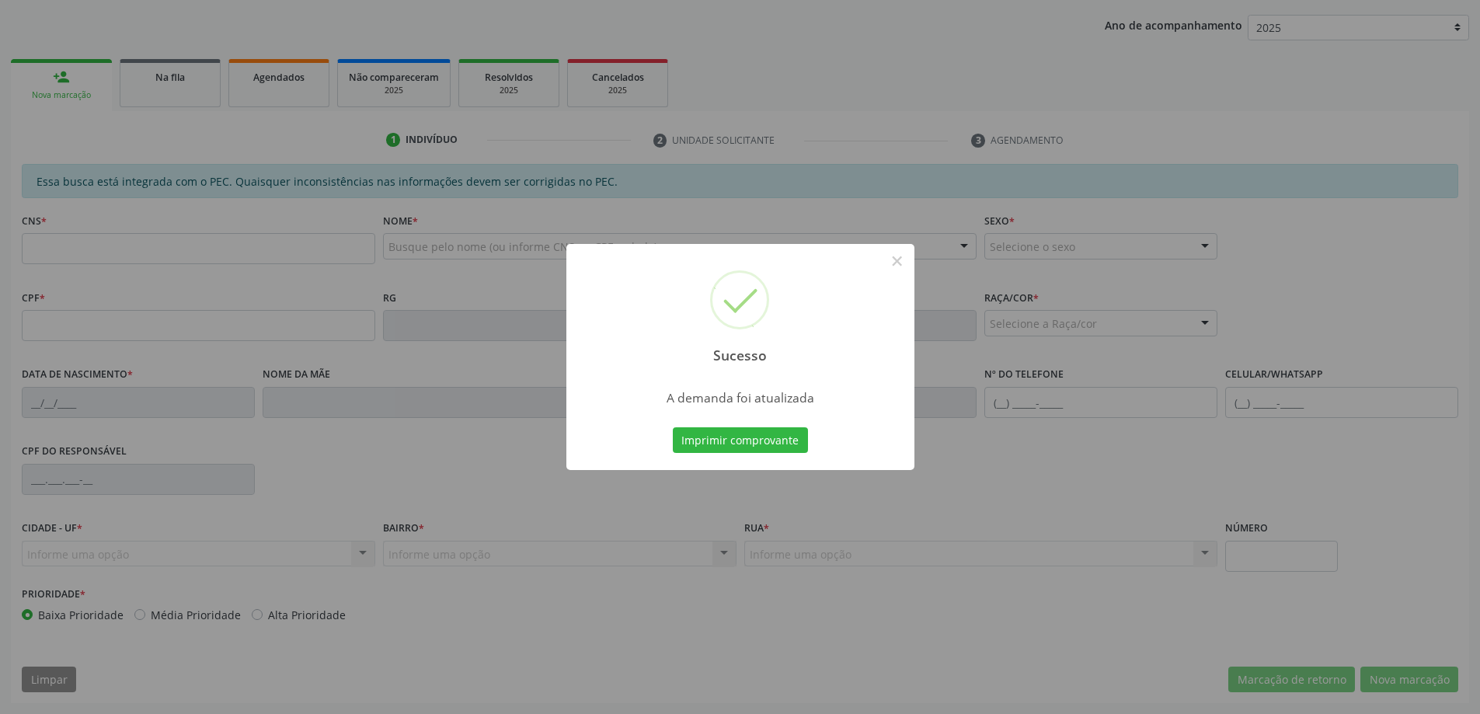
scroll to position [285, 0]
click at [896, 264] on button "×" at bounding box center [897, 261] width 26 height 26
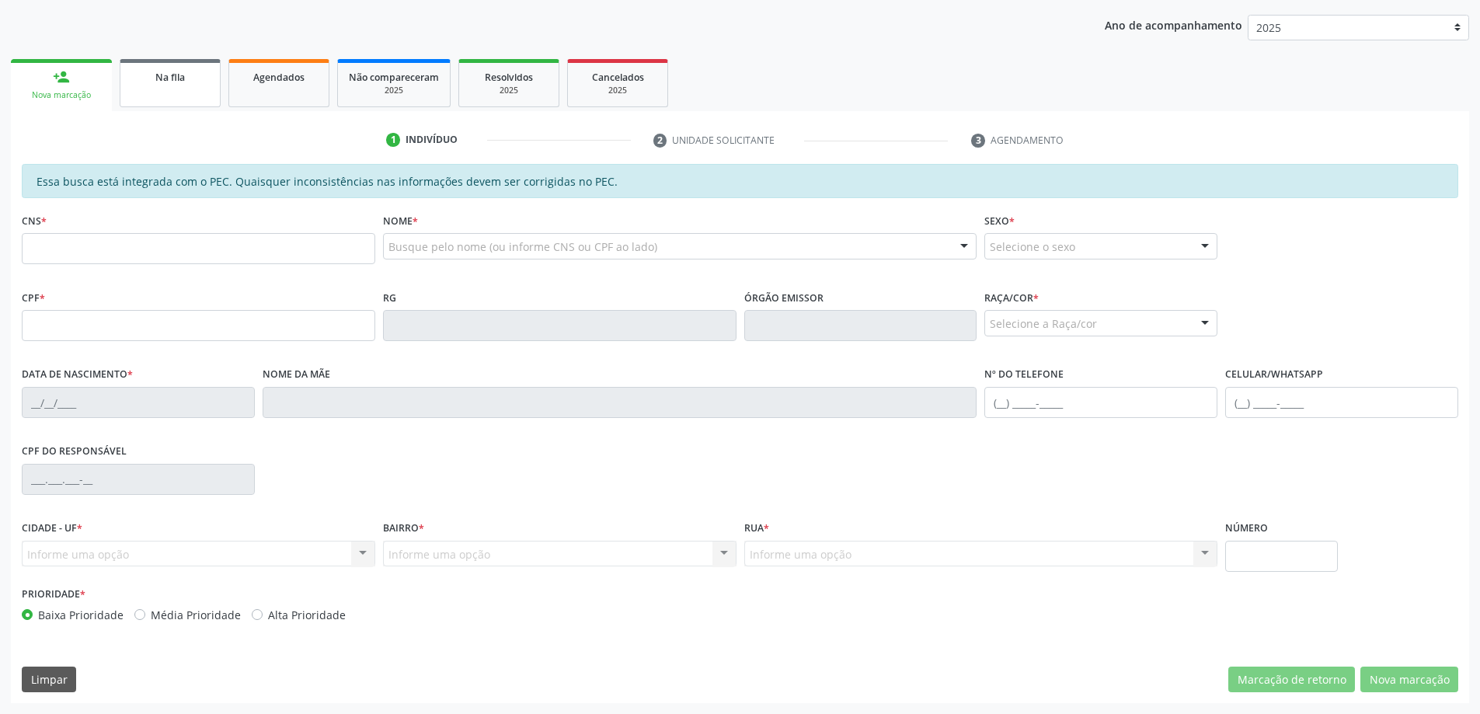
click at [164, 84] on div "Na fila" at bounding box center [170, 76] width 78 height 16
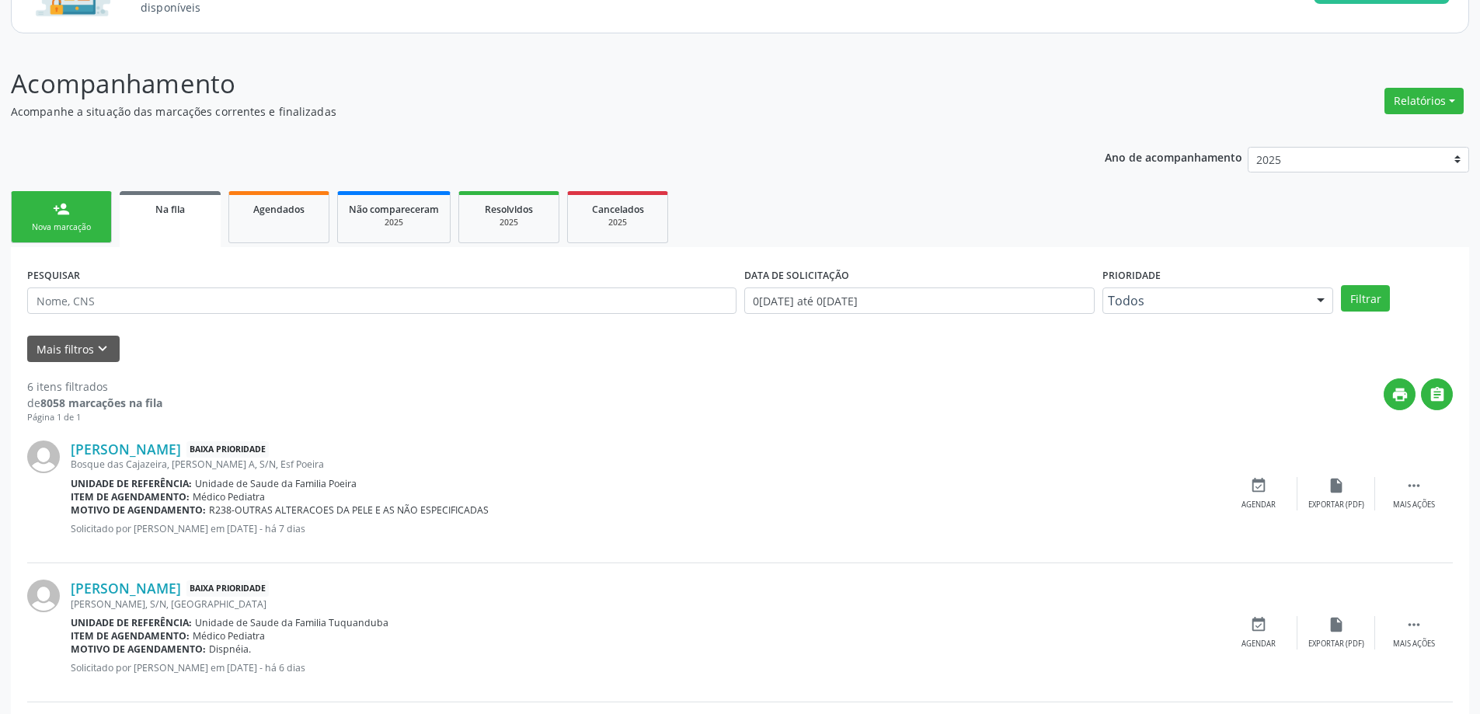
scroll to position [155, 0]
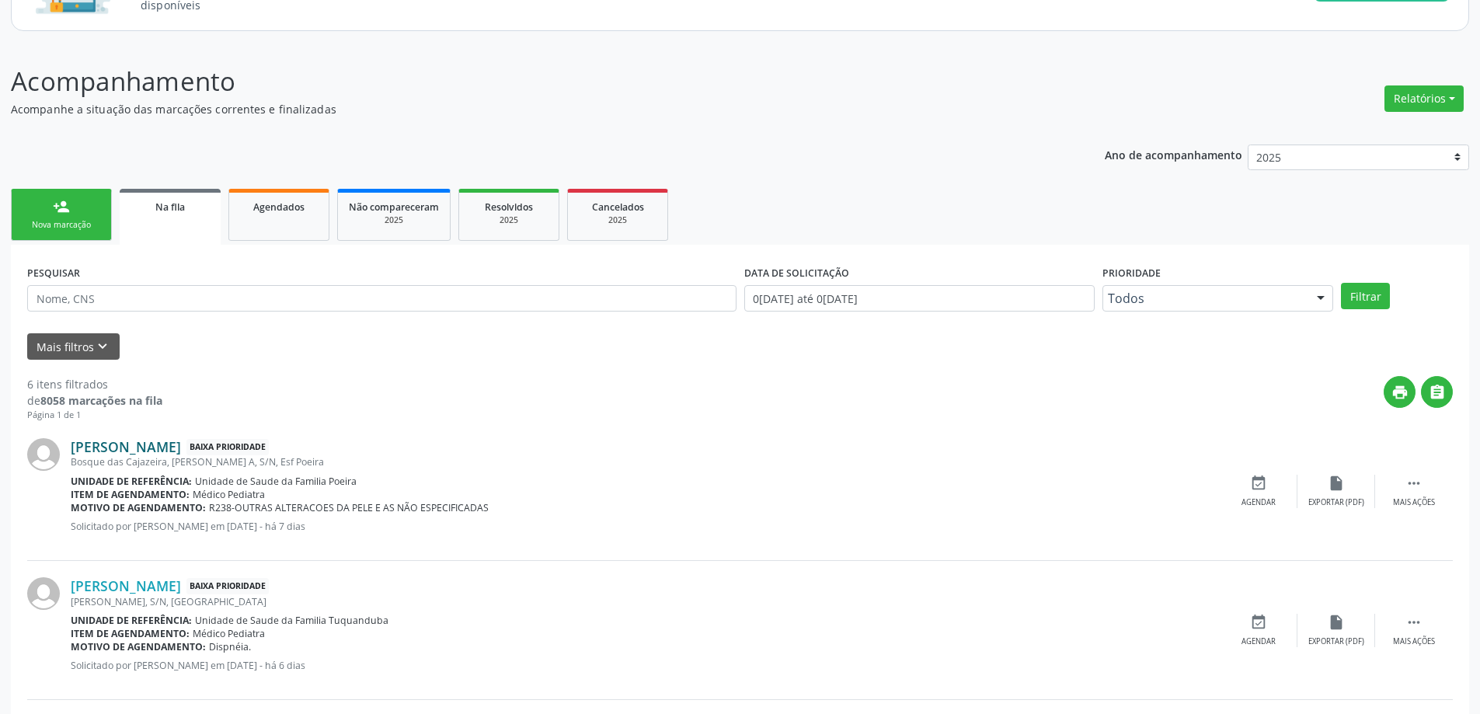
click at [149, 448] on link "[PERSON_NAME]" at bounding box center [126, 446] width 110 height 17
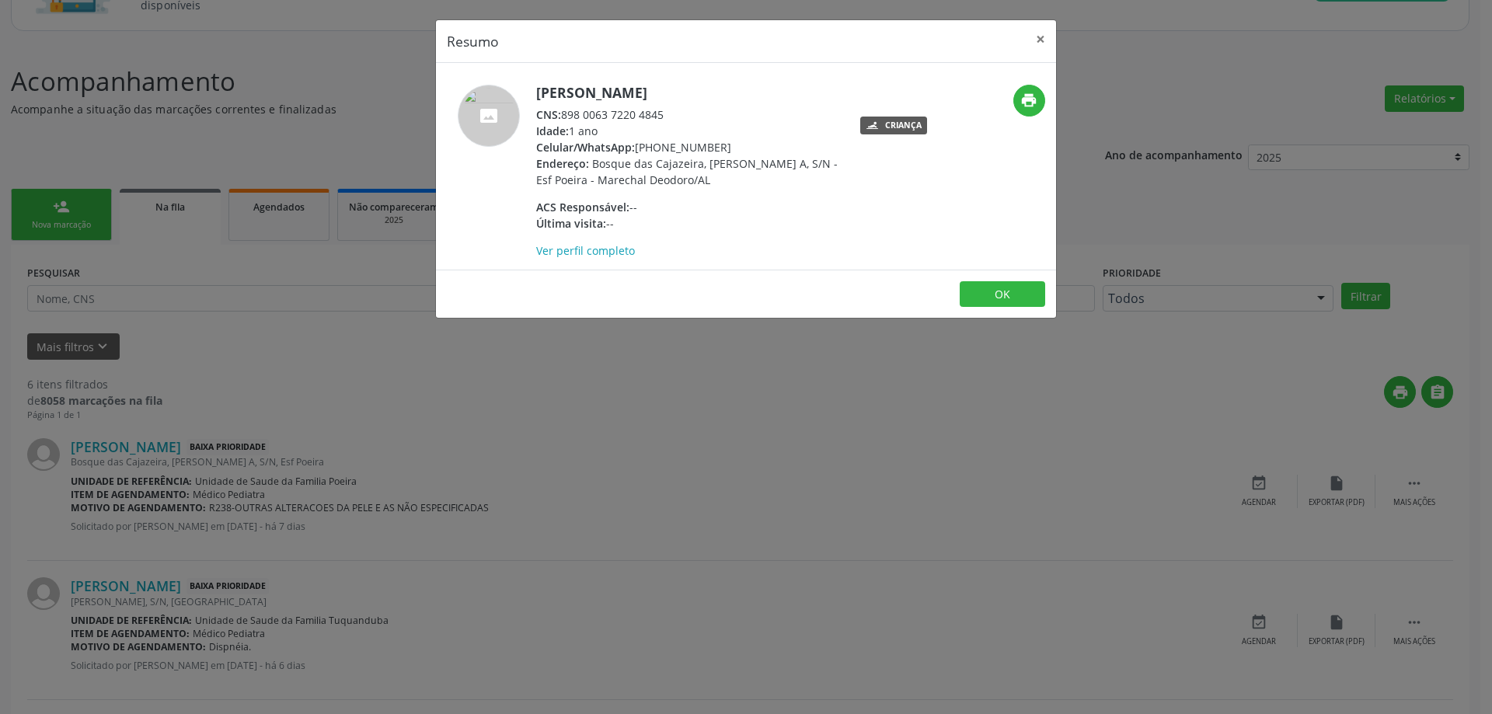
drag, startPoint x: 666, startPoint y: 113, endPoint x: 563, endPoint y: 112, distance: 103.4
click at [563, 112] on div "CNS: 898 0063 7220 4845" at bounding box center [687, 114] width 302 height 16
click at [1038, 40] on button "×" at bounding box center [1040, 39] width 31 height 38
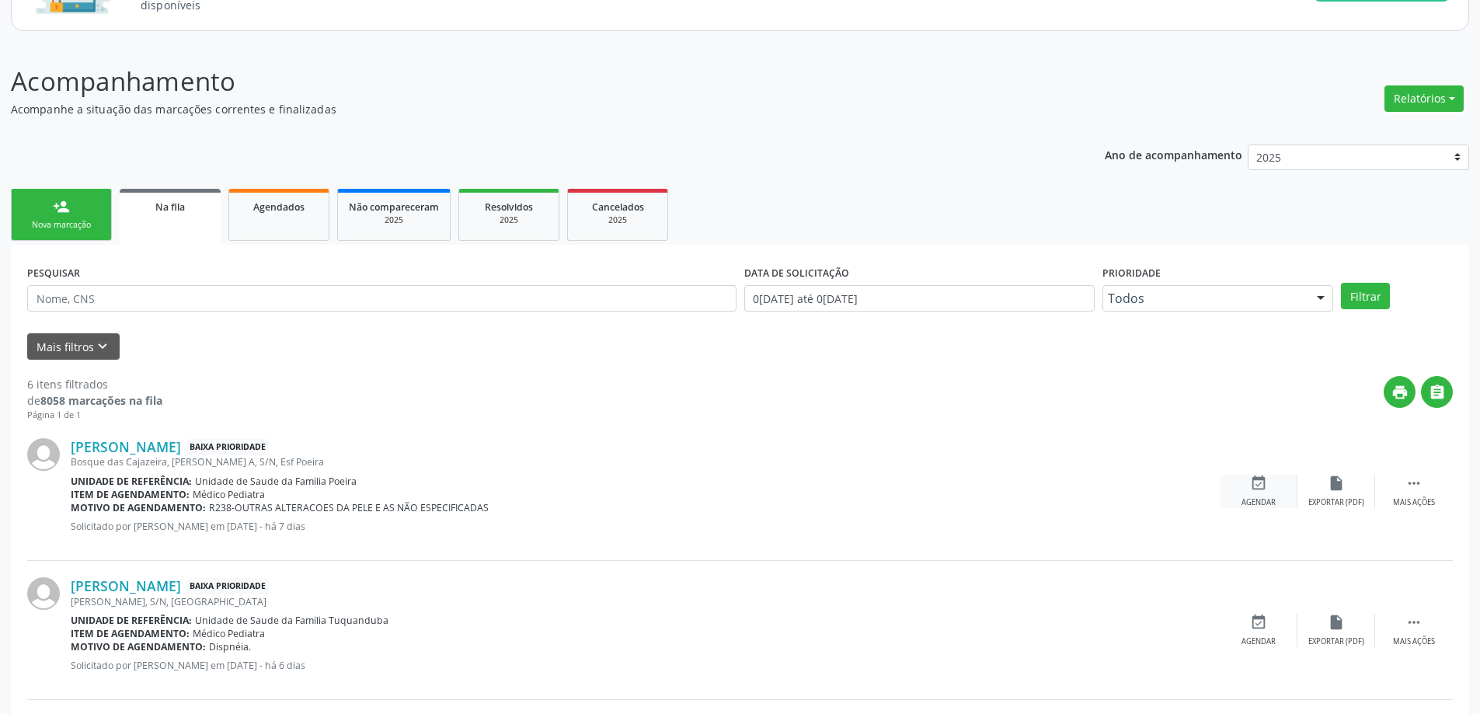
click at [1265, 480] on icon "event_available" at bounding box center [1258, 483] width 17 height 17
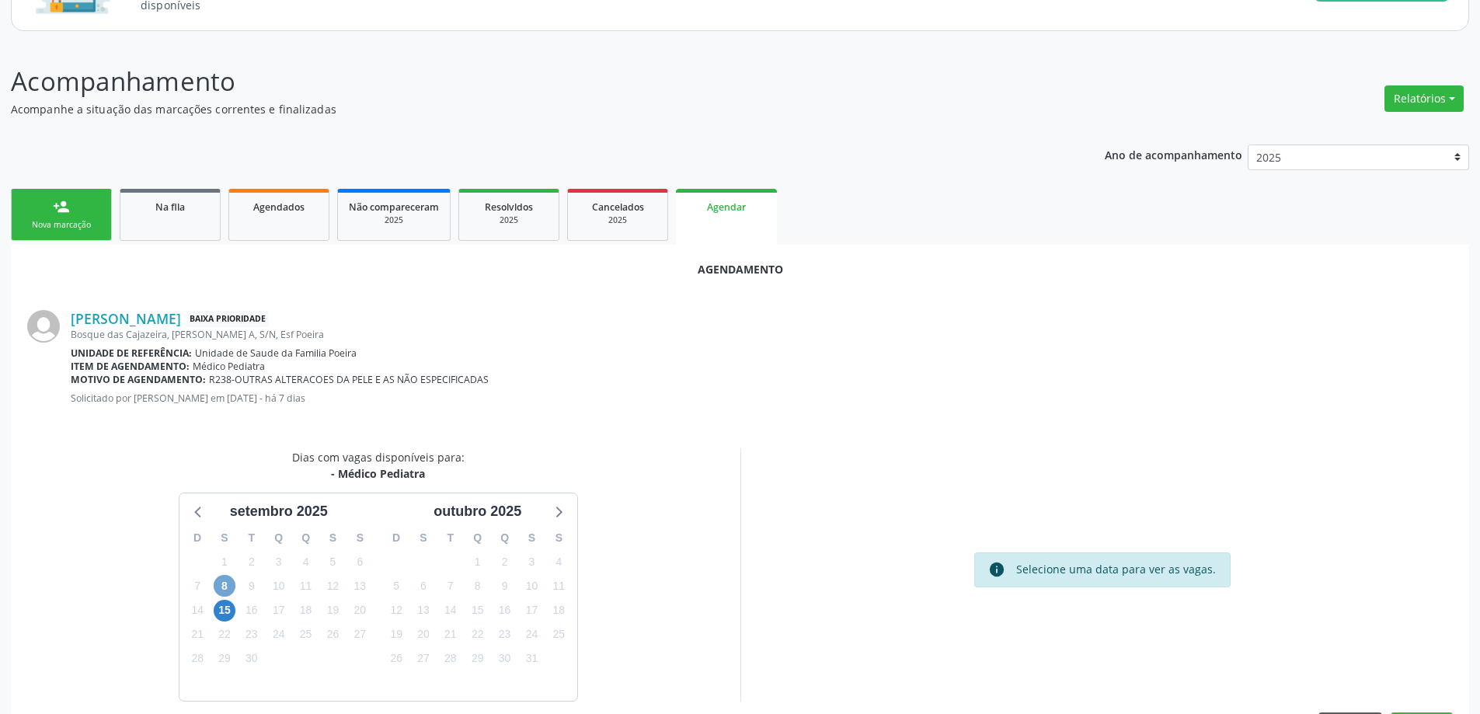
click at [227, 590] on span "8" at bounding box center [225, 586] width 22 height 22
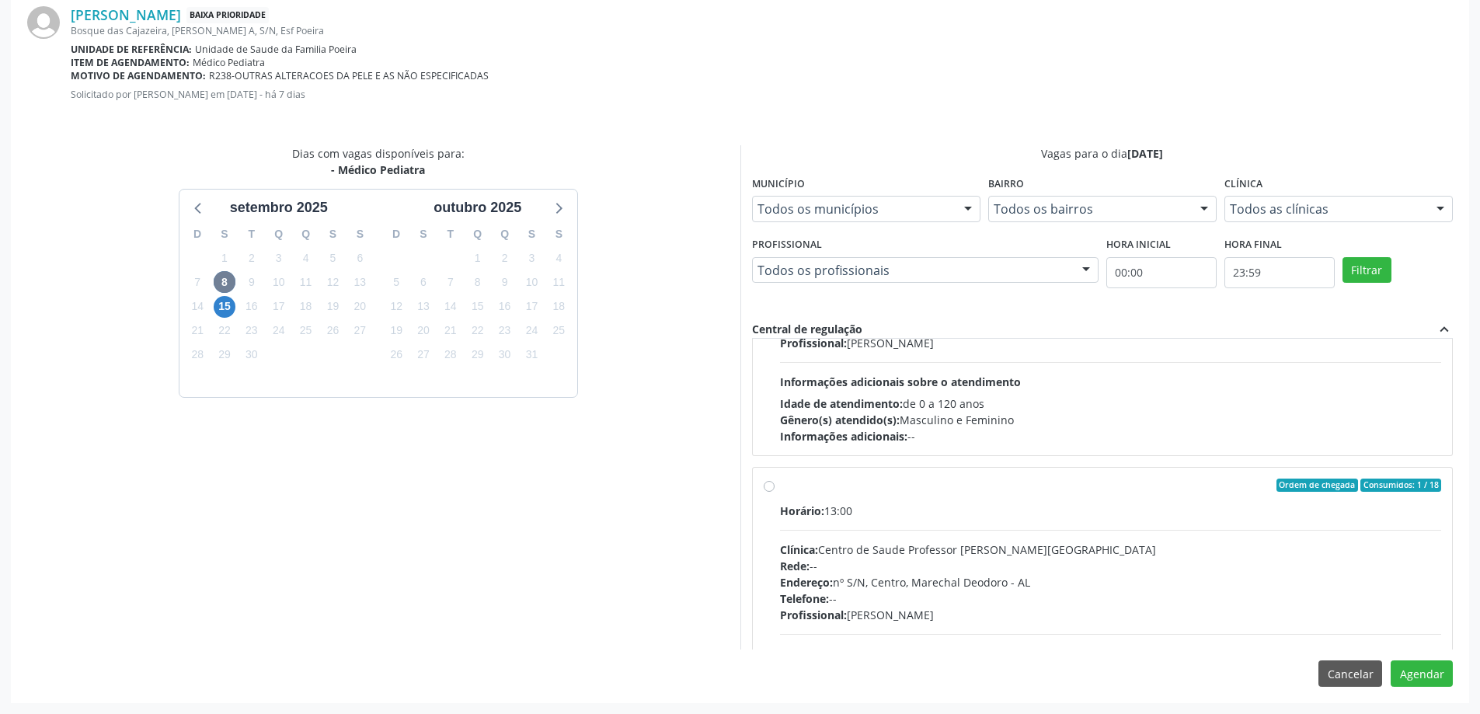
click at [780, 490] on label "Ordem de chegada Consumidos: 1 / 18 Horário: 13:00 Clínica: Centro de Saude Pro…" at bounding box center [1111, 598] width 662 height 239
click at [769, 490] on input "Ordem de chegada Consumidos: 1 / 18 Horário: 13:00 Clínica: Centro de Saude Pro…" at bounding box center [769, 486] width 11 height 14
radio input "true"
click at [1416, 672] on button "Agendar" at bounding box center [1422, 674] width 62 height 26
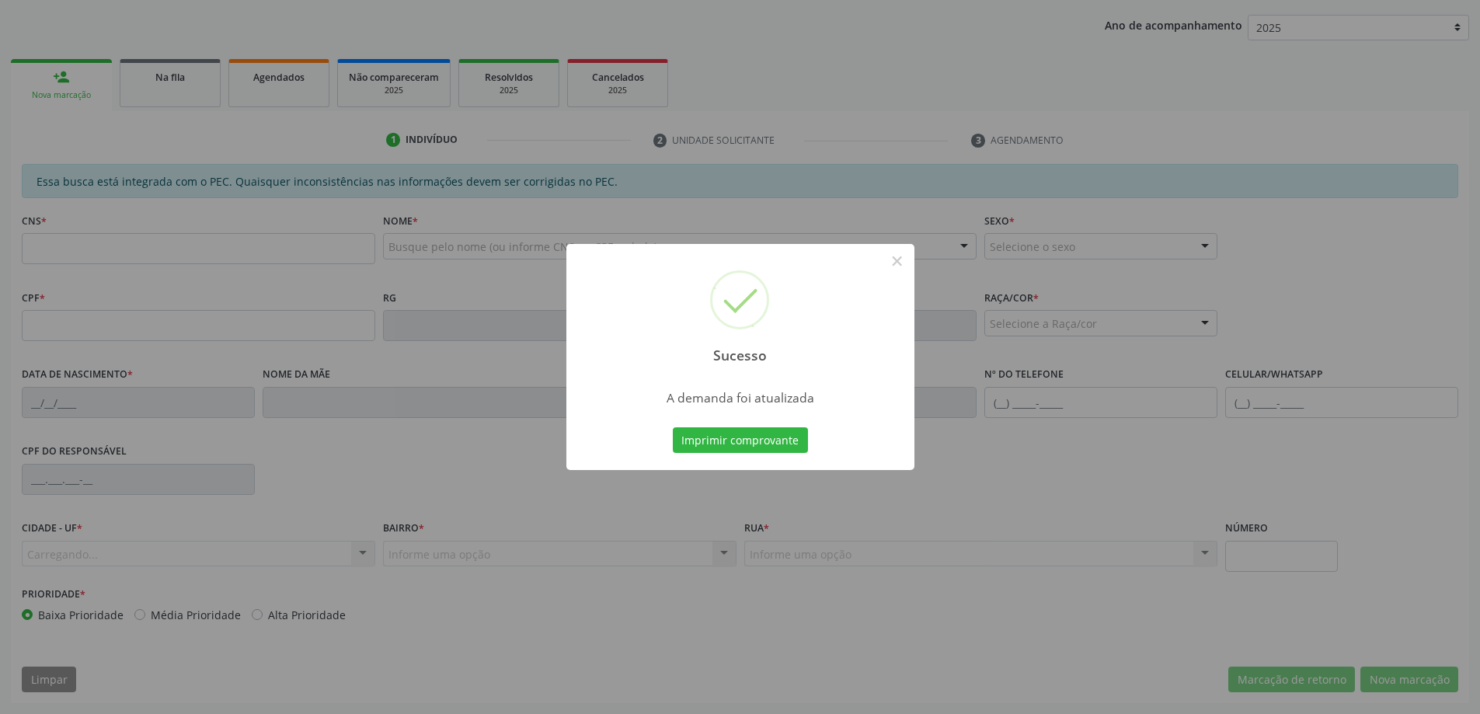
scroll to position [285, 0]
click at [904, 260] on button "×" at bounding box center [897, 261] width 26 height 26
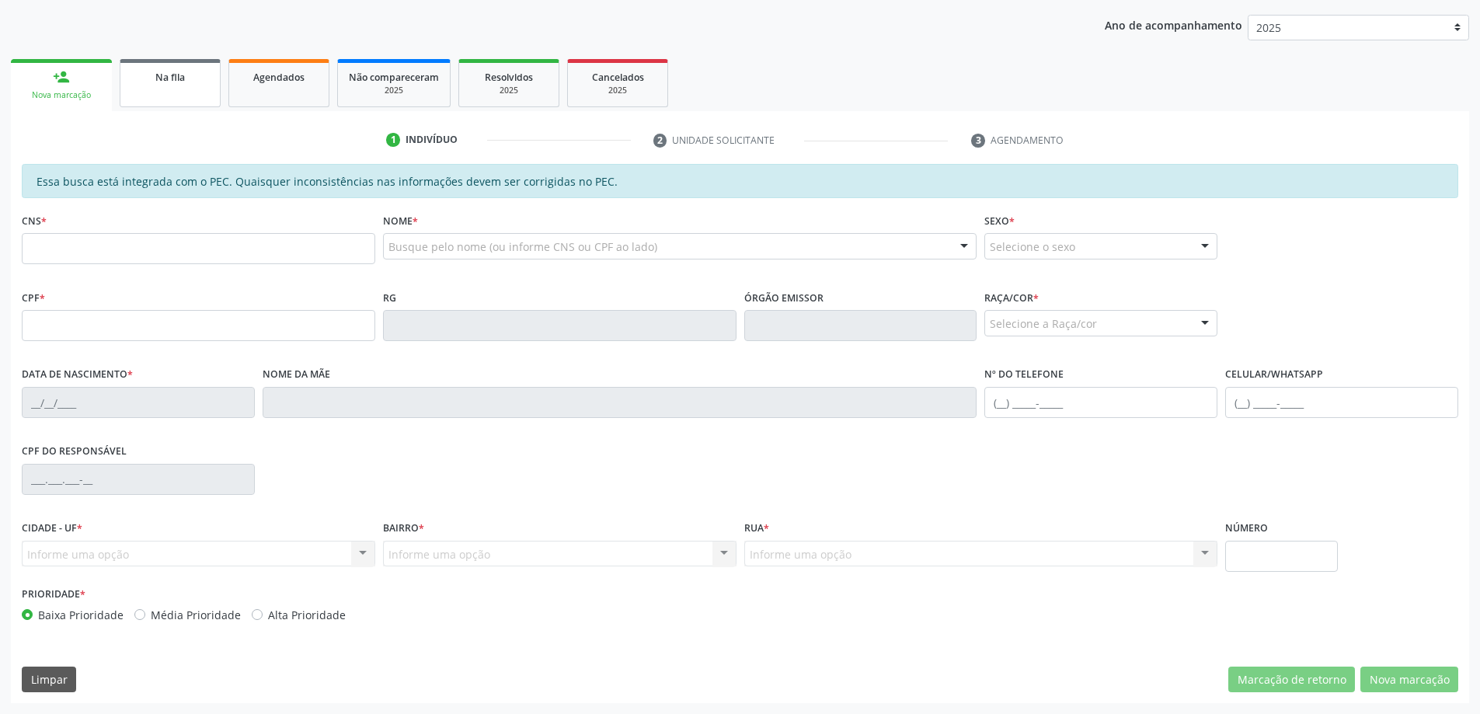
click at [176, 92] on link "Na fila" at bounding box center [170, 83] width 101 height 48
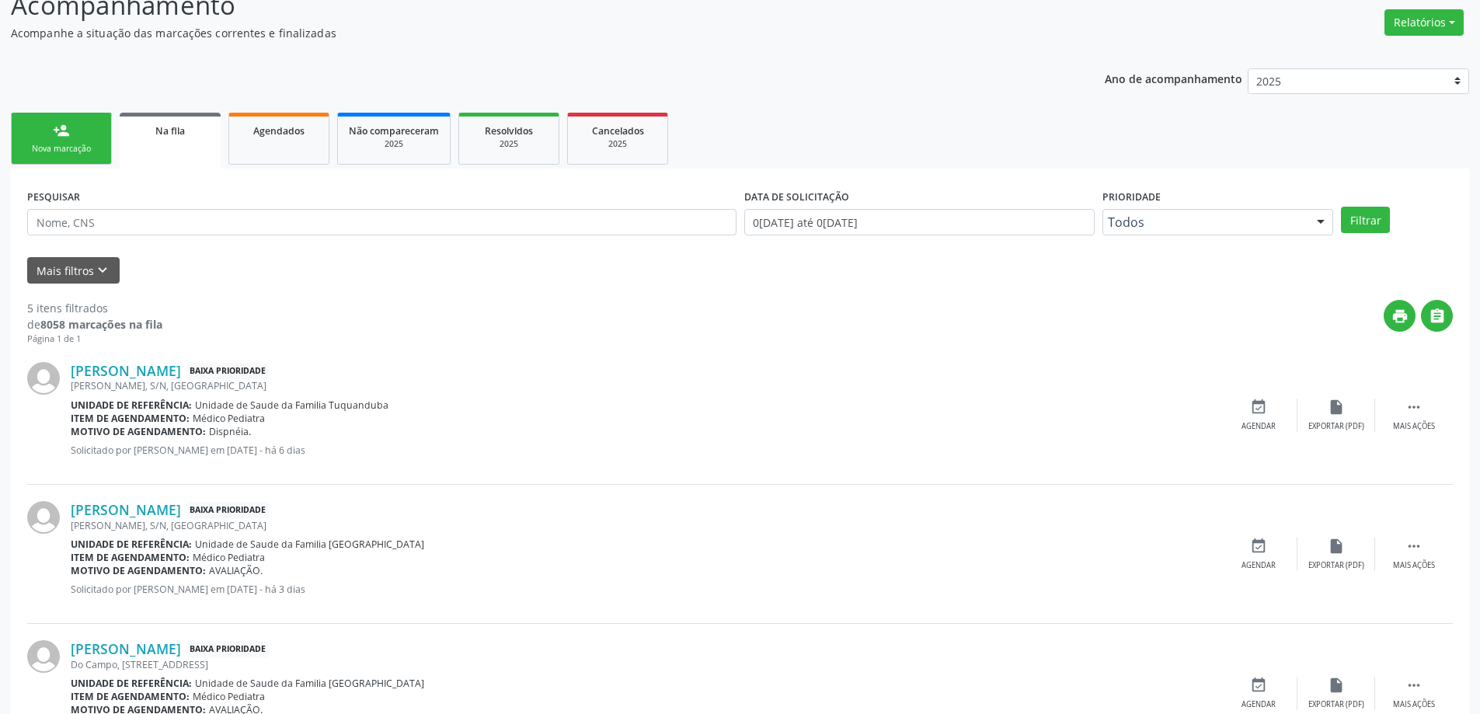
scroll to position [233, 0]
click at [148, 373] on link "[PERSON_NAME]" at bounding box center [126, 369] width 110 height 17
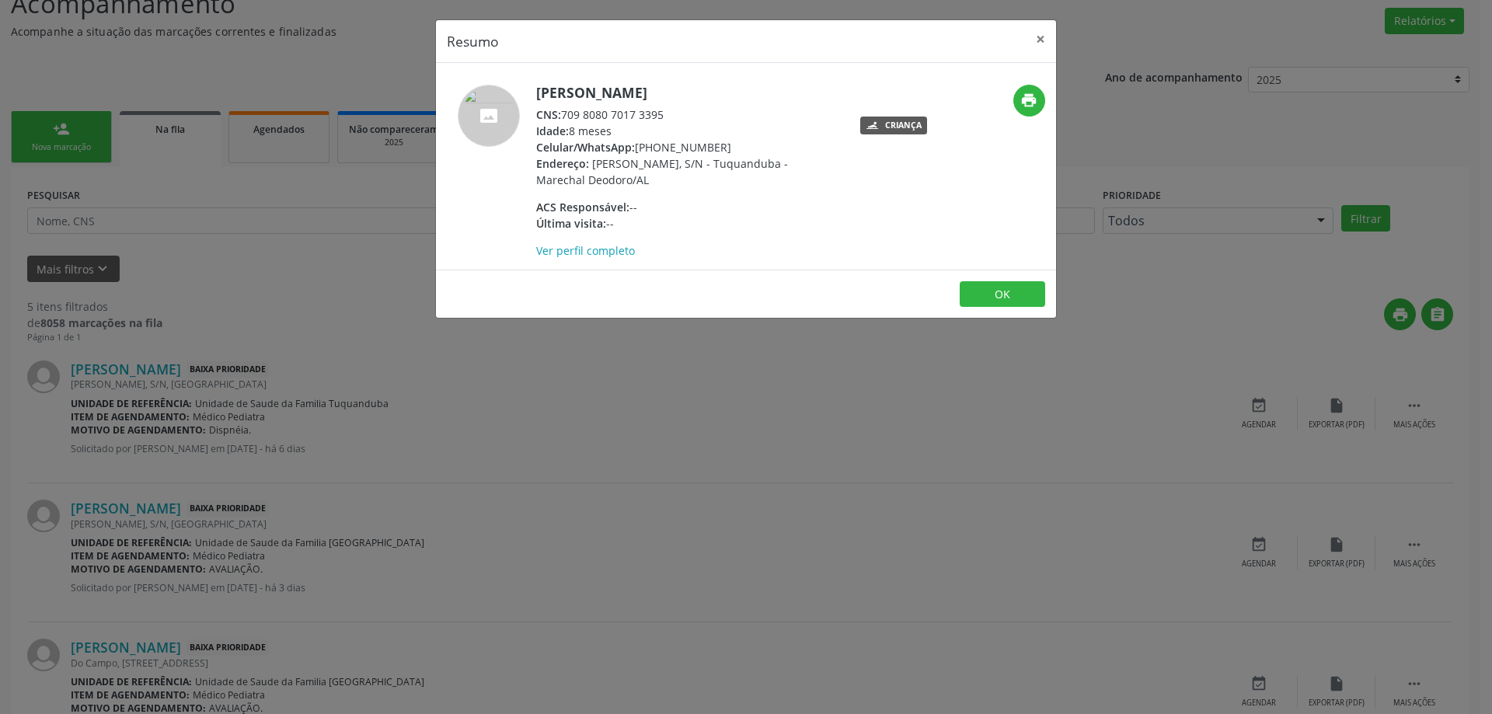
drag, startPoint x: 661, startPoint y: 114, endPoint x: 589, endPoint y: 115, distance: 72.3
click at [589, 115] on div "CNS: 709 8080 7017 3395" at bounding box center [687, 114] width 302 height 16
click at [674, 108] on div "CNS: 709 8080 7017 3395" at bounding box center [687, 114] width 302 height 16
drag, startPoint x: 670, startPoint y: 113, endPoint x: 566, endPoint y: 117, distance: 104.2
click at [566, 117] on div "CNS: 709 8080 7017 3395" at bounding box center [687, 114] width 302 height 16
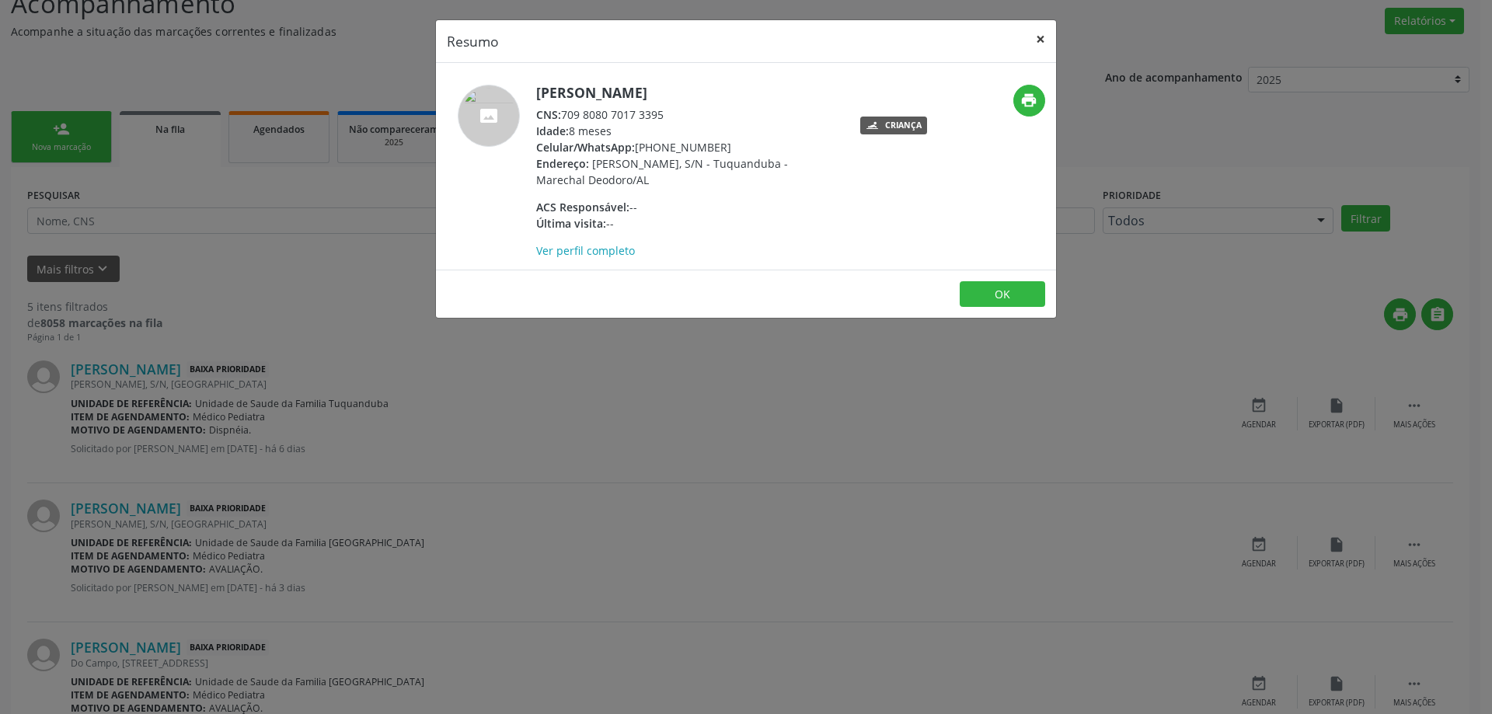
click at [1035, 44] on button "×" at bounding box center [1040, 39] width 31 height 38
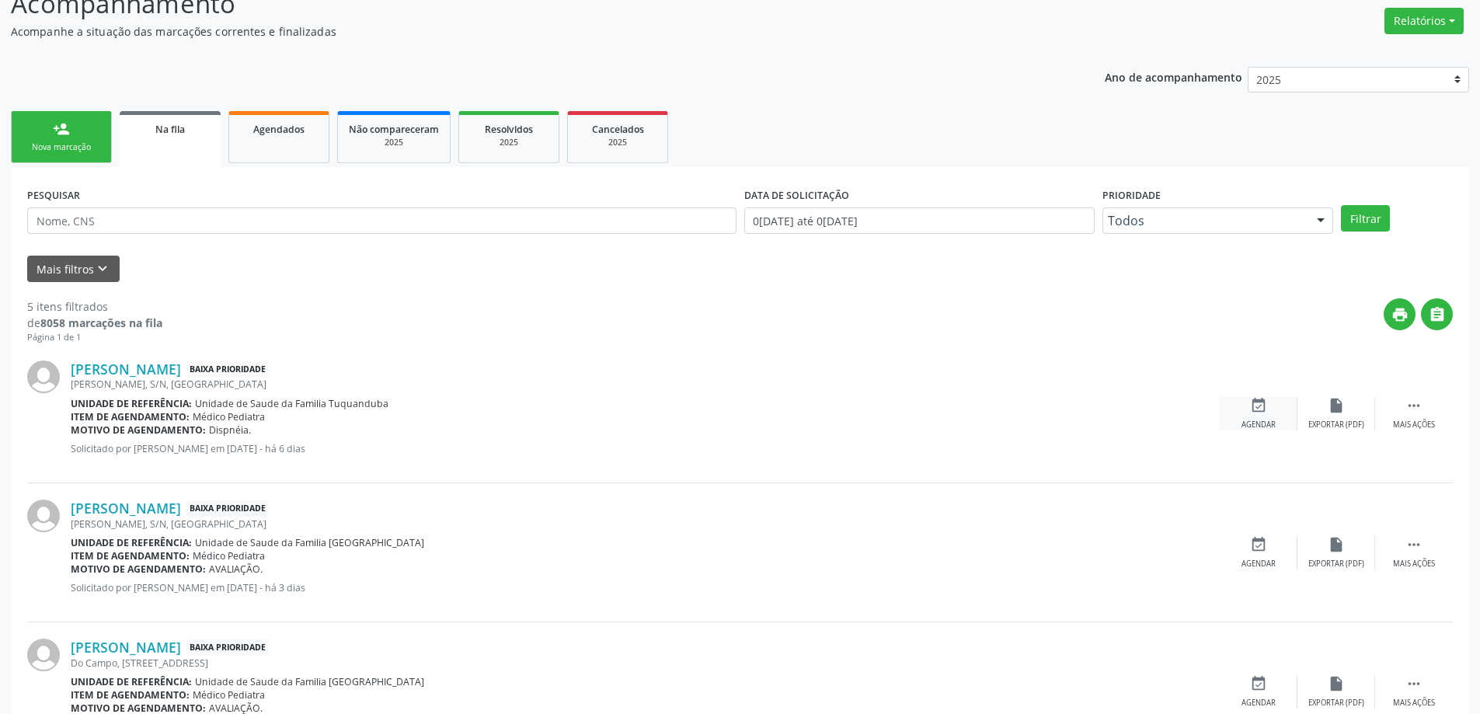
click at [1243, 404] on div "event_available Agendar" at bounding box center [1259, 413] width 78 height 33
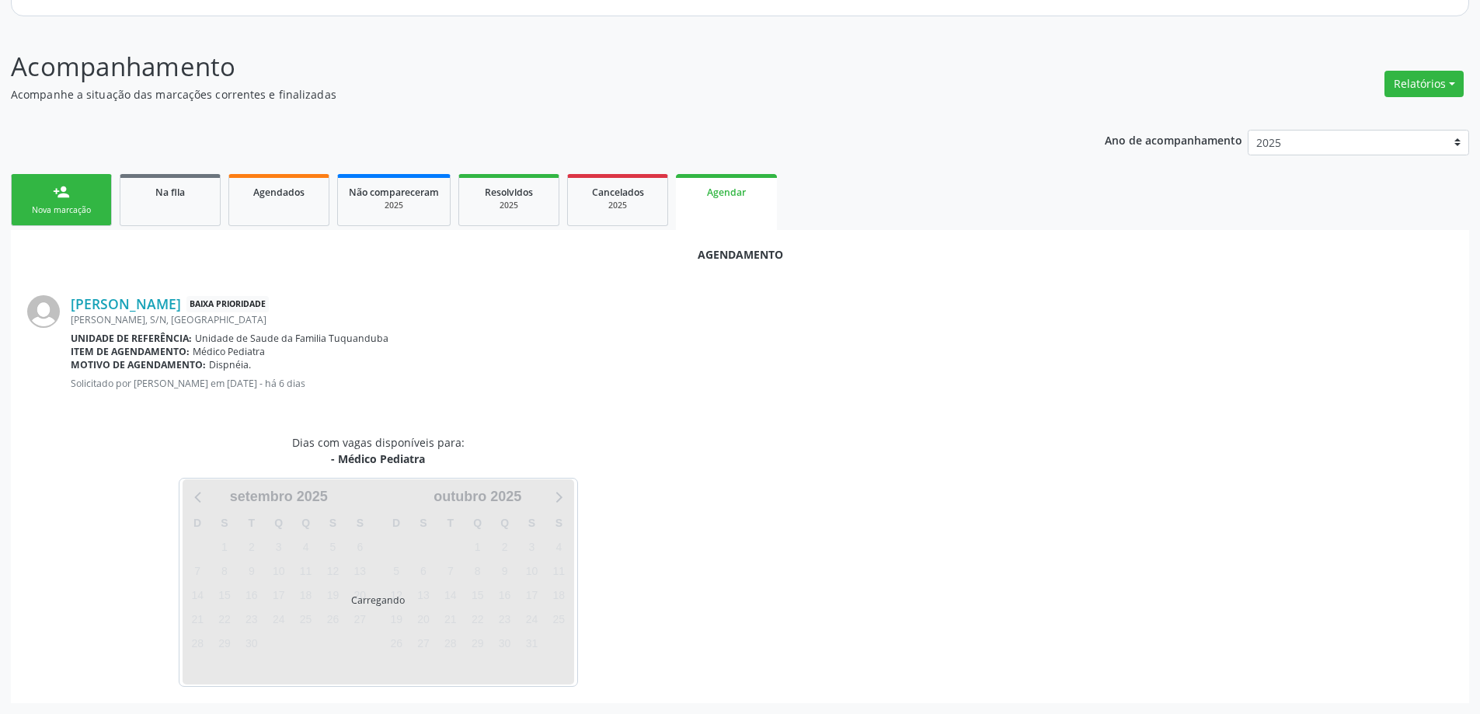
scroll to position [207, 0]
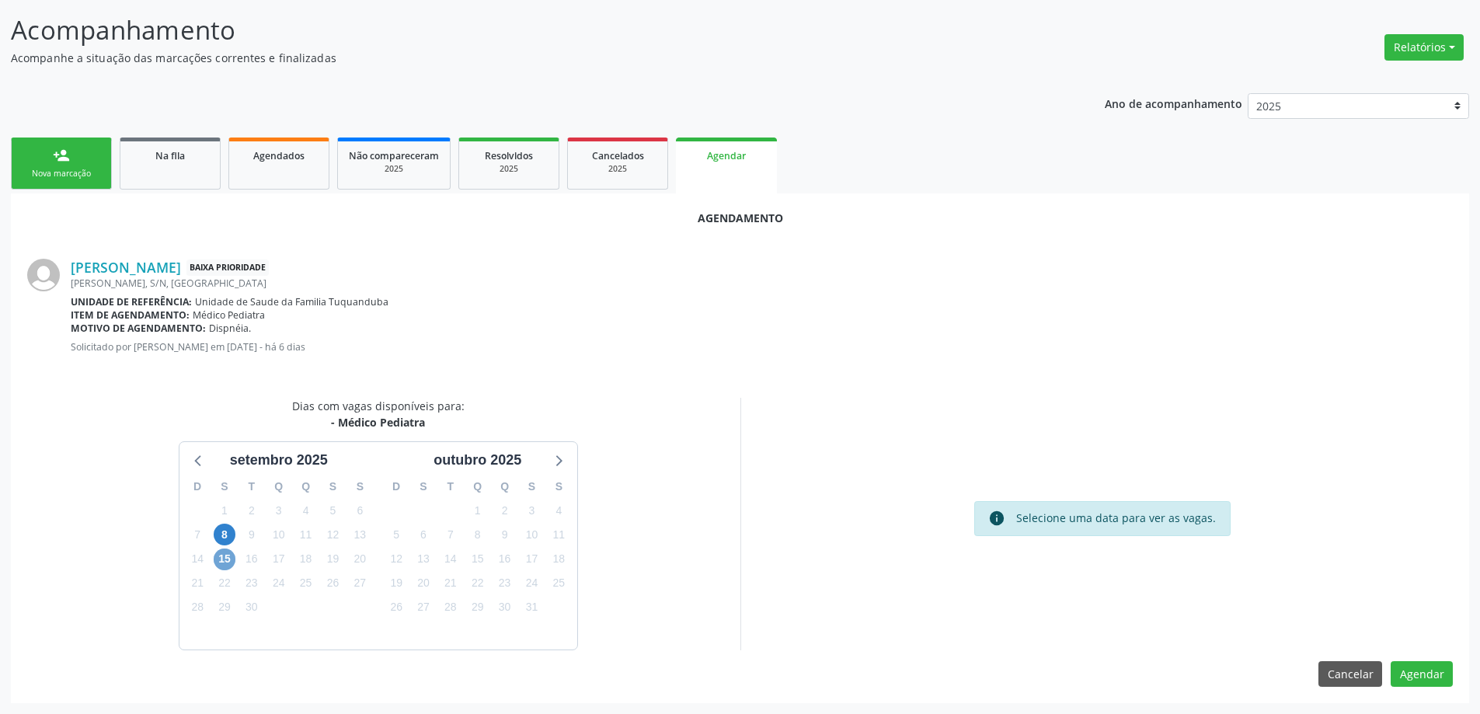
click at [222, 554] on span "15" at bounding box center [225, 560] width 22 height 22
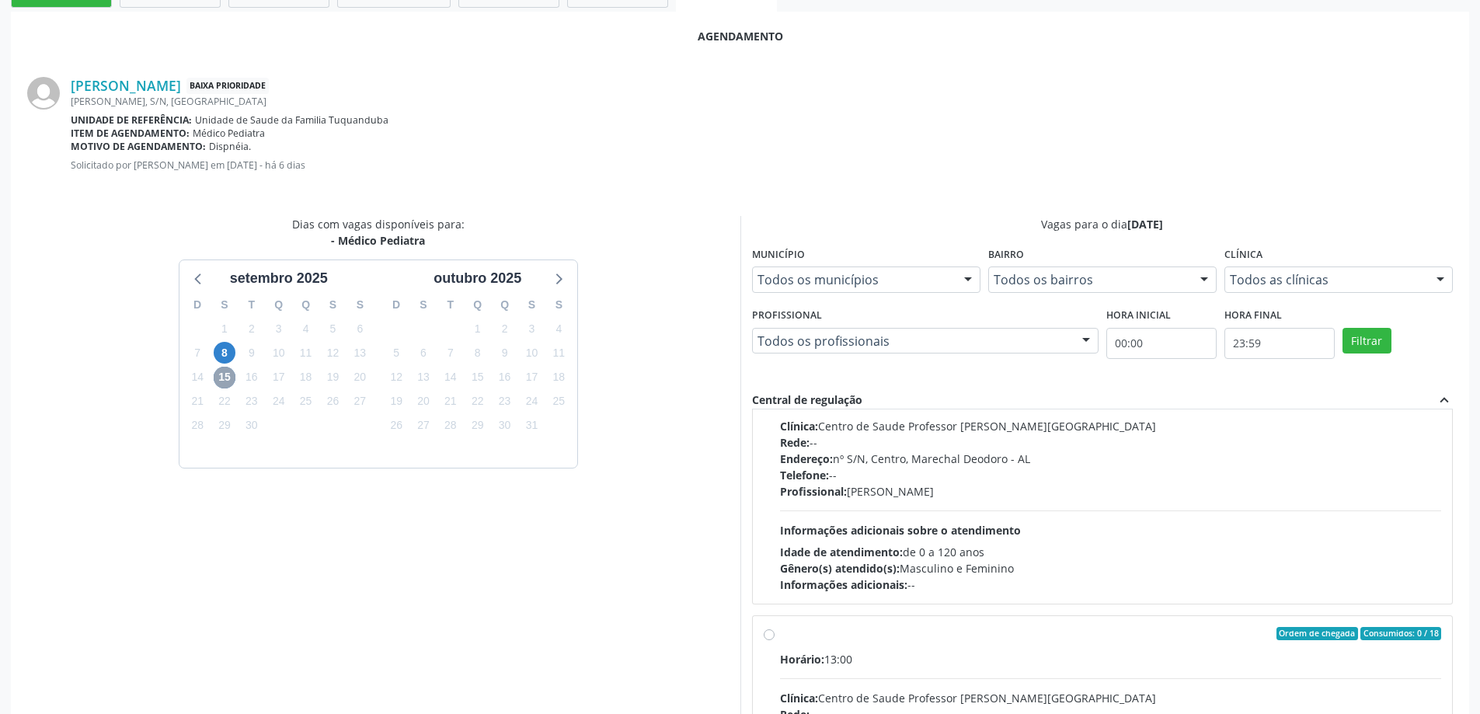
scroll to position [0, 0]
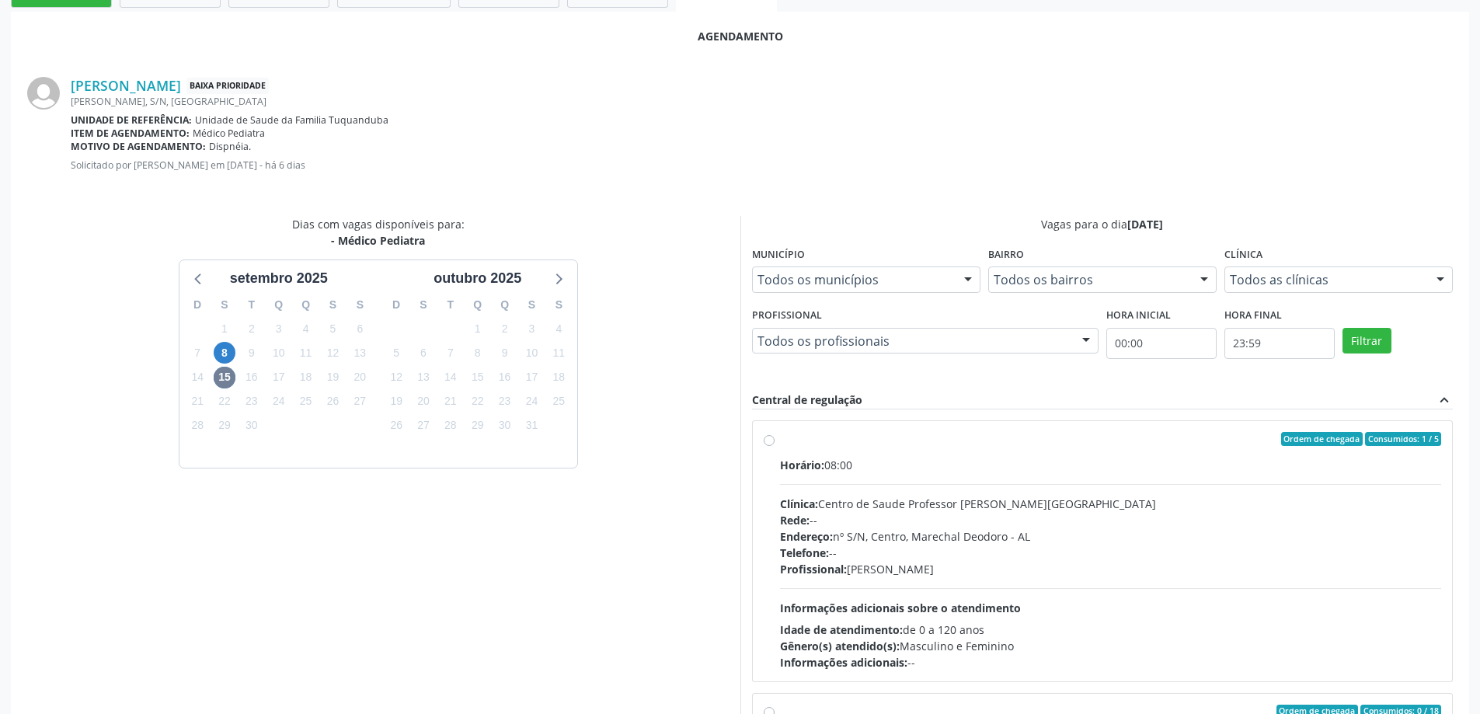
click at [780, 444] on label "Ordem de chegada Consumidos: 1 / 5 Horário: 08:00 Clínica: Centro de Saude Prof…" at bounding box center [1111, 551] width 662 height 239
click at [771, 444] on input "Ordem de chegada Consumidos: 1 / 5 Horário: 08:00 Clínica: Centro de Saude Prof…" at bounding box center [769, 439] width 11 height 14
radio input "true"
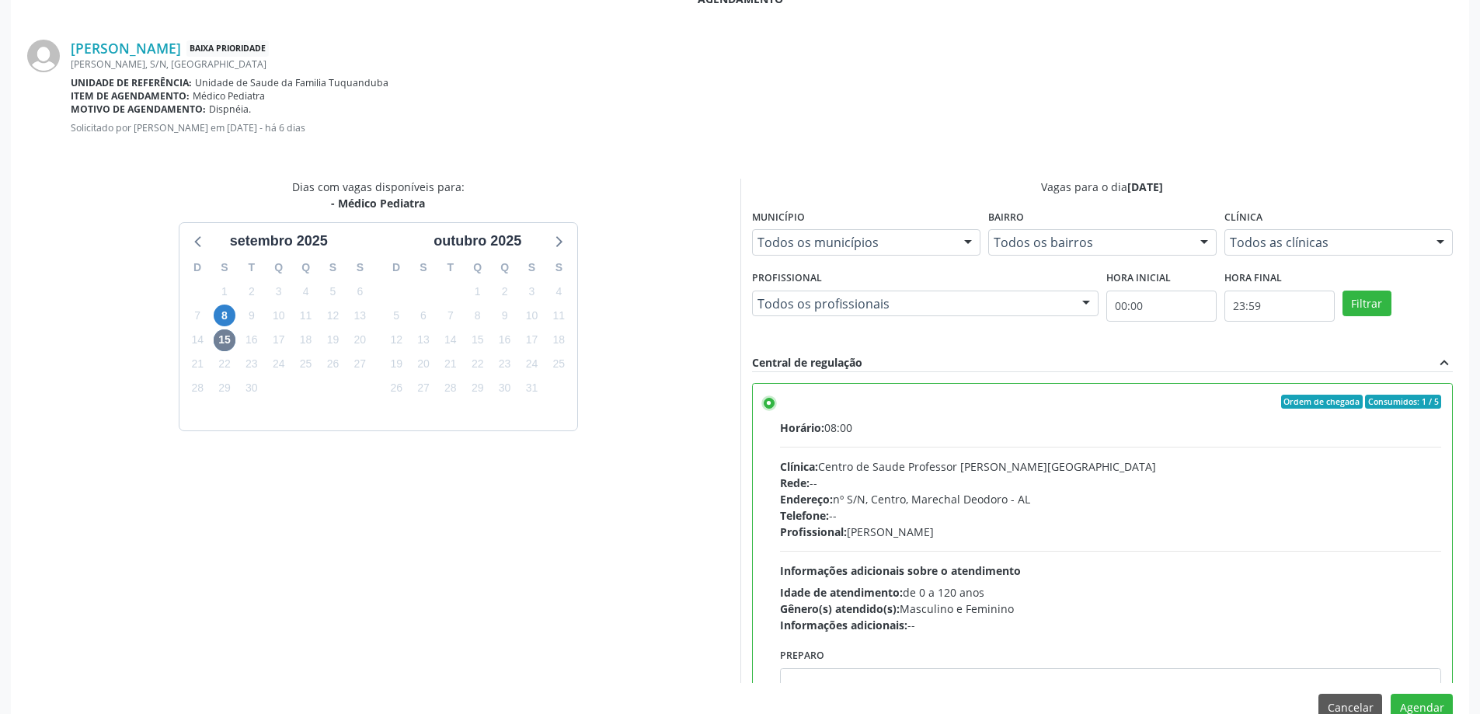
scroll to position [459, 0]
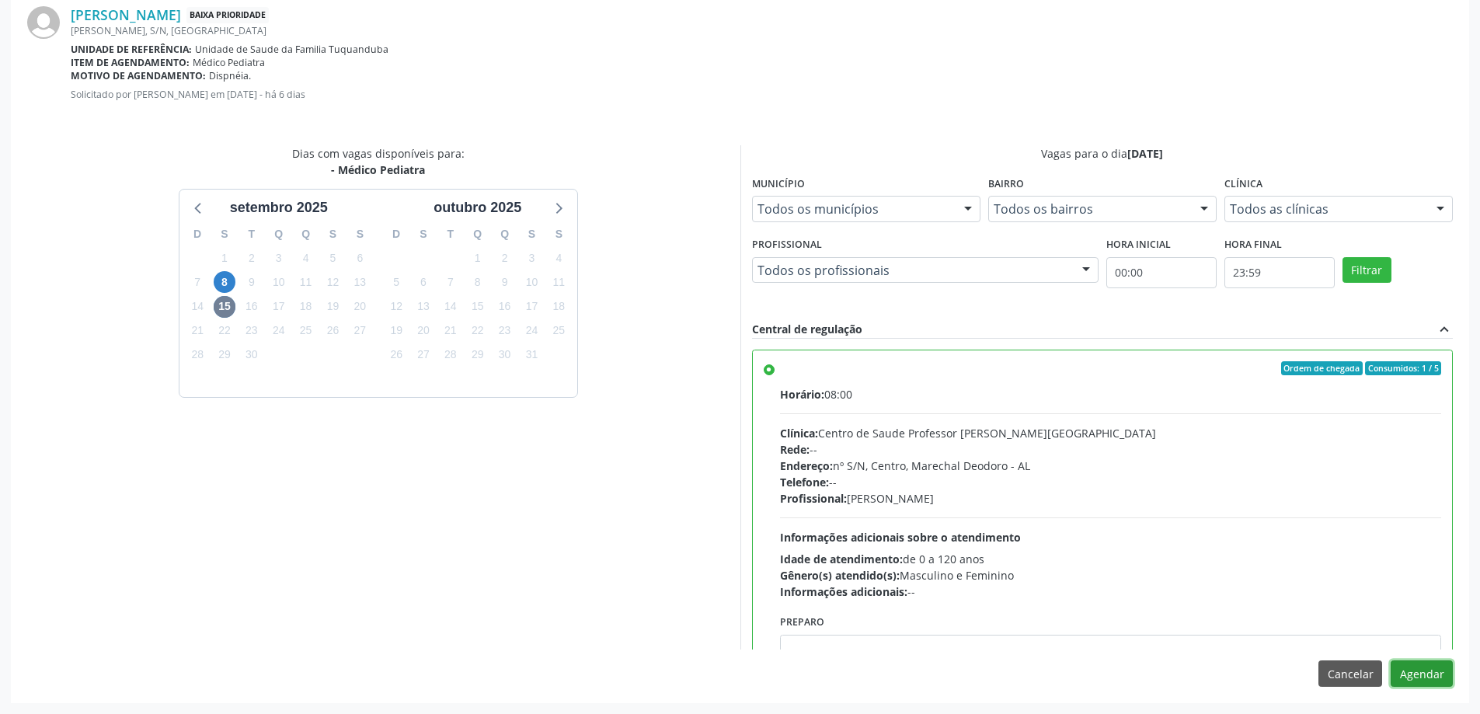
click at [1427, 672] on button "Agendar" at bounding box center [1422, 674] width 62 height 26
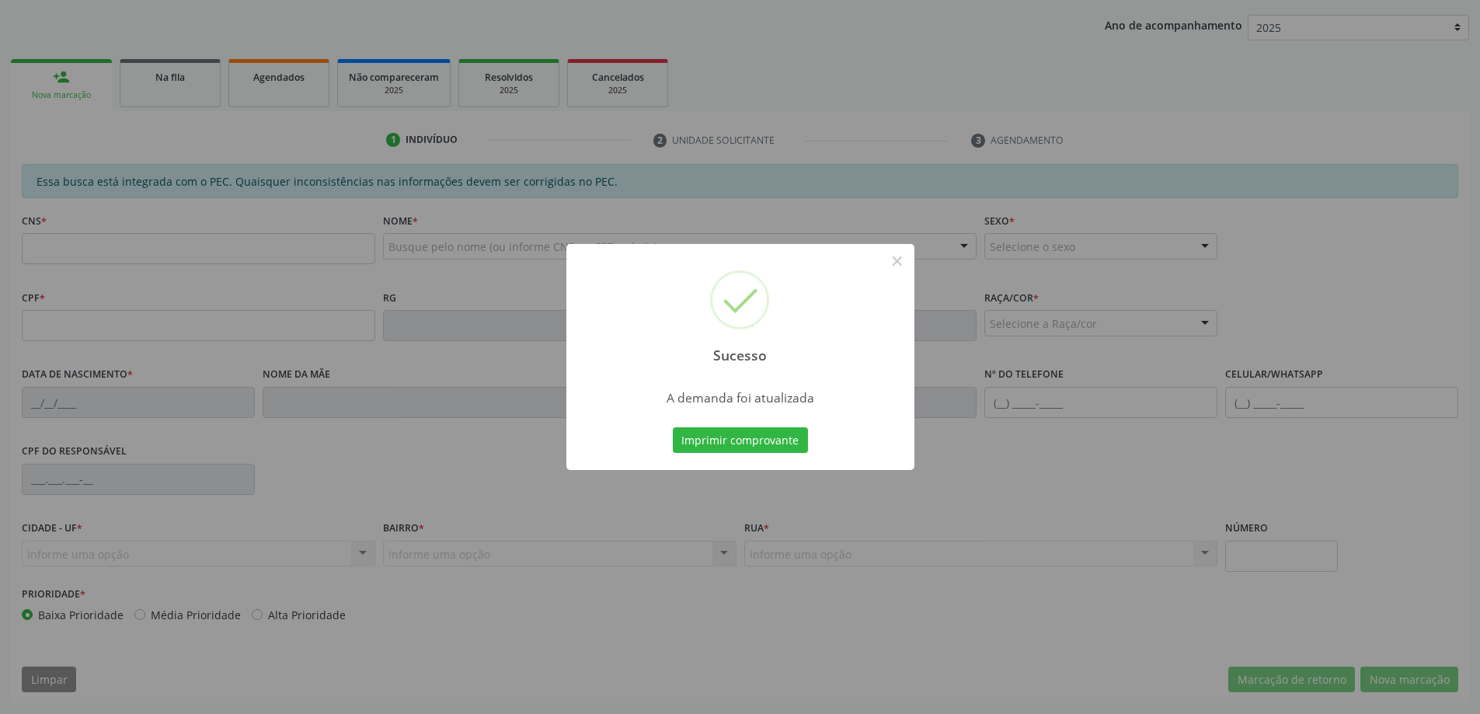
scroll to position [285, 0]
click at [896, 263] on button "×" at bounding box center [897, 261] width 26 height 26
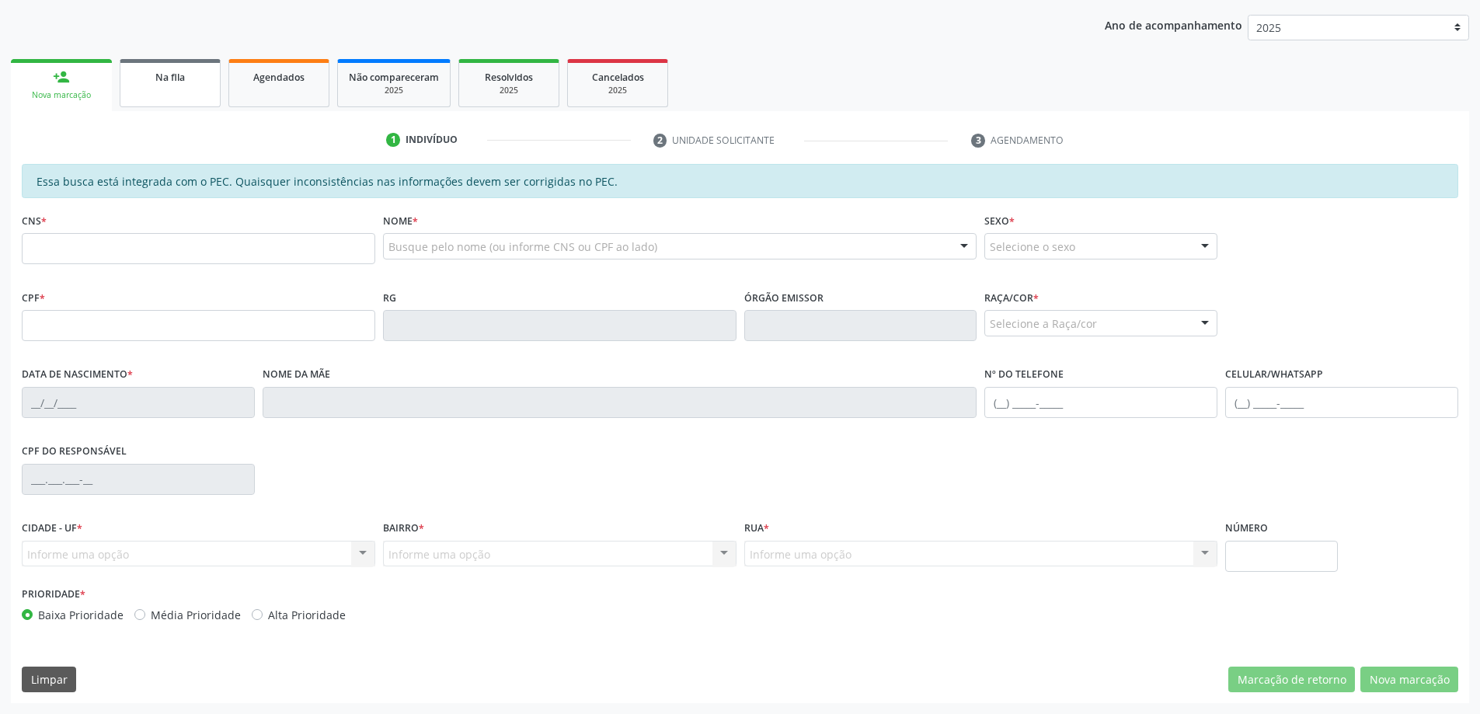
click at [157, 88] on link "Na fila" at bounding box center [170, 83] width 101 height 48
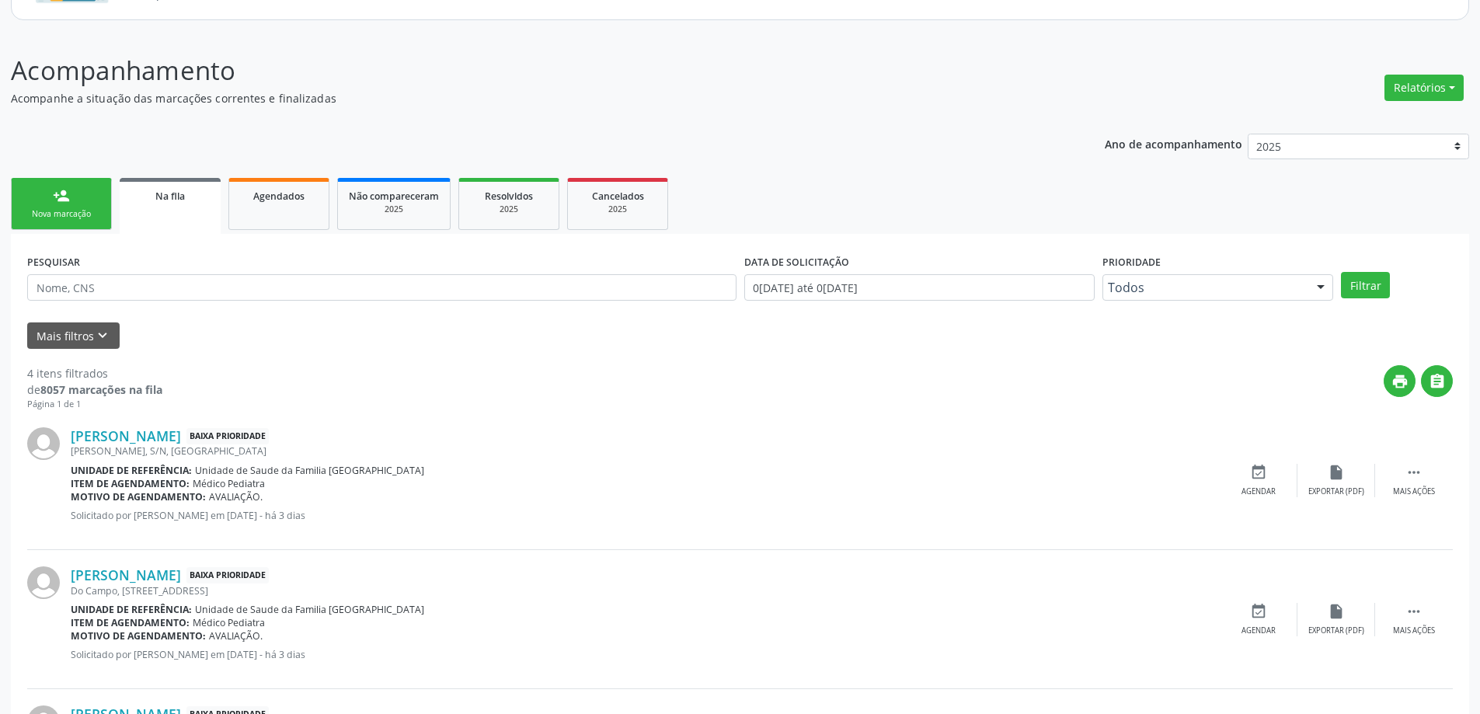
scroll to position [233, 0]
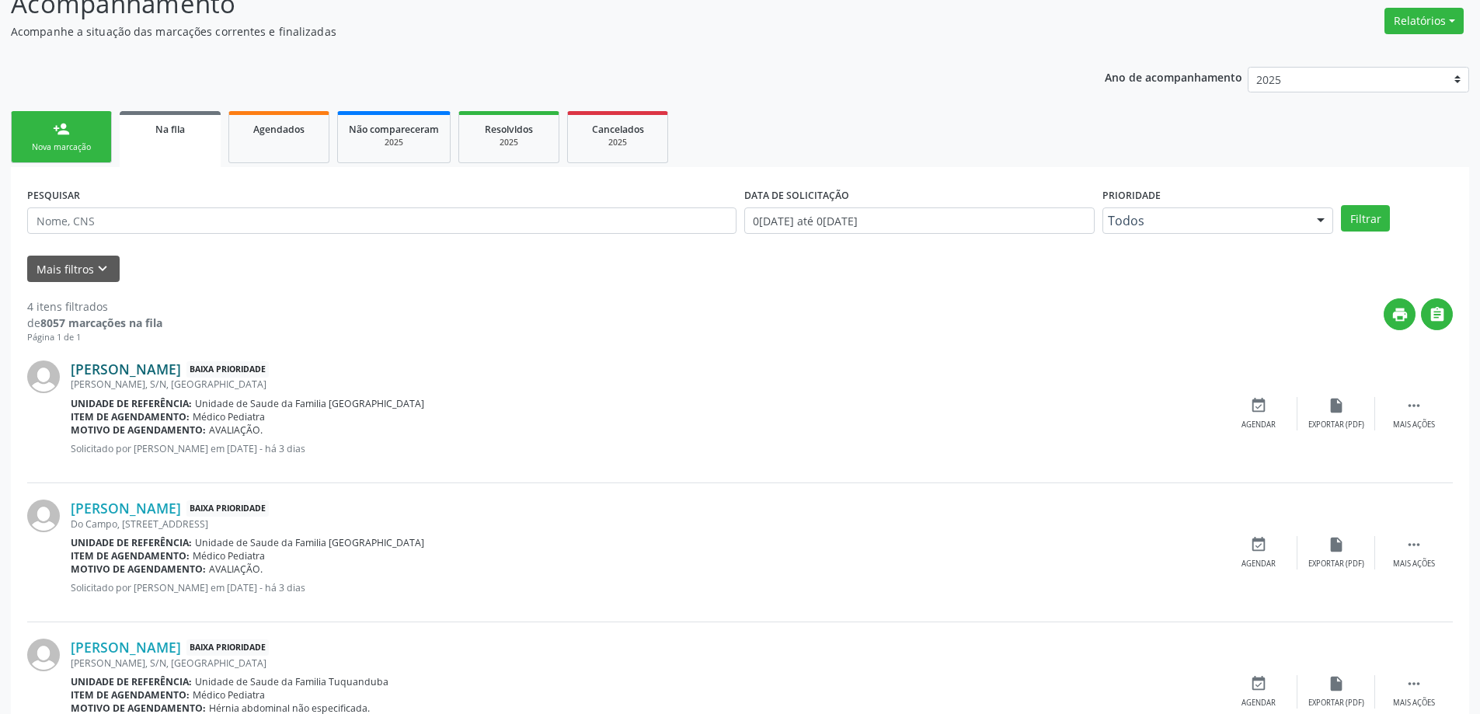
click at [131, 371] on link "[PERSON_NAME]" at bounding box center [126, 369] width 110 height 17
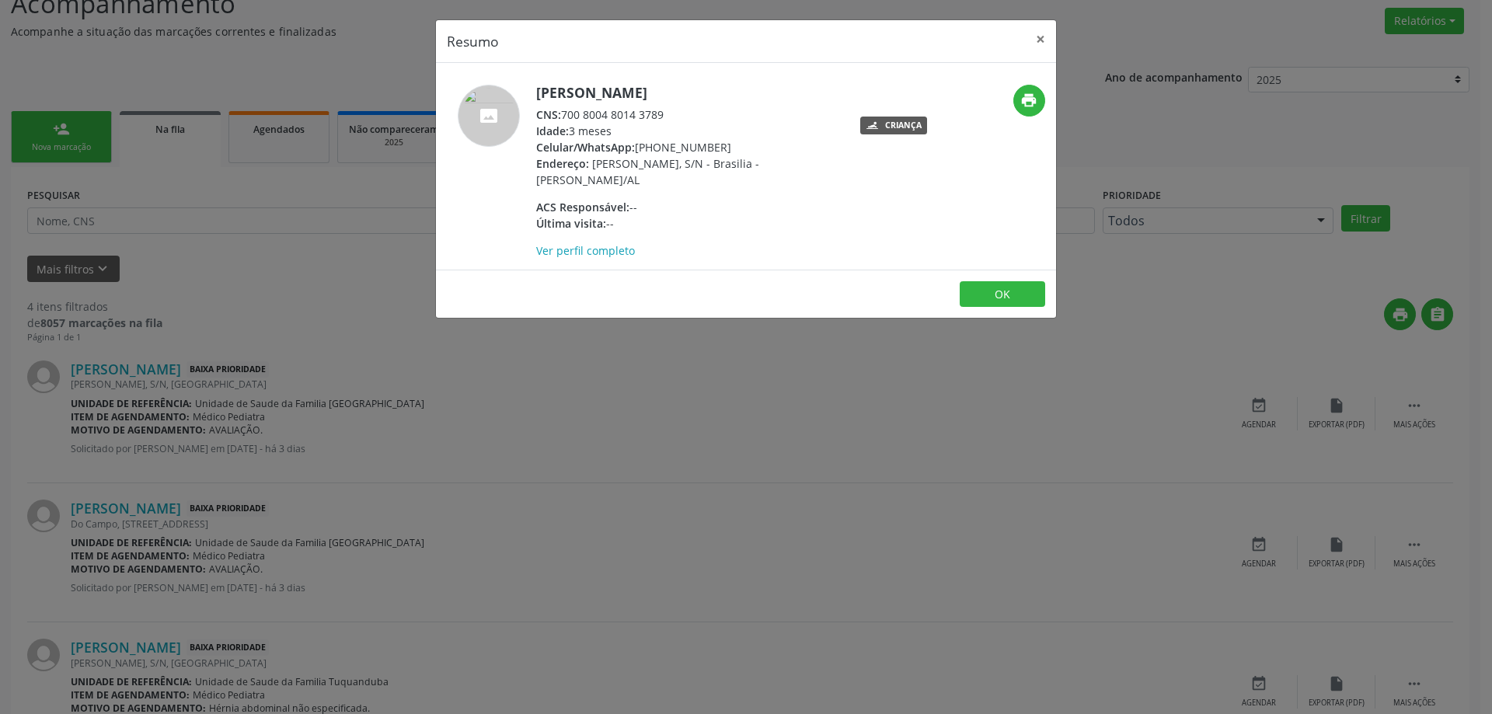
drag, startPoint x: 665, startPoint y: 114, endPoint x: 562, endPoint y: 119, distance: 103.5
click at [562, 119] on div "CNS: 700 8004 8014 3789" at bounding box center [687, 114] width 302 height 16
click at [1034, 30] on button "×" at bounding box center [1040, 39] width 31 height 38
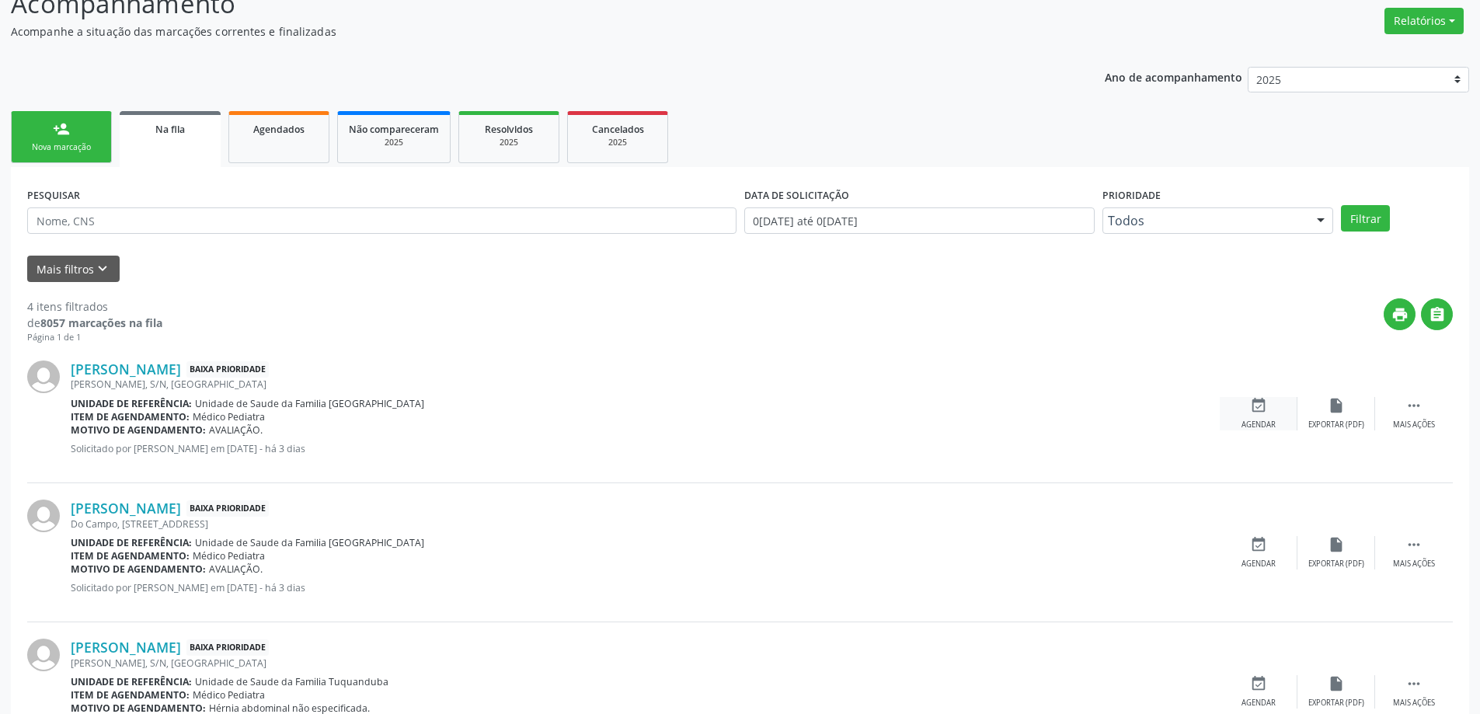
click at [1260, 408] on icon "event_available" at bounding box center [1258, 405] width 17 height 17
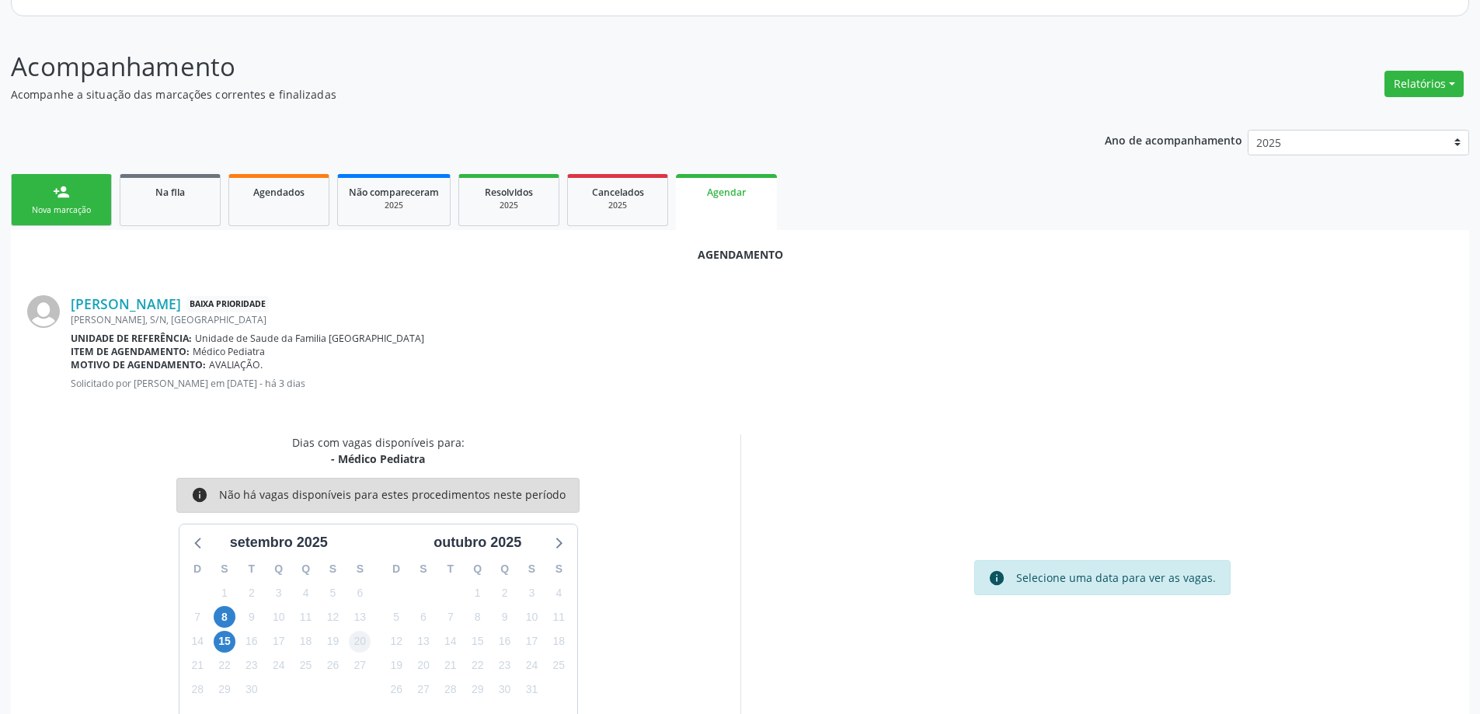
scroll to position [207, 0]
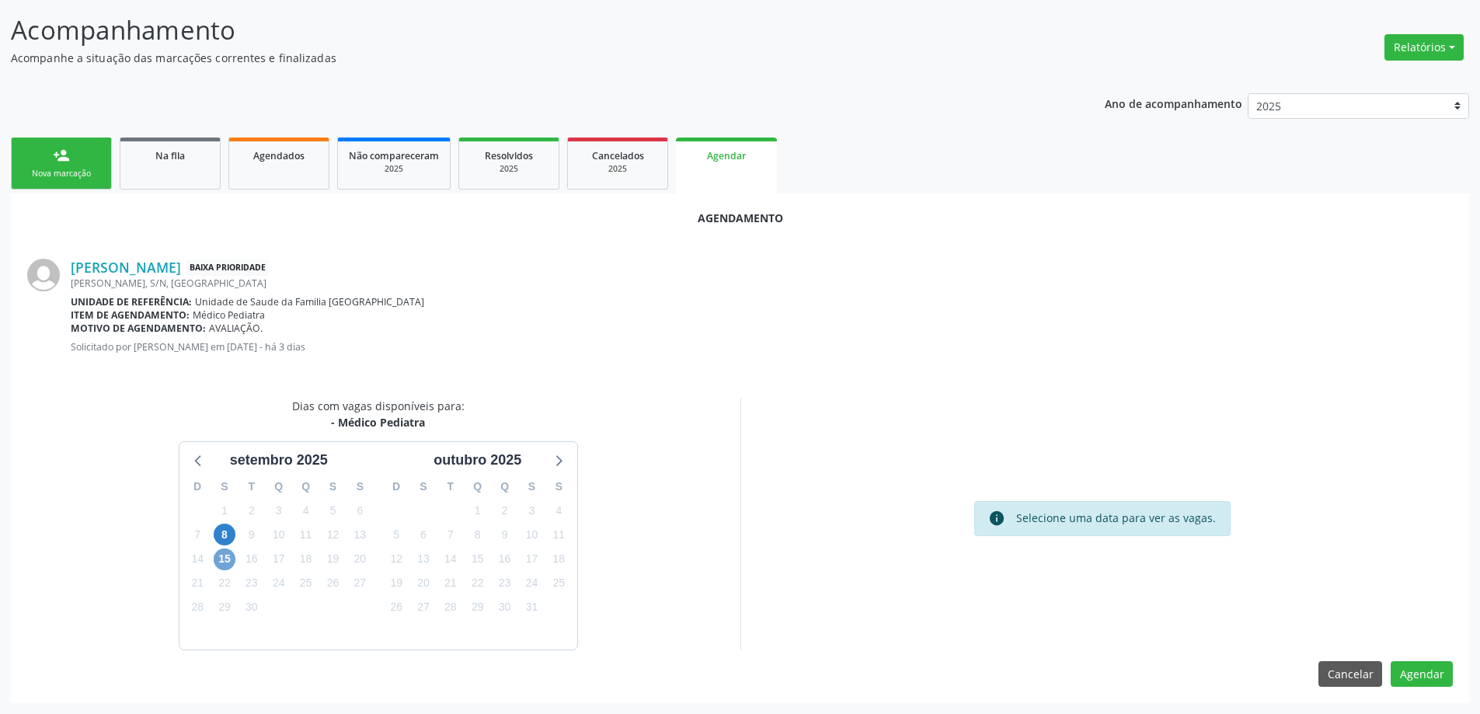
click at [214, 556] on span "15" at bounding box center [225, 560] width 22 height 22
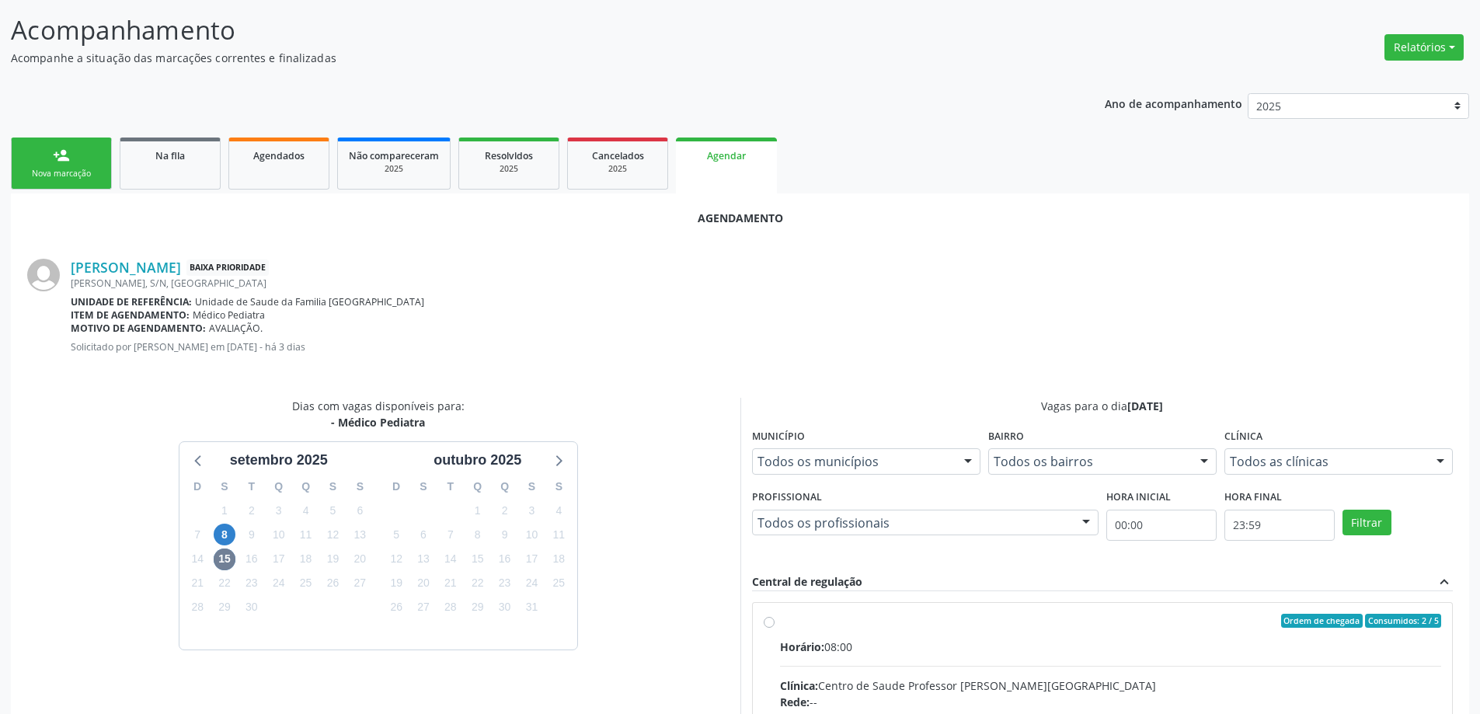
click at [765, 625] on input "Ordem de chegada Consumidos: 2 / 5 Horário: 08:00 Clínica: Centro de Saude Prof…" at bounding box center [769, 621] width 11 height 14
radio input "true"
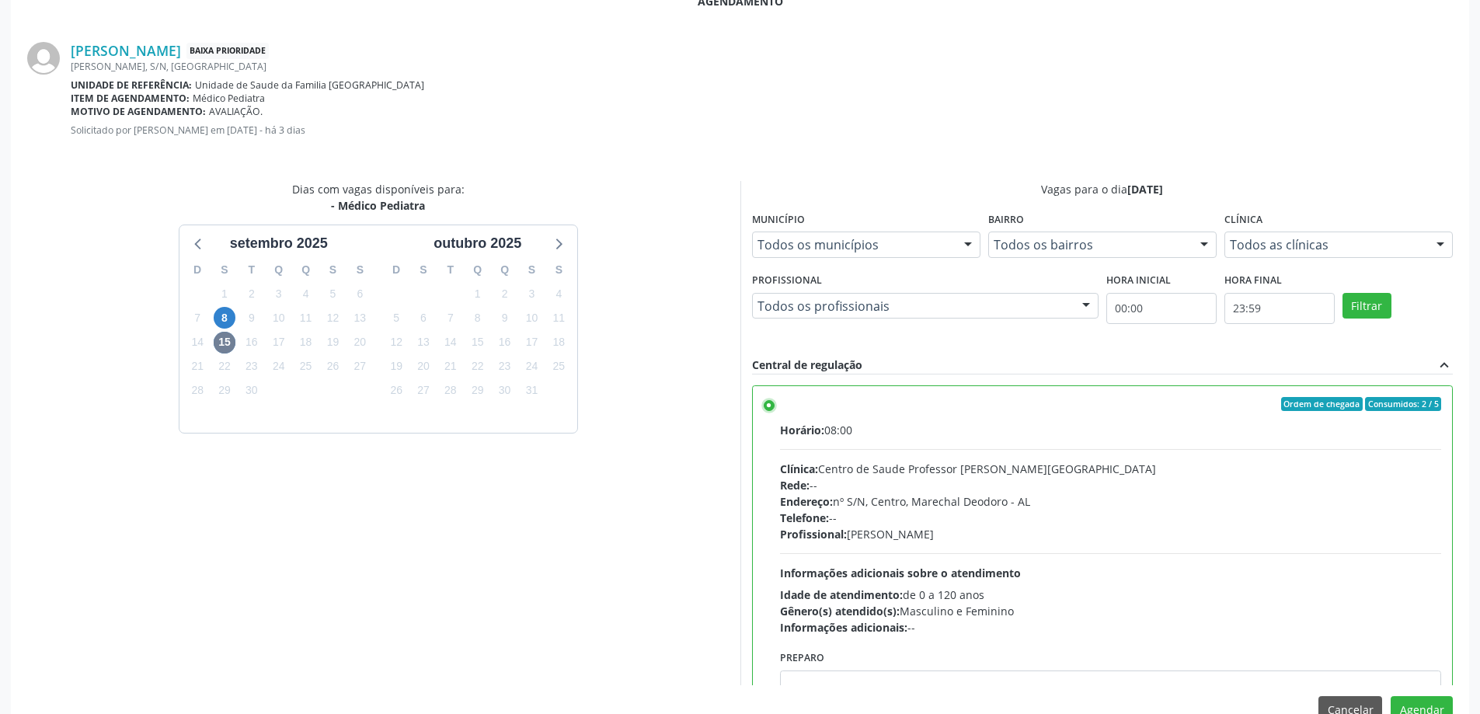
scroll to position [459, 0]
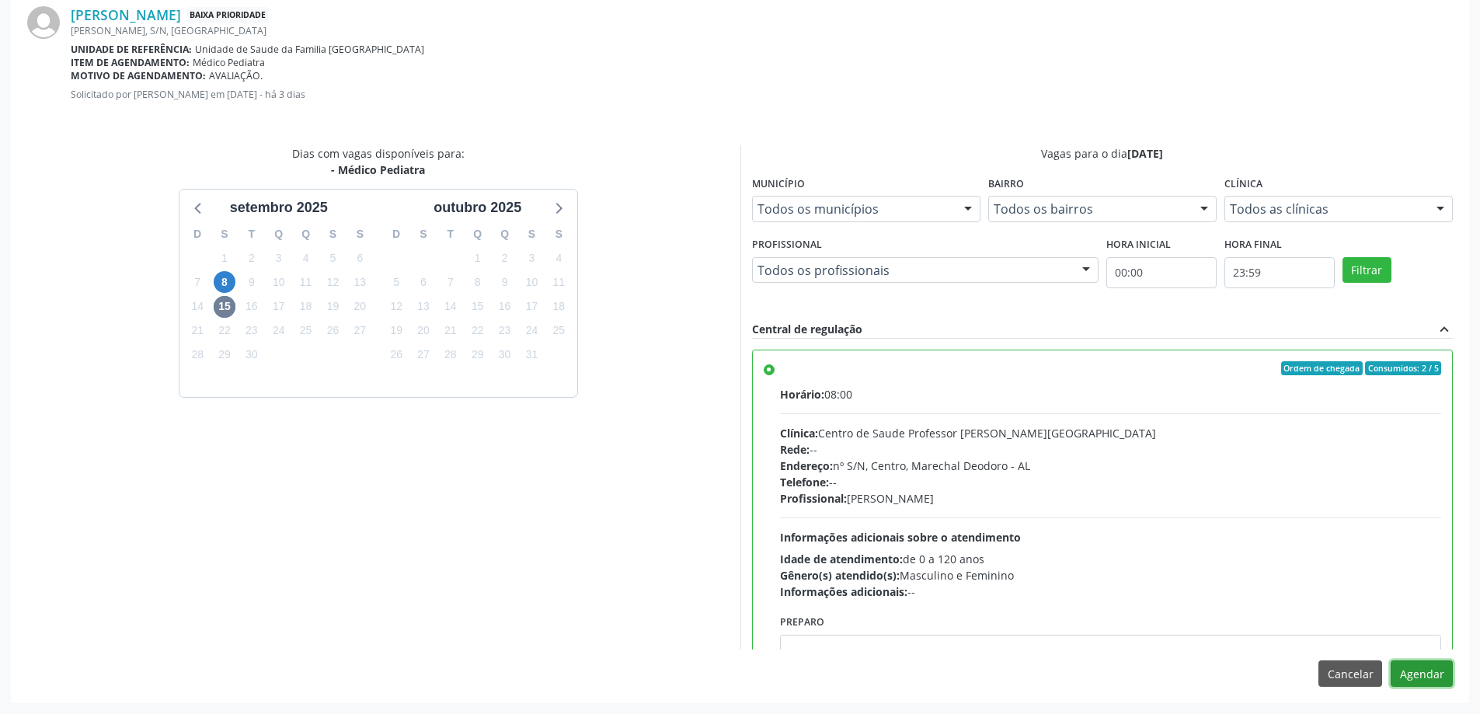
click at [1431, 676] on button "Agendar" at bounding box center [1422, 674] width 62 height 26
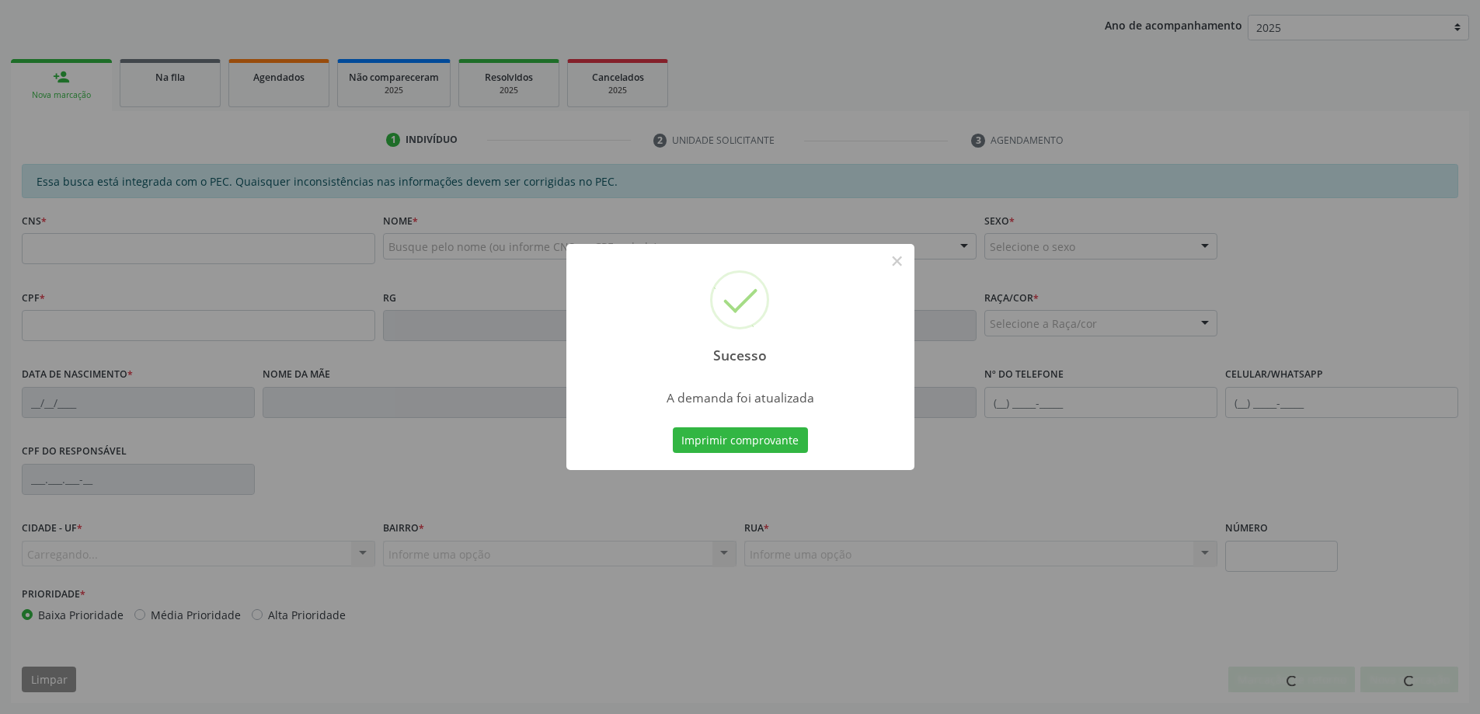
scroll to position [285, 0]
click at [898, 265] on button "×" at bounding box center [897, 261] width 26 height 26
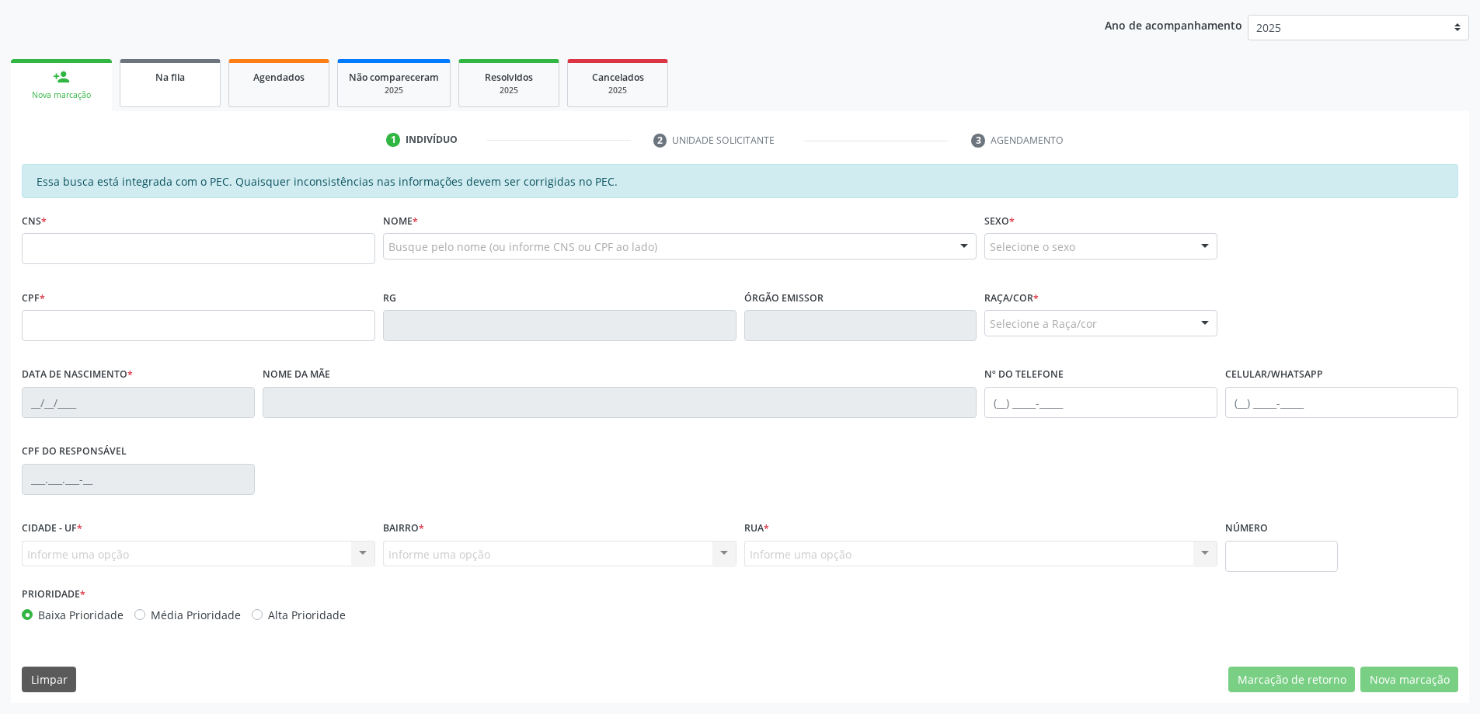
click at [169, 82] on span "Na fila" at bounding box center [170, 77] width 30 height 13
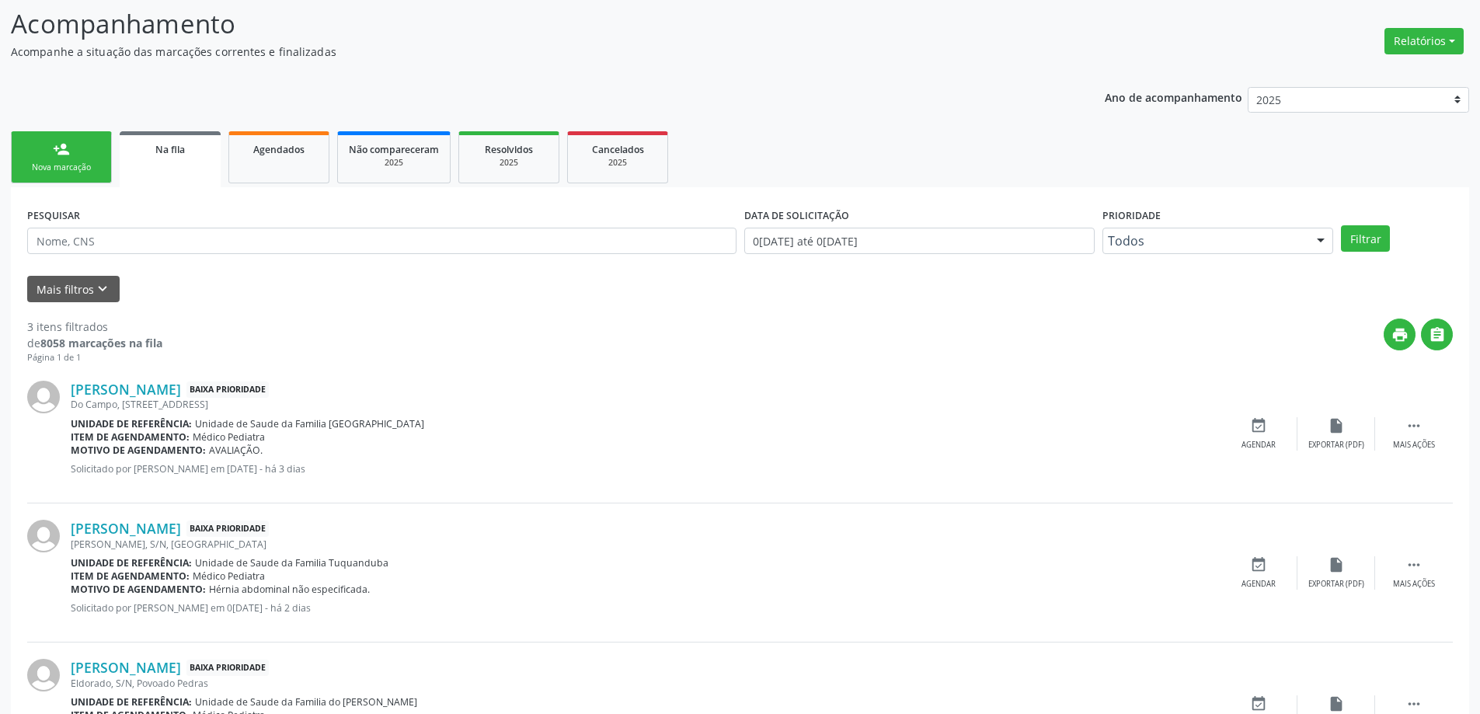
scroll to position [233, 0]
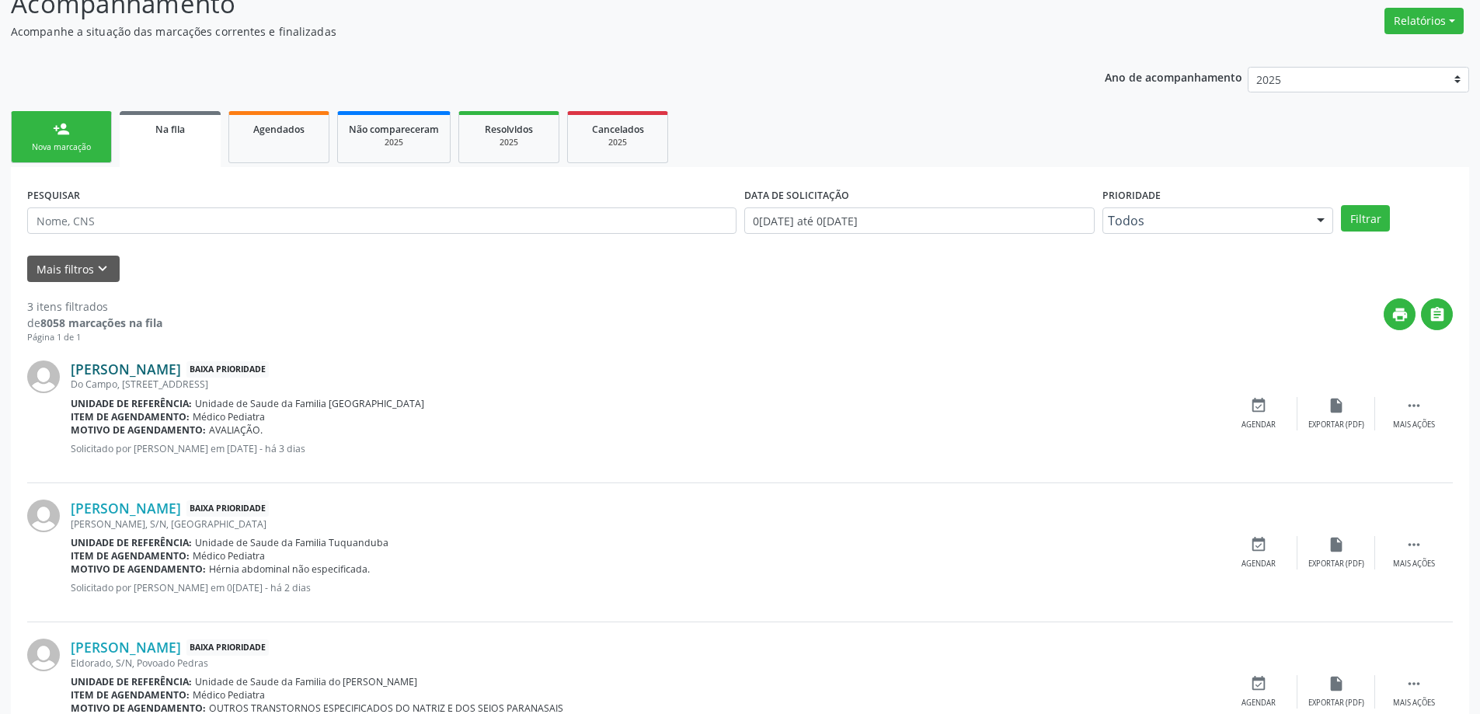
click at [181, 369] on link "[PERSON_NAME]" at bounding box center [126, 369] width 110 height 17
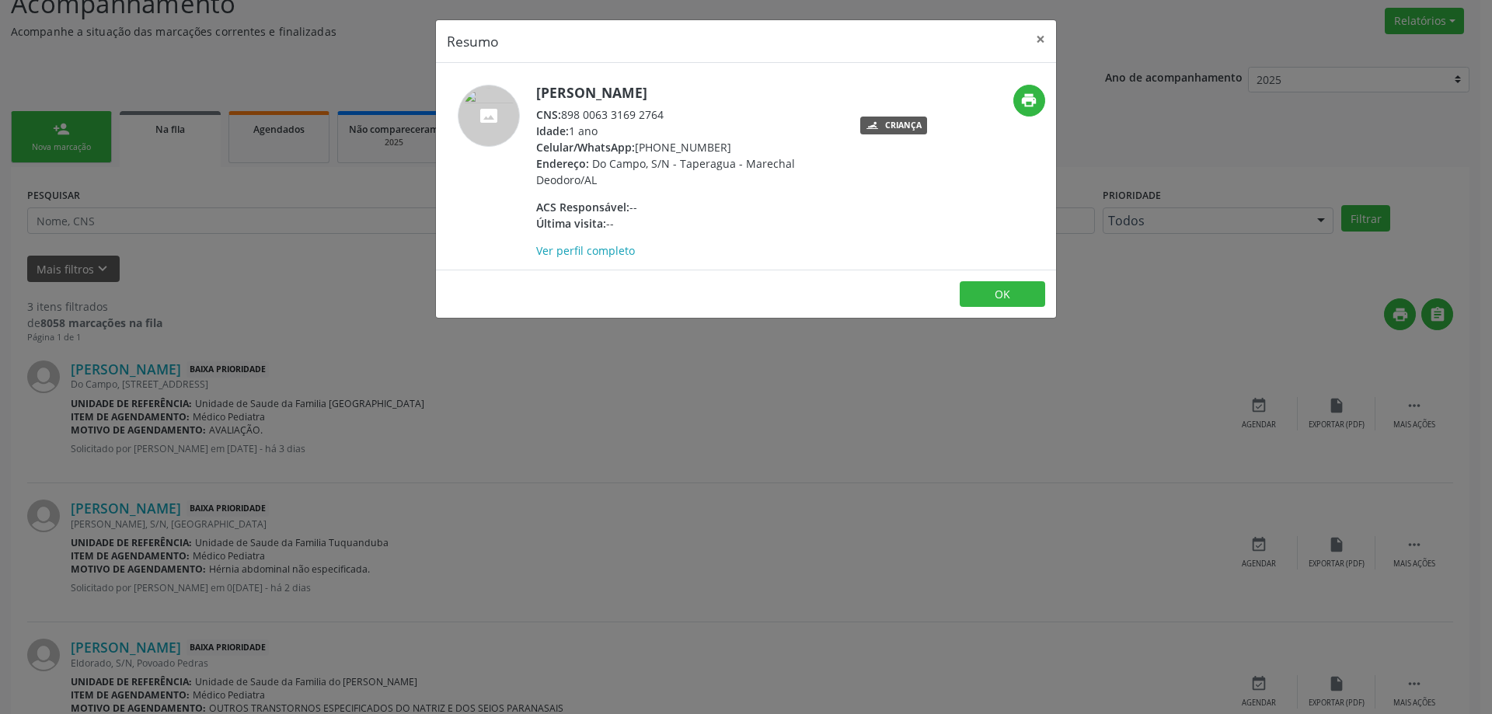
drag, startPoint x: 671, startPoint y: 117, endPoint x: 566, endPoint y: 120, distance: 105.0
click at [566, 120] on div "CNS: 898 0063 3169 2764" at bounding box center [687, 114] width 302 height 16
click at [1037, 37] on button "×" at bounding box center [1040, 39] width 31 height 38
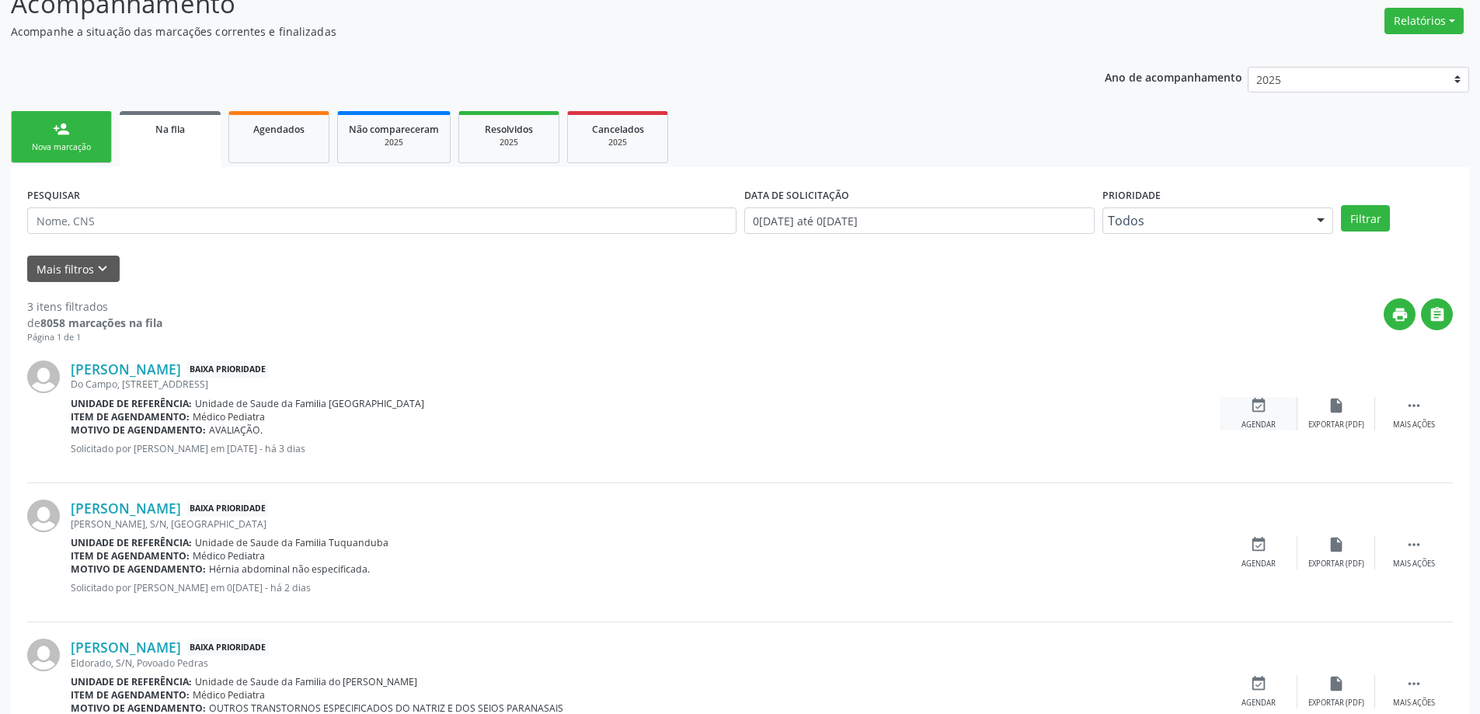
click at [1247, 411] on div "event_available Agendar" at bounding box center [1259, 413] width 78 height 33
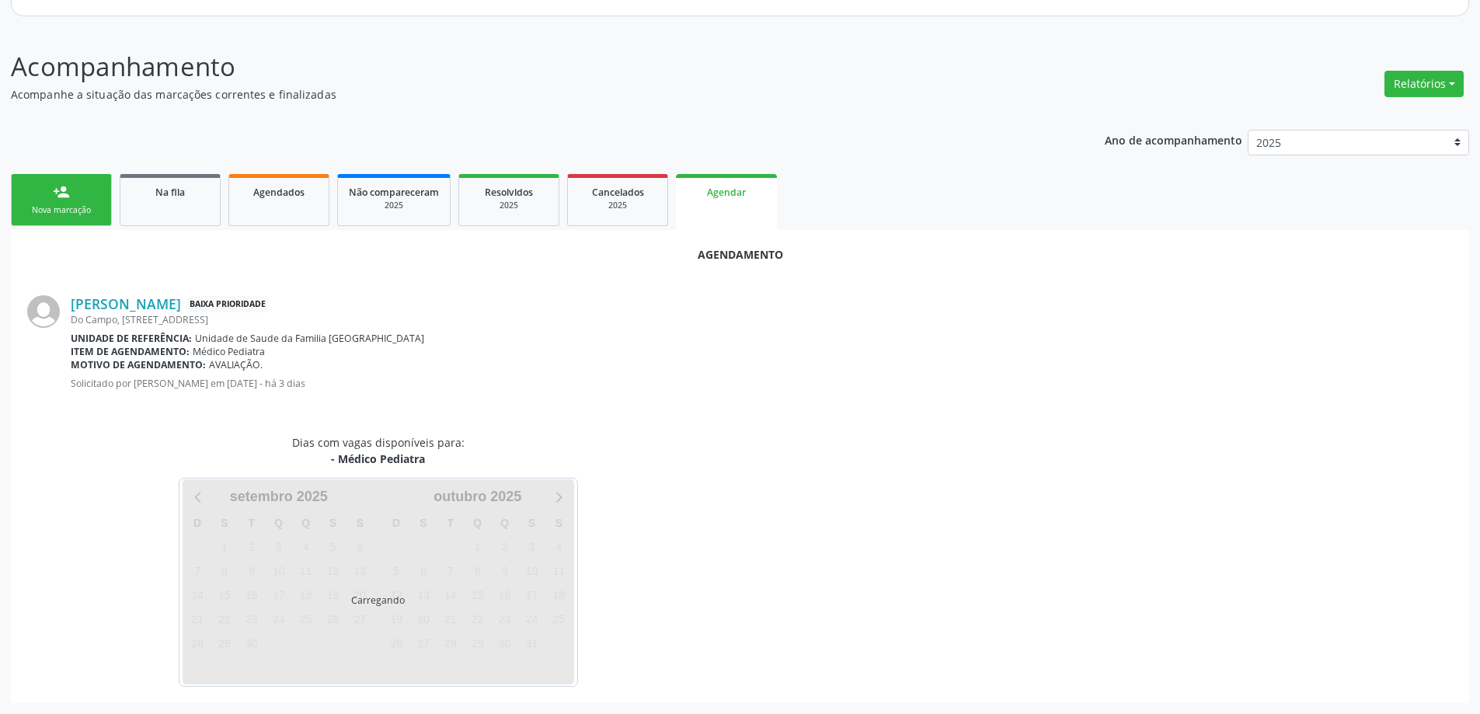
scroll to position [207, 0]
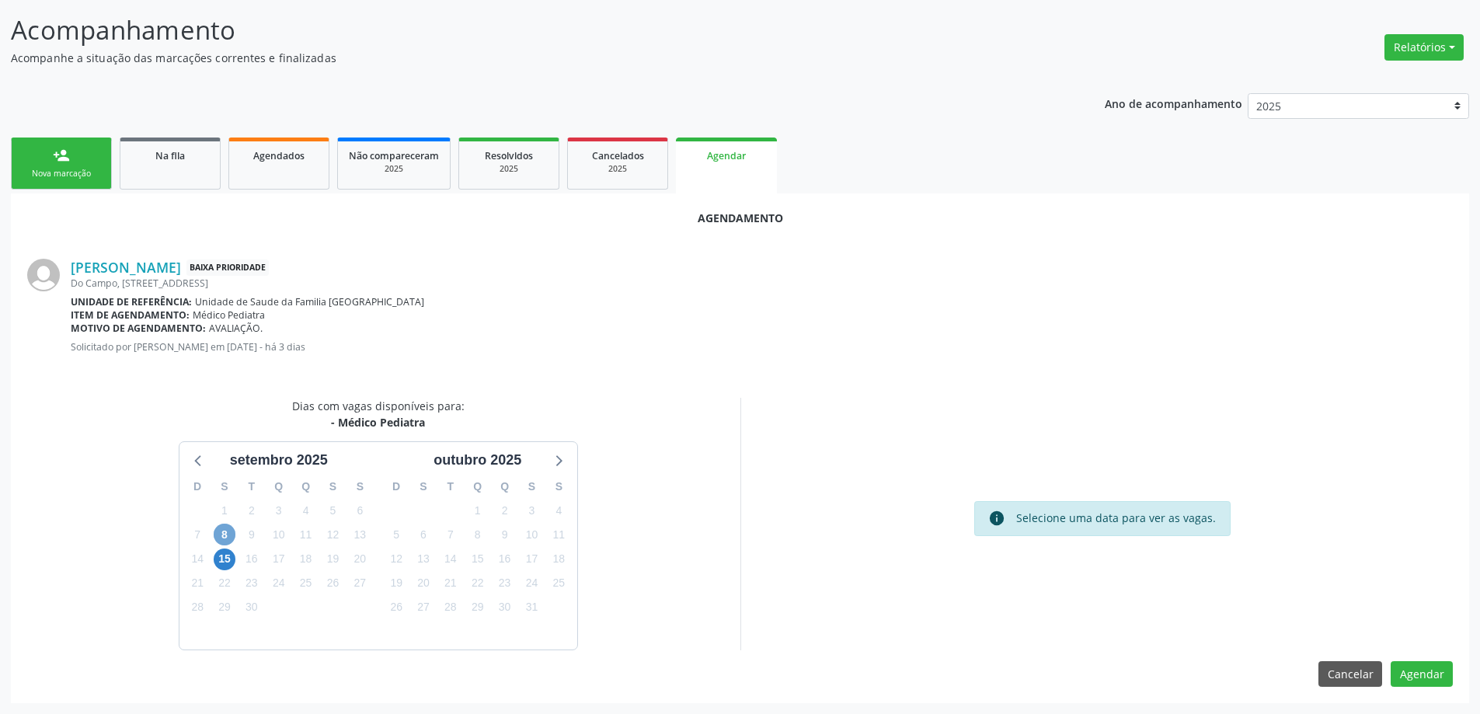
click at [228, 543] on span "8" at bounding box center [225, 535] width 22 height 22
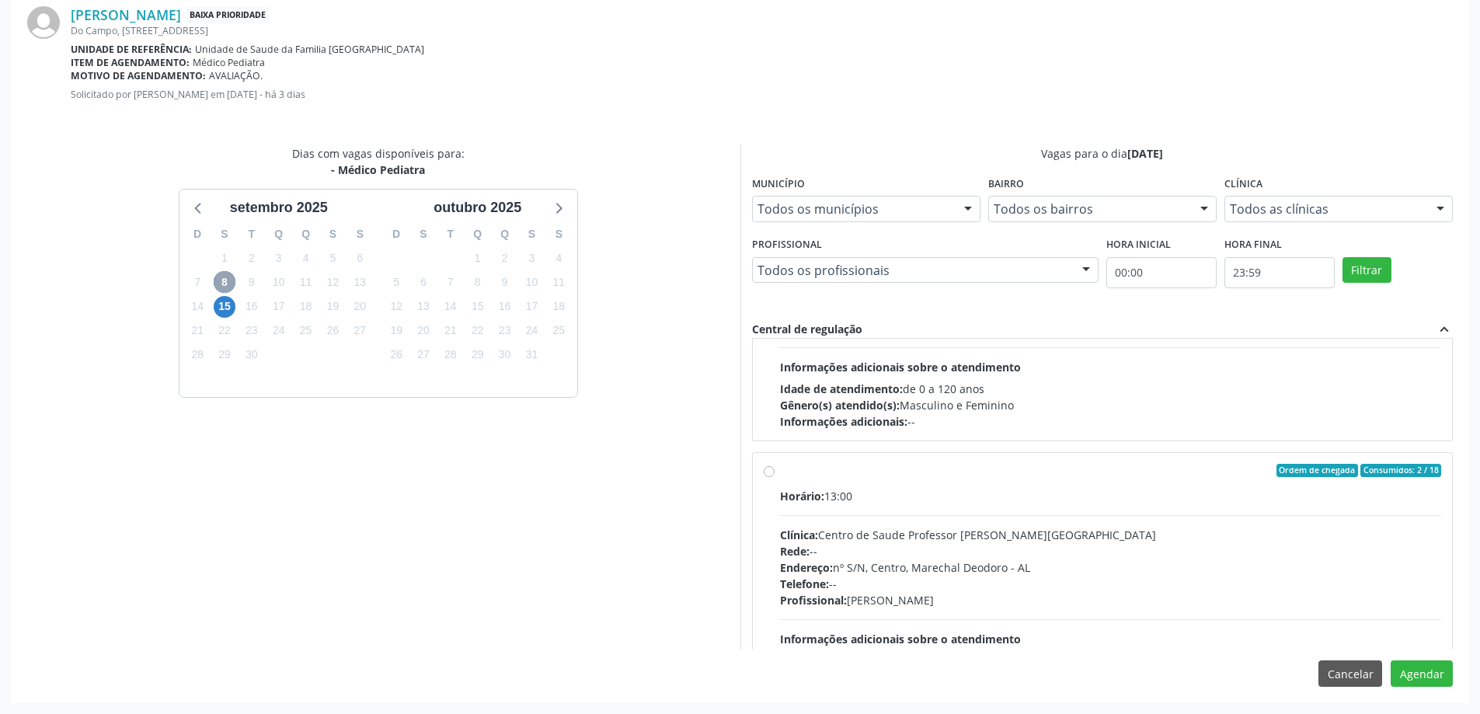
scroll to position [233, 0]
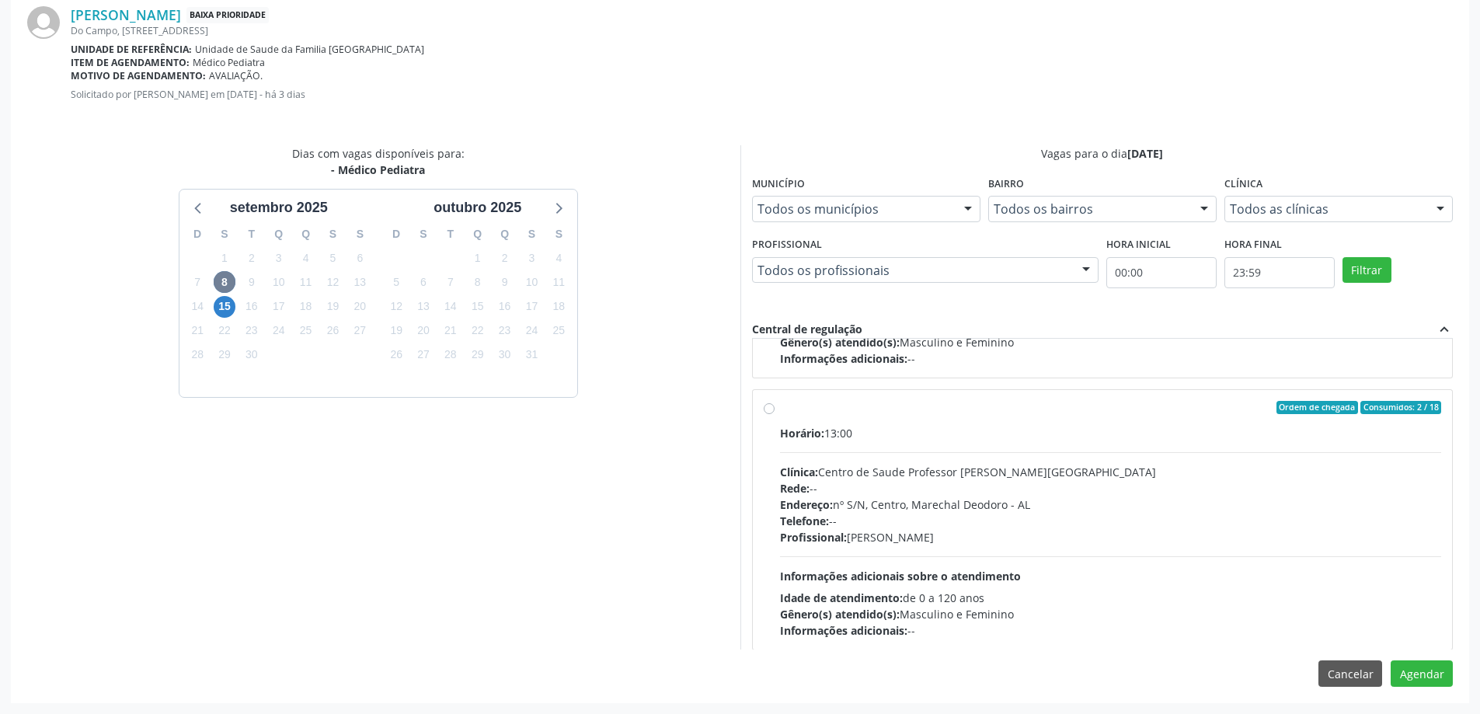
click at [780, 410] on label "Ordem de chegada Consumidos: 2 / 18 Horário: 13:00 Clínica: Centro de Saude Pro…" at bounding box center [1111, 520] width 662 height 239
click at [770, 410] on input "Ordem de chegada Consumidos: 2 / 18 Horário: 13:00 Clínica: Centro de Saude Pro…" at bounding box center [769, 408] width 11 height 14
radio input "true"
click at [1425, 673] on button "Agendar" at bounding box center [1422, 674] width 62 height 26
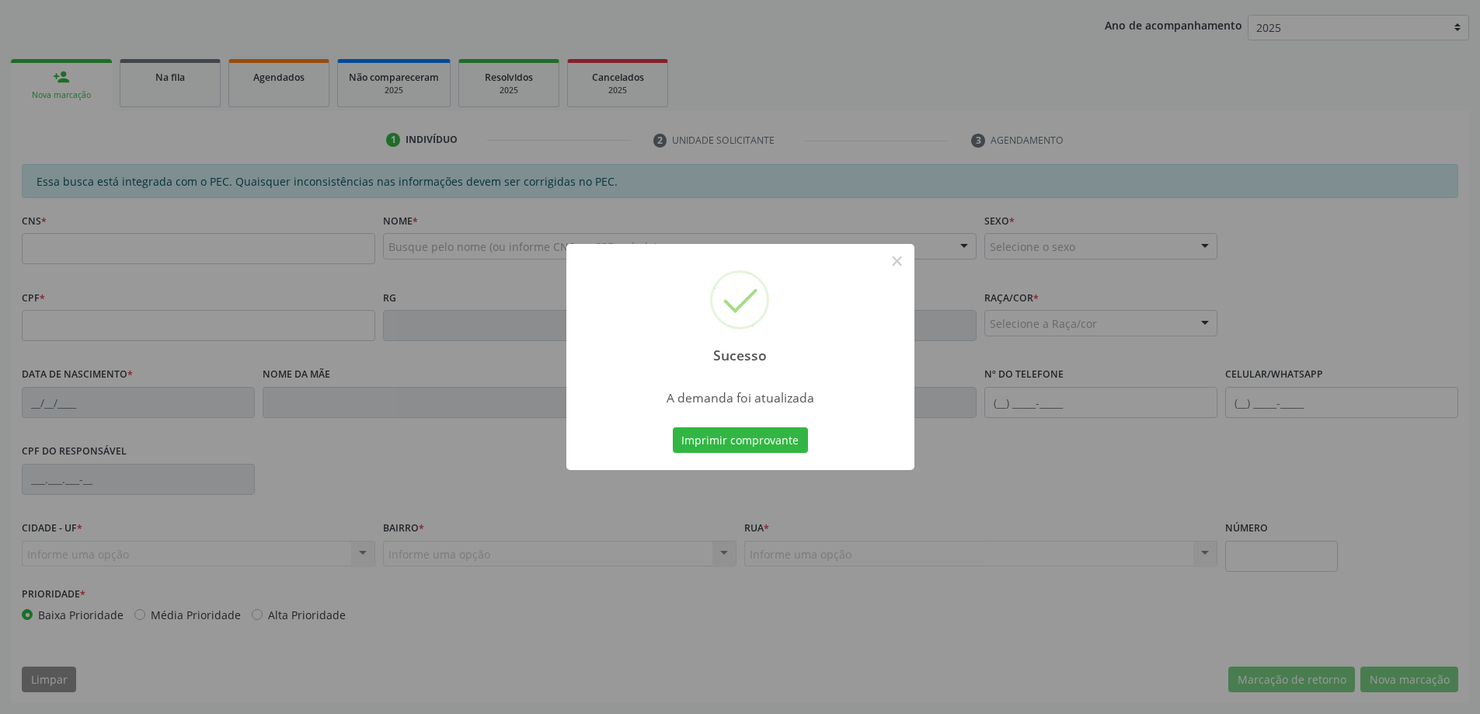
scroll to position [285, 0]
click at [899, 260] on button "×" at bounding box center [897, 261] width 26 height 26
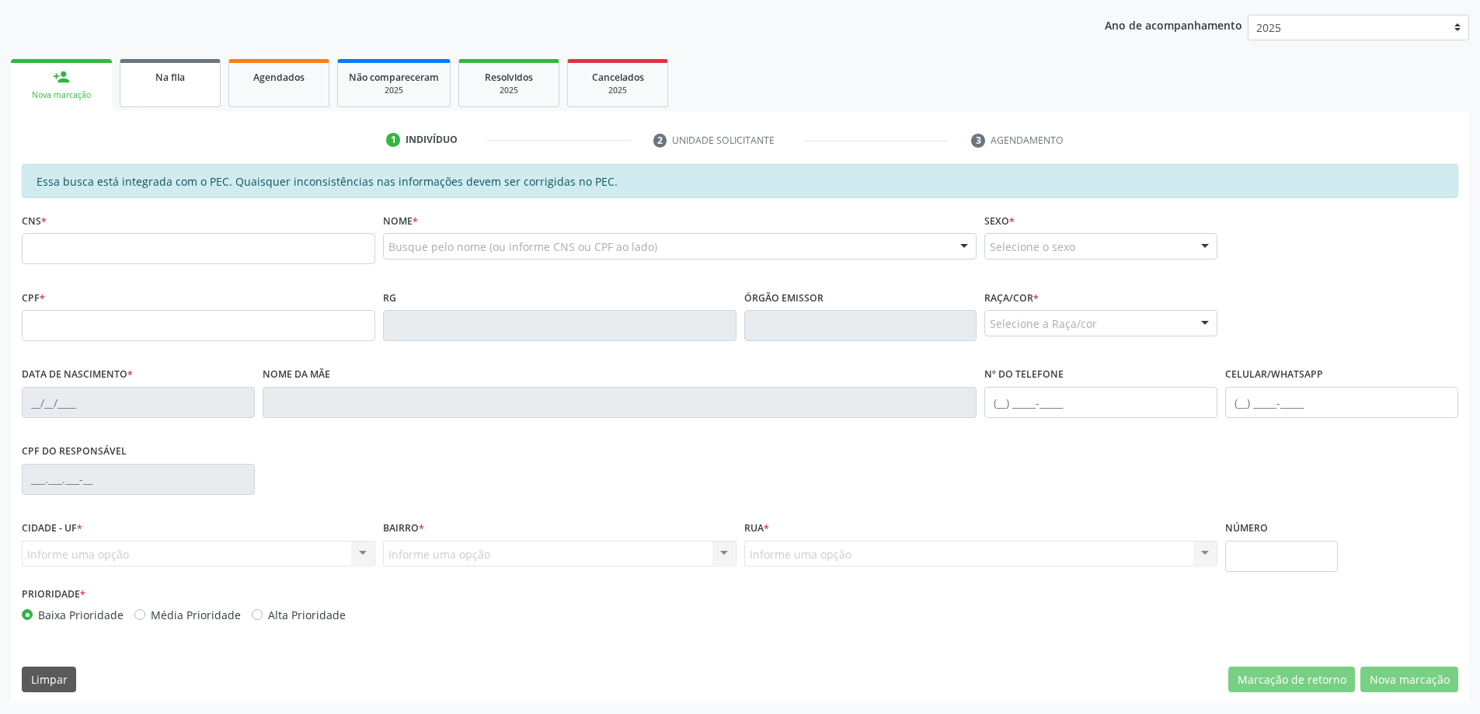
click at [207, 98] on link "Na fila" at bounding box center [170, 83] width 101 height 48
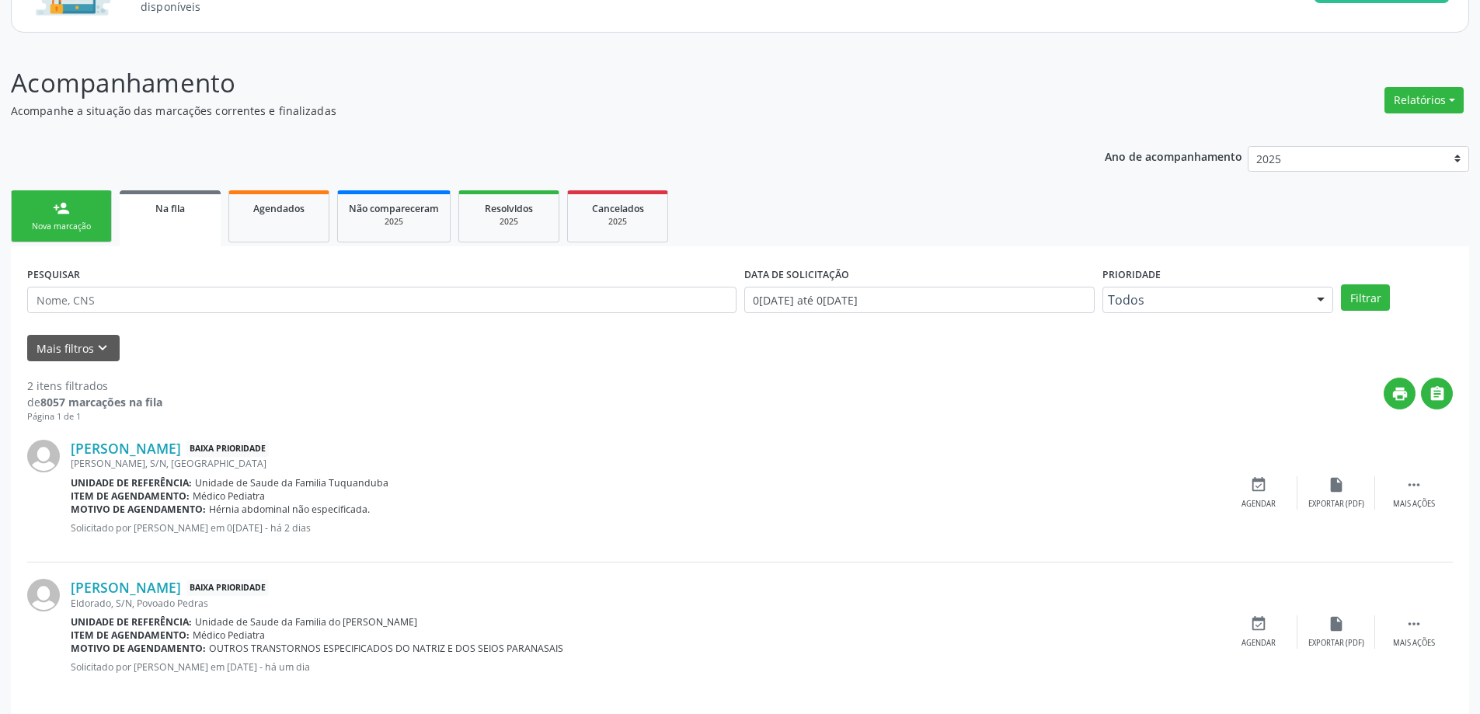
scroll to position [168, 0]
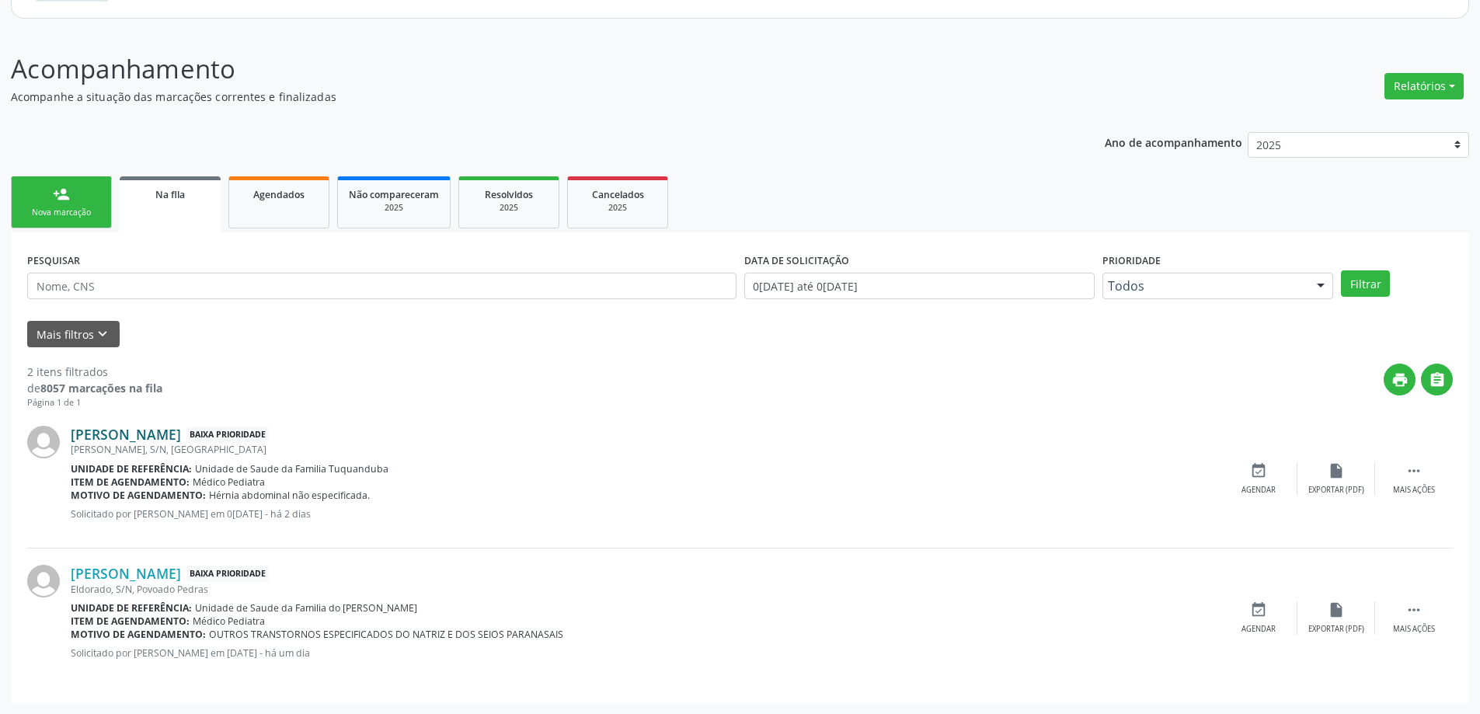
click at [174, 441] on link "[PERSON_NAME]" at bounding box center [126, 434] width 110 height 17
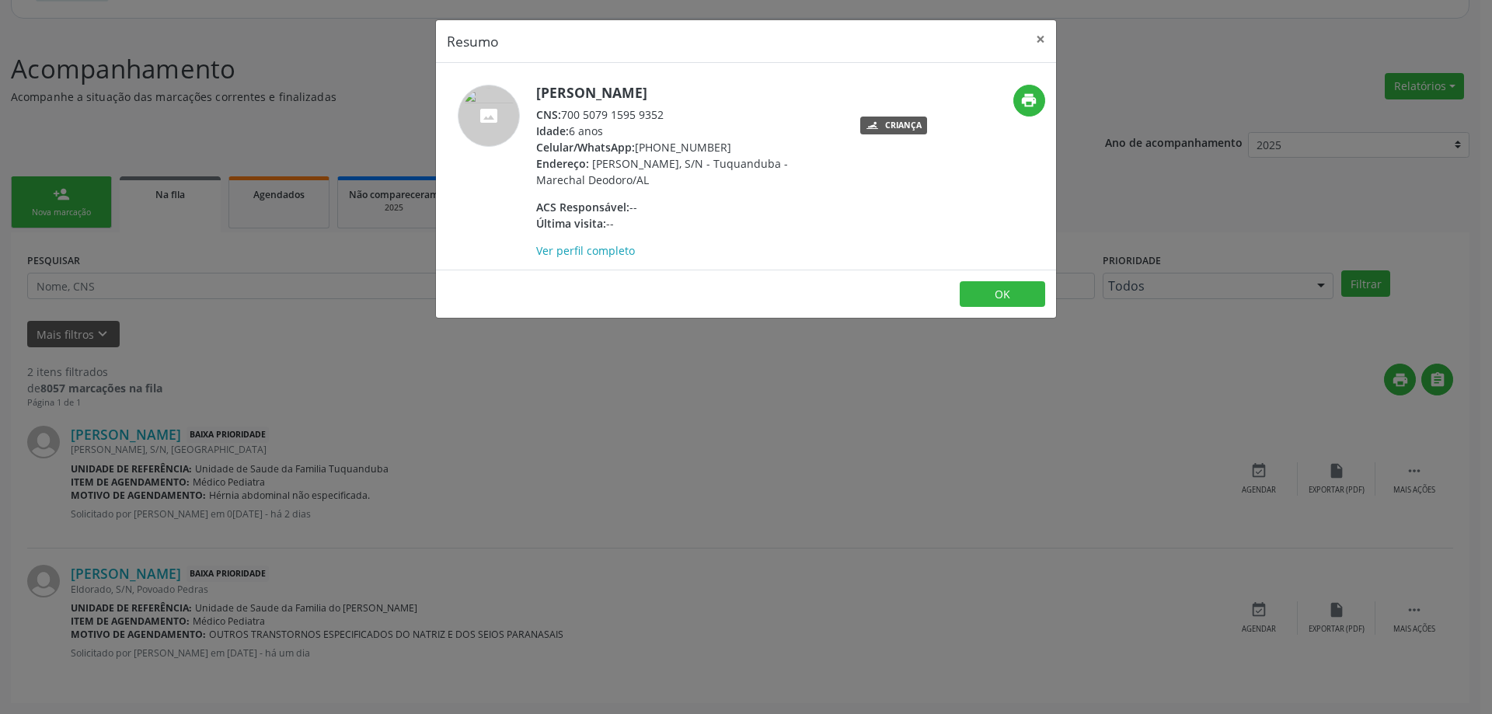
drag, startPoint x: 671, startPoint y: 114, endPoint x: 563, endPoint y: 114, distance: 108.0
click at [563, 114] on div "CNS: 700 5079 1595 9352" at bounding box center [687, 114] width 302 height 16
click at [1037, 39] on button "×" at bounding box center [1040, 39] width 31 height 38
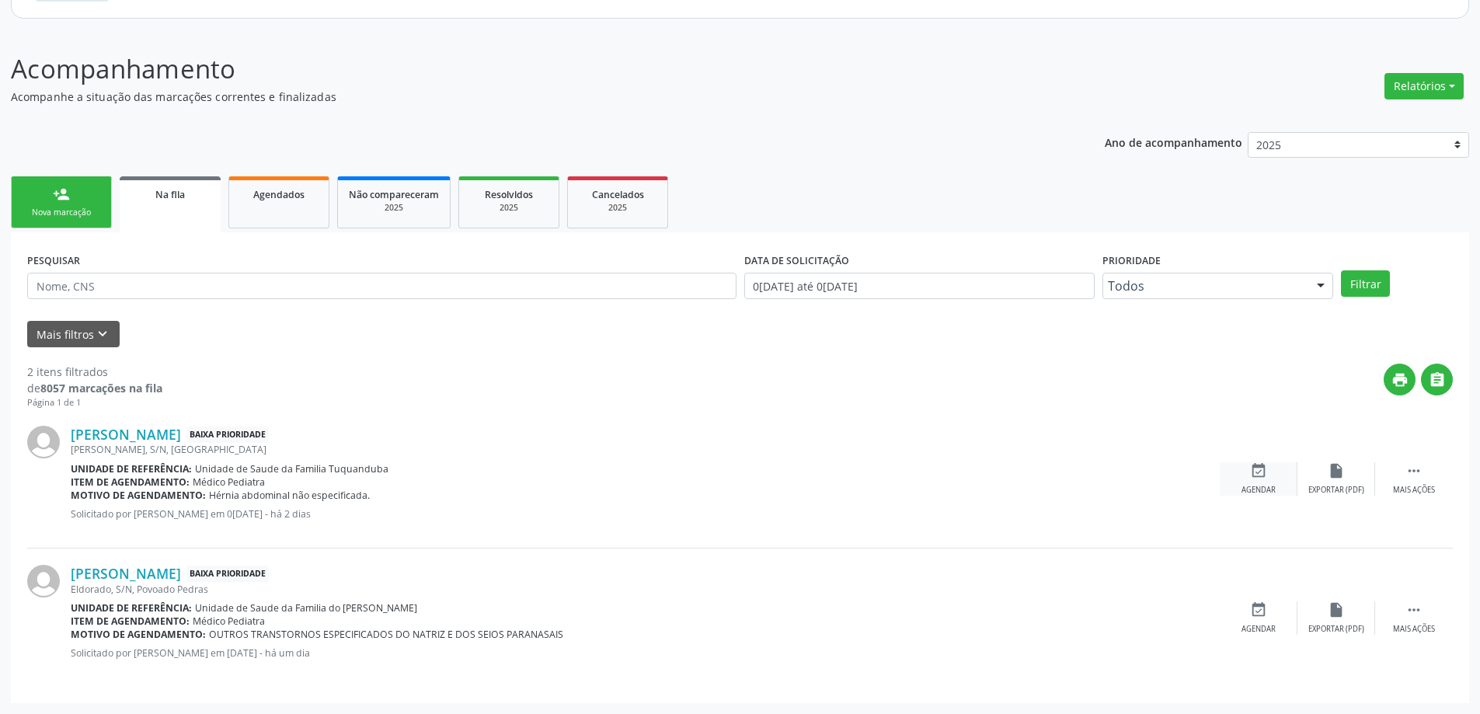
click at [1262, 474] on icon "event_available" at bounding box center [1258, 470] width 17 height 17
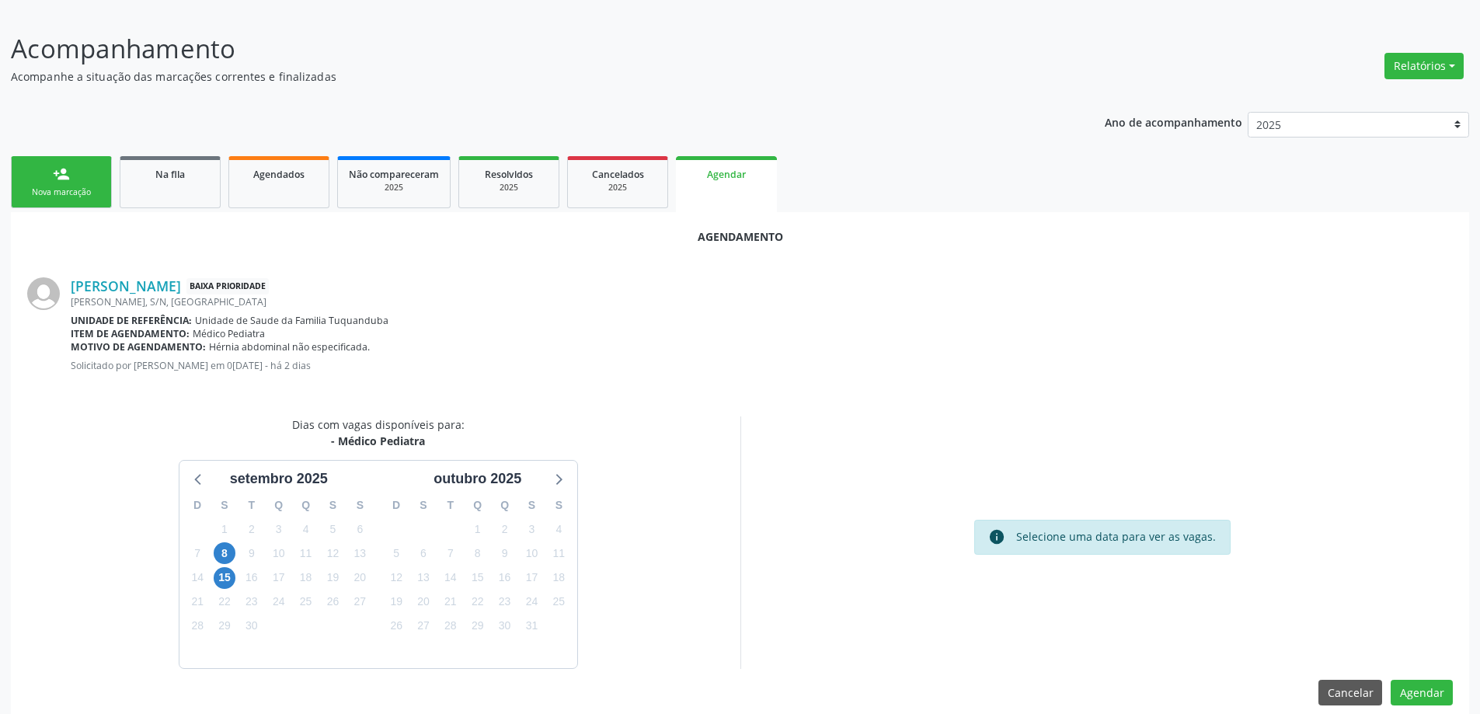
scroll to position [207, 0]
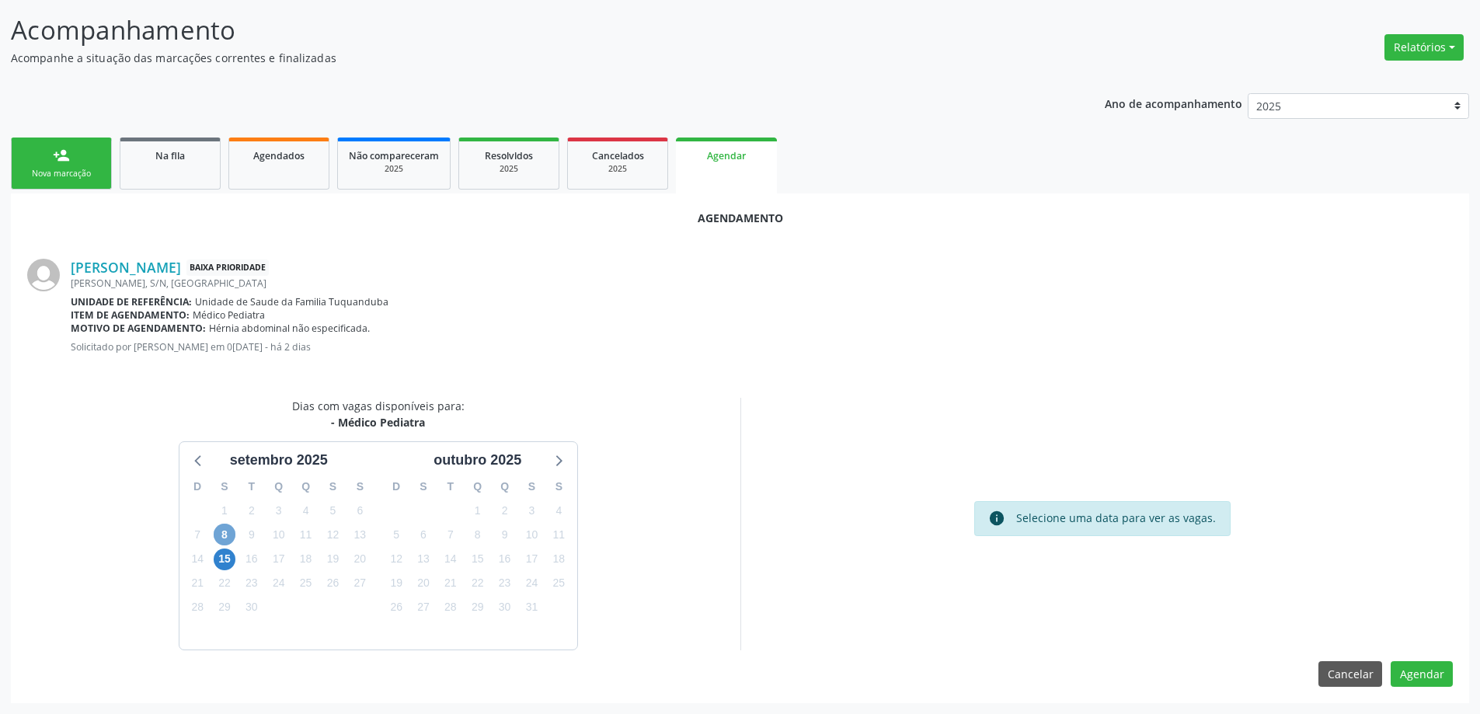
click at [218, 528] on span "8" at bounding box center [225, 535] width 22 height 22
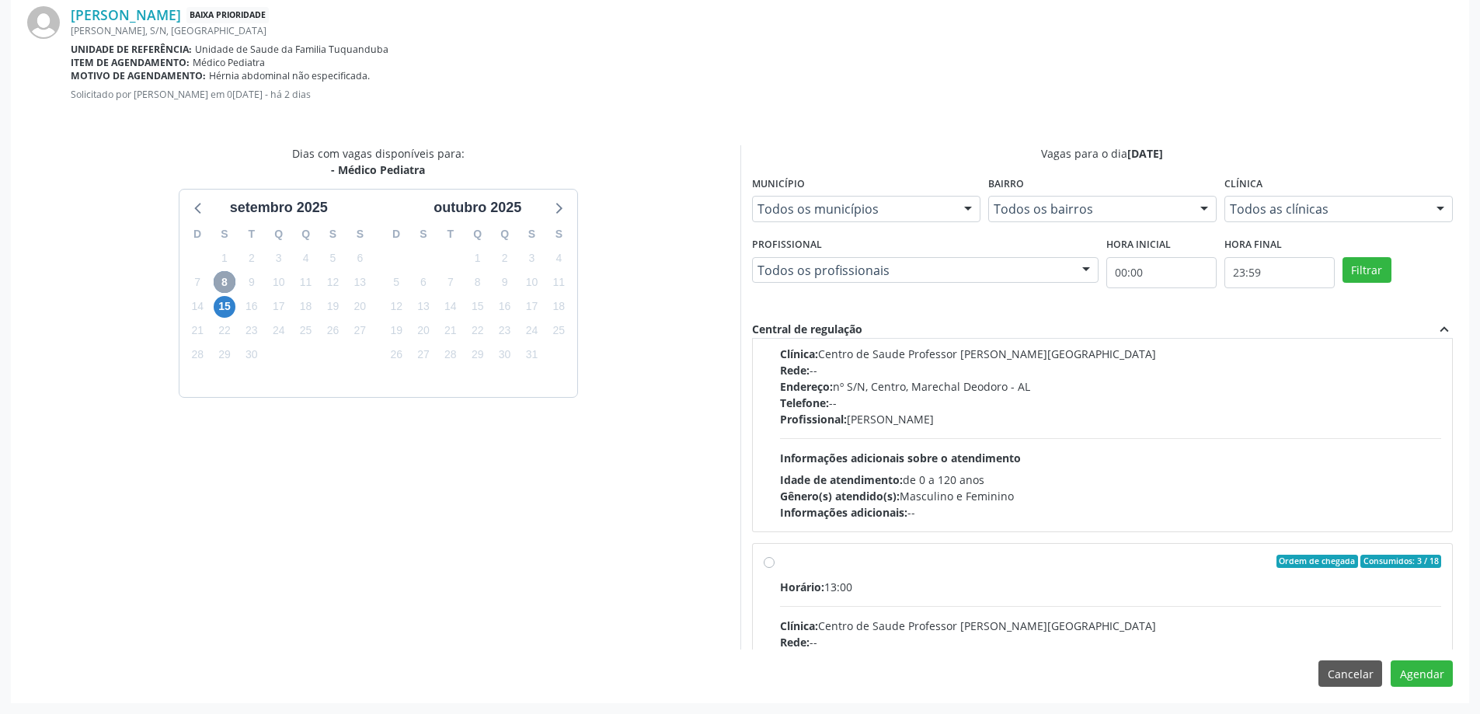
scroll to position [155, 0]
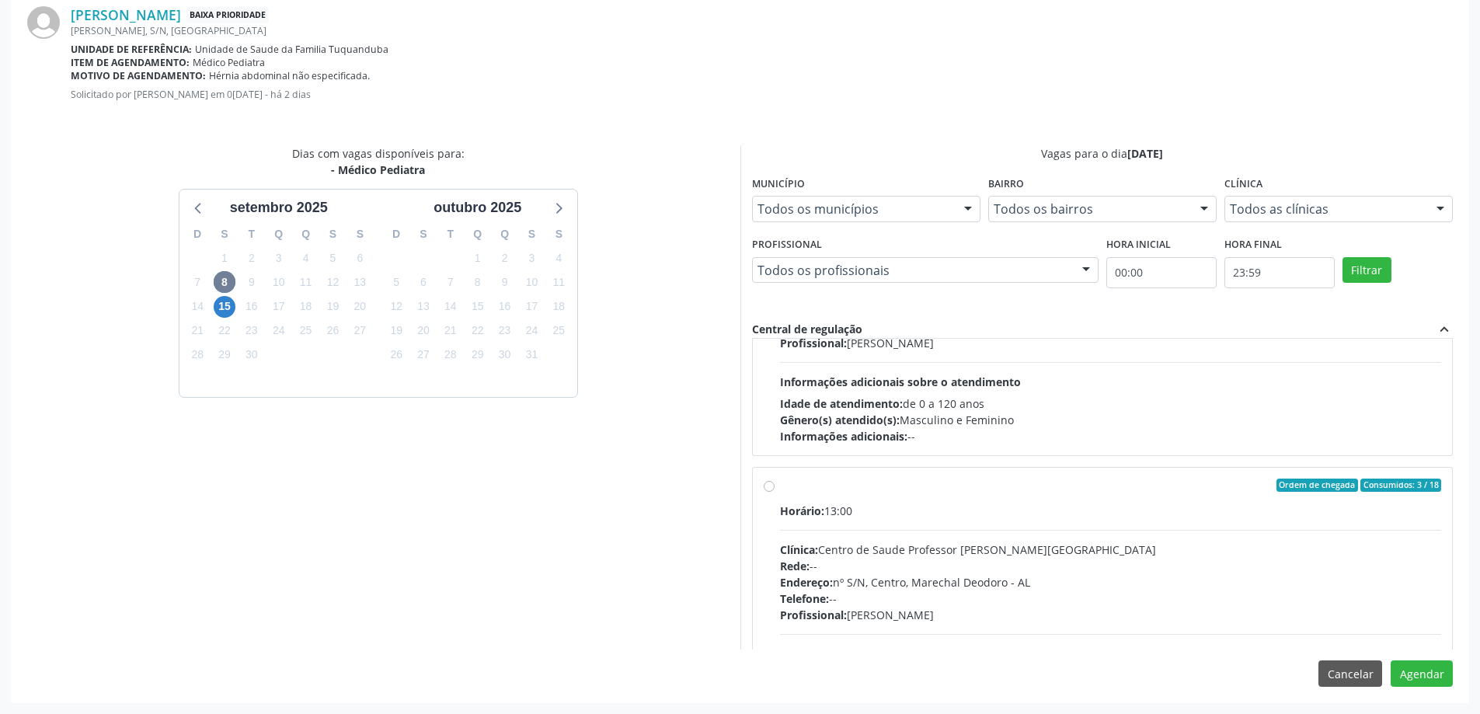
click at [761, 483] on div "Ordem de chegada Consumidos: 3 / 18 Horário: 13:00 Clínica: Centro de Saude Pro…" at bounding box center [1103, 598] width 700 height 260
radio input "true"
click at [1430, 668] on button "Agendar" at bounding box center [1422, 674] width 62 height 26
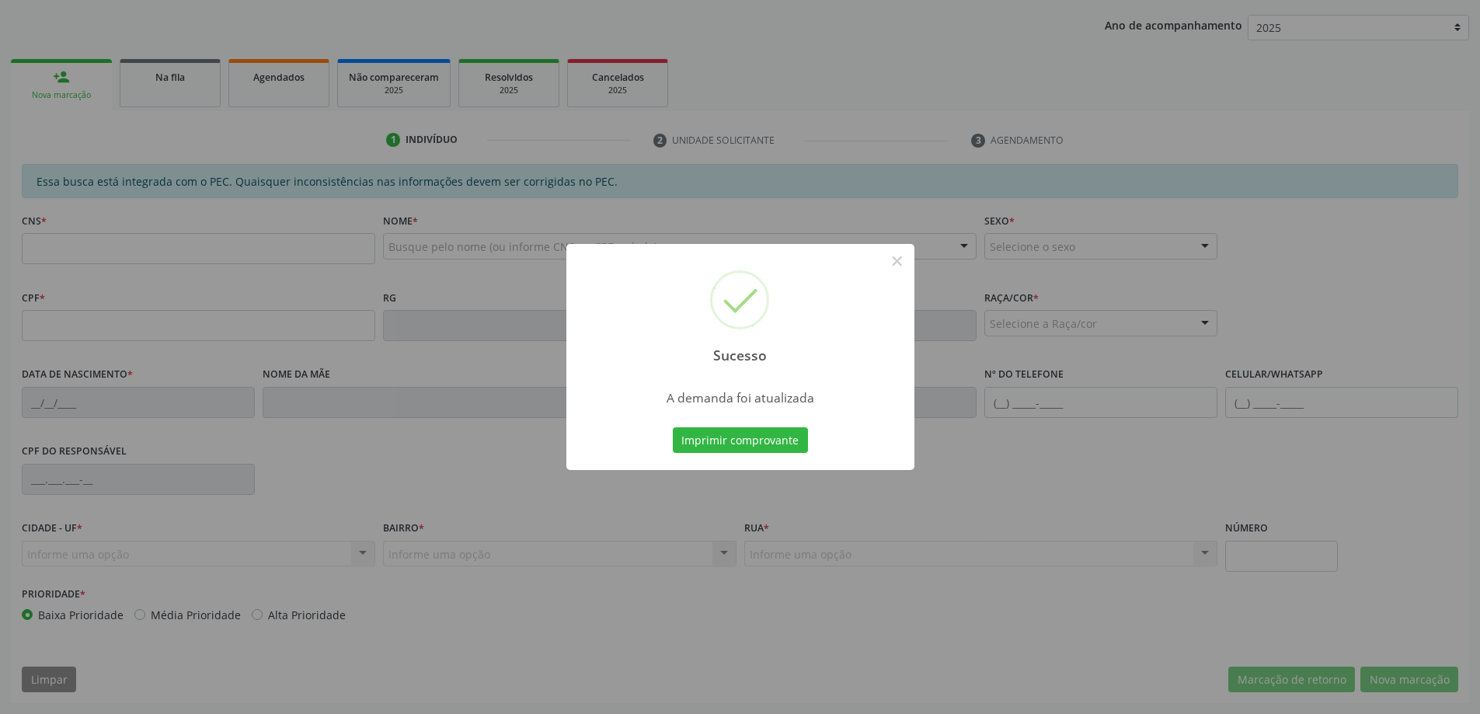
scroll to position [285, 0]
click at [901, 261] on button "×" at bounding box center [897, 261] width 26 height 26
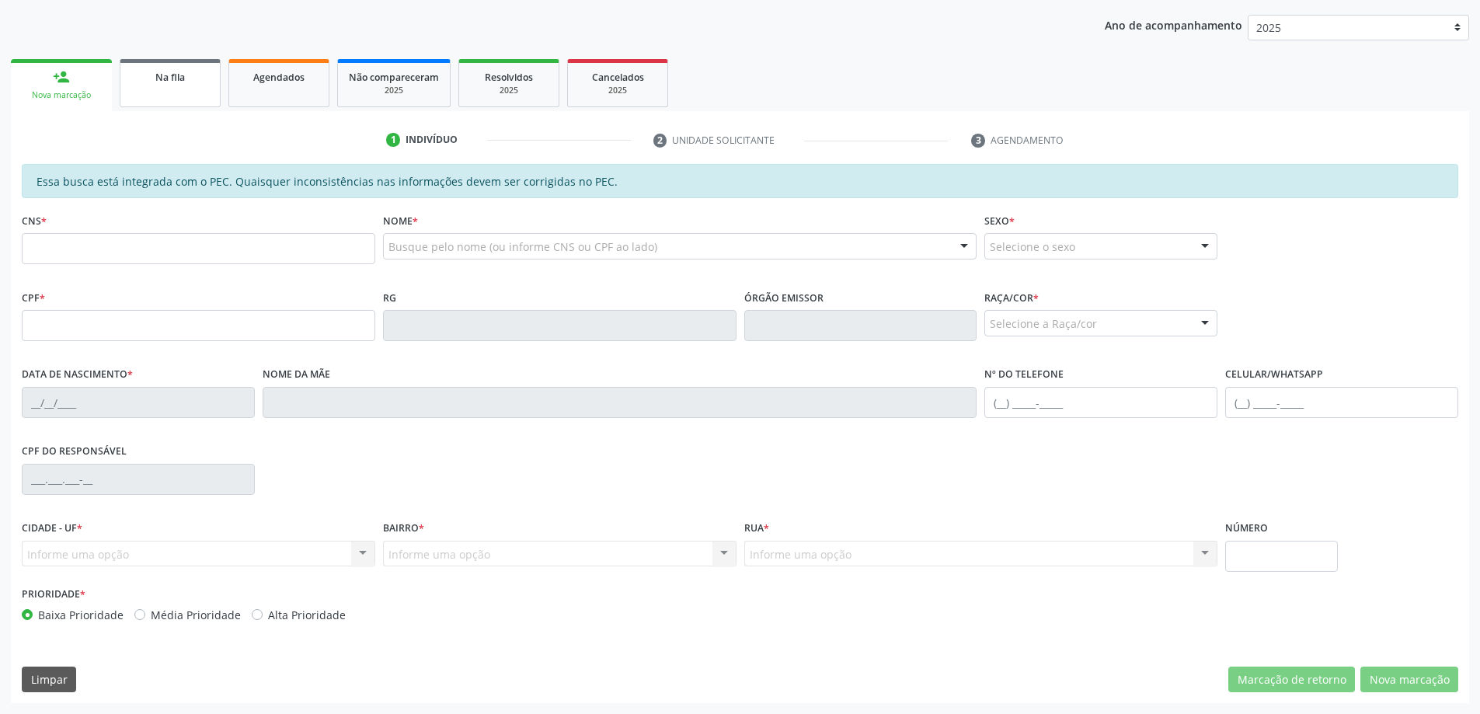
click at [185, 100] on link "Na fila" at bounding box center [170, 83] width 101 height 48
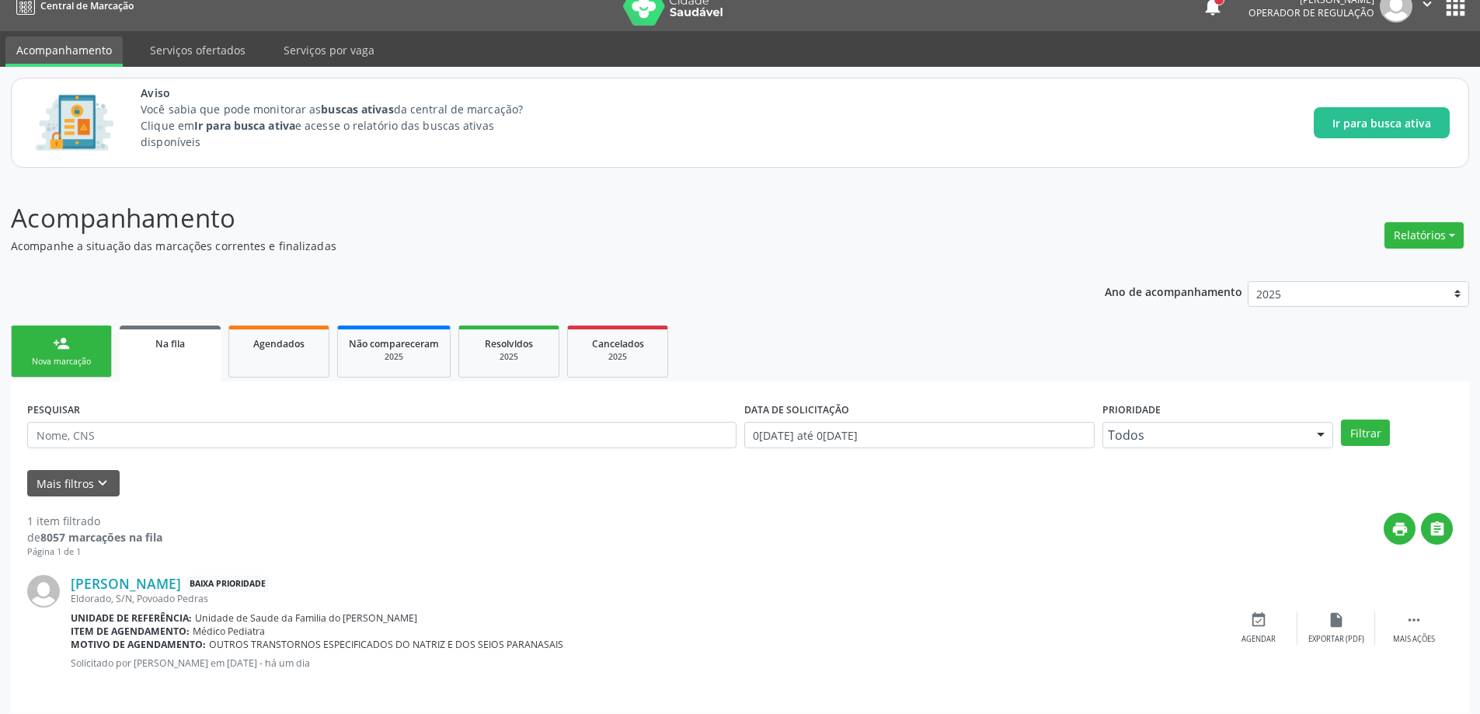
scroll to position [29, 0]
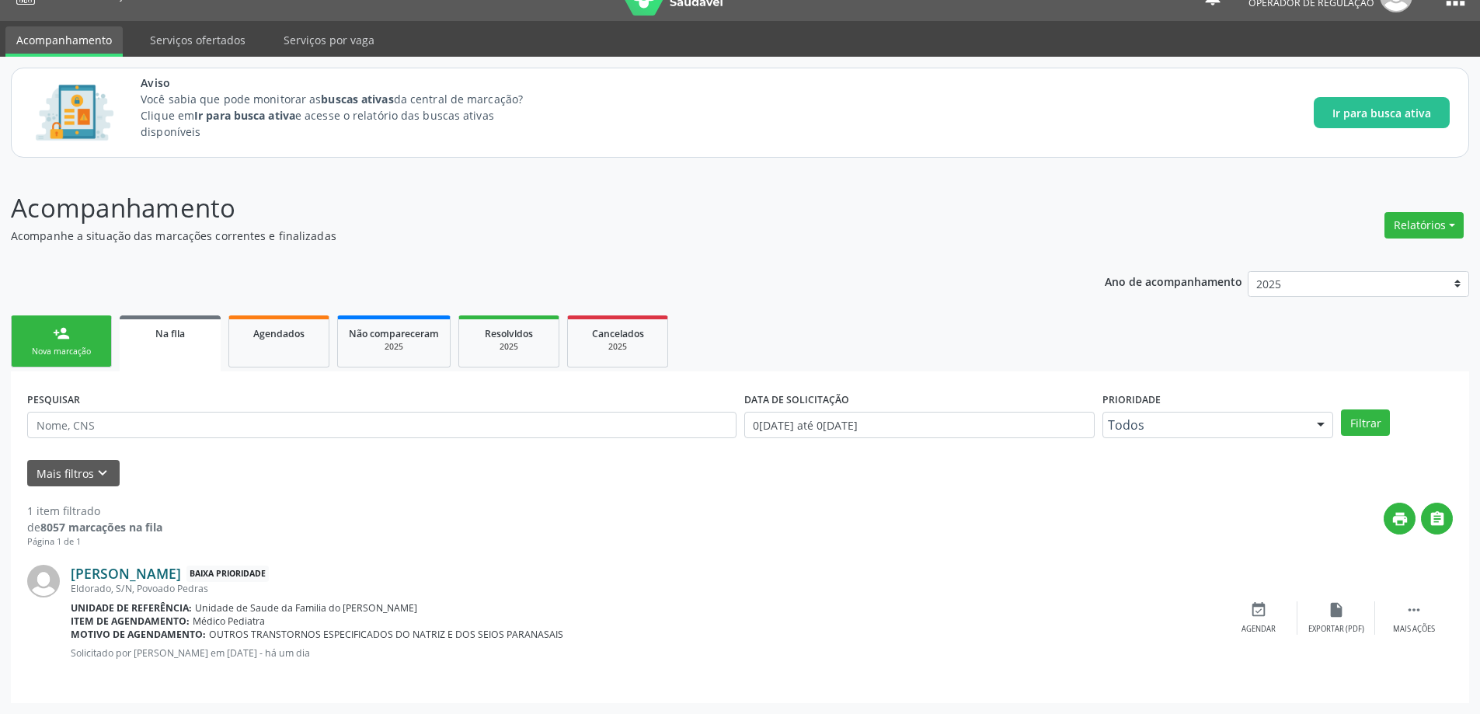
click at [181, 578] on link "[PERSON_NAME]" at bounding box center [126, 573] width 110 height 17
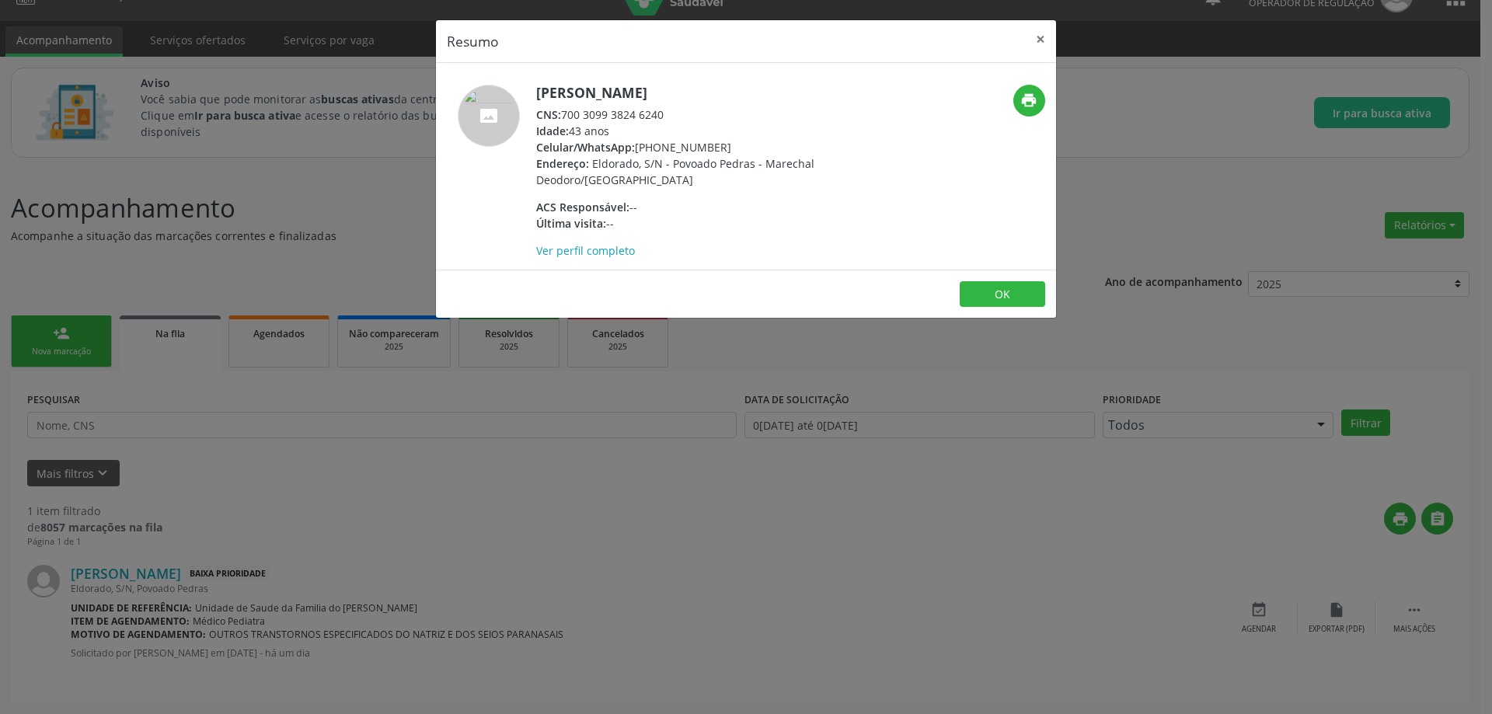
drag, startPoint x: 671, startPoint y: 113, endPoint x: 563, endPoint y: 117, distance: 108.1
click at [563, 117] on div "CNS: 700 3099 3824 6240" at bounding box center [687, 114] width 302 height 16
click at [1037, 40] on button "×" at bounding box center [1040, 39] width 31 height 38
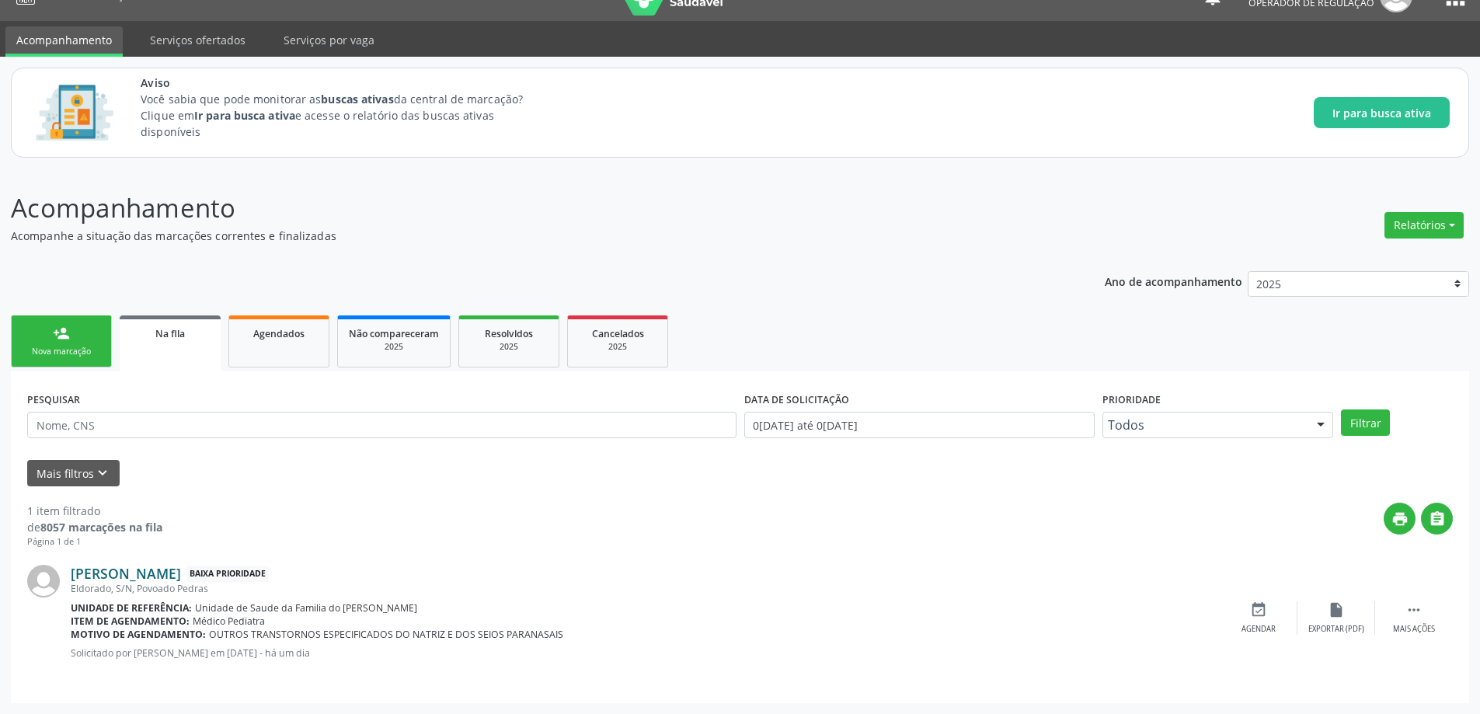
click at [181, 573] on link "[PERSON_NAME]" at bounding box center [126, 573] width 110 height 17
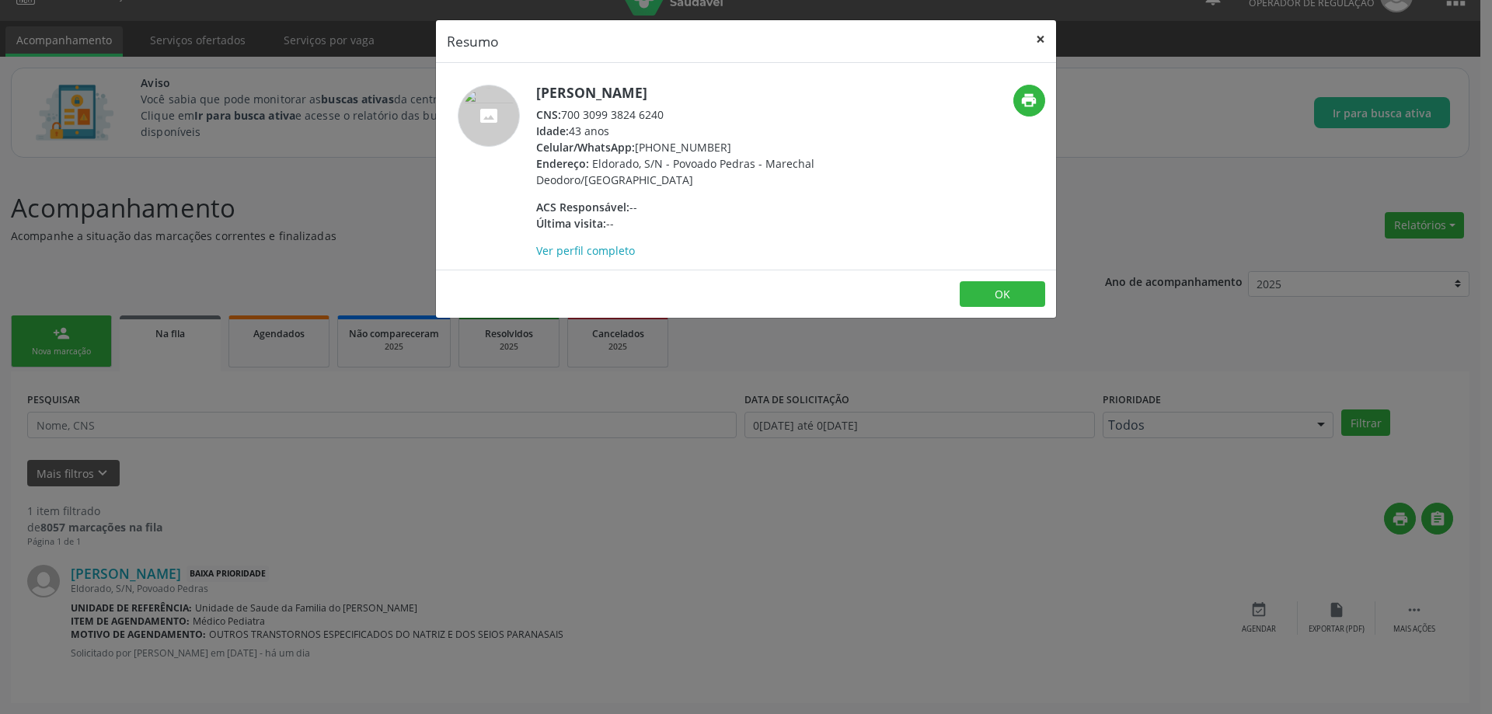
click at [1039, 41] on button "×" at bounding box center [1040, 39] width 31 height 38
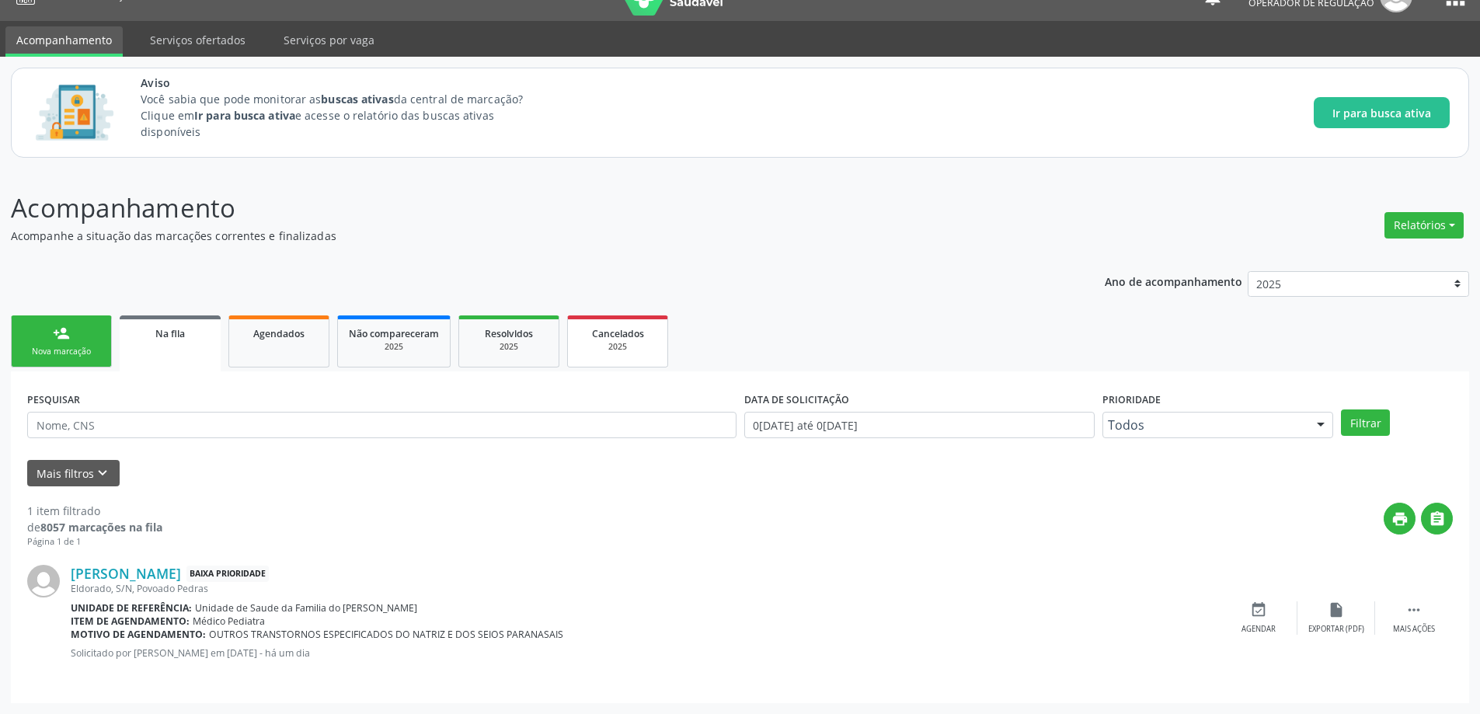
click at [595, 357] on link "Cancelados 2025" at bounding box center [617, 341] width 101 height 52
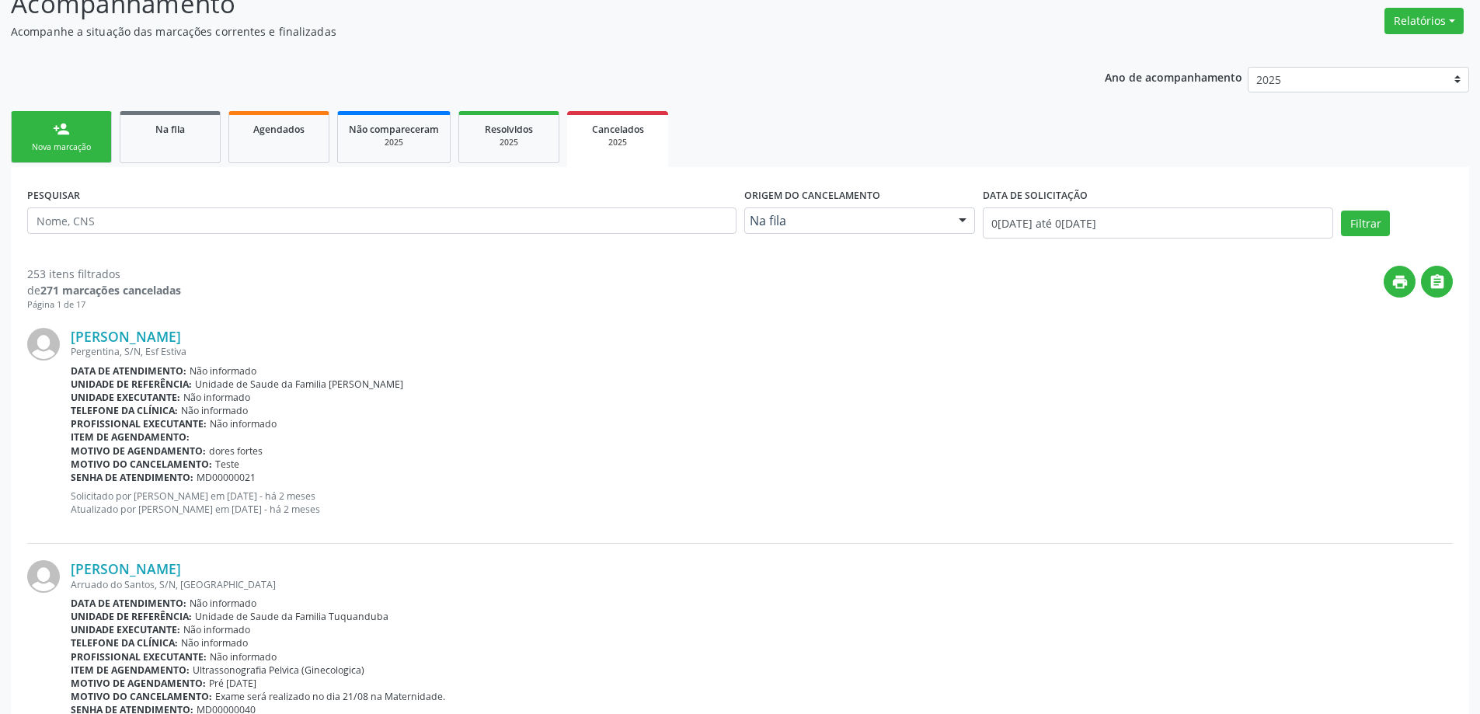
scroll to position [0, 0]
